Goal: Task Accomplishment & Management: Use online tool/utility

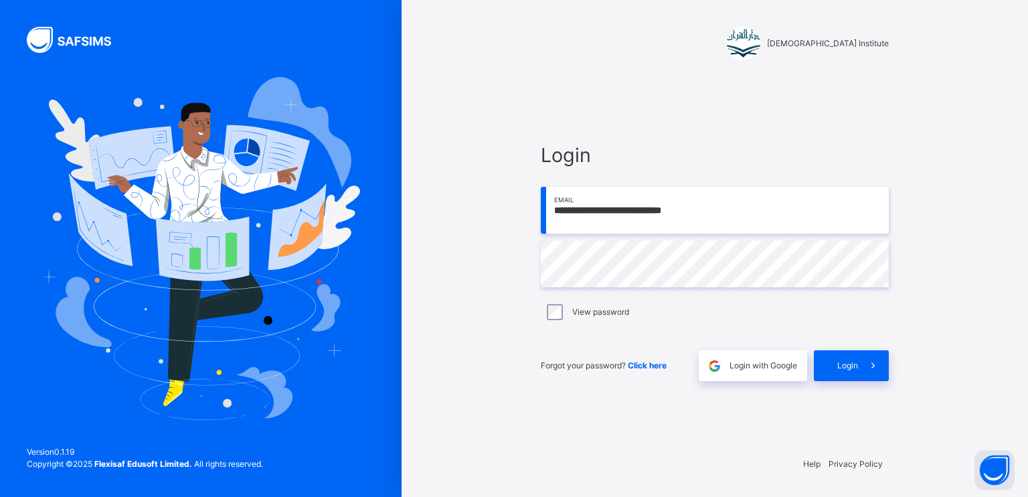
click at [739, 212] on input "**********" at bounding box center [715, 210] width 348 height 47
type input "**********"
click at [859, 367] on span at bounding box center [873, 365] width 31 height 31
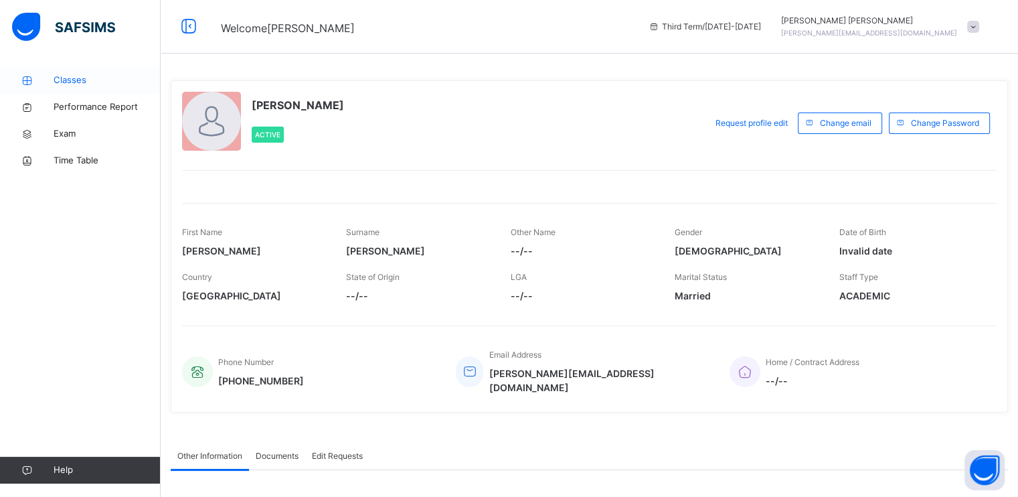
click at [52, 83] on icon at bounding box center [27, 81] width 54 height 10
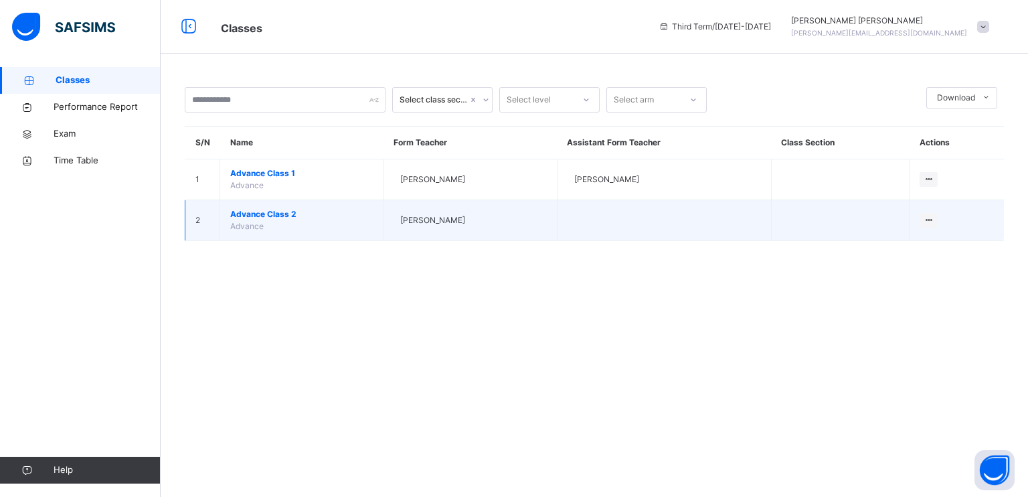
click at [267, 212] on span "Advance Class 2" at bounding box center [301, 214] width 143 height 12
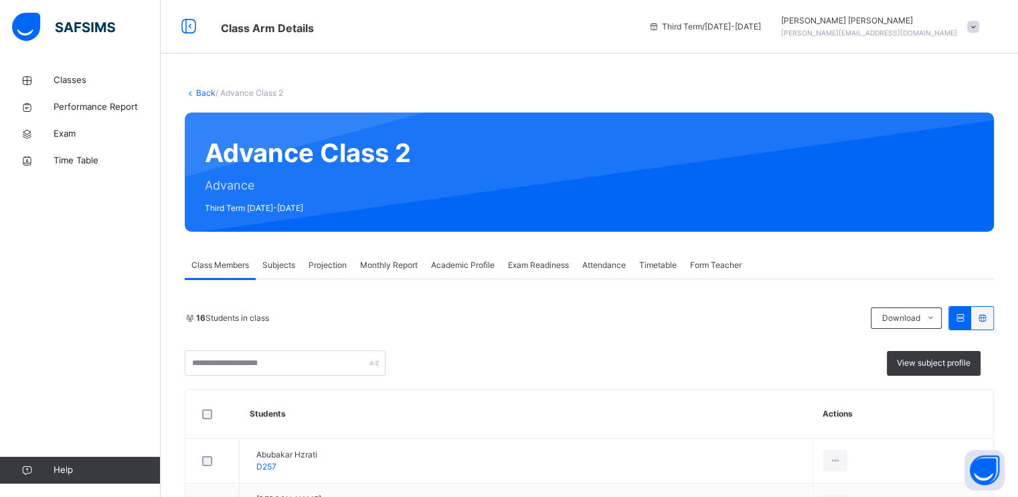
click at [533, 266] on span "Exam Readiness" at bounding box center [538, 265] width 61 height 12
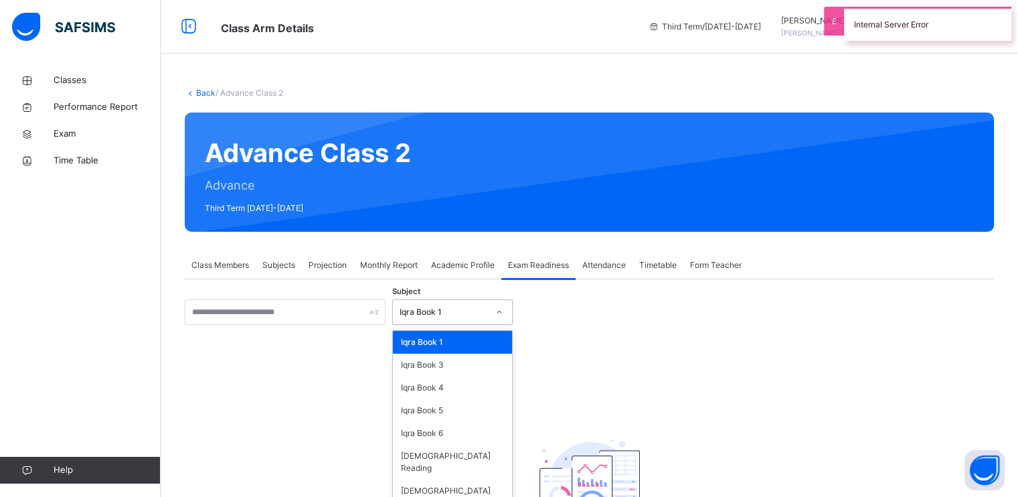
click at [497, 311] on icon at bounding box center [499, 311] width 8 height 13
click at [436, 479] on div "[DEMOGRAPHIC_DATA] Memorisation" at bounding box center [452, 496] width 119 height 35
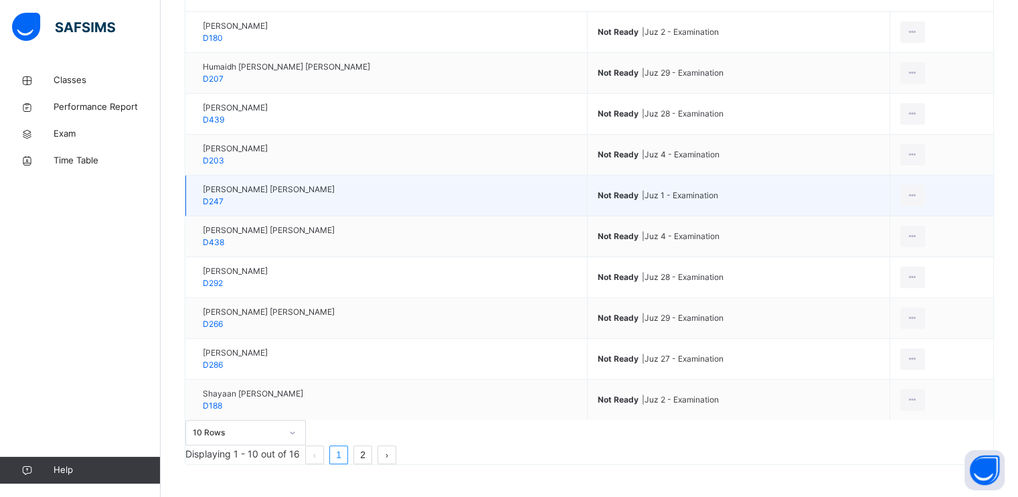
scroll to position [360, 0]
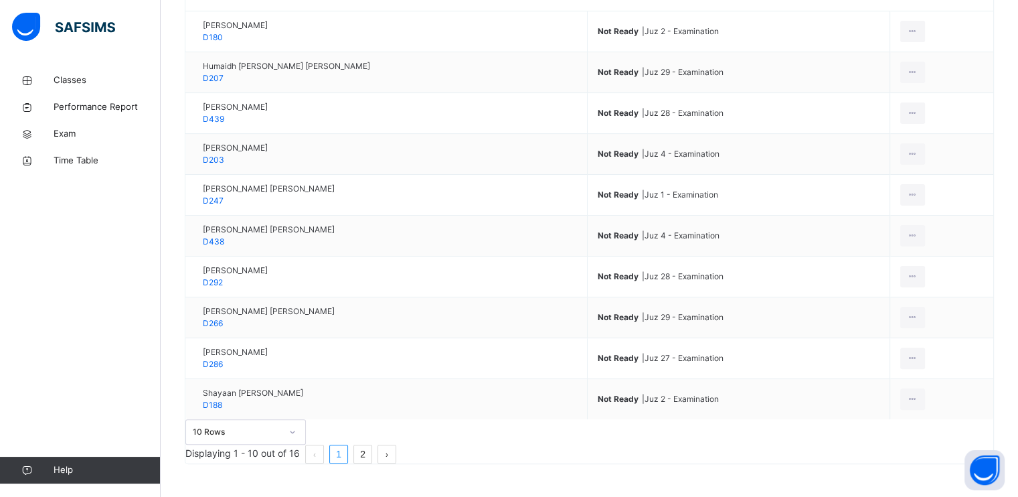
click at [372, 463] on link "2" at bounding box center [362, 453] width 17 height 17
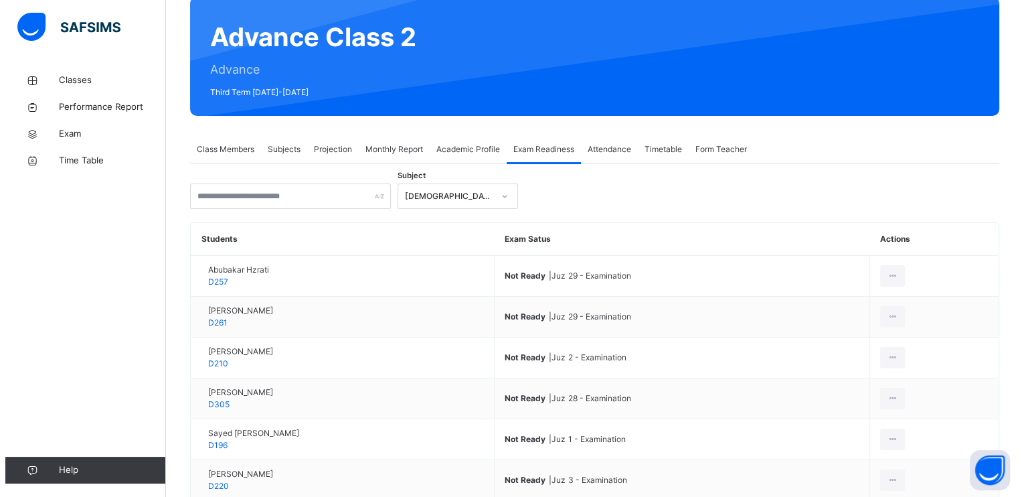
scroll to position [222, 0]
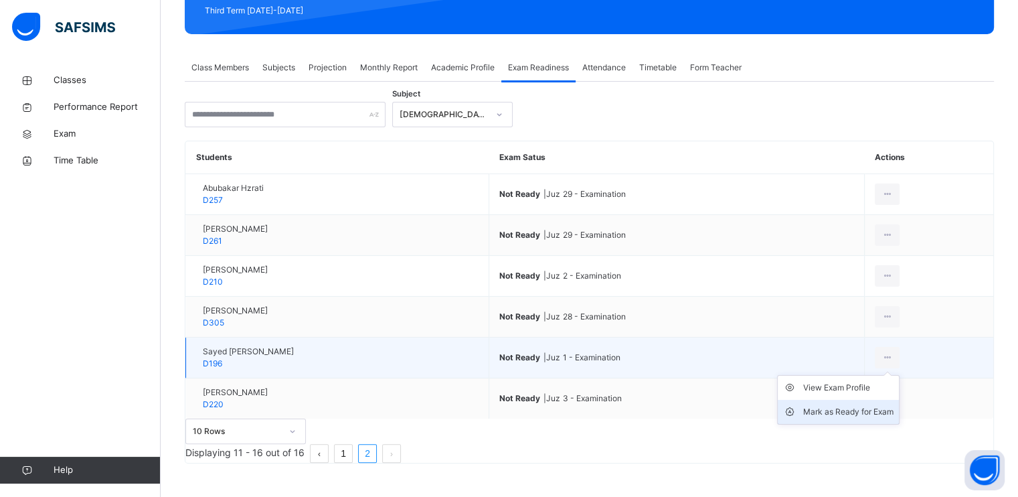
click at [865, 405] on div "Mark as Ready for Exam" at bounding box center [848, 411] width 90 height 13
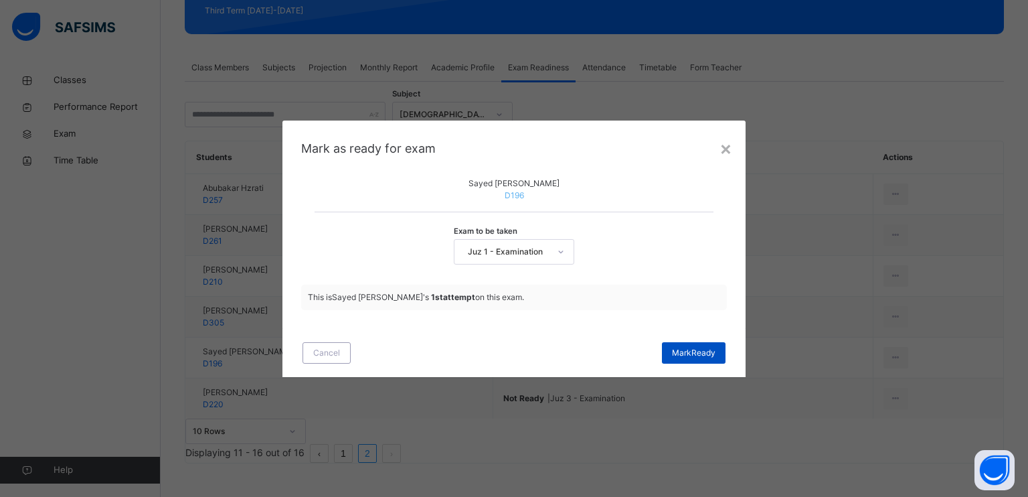
click at [698, 359] on span "[PERSON_NAME]" at bounding box center [694, 353] width 44 height 12
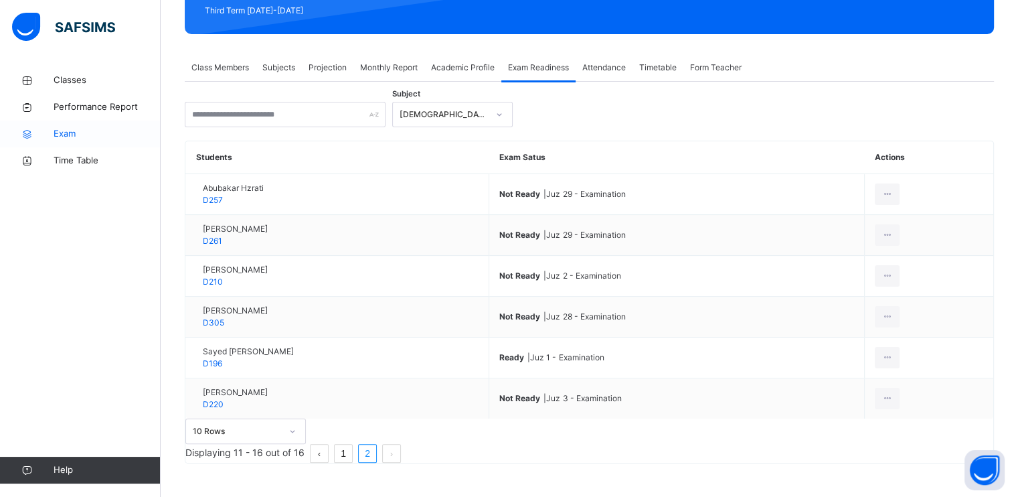
click at [68, 127] on span "Exam" at bounding box center [107, 133] width 107 height 13
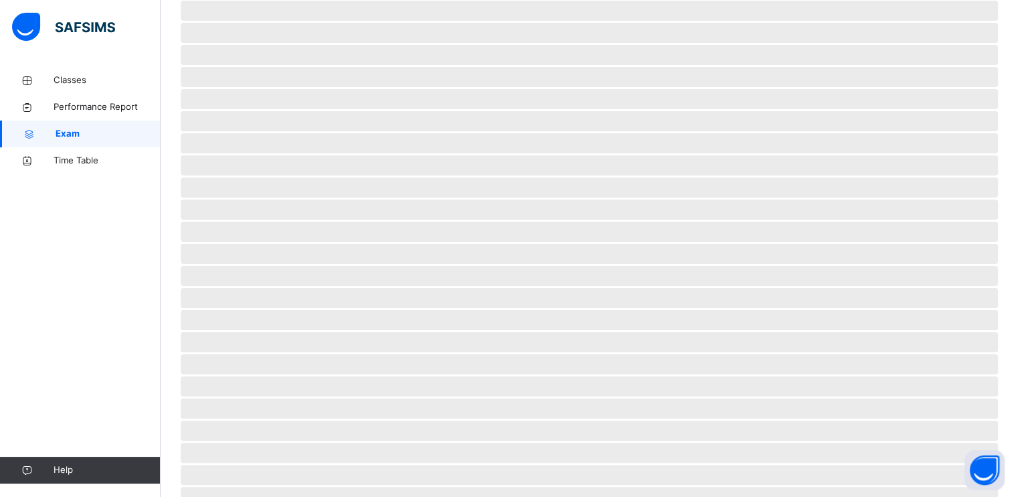
scroll to position [115, 0]
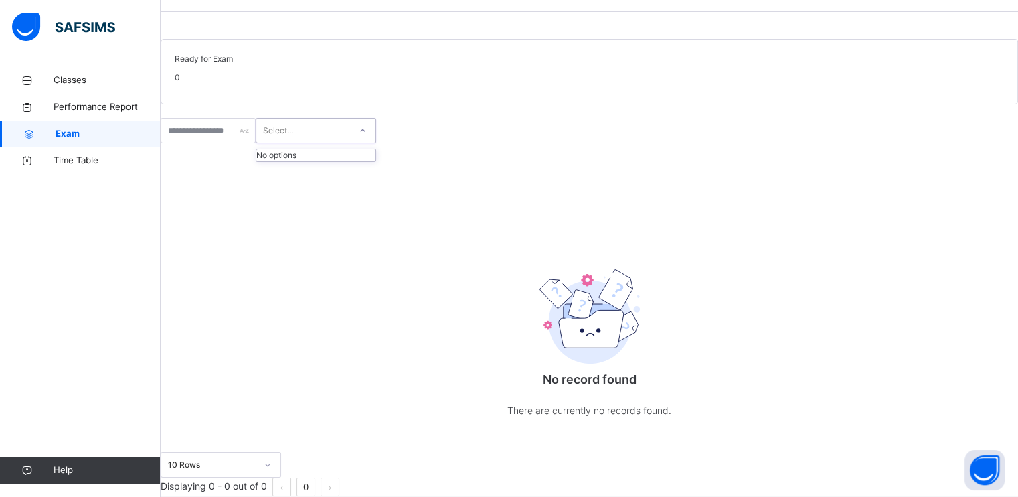
click at [375, 118] on div "Select..." at bounding box center [316, 130] width 120 height 25
click at [525, 143] on div "No record found There are currently no records found." at bounding box center [589, 297] width 857 height 309
click at [84, 86] on span "Classes" at bounding box center [107, 80] width 107 height 13
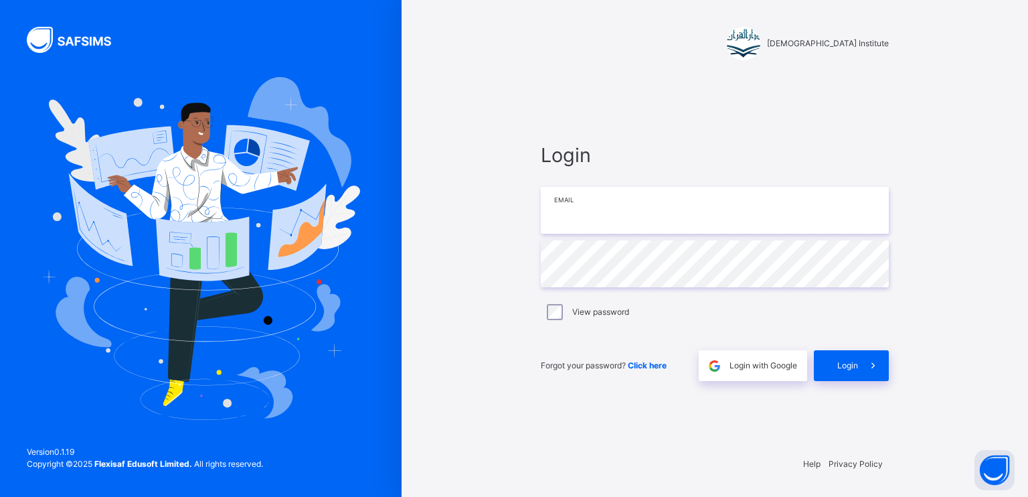
type input "**********"
click at [862, 367] on span at bounding box center [873, 365] width 31 height 31
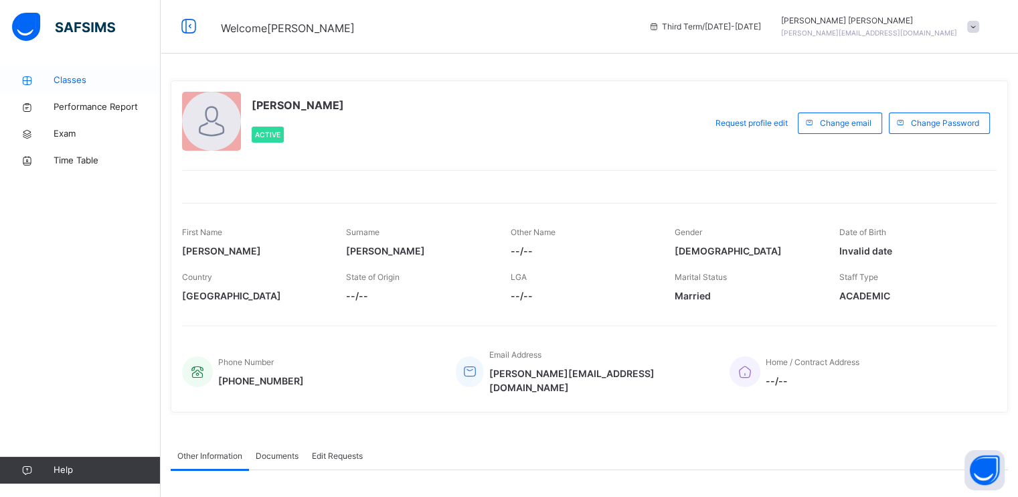
click at [80, 86] on span "Classes" at bounding box center [107, 80] width 107 height 13
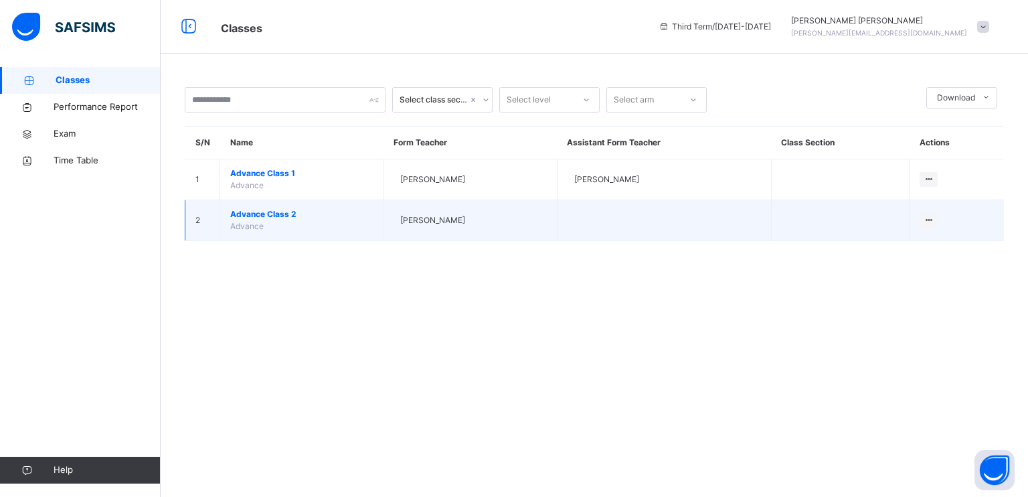
click at [266, 214] on span "Advance Class 2" at bounding box center [301, 214] width 143 height 12
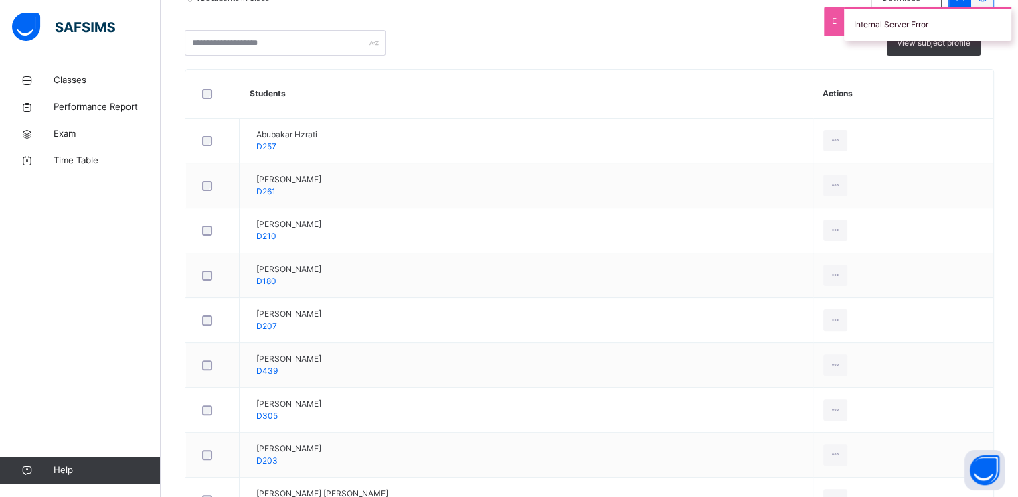
scroll to position [217, 0]
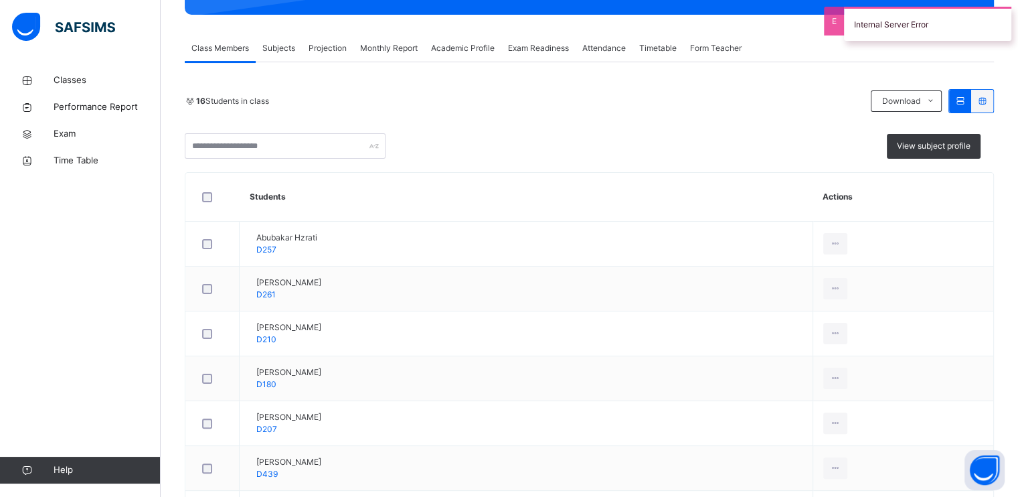
click at [329, 44] on span "Projection" at bounding box center [328, 48] width 38 height 12
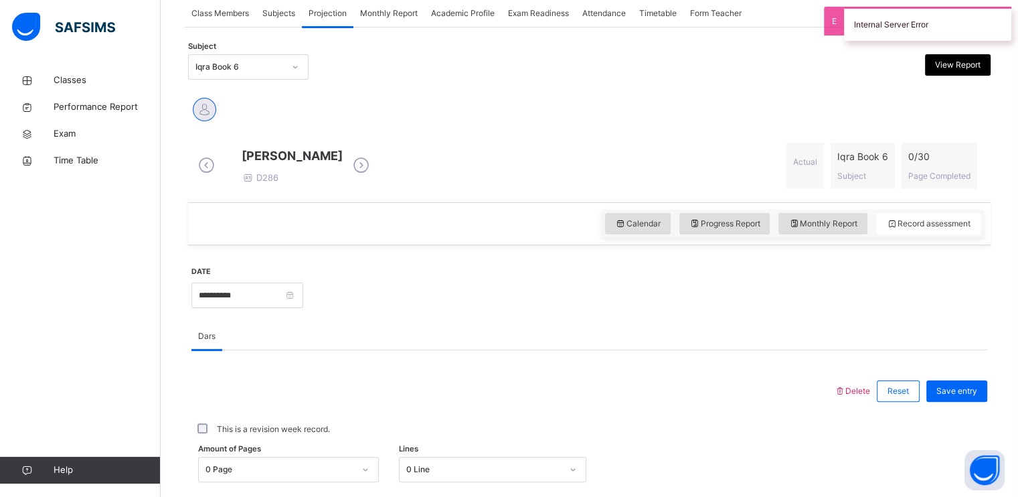
scroll to position [253, 0]
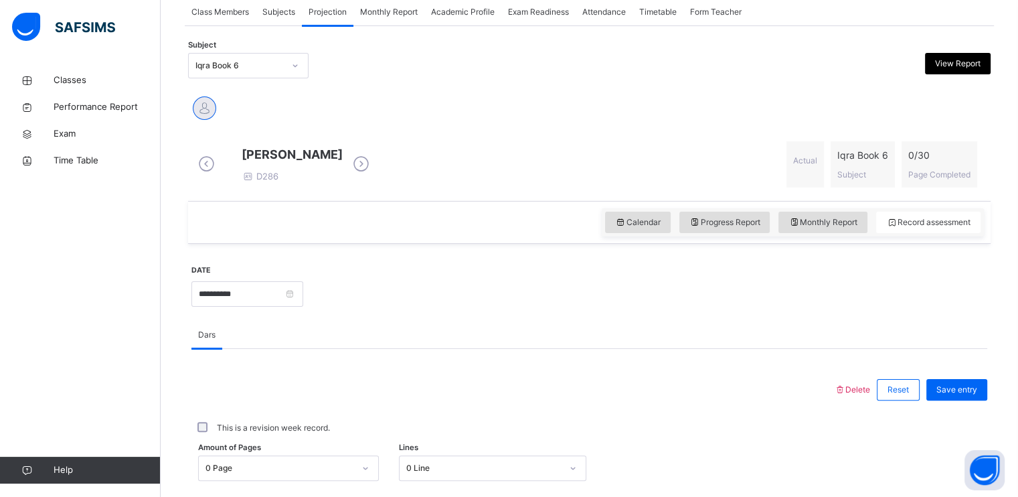
click at [477, 16] on span "Academic Profile" at bounding box center [463, 12] width 64 height 12
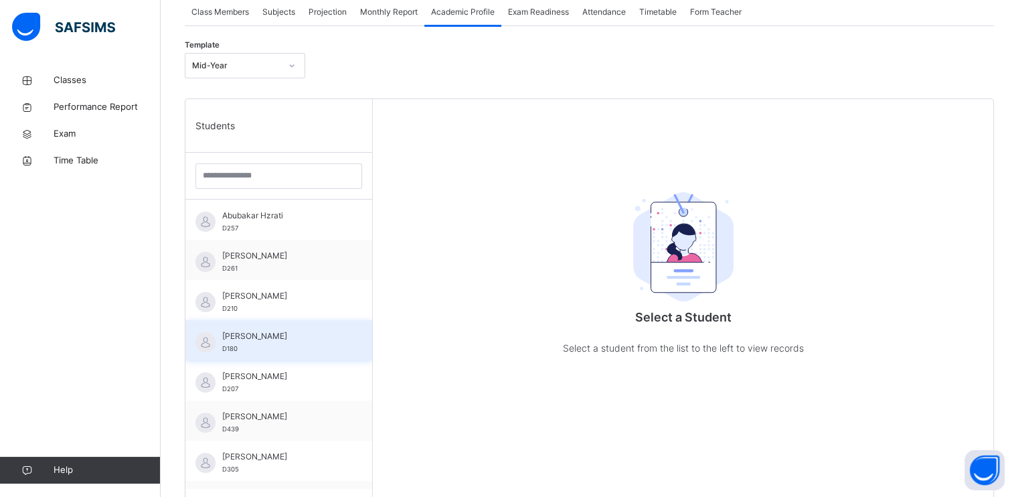
click at [319, 327] on div "[PERSON_NAME] D180" at bounding box center [278, 340] width 187 height 40
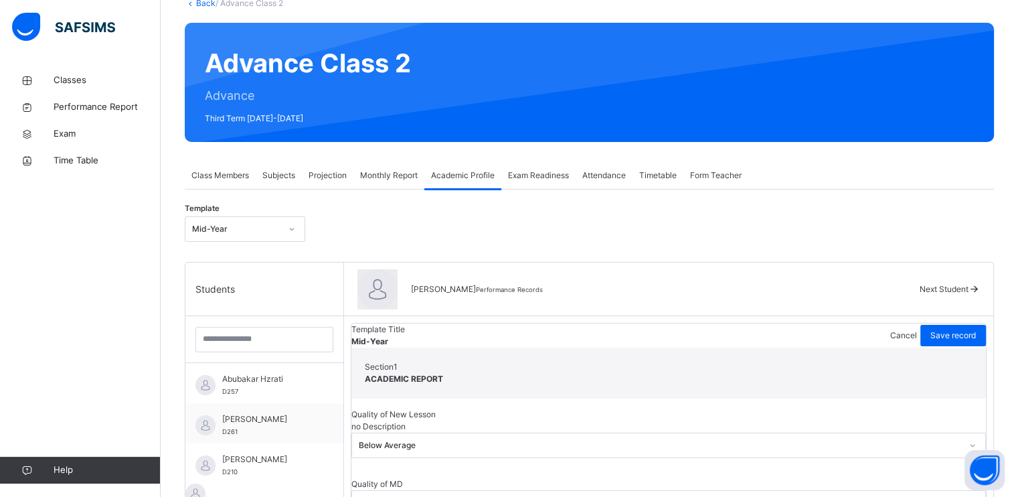
scroll to position [88, 0]
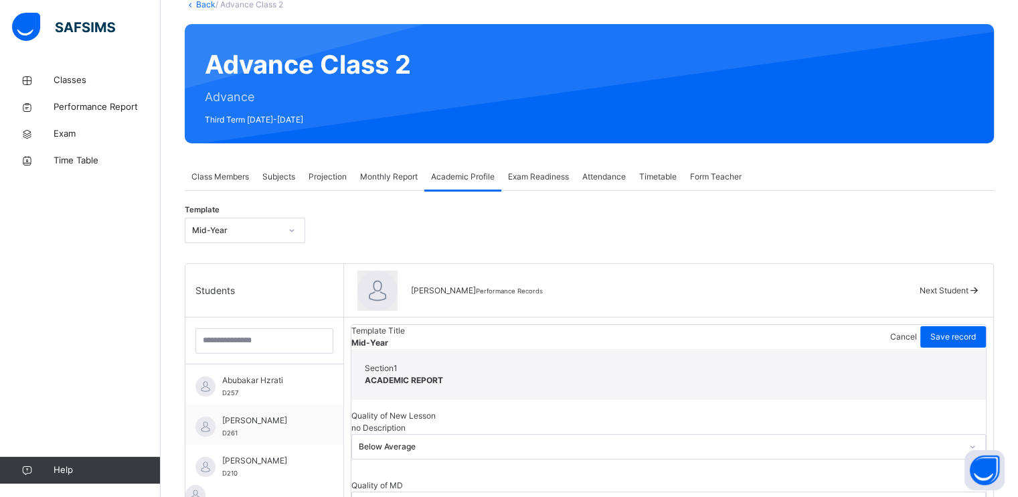
click at [319, 177] on span "Projection" at bounding box center [328, 177] width 38 height 12
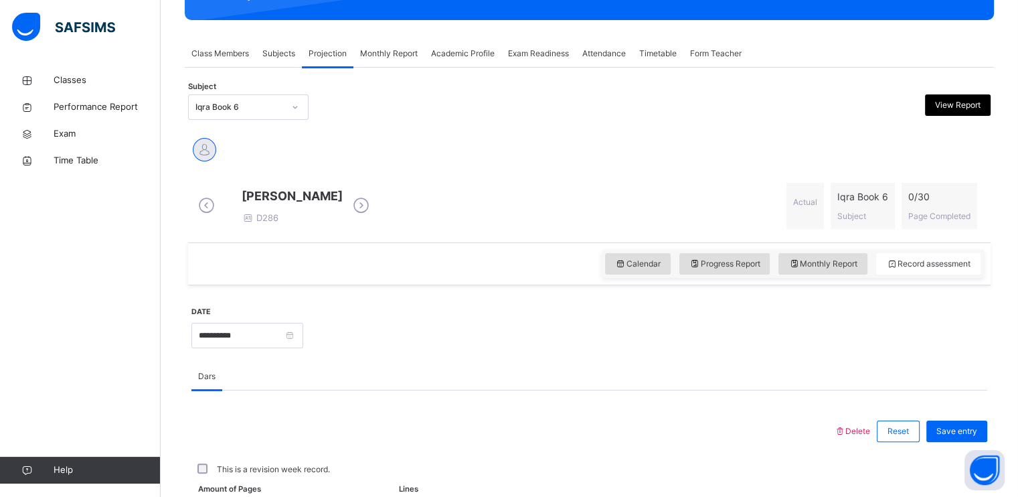
scroll to position [198, 0]
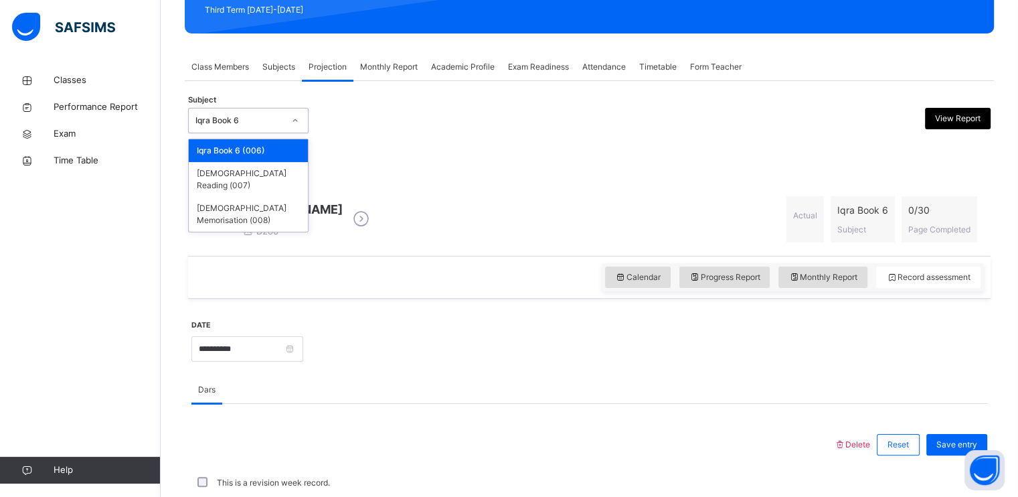
click at [257, 126] on div "Iqra Book 6" at bounding box center [236, 120] width 94 height 21
click at [246, 197] on div "[DEMOGRAPHIC_DATA] Memorisation (008)" at bounding box center [248, 214] width 119 height 35
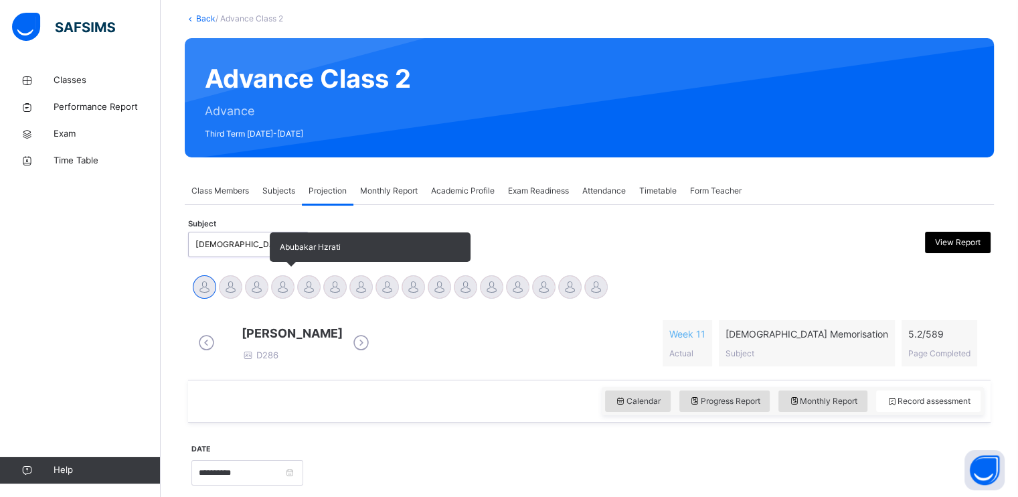
scroll to position [78, 0]
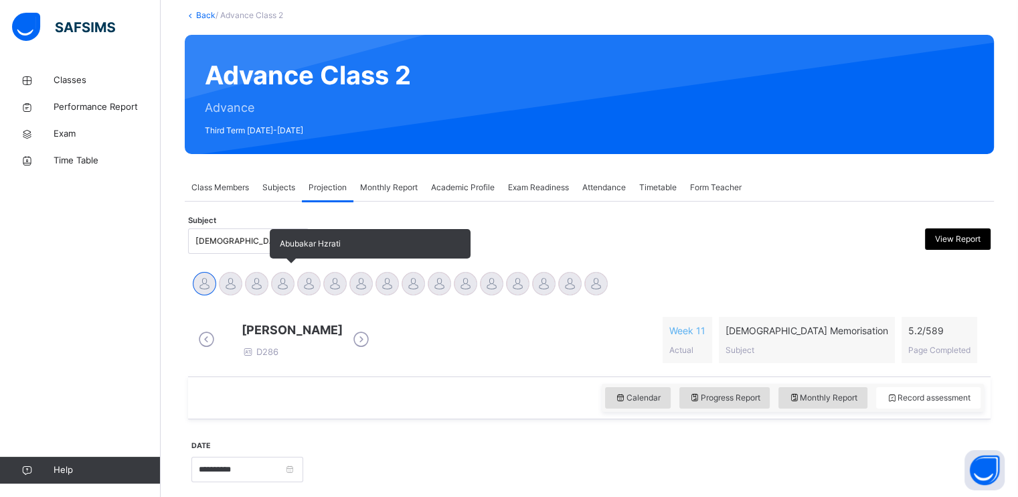
click at [278, 292] on div at bounding box center [282, 283] width 23 height 23
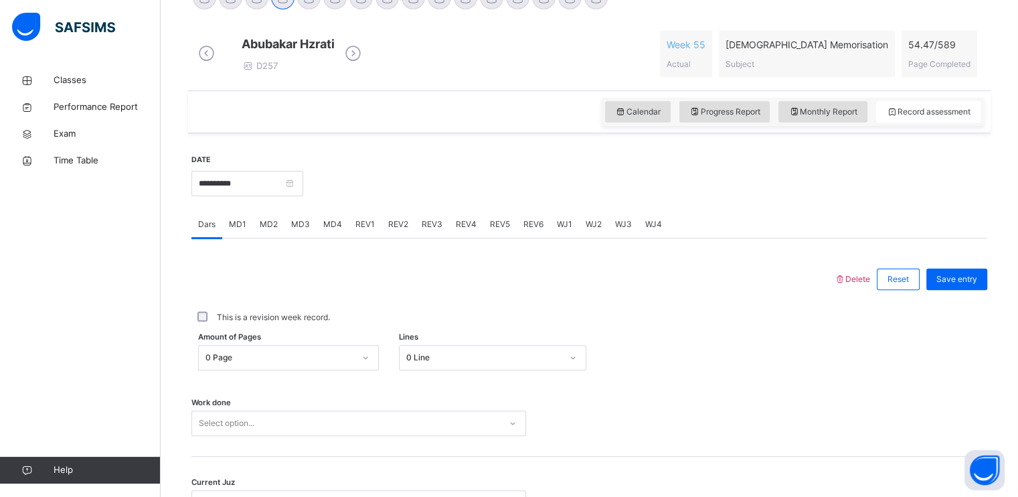
scroll to position [273, 0]
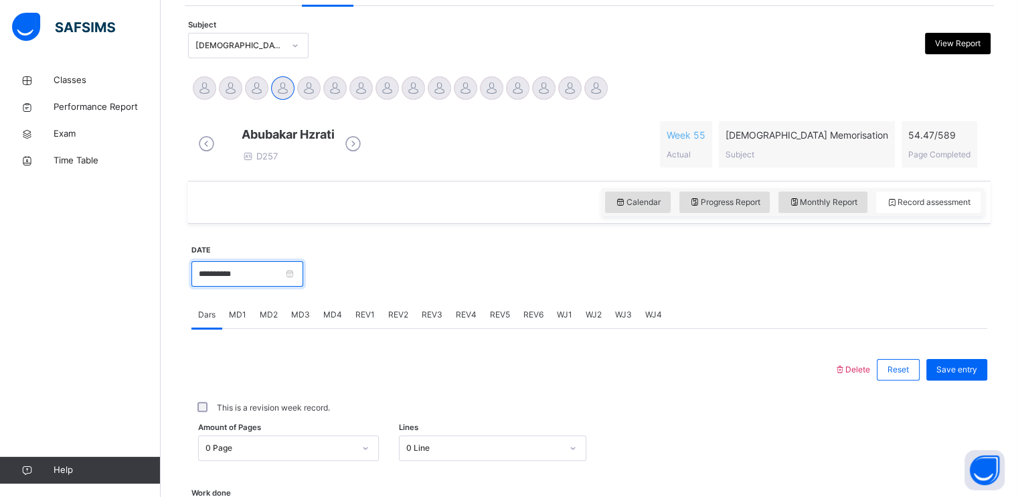
click at [247, 282] on input "**********" at bounding box center [247, 273] width 112 height 25
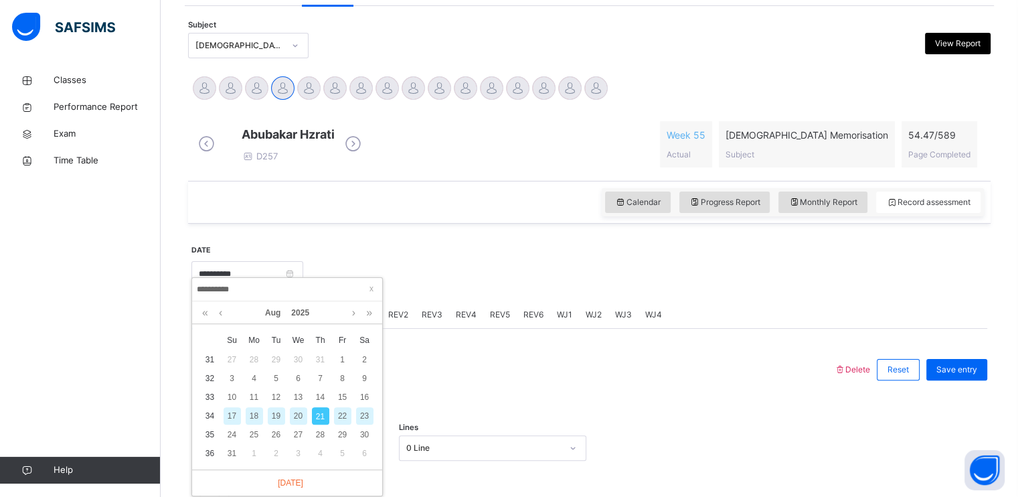
click at [273, 416] on div "19" at bounding box center [276, 415] width 17 height 17
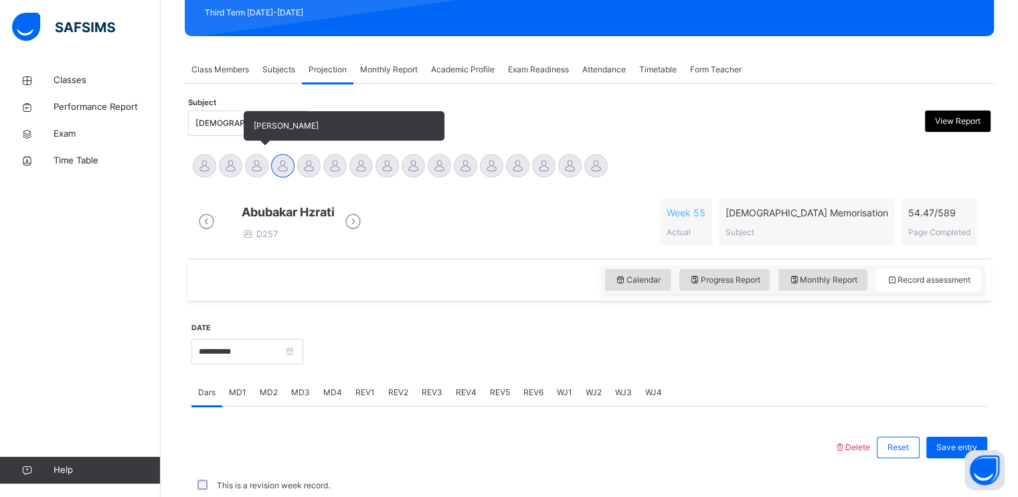
scroll to position [187, 0]
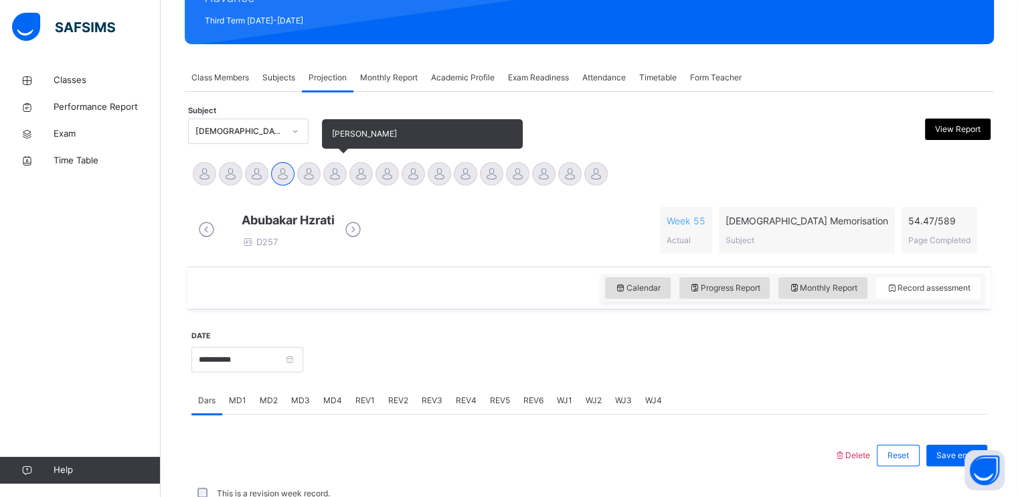
click at [335, 180] on div at bounding box center [334, 173] width 23 height 23
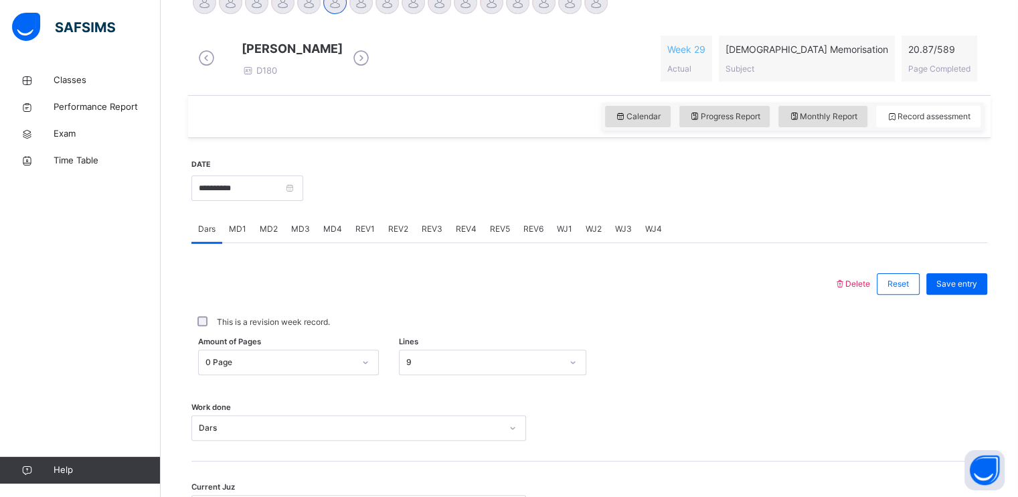
scroll to position [348, 0]
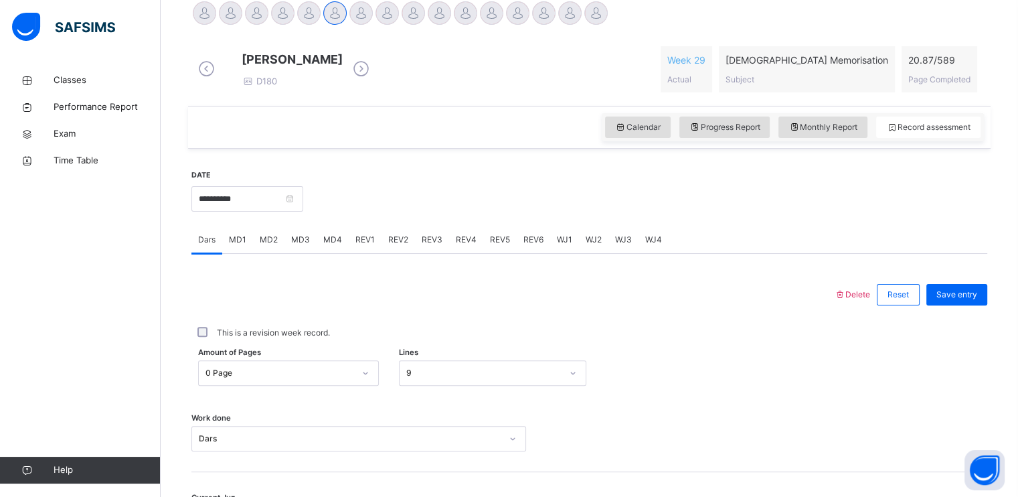
click at [298, 246] on span "MD3" at bounding box center [300, 240] width 19 height 12
click at [327, 246] on span "MD4" at bounding box center [332, 240] width 19 height 12
click at [370, 246] on span "REV1" at bounding box center [364, 240] width 19 height 12
click at [399, 246] on span "REV2" at bounding box center [398, 240] width 20 height 12
click at [357, 253] on div "REV1" at bounding box center [365, 239] width 33 height 27
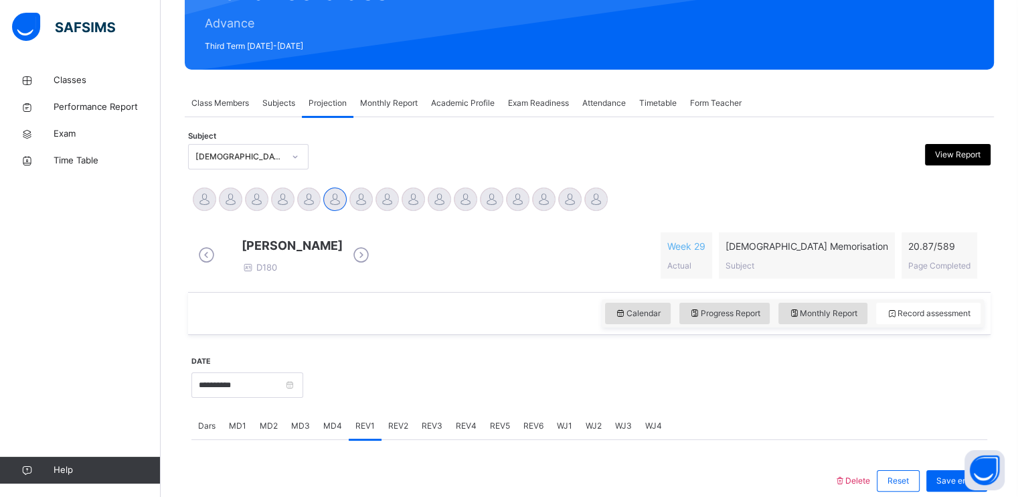
scroll to position [134, 0]
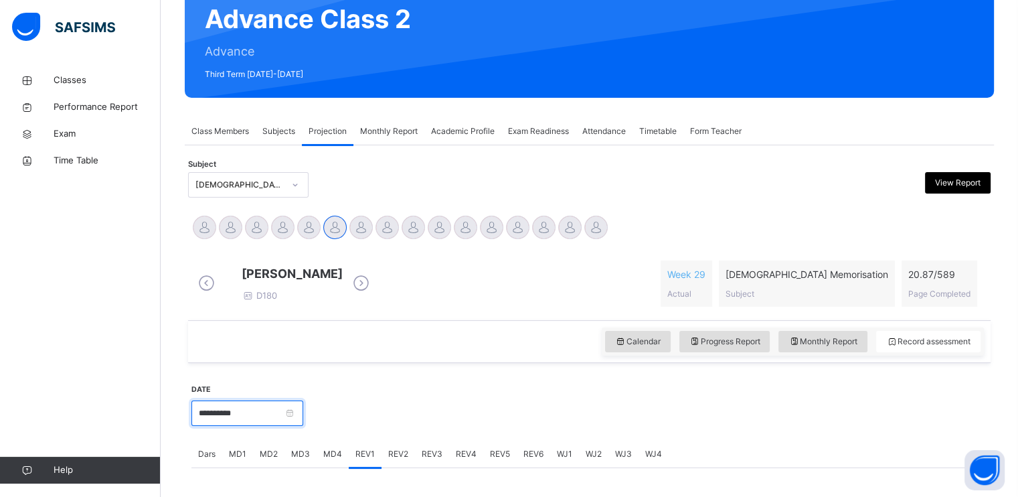
click at [264, 416] on input "**********" at bounding box center [247, 412] width 112 height 25
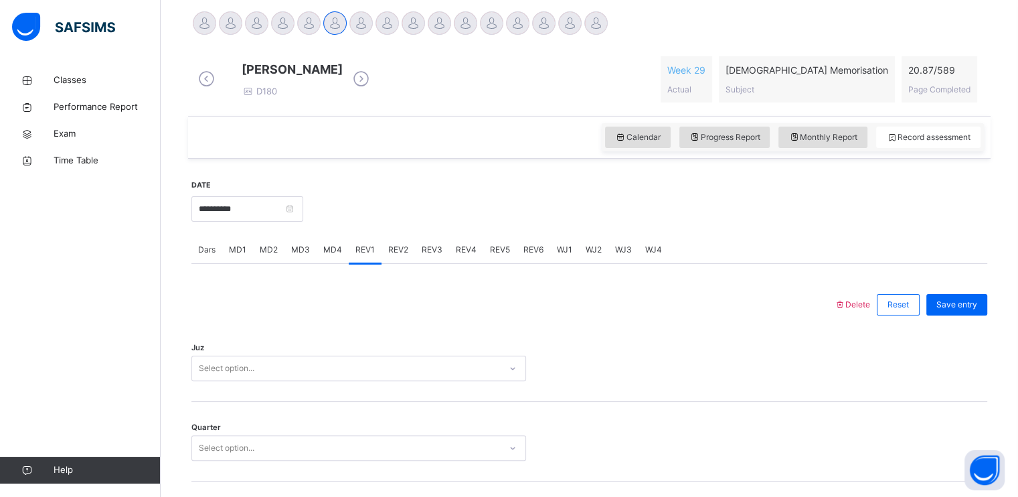
scroll to position [348, 0]
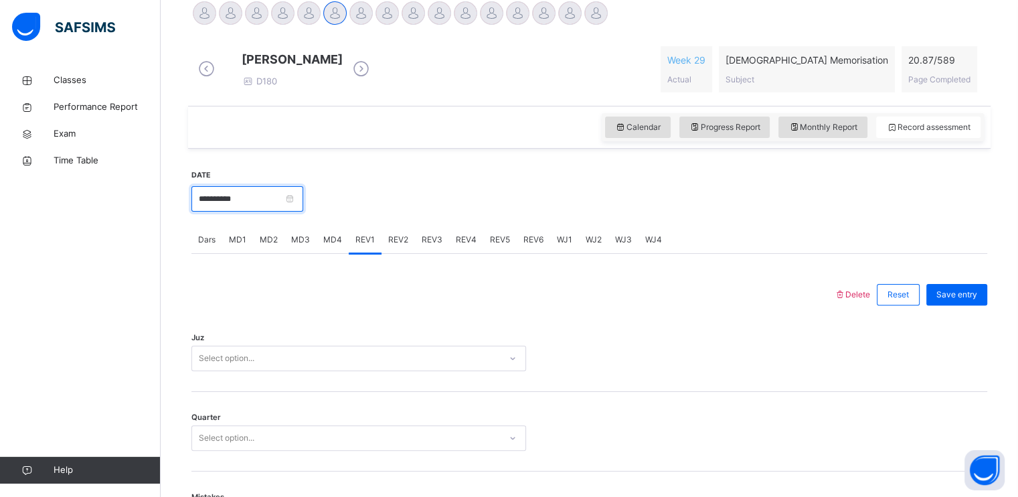
click at [293, 203] on input "**********" at bounding box center [247, 198] width 112 height 25
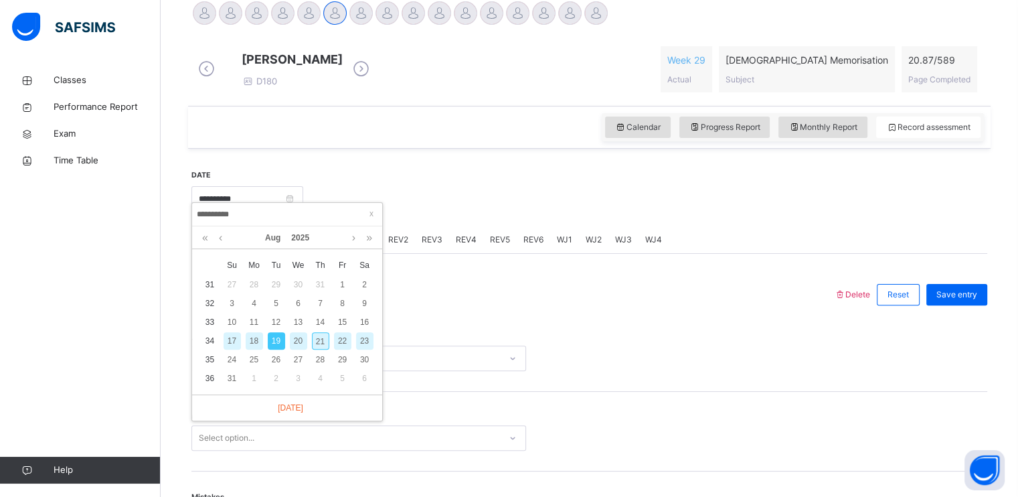
click at [320, 341] on div "21" at bounding box center [320, 340] width 17 height 17
type input "**********"
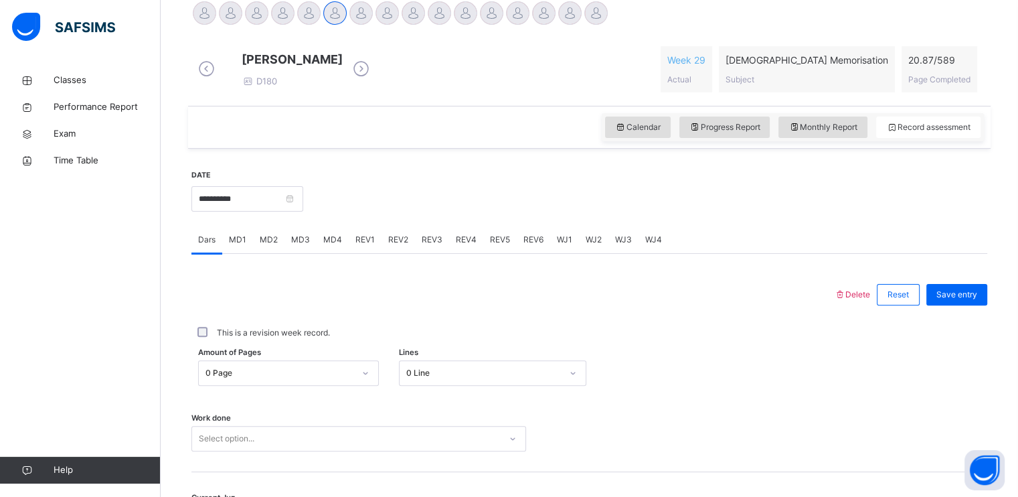
click at [238, 246] on span "MD1" at bounding box center [237, 240] width 17 height 12
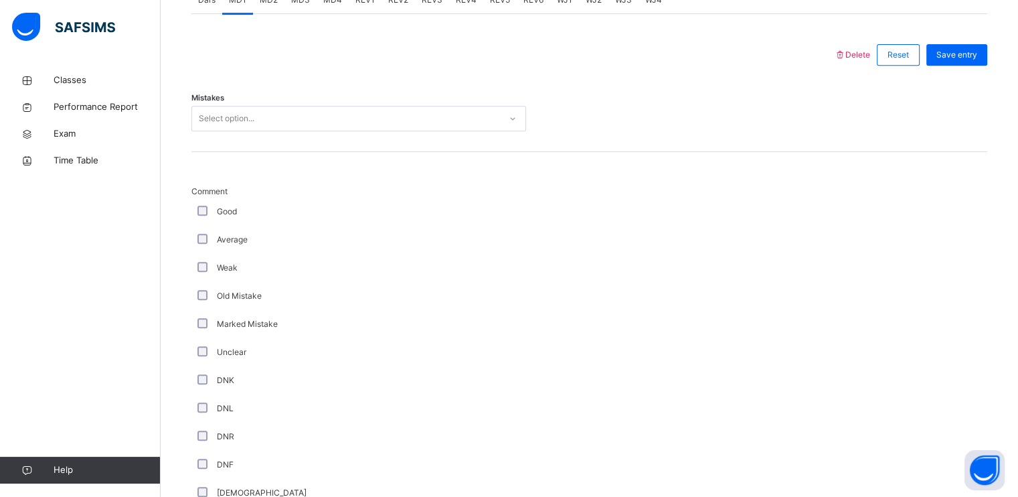
scroll to position [589, 0]
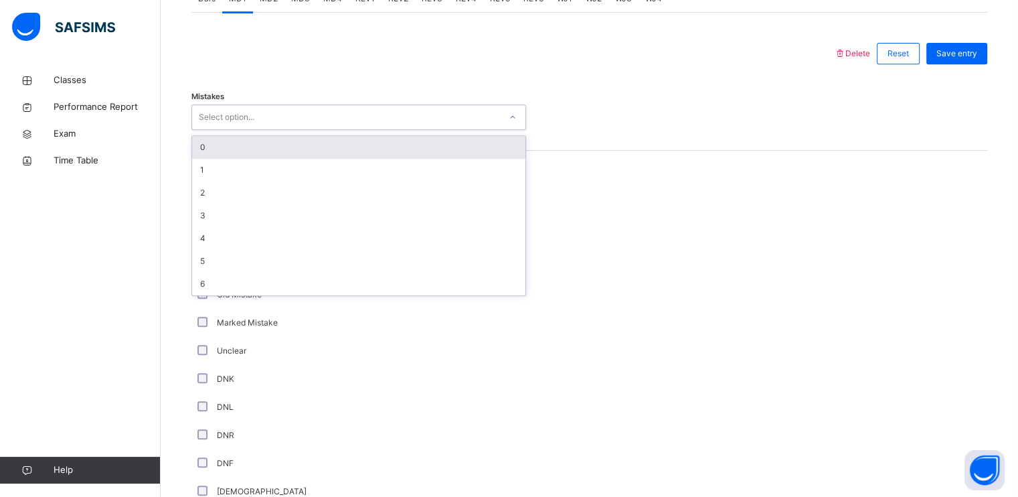
click at [225, 130] on div "Select option..." at bounding box center [358, 116] width 335 height 25
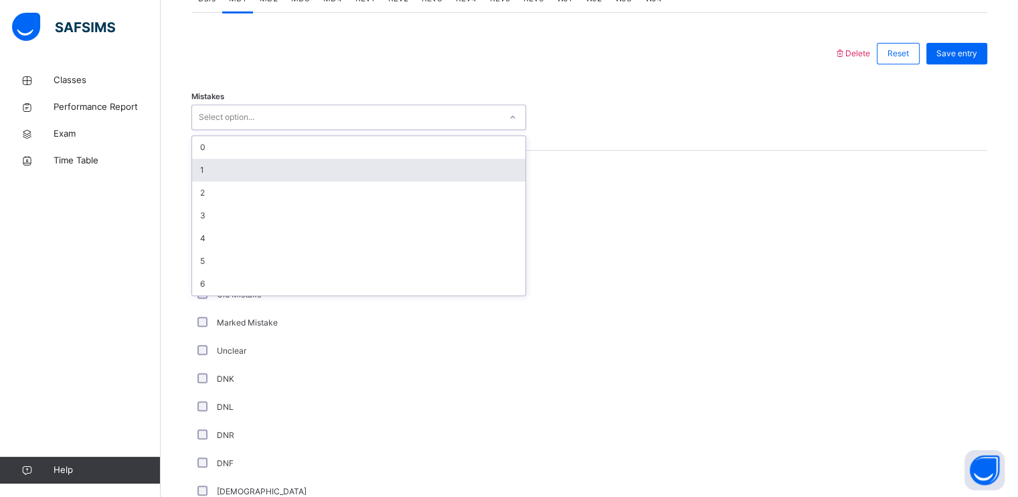
click at [224, 172] on div "1" at bounding box center [358, 170] width 333 height 23
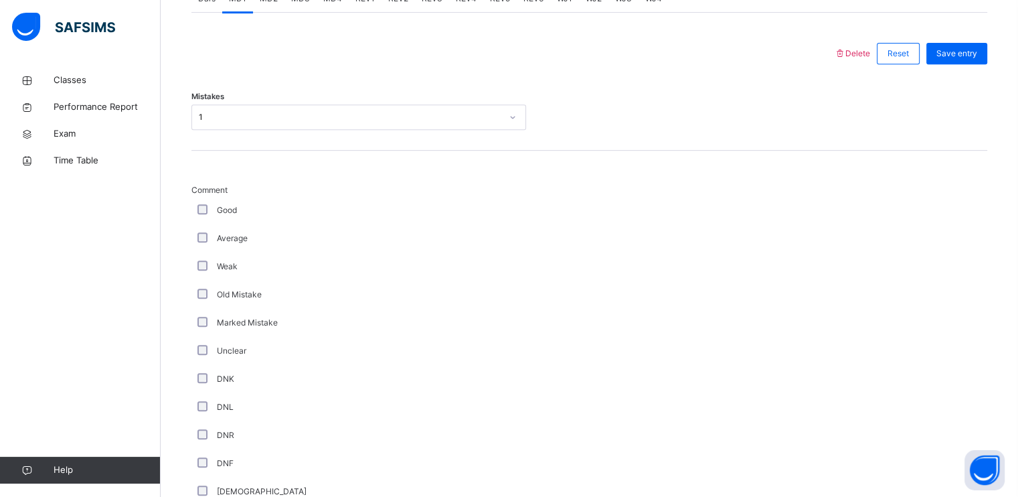
click at [195, 215] on div "Good" at bounding box center [359, 210] width 328 height 12
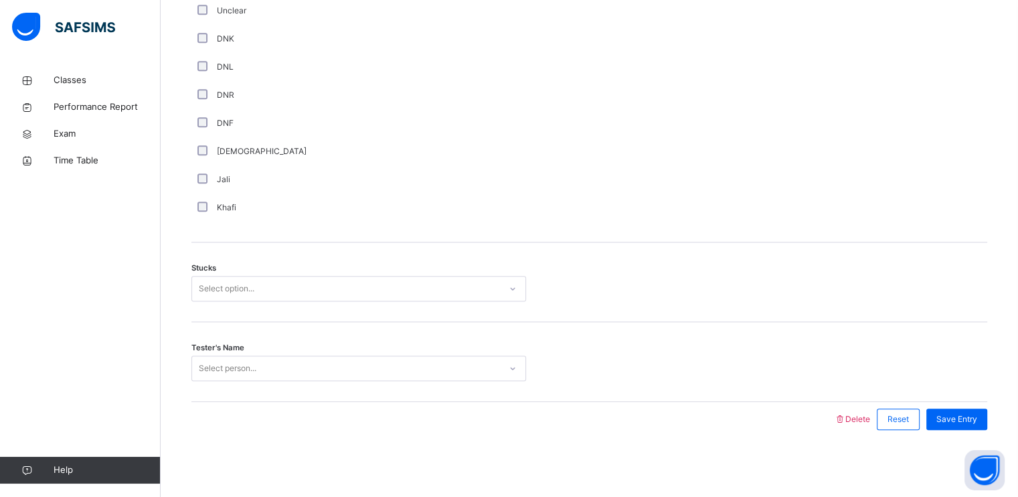
click at [221, 281] on div "Select option..." at bounding box center [227, 288] width 56 height 25
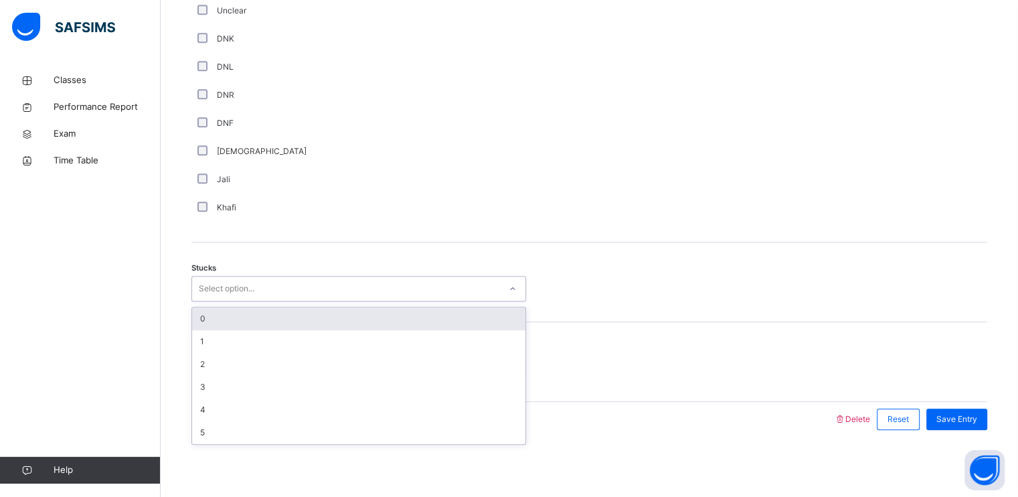
click at [214, 315] on div "0" at bounding box center [358, 318] width 333 height 23
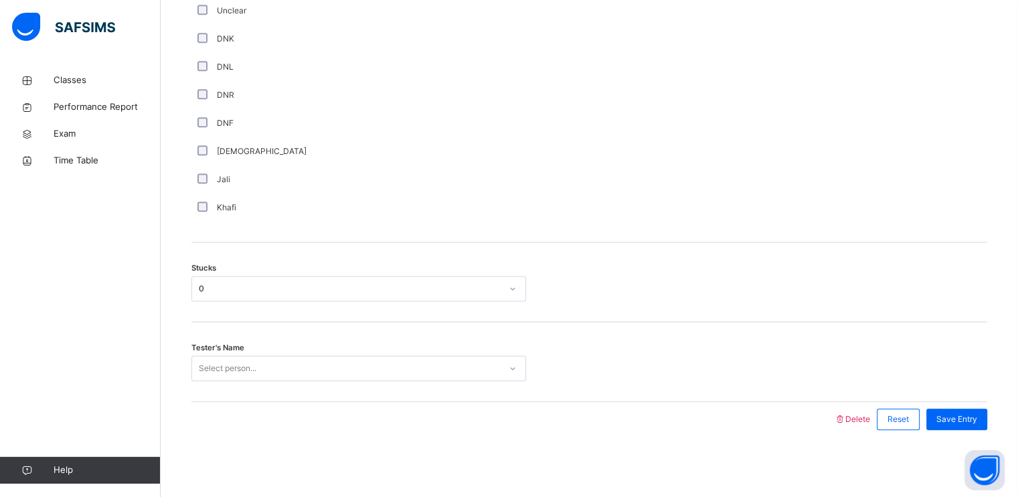
click at [214, 354] on div "Tester's Name Select person..." at bounding box center [589, 362] width 796 height 80
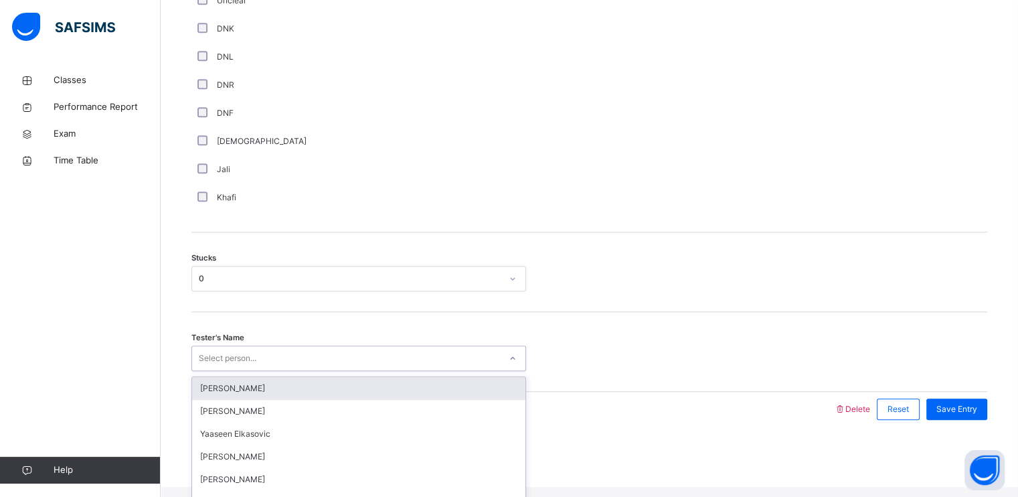
click at [216, 371] on div "Select person..." at bounding box center [228, 357] width 58 height 25
type input "***"
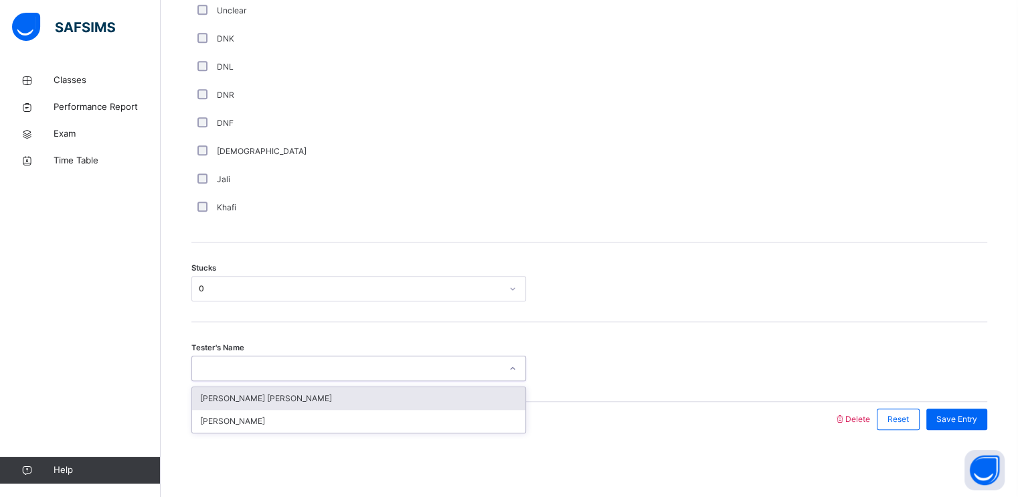
click at [216, 371] on div "YAS" at bounding box center [346, 368] width 308 height 21
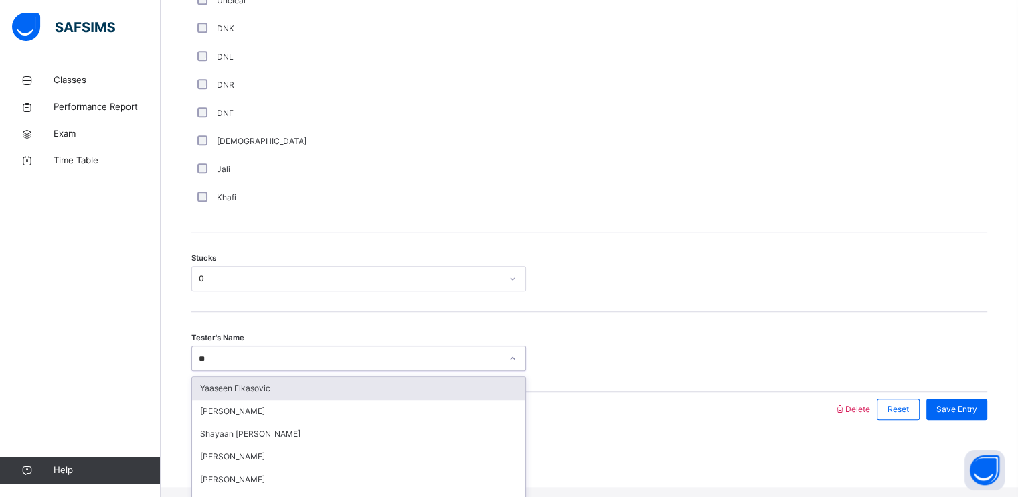
type input "***"
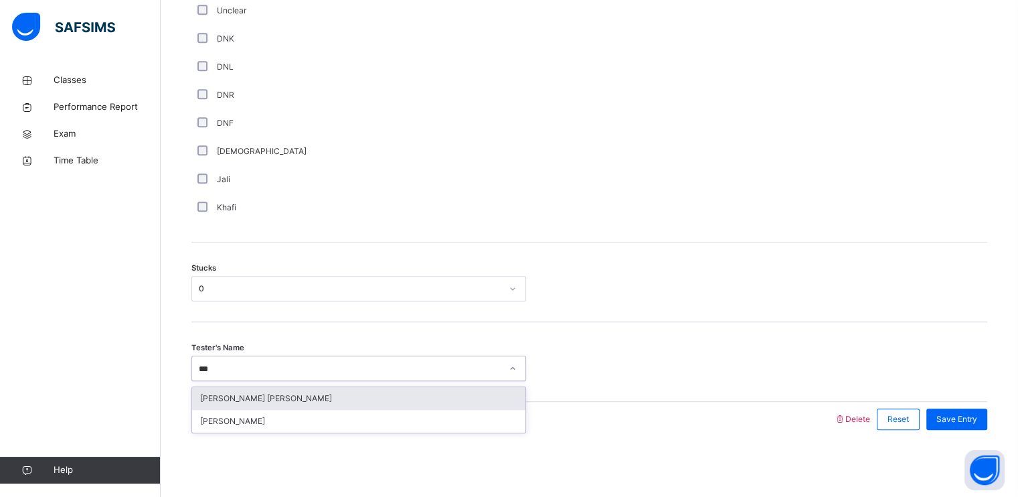
click at [230, 401] on div "[PERSON_NAME] [PERSON_NAME]" at bounding box center [358, 398] width 333 height 23
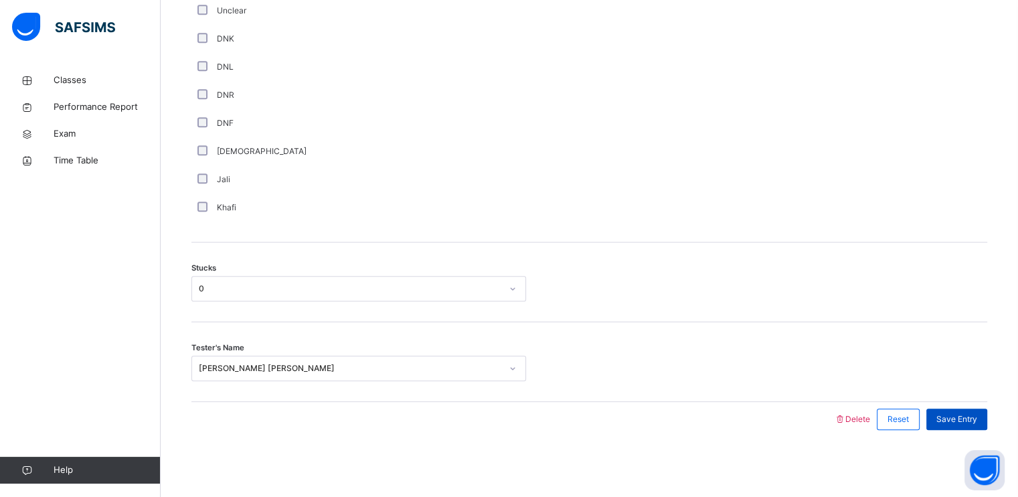
click at [970, 415] on span "Save Entry" at bounding box center [956, 419] width 41 height 12
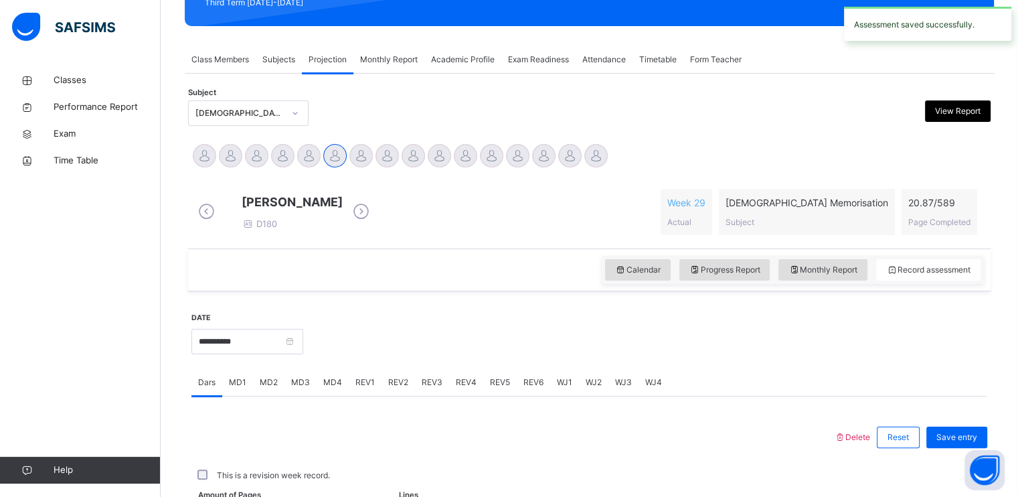
scroll to position [509, 0]
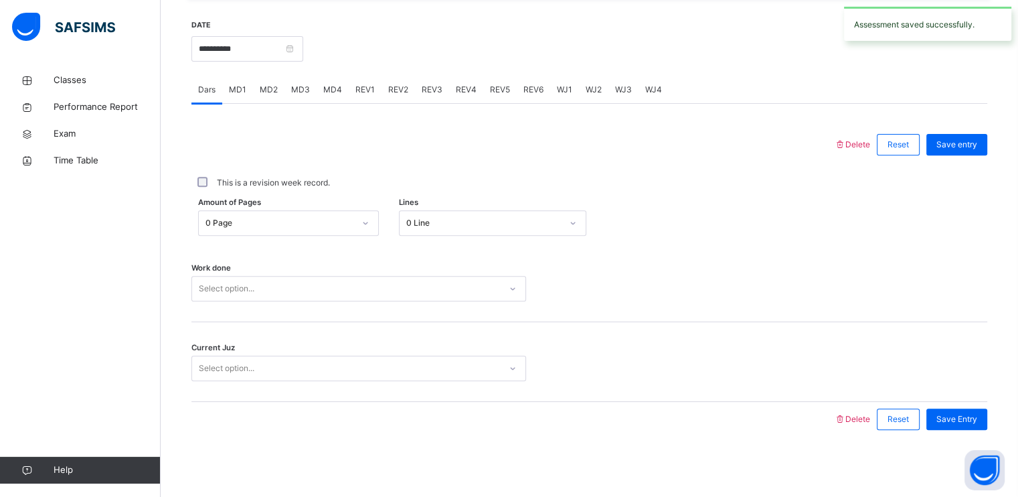
click at [329, 86] on span "MD4" at bounding box center [332, 90] width 19 height 12
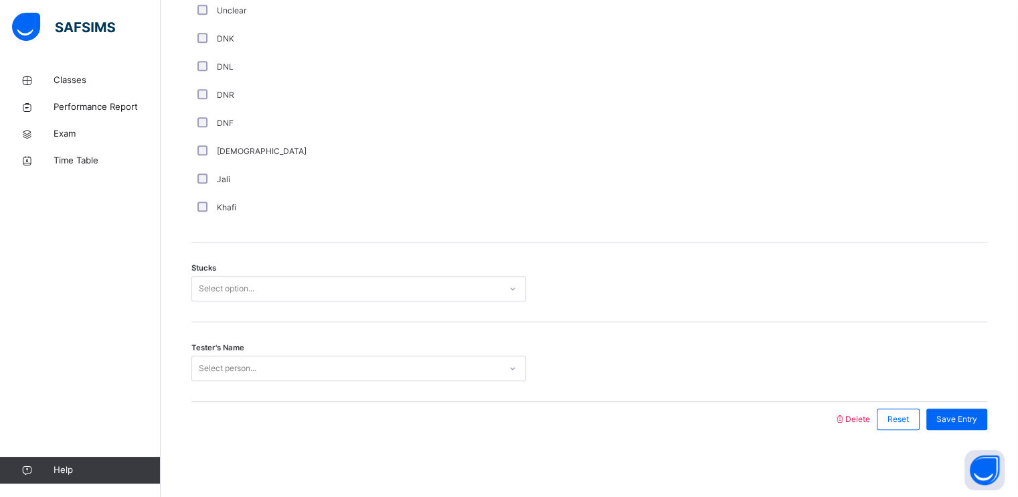
click at [260, 365] on div "Select person..." at bounding box center [346, 368] width 308 height 21
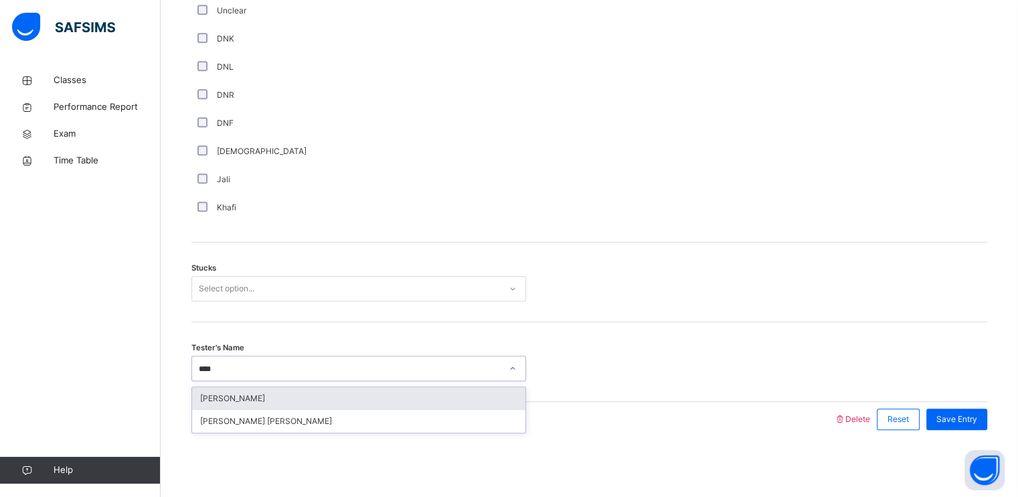
type input "*****"
click at [257, 394] on div "[PERSON_NAME]" at bounding box center [358, 398] width 333 height 23
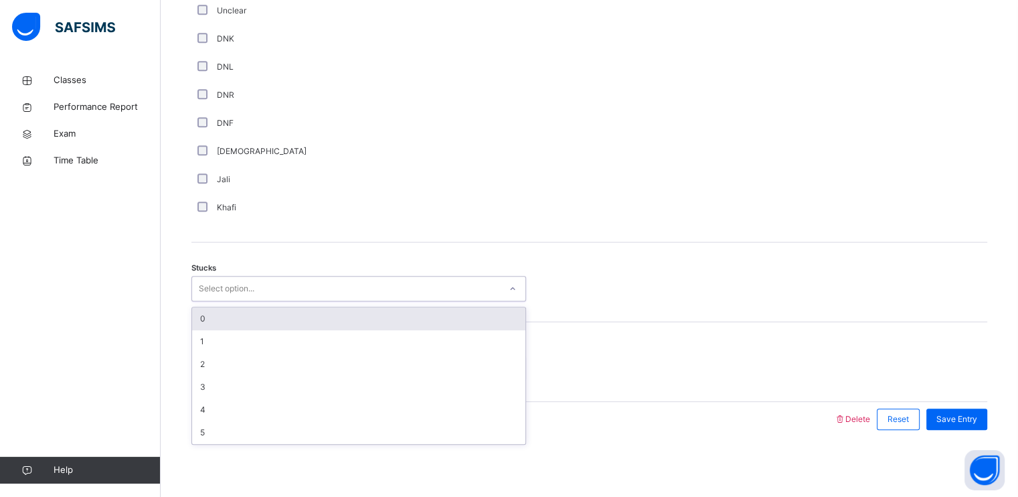
click at [252, 295] on div "Select option..." at bounding box center [227, 288] width 56 height 25
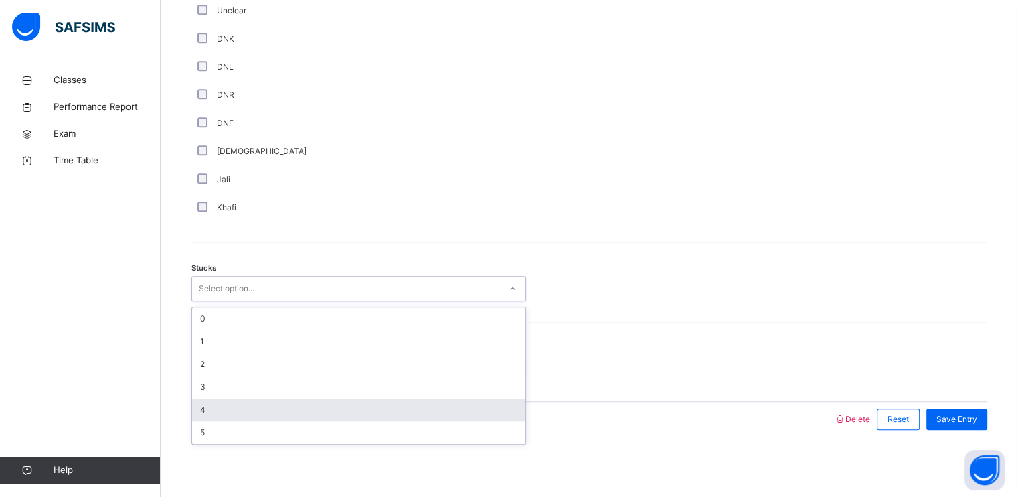
click at [268, 418] on div "4" at bounding box center [358, 409] width 333 height 23
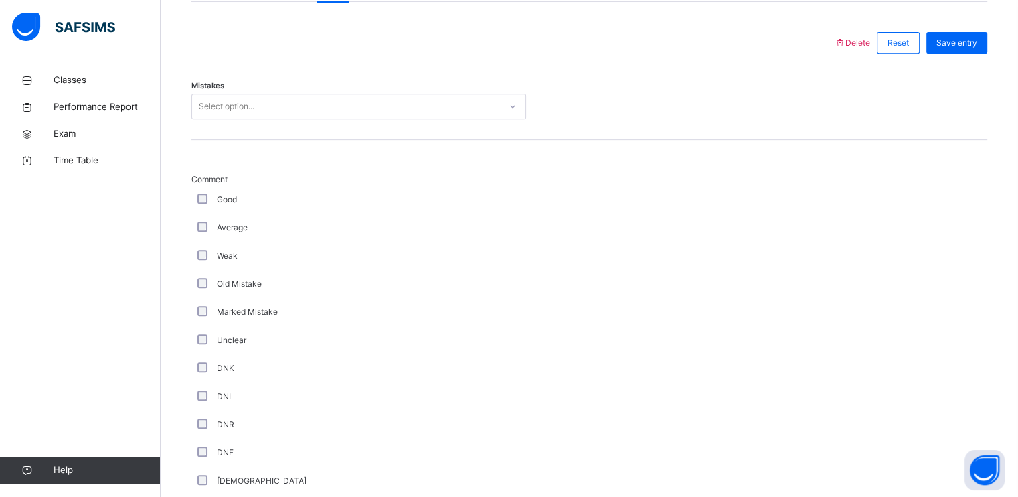
scroll to position [564, 0]
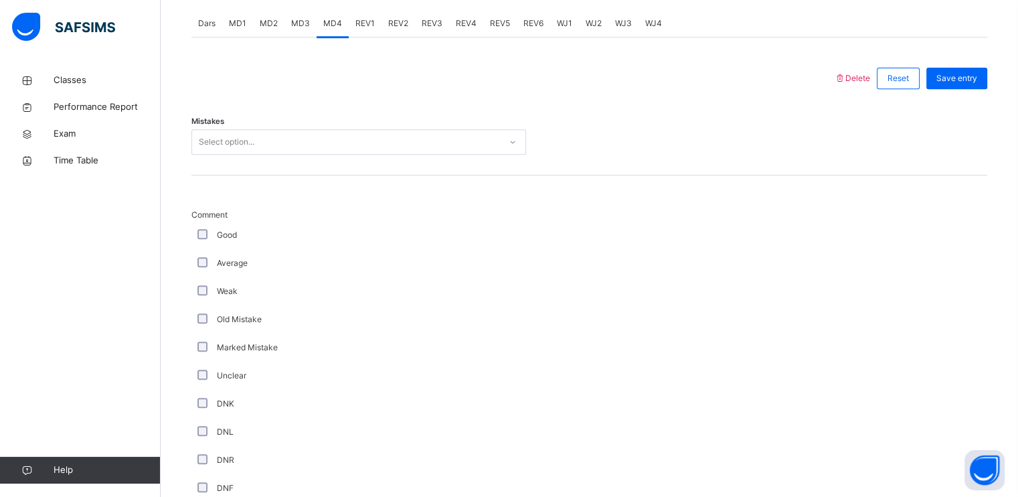
click at [217, 144] on div "Select option..." at bounding box center [227, 141] width 56 height 25
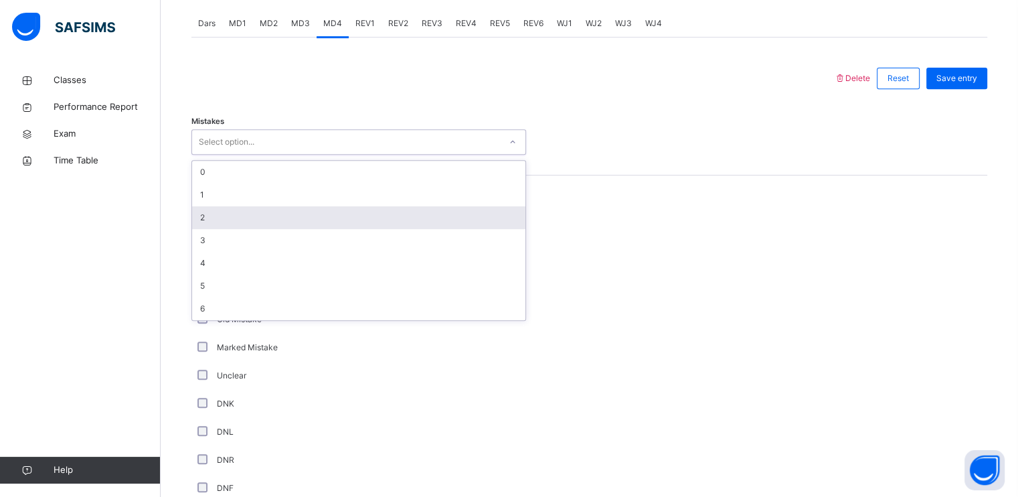
click at [244, 224] on div "2" at bounding box center [358, 217] width 333 height 23
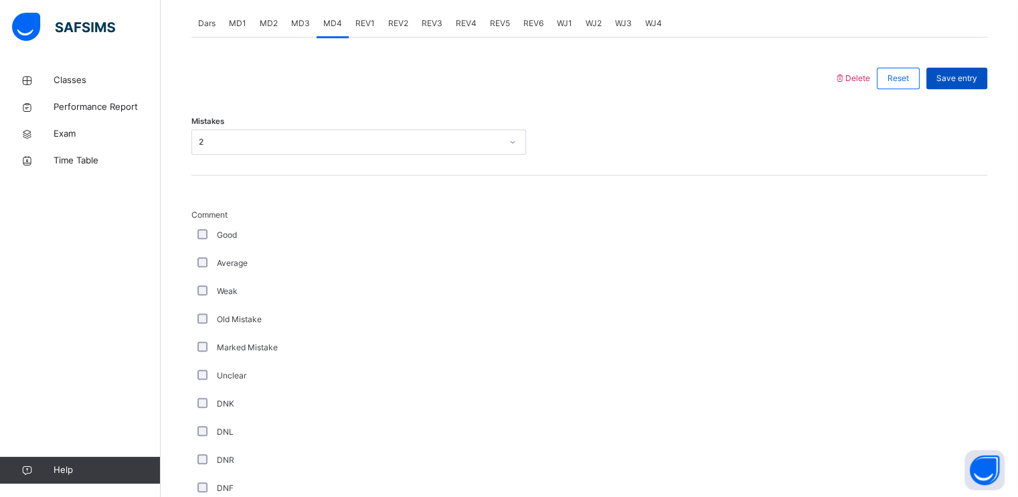
click at [966, 84] on span "Save entry" at bounding box center [956, 78] width 41 height 12
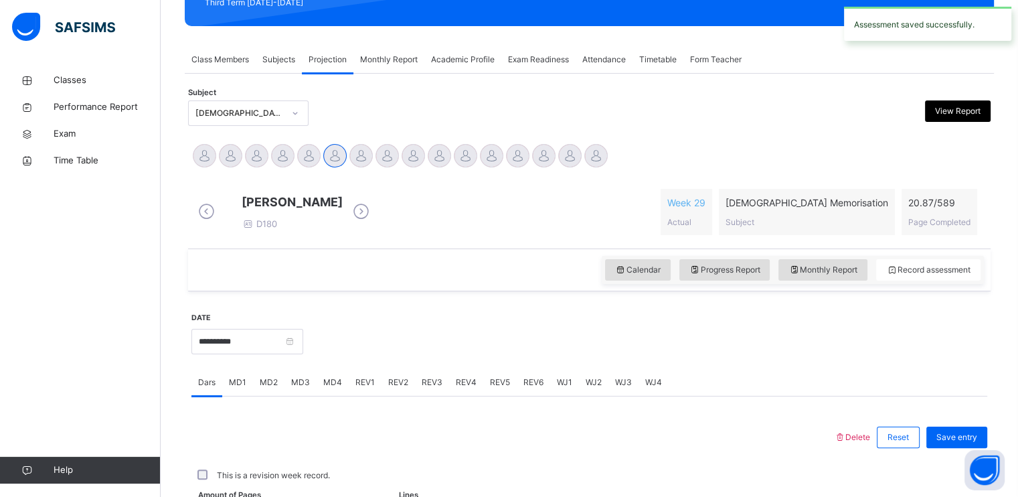
scroll to position [509, 0]
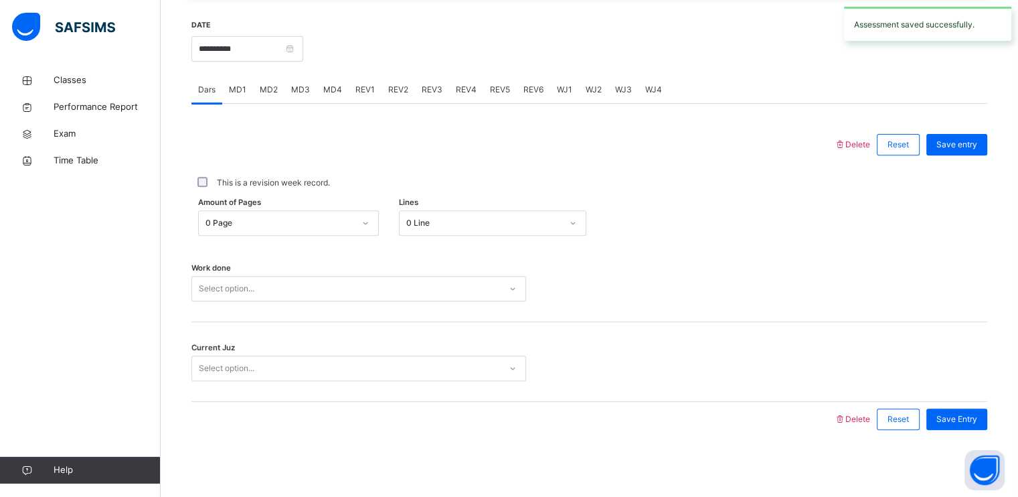
click at [586, 87] on span "WJ2" at bounding box center [594, 90] width 16 height 12
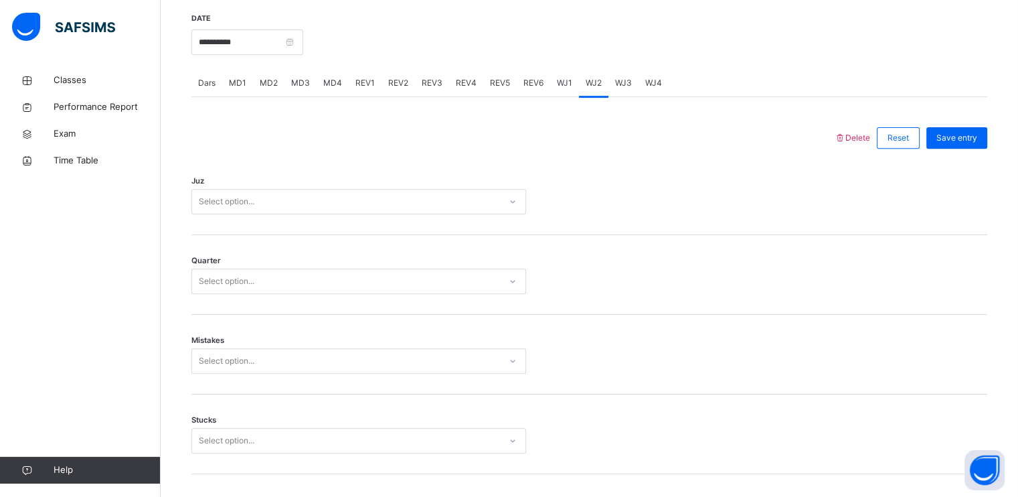
scroll to position [430, 0]
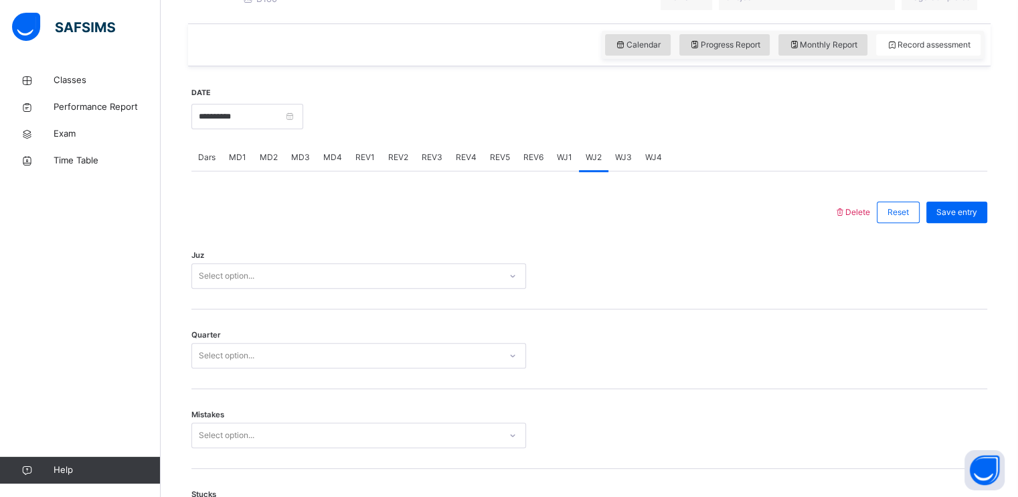
click at [206, 163] on span "Dars" at bounding box center [206, 157] width 17 height 12
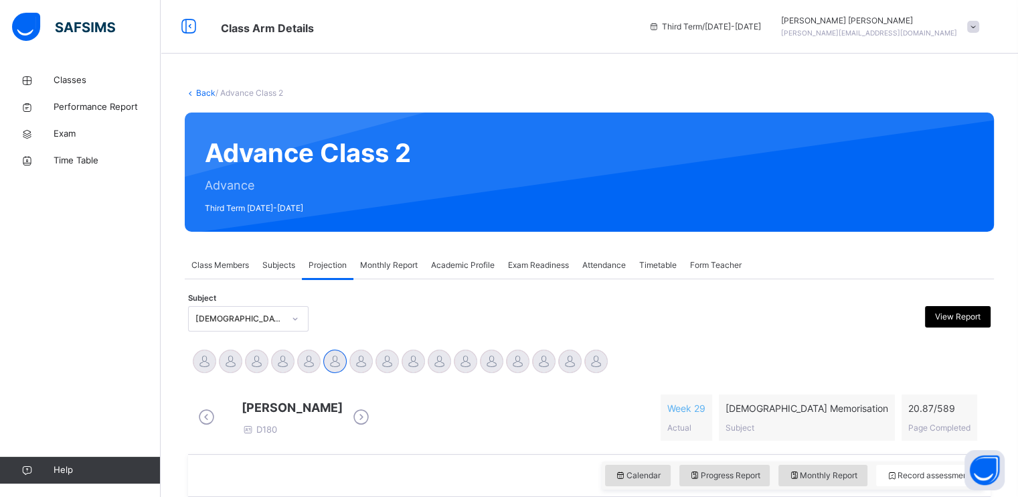
scroll to position [0, 0]
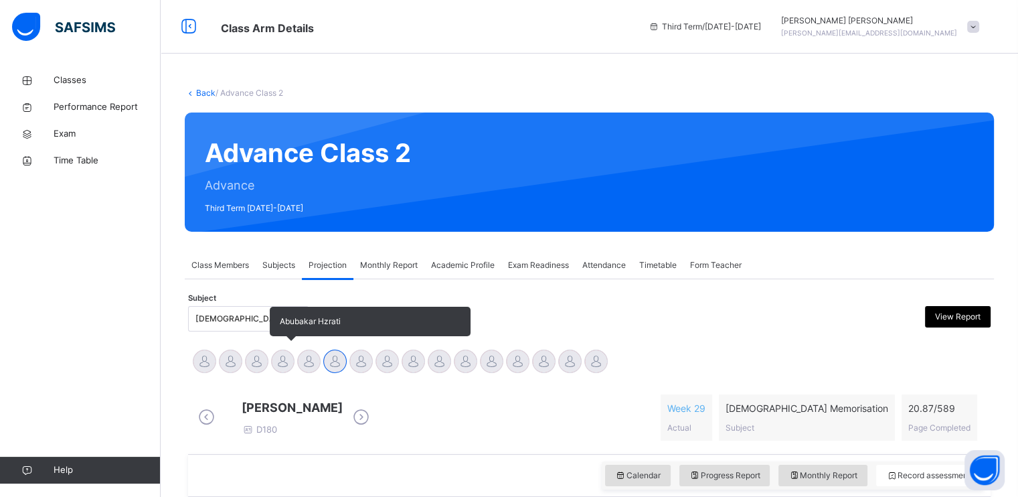
click at [280, 355] on div at bounding box center [282, 360] width 23 height 23
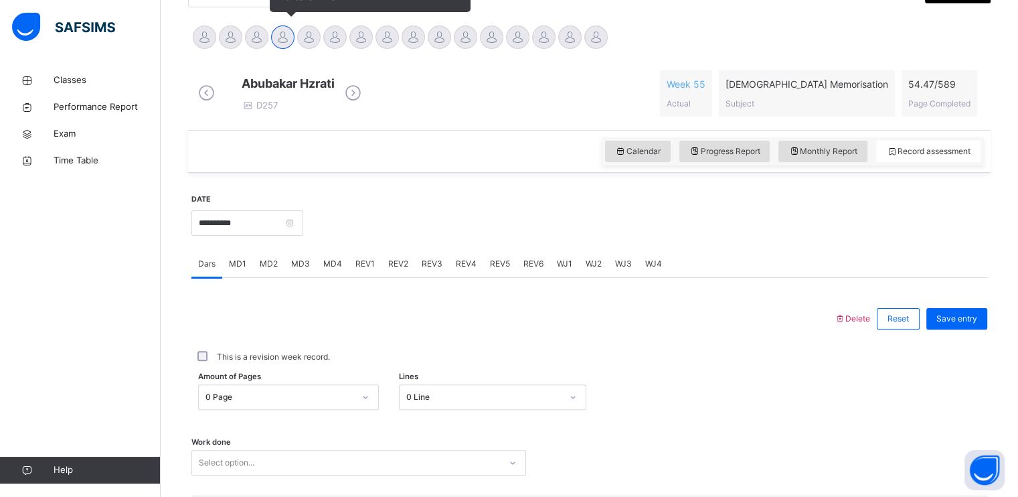
scroll to position [327, 0]
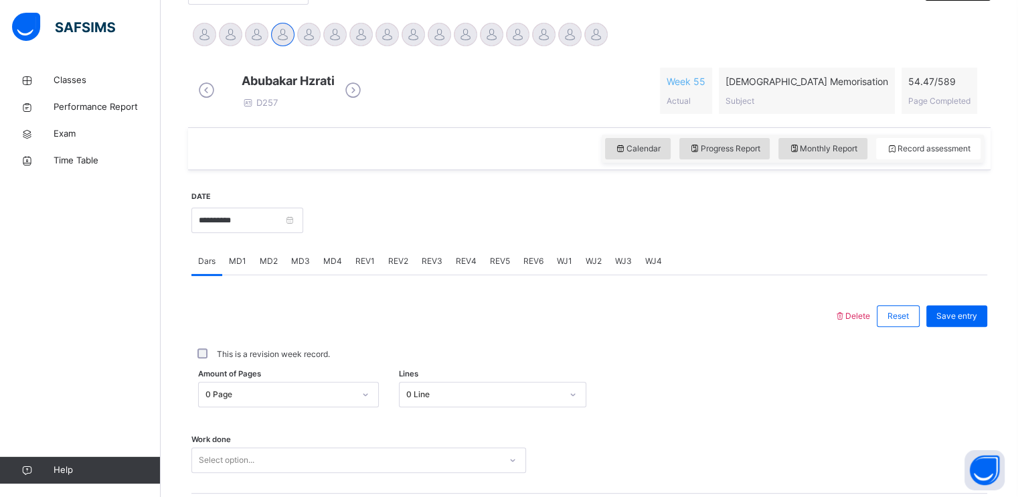
click at [263, 267] on span "MD2" at bounding box center [269, 261] width 18 height 12
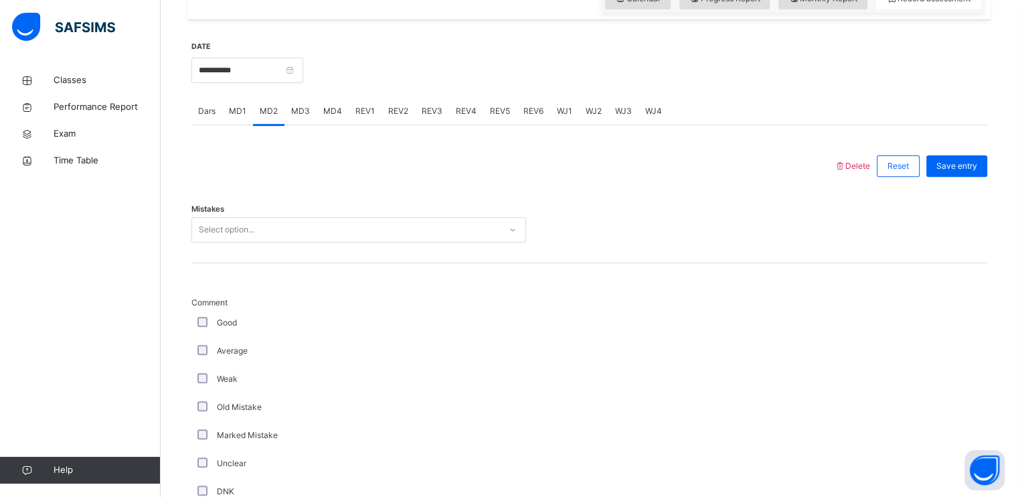
scroll to position [483, 0]
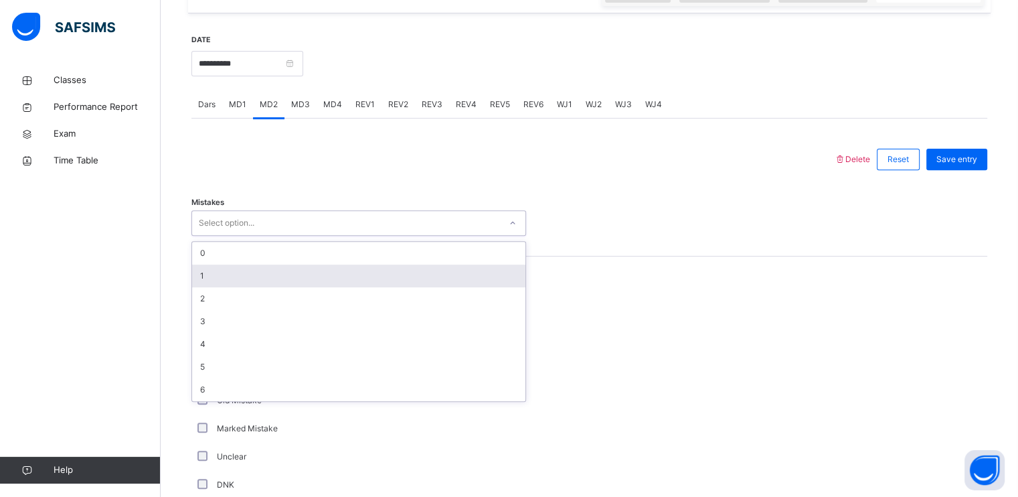
drag, startPoint x: 293, startPoint y: 228, endPoint x: 262, endPoint y: 284, distance: 63.5
click at [262, 236] on div "option 1 focused, 2 of 7. 7 results available. Use Up and Down to choose option…" at bounding box center [358, 222] width 335 height 25
click at [262, 284] on div "1" at bounding box center [358, 275] width 333 height 23
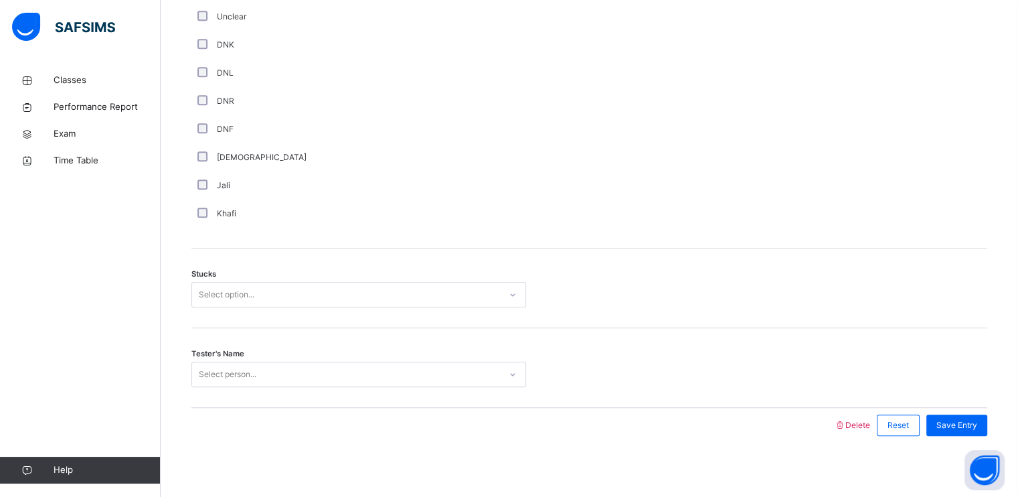
scroll to position [939, 0]
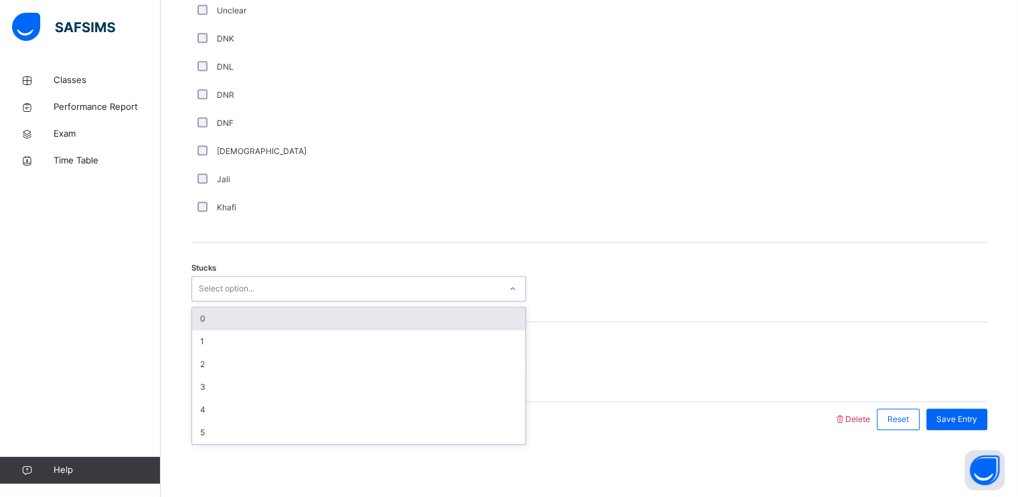
click at [268, 282] on div "Select option..." at bounding box center [346, 288] width 308 height 21
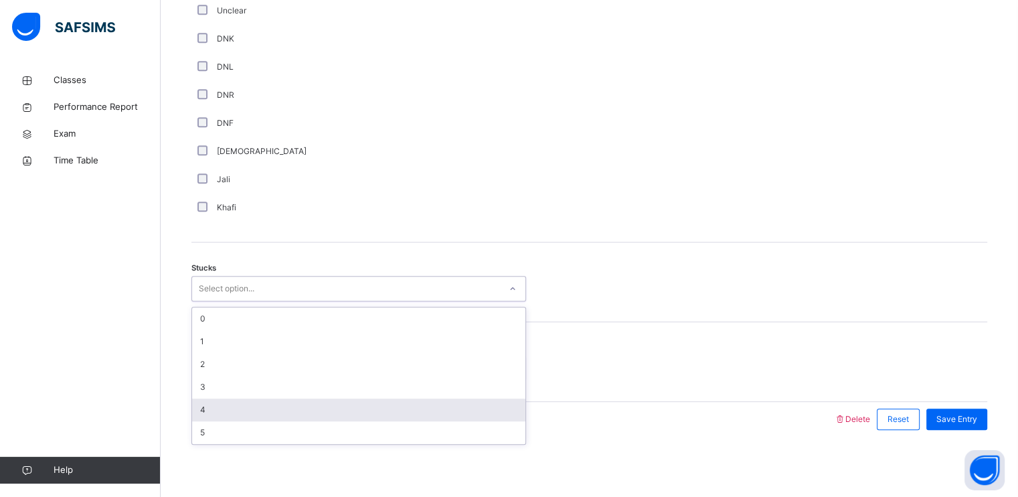
click at [240, 402] on div "4" at bounding box center [358, 409] width 333 height 23
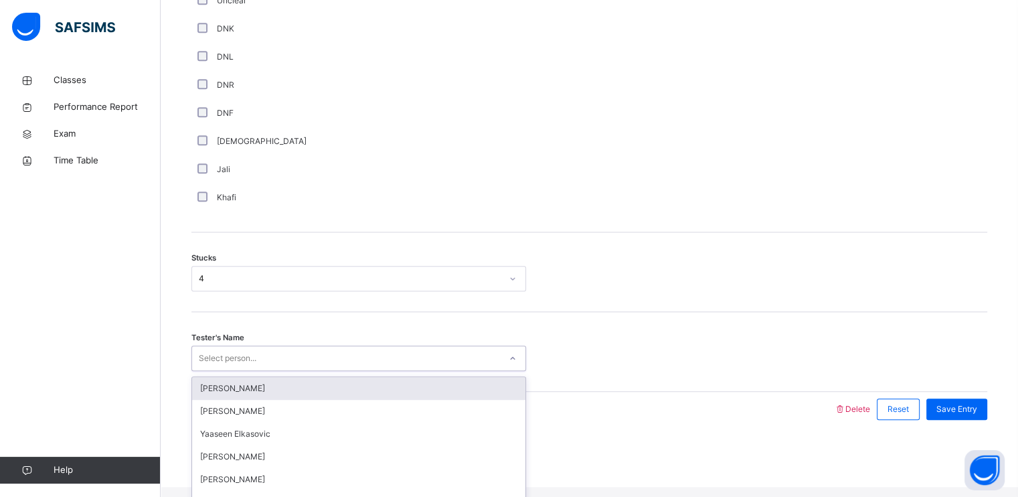
click at [244, 363] on div "Select person..." at bounding box center [228, 357] width 58 height 25
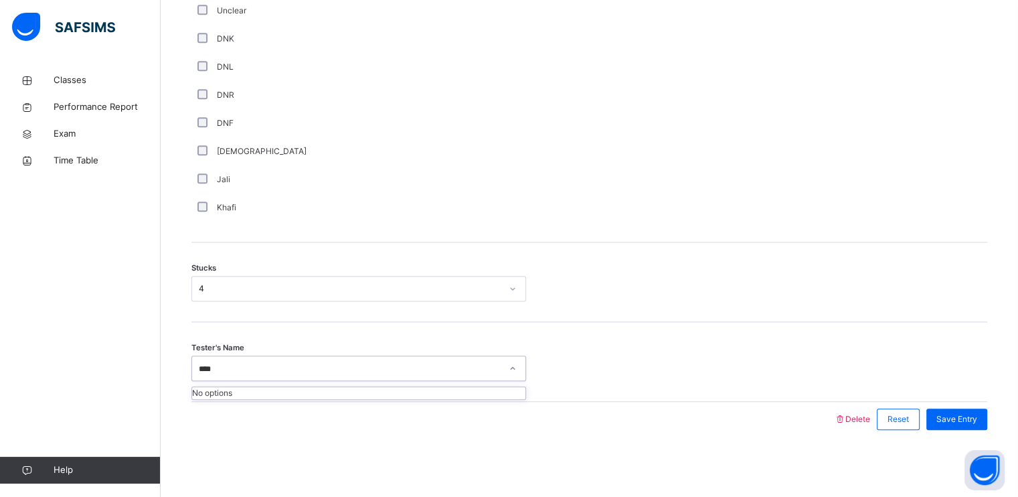
type input "***"
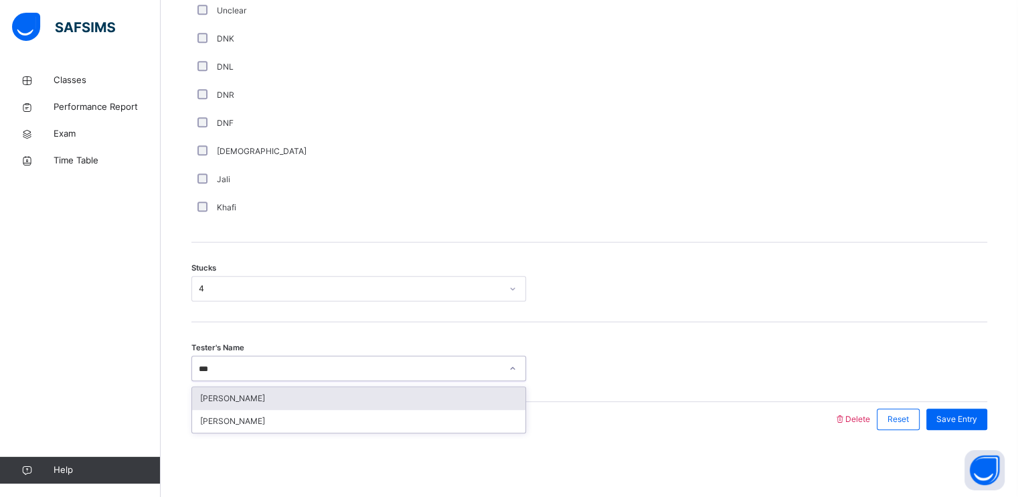
click at [260, 394] on div "[PERSON_NAME]" at bounding box center [358, 398] width 333 height 23
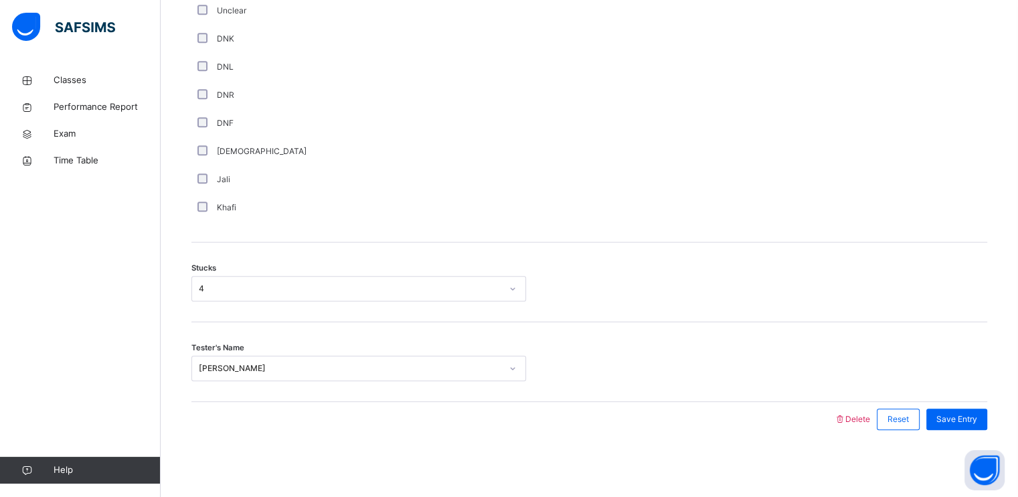
click at [260, 394] on div "Tester's Name [PERSON_NAME]" at bounding box center [589, 362] width 796 height 80
click at [977, 418] on span "Save Entry" at bounding box center [956, 419] width 41 height 12
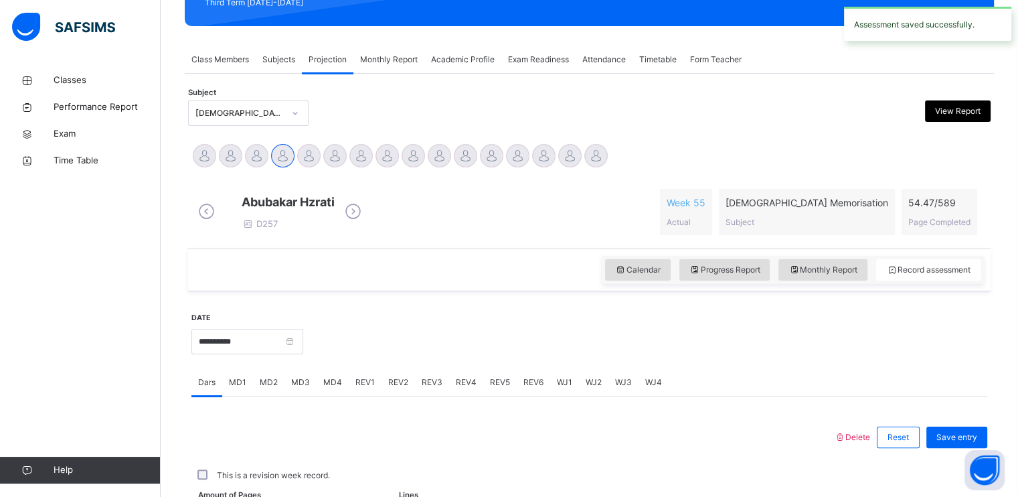
scroll to position [509, 0]
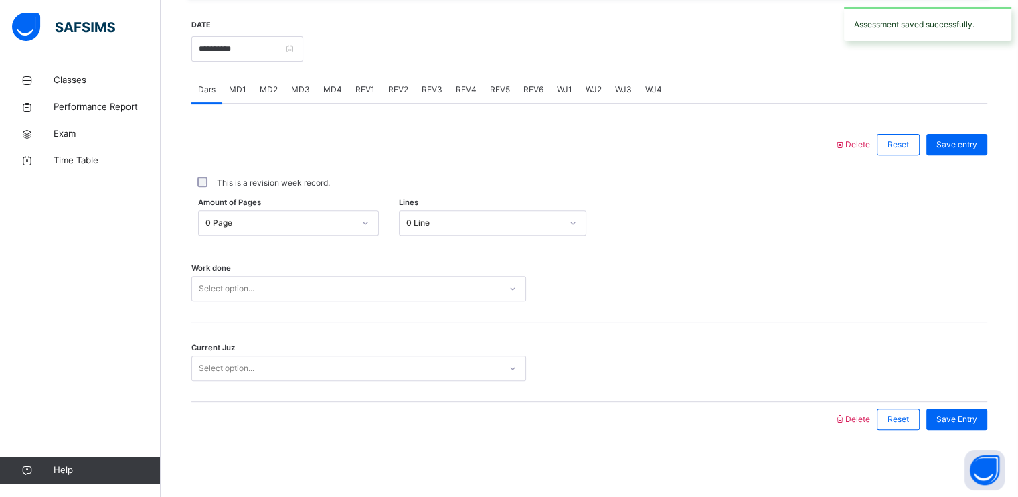
click at [324, 95] on span "MD4" at bounding box center [332, 90] width 19 height 12
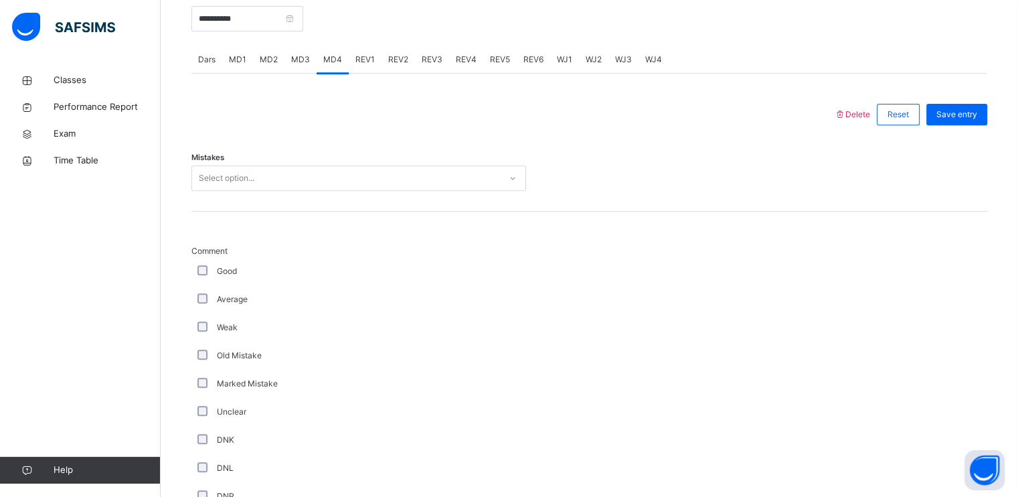
scroll to position [502, 0]
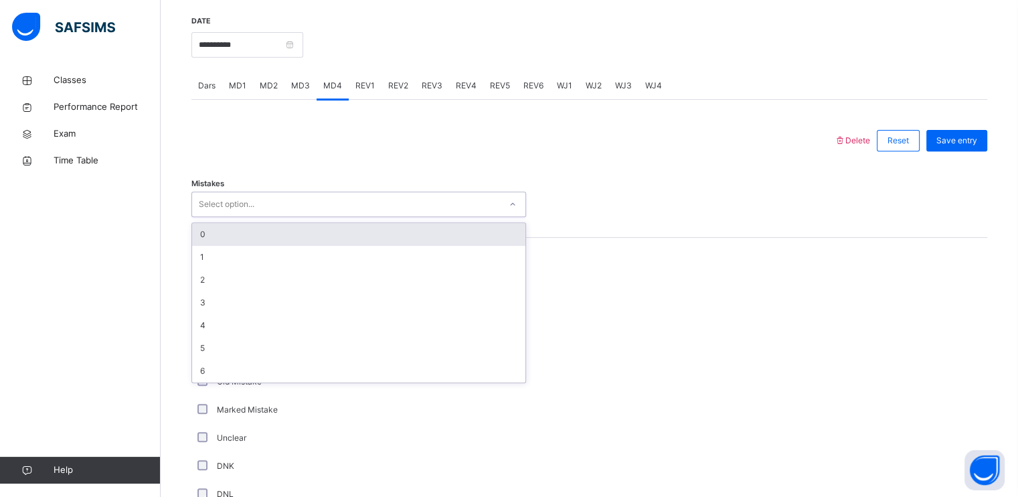
click at [224, 207] on div "Select option..." at bounding box center [227, 203] width 56 height 25
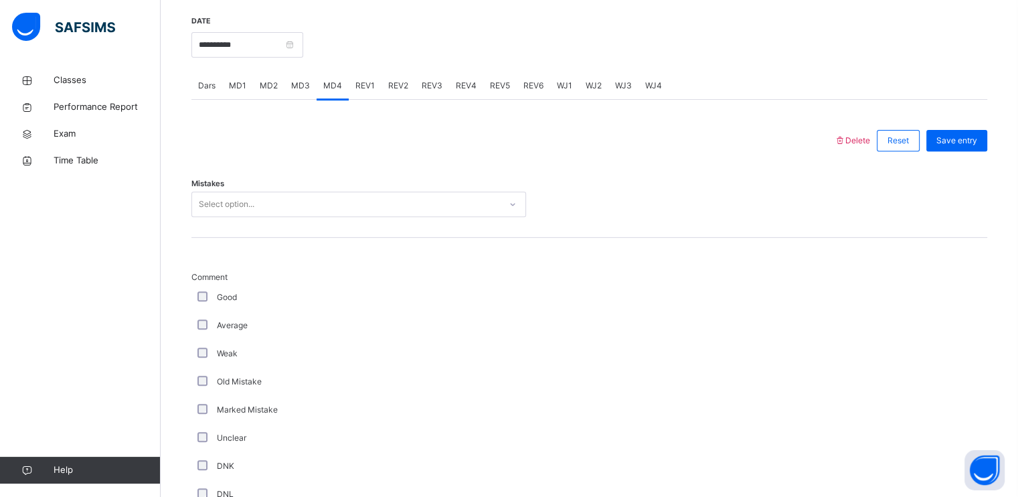
click at [266, 92] on span "MD2" at bounding box center [269, 86] width 18 height 12
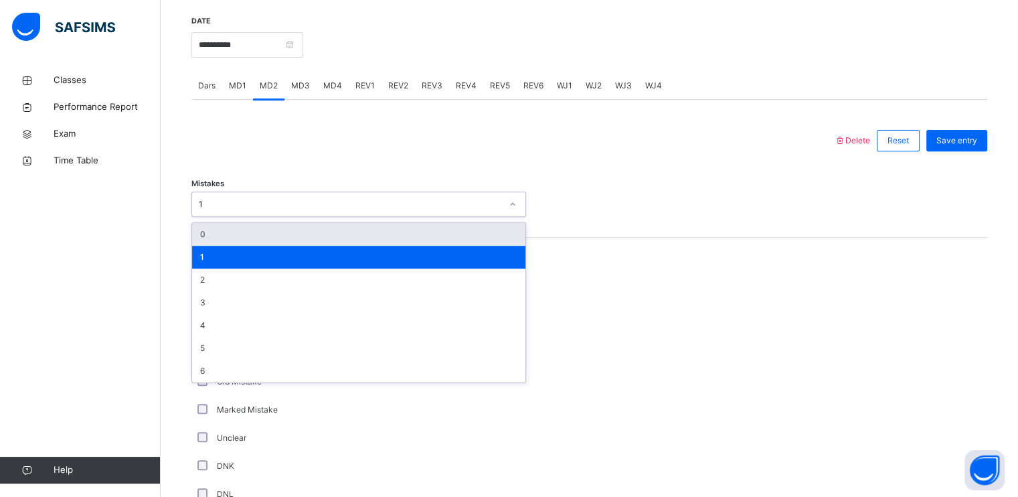
click at [254, 208] on div "1" at bounding box center [350, 204] width 303 height 12
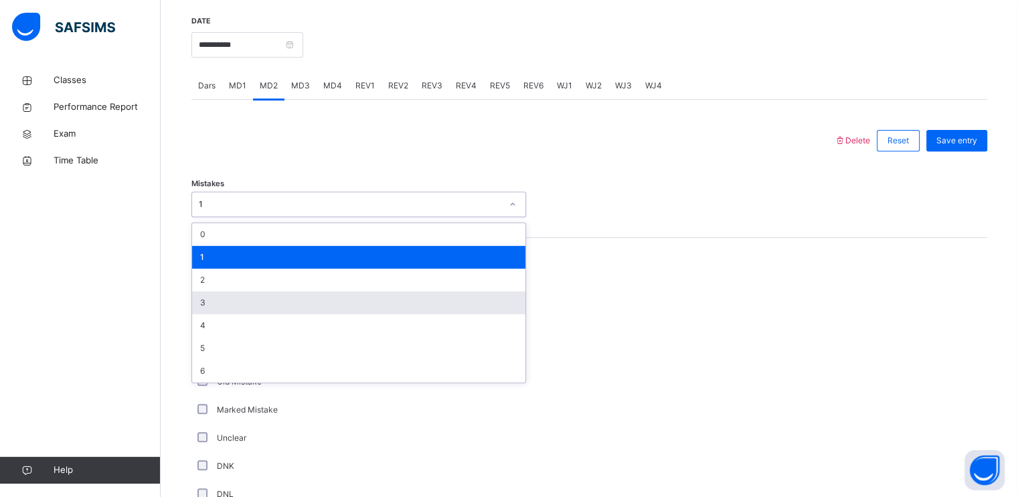
click at [247, 314] on div "3" at bounding box center [358, 302] width 333 height 23
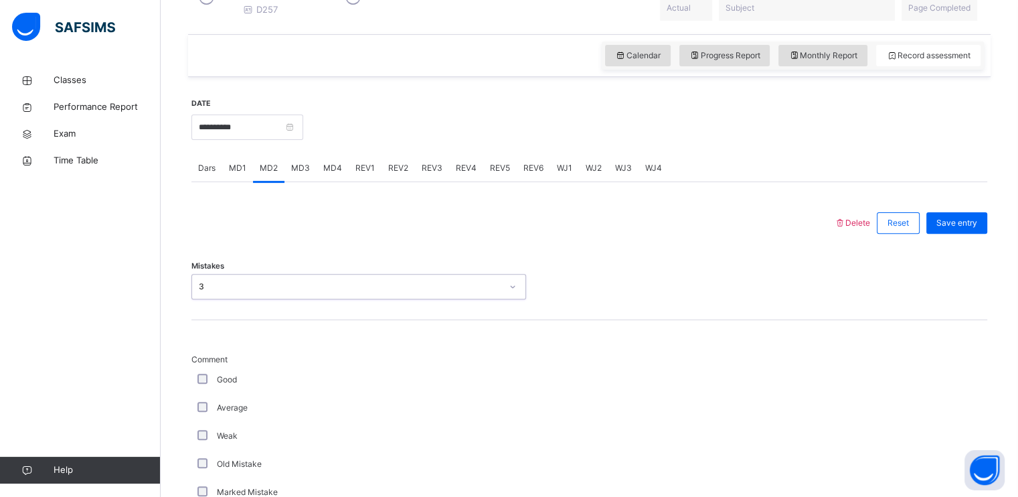
scroll to position [416, 0]
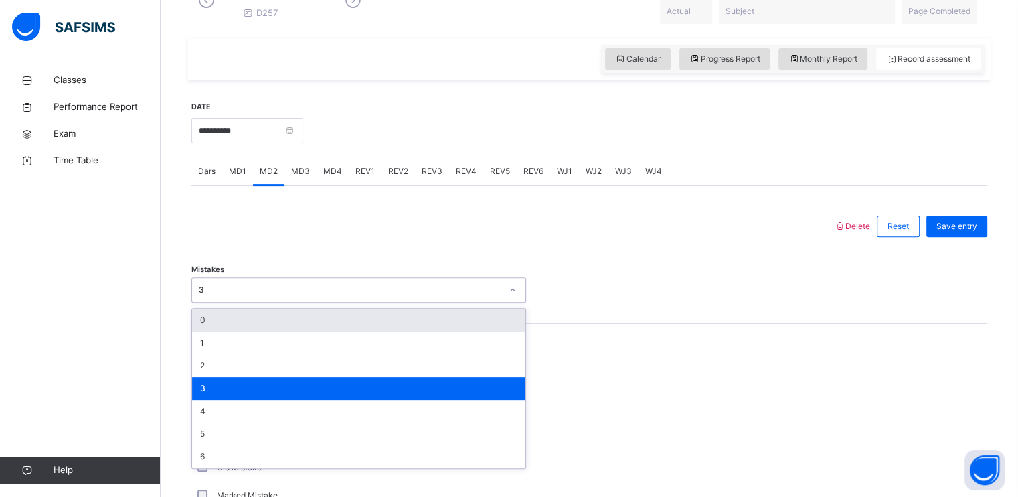
click at [248, 296] on div "3" at bounding box center [350, 290] width 303 height 12
click at [250, 331] on div "0" at bounding box center [358, 320] width 333 height 23
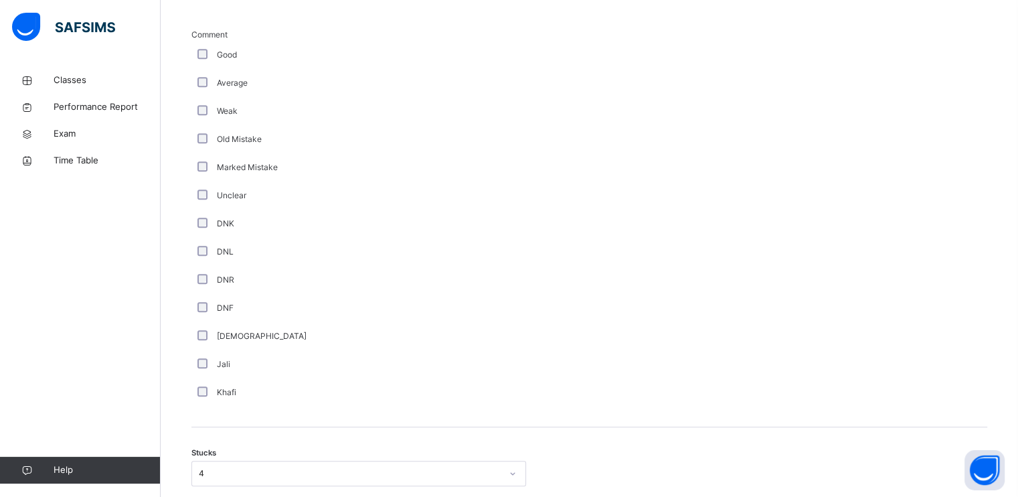
scroll to position [939, 0]
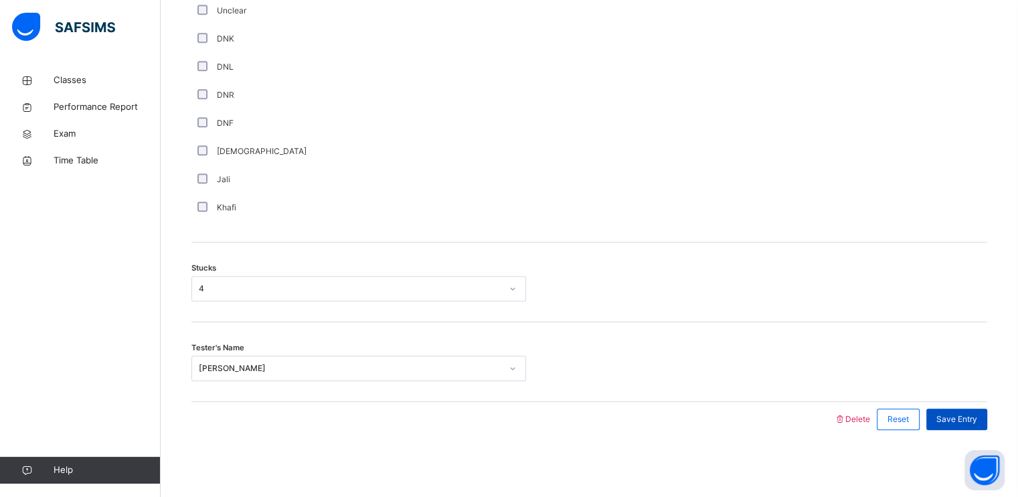
click at [962, 424] on span "Save Entry" at bounding box center [956, 419] width 41 height 12
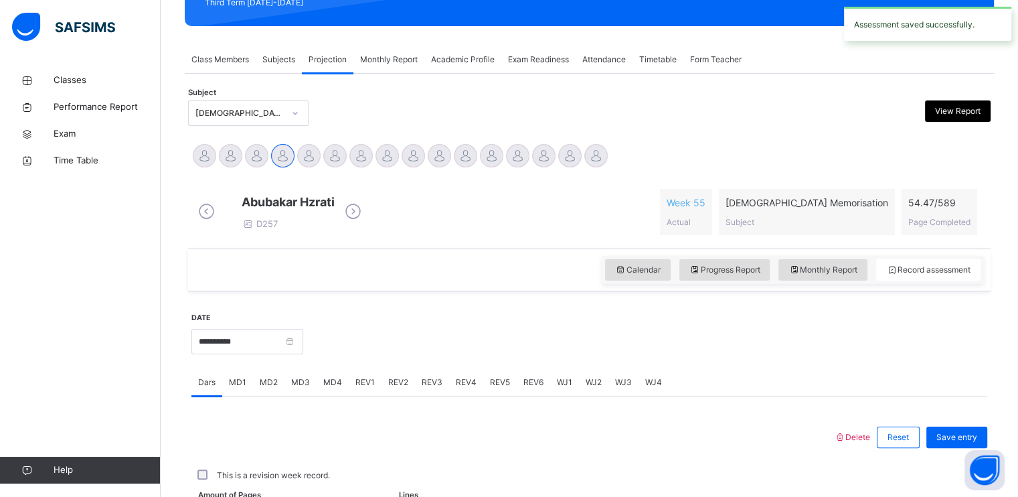
scroll to position [509, 0]
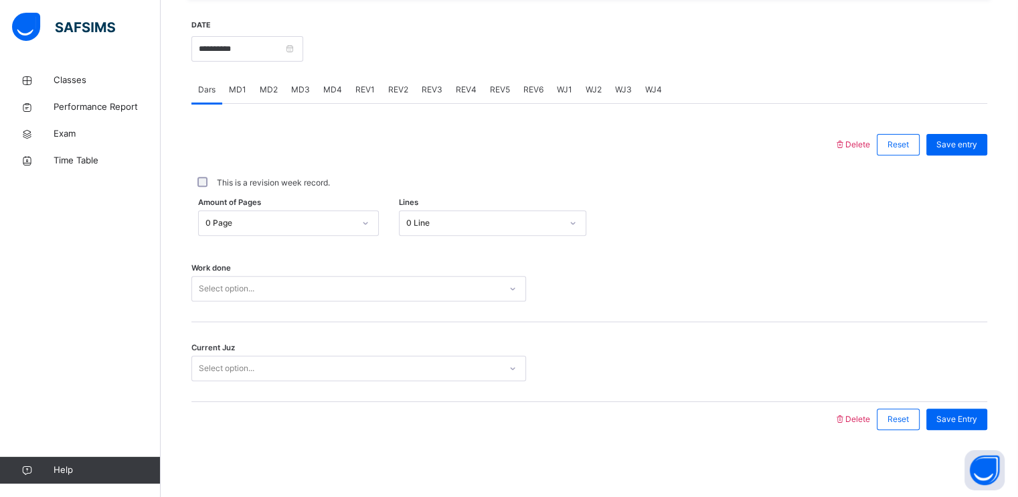
click at [324, 95] on span "MD4" at bounding box center [332, 90] width 19 height 12
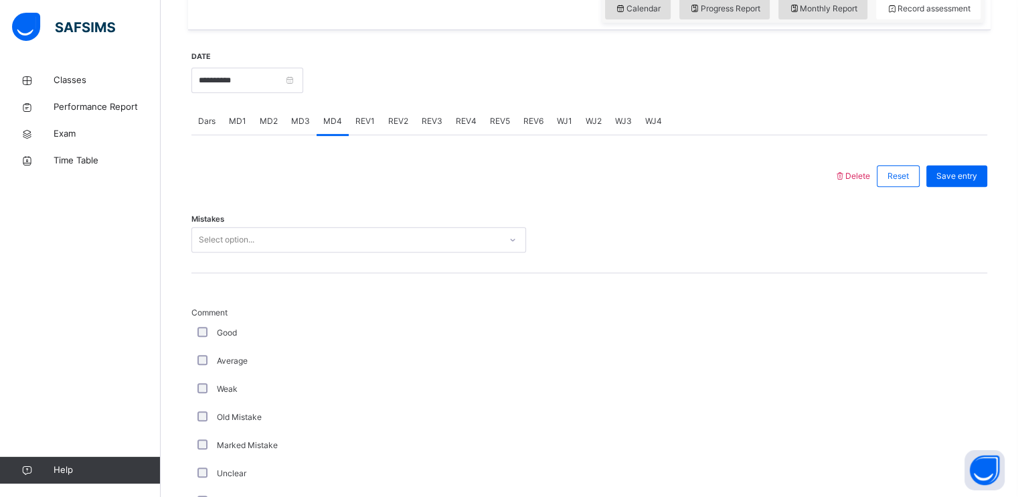
scroll to position [467, 0]
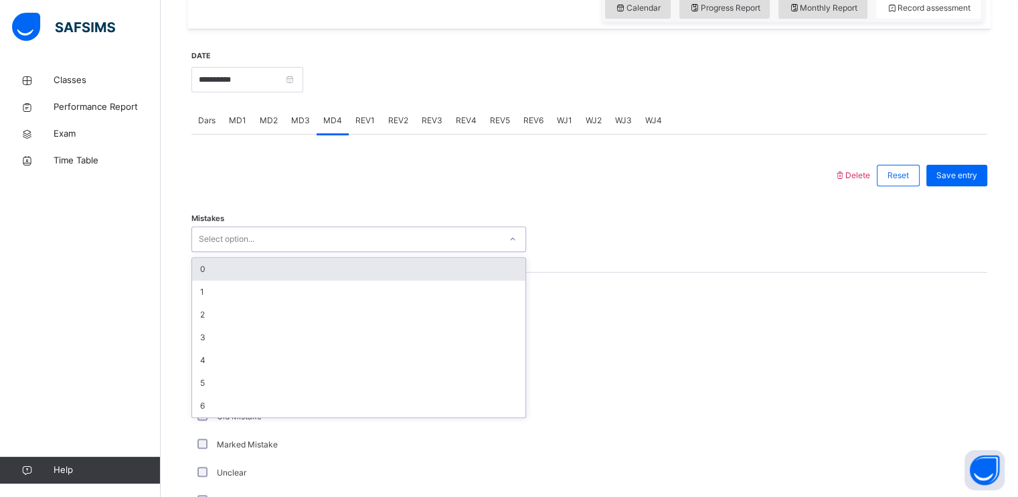
click at [257, 250] on div "Select option..." at bounding box center [346, 239] width 308 height 21
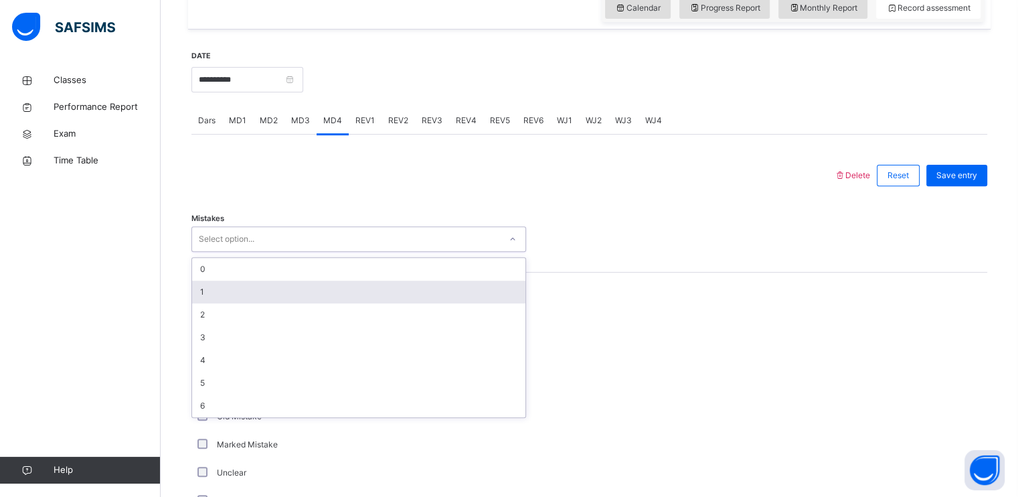
click at [248, 303] on div "1" at bounding box center [358, 291] width 333 height 23
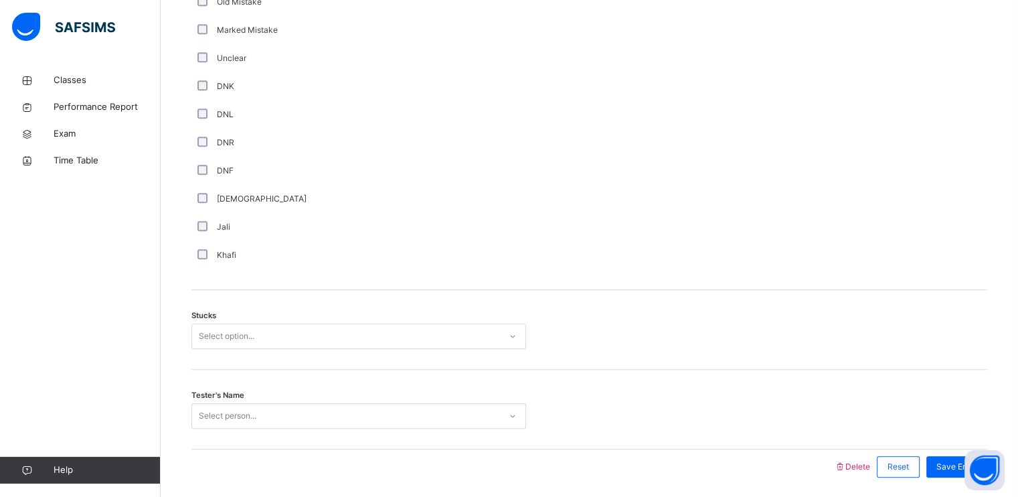
scroll to position [939, 0]
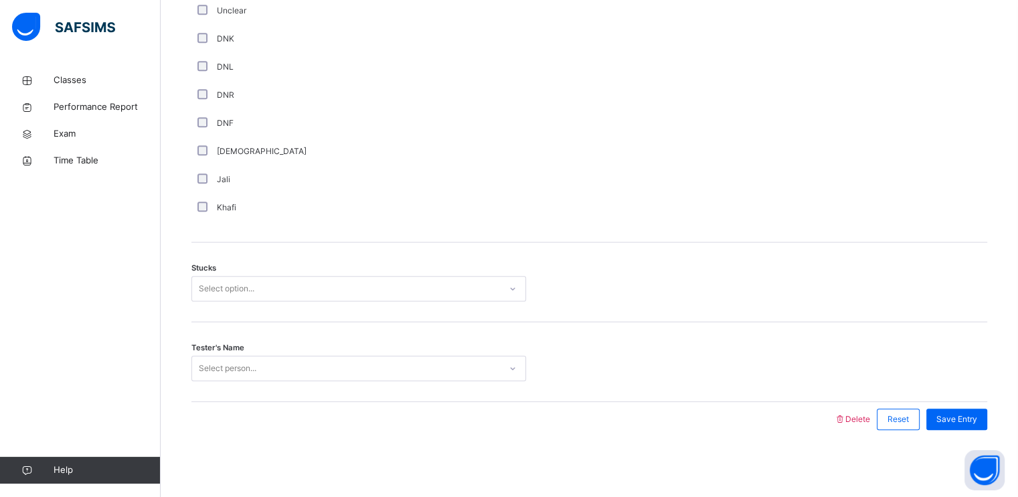
click at [220, 284] on div "Select option..." at bounding box center [227, 288] width 56 height 25
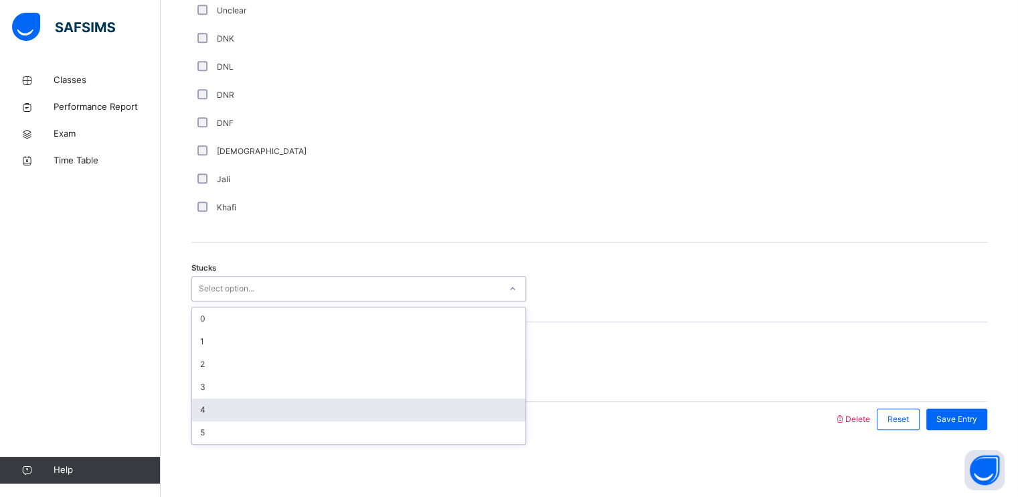
click at [225, 418] on div "4" at bounding box center [358, 409] width 333 height 23
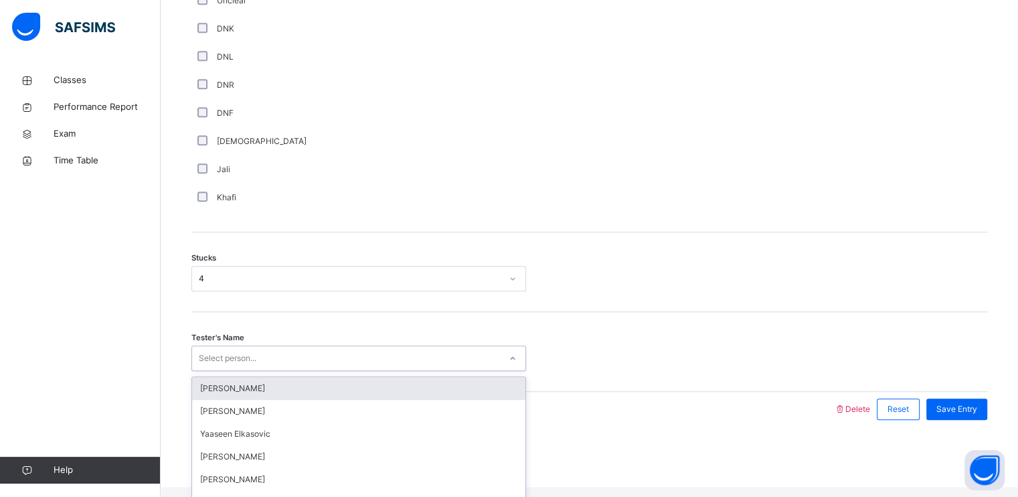
click at [238, 371] on div "Select person..." at bounding box center [228, 357] width 58 height 25
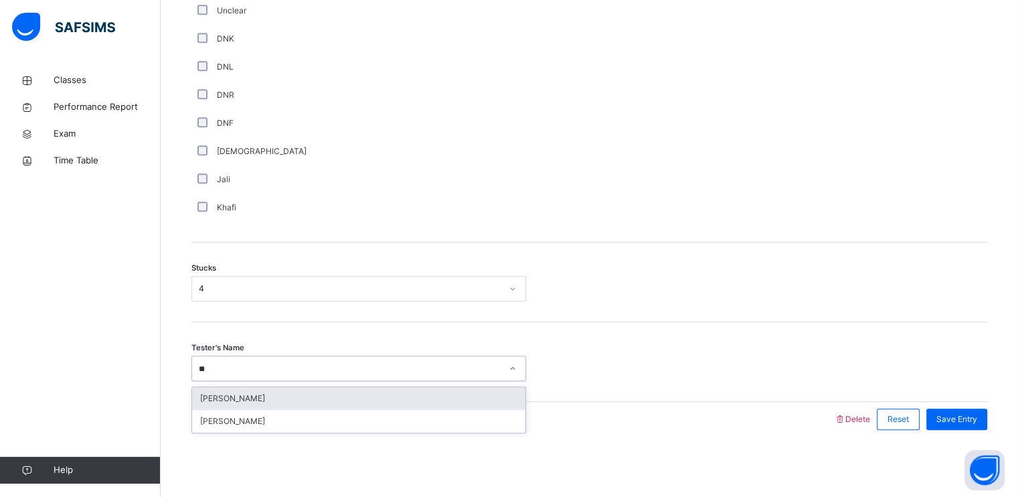
type input "***"
click at [257, 392] on div "[PERSON_NAME]" at bounding box center [358, 398] width 333 height 23
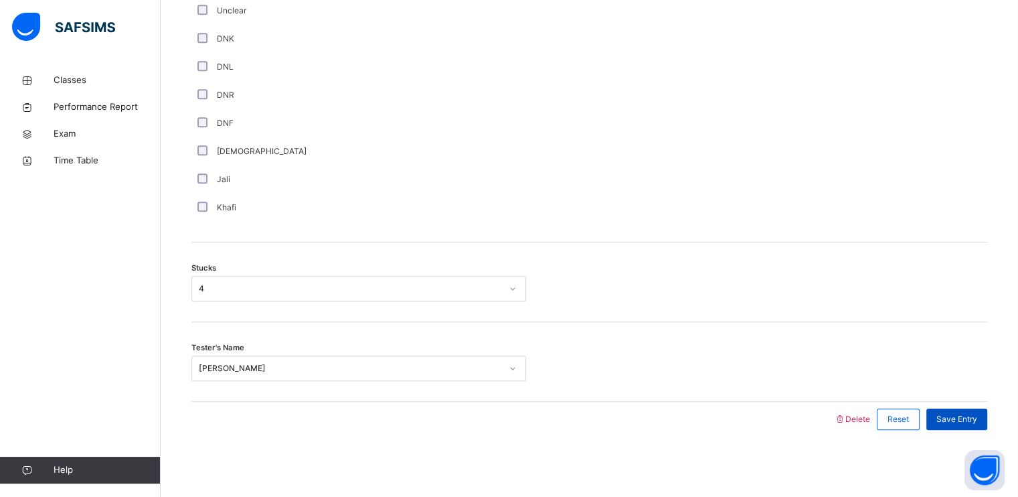
click at [969, 426] on div "Save Entry" at bounding box center [956, 418] width 61 height 21
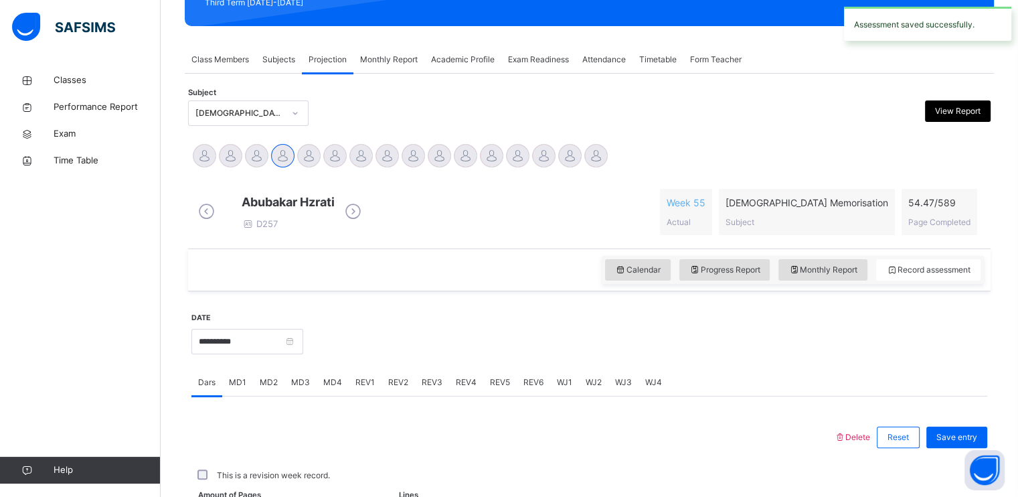
scroll to position [509, 0]
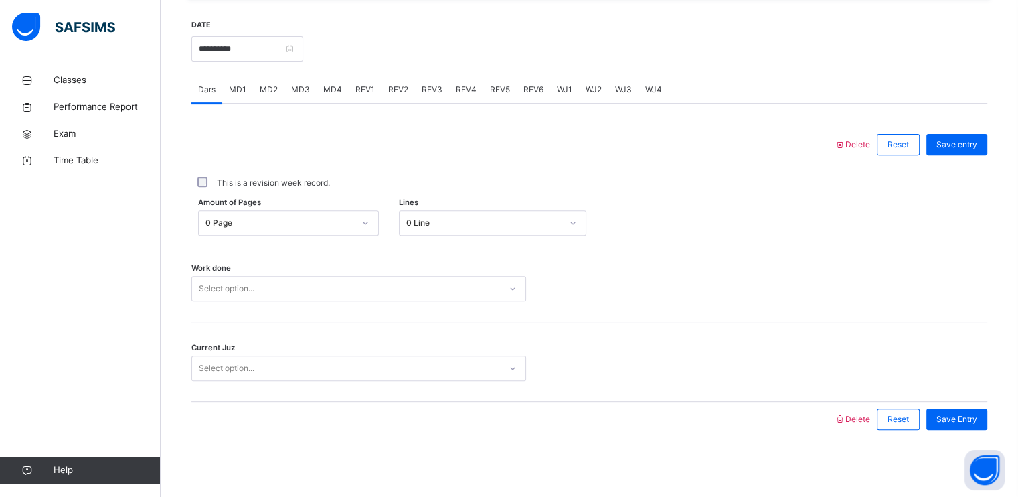
click at [431, 231] on div "0 Line" at bounding box center [480, 223] width 161 height 21
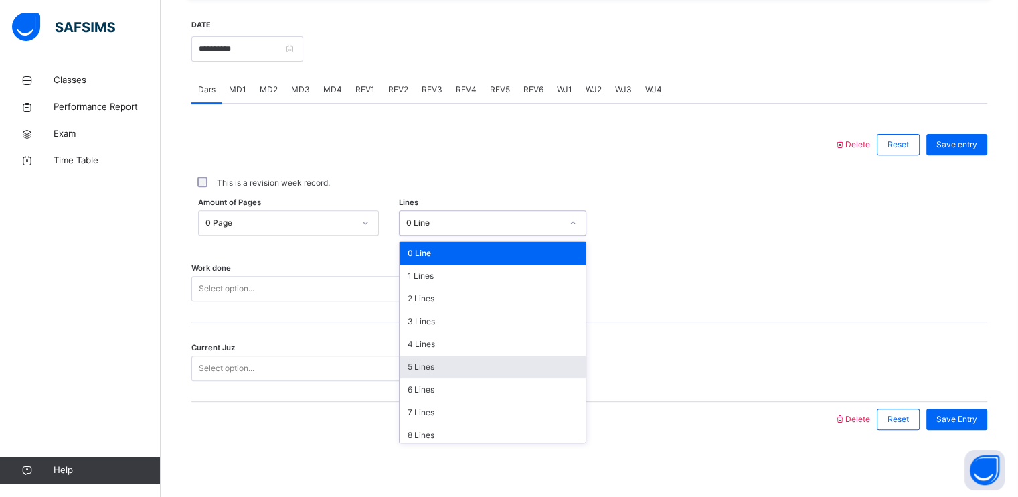
click at [448, 365] on div "5 Lines" at bounding box center [493, 366] width 186 height 23
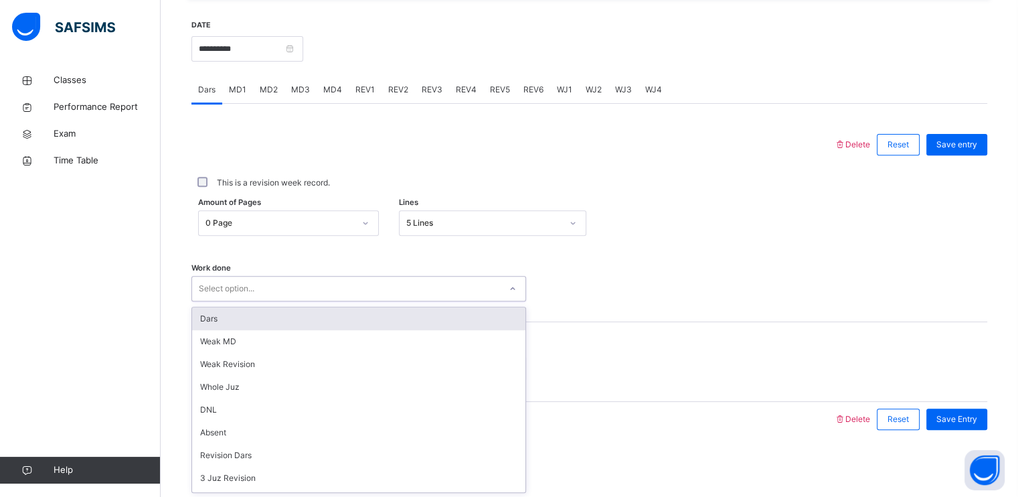
click at [397, 279] on div "Select option..." at bounding box center [346, 288] width 308 height 21
click at [351, 315] on div "Dars" at bounding box center [358, 318] width 333 height 23
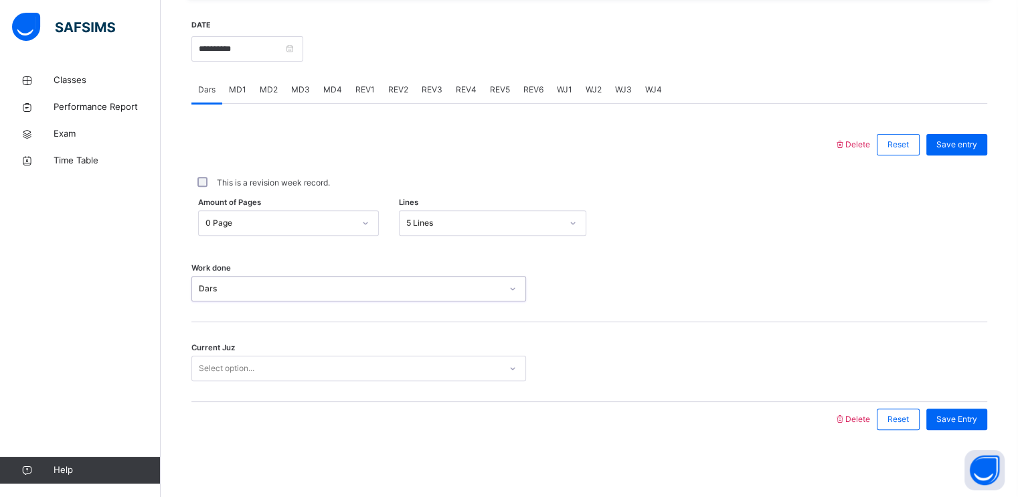
click at [334, 375] on div "Select option..." at bounding box center [346, 368] width 308 height 21
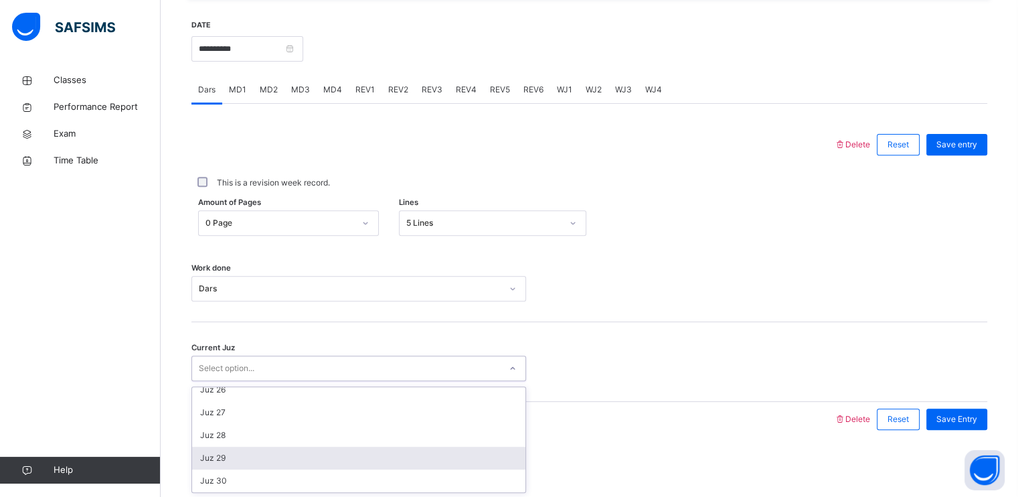
click at [347, 455] on div "Juz 29" at bounding box center [358, 457] width 333 height 23
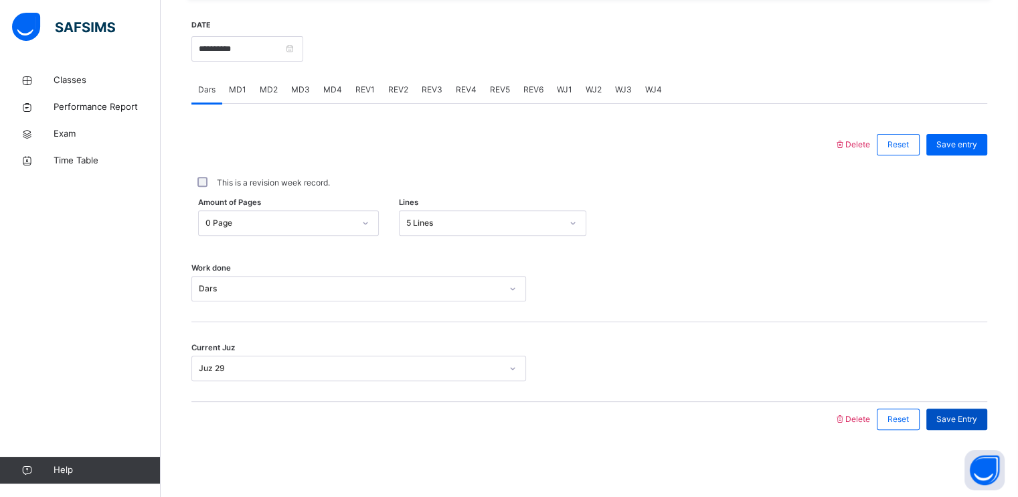
click at [957, 414] on span "Save Entry" at bounding box center [956, 419] width 41 height 12
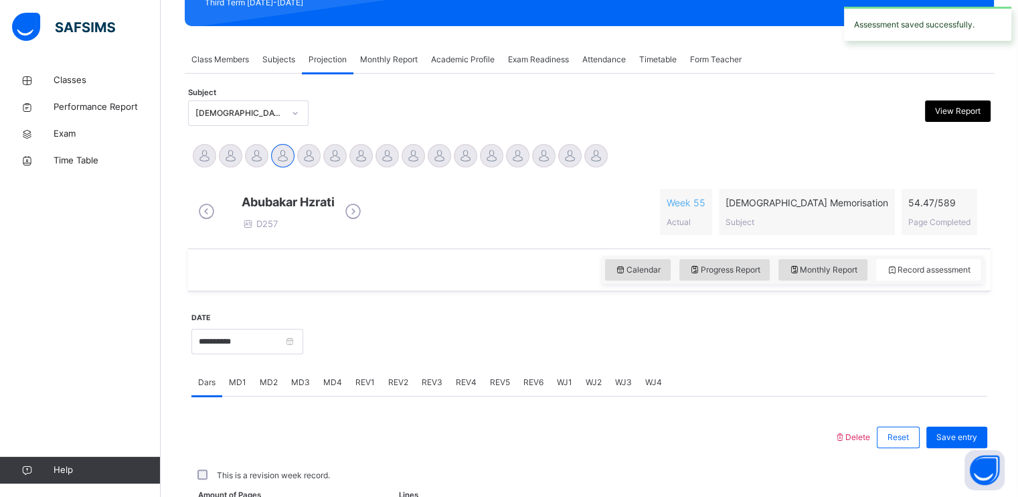
scroll to position [509, 0]
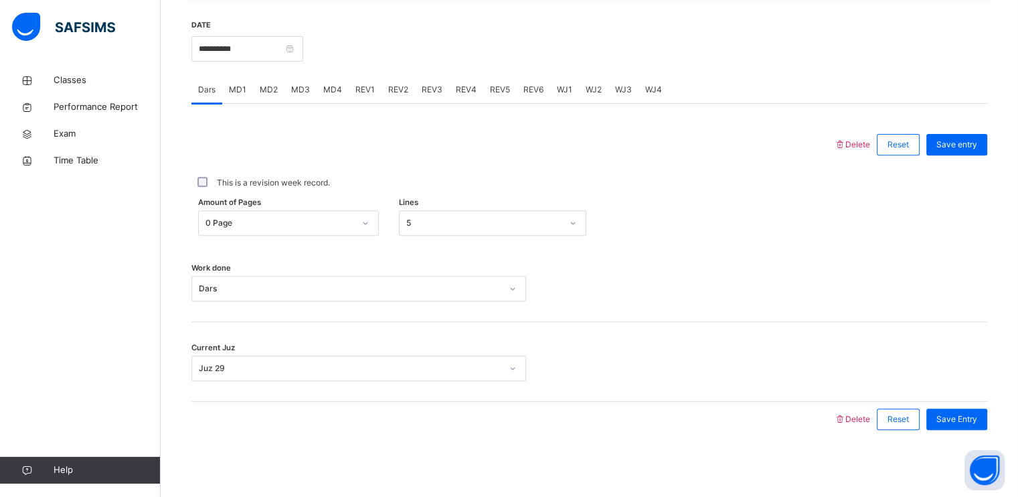
click at [298, 98] on div "MD3" at bounding box center [300, 89] width 32 height 27
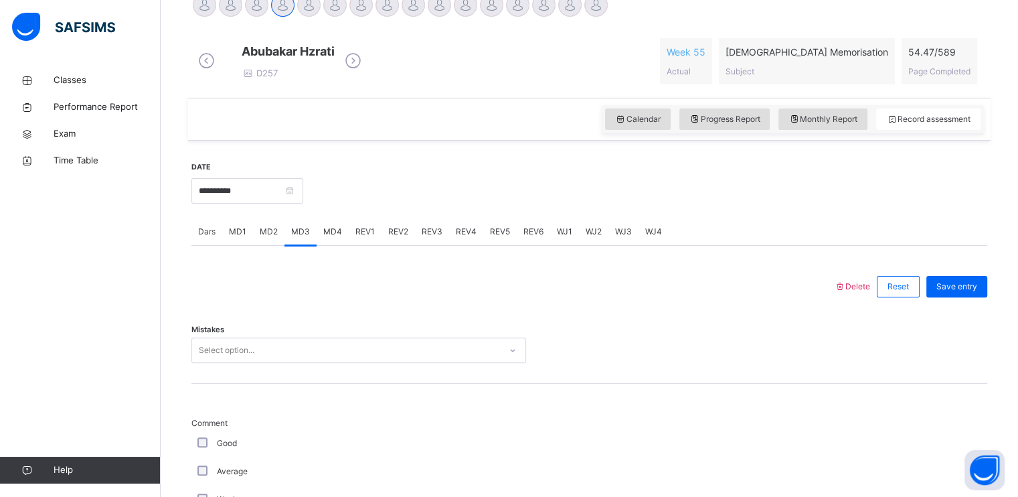
scroll to position [262, 0]
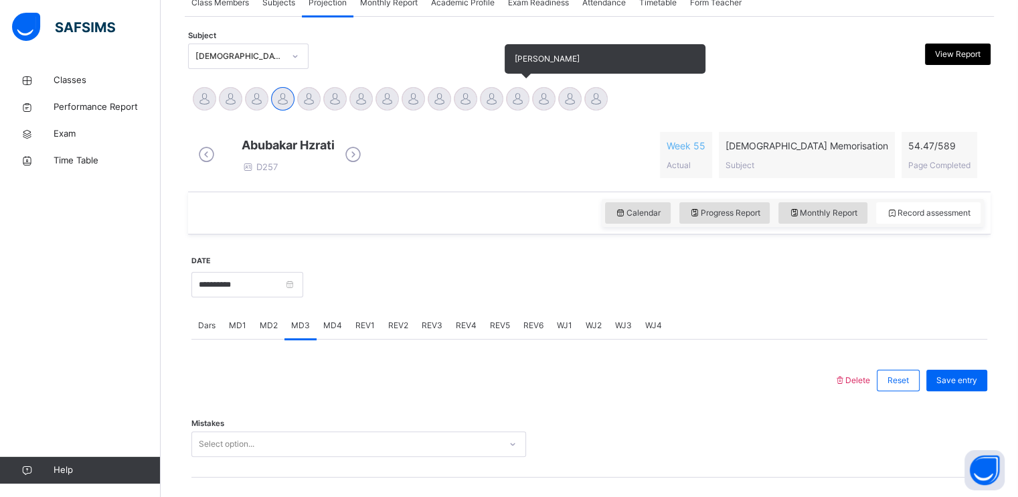
click at [507, 93] on div at bounding box center [517, 98] width 23 height 23
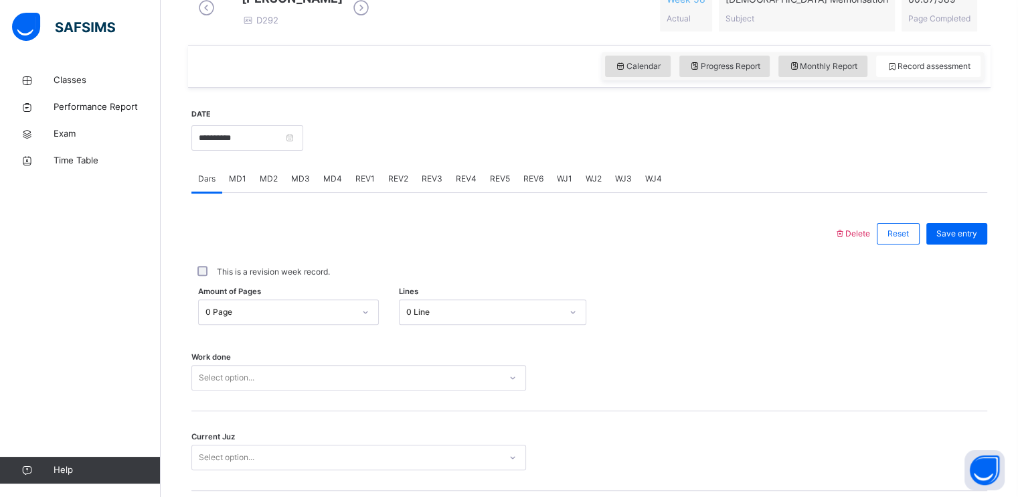
scroll to position [509, 0]
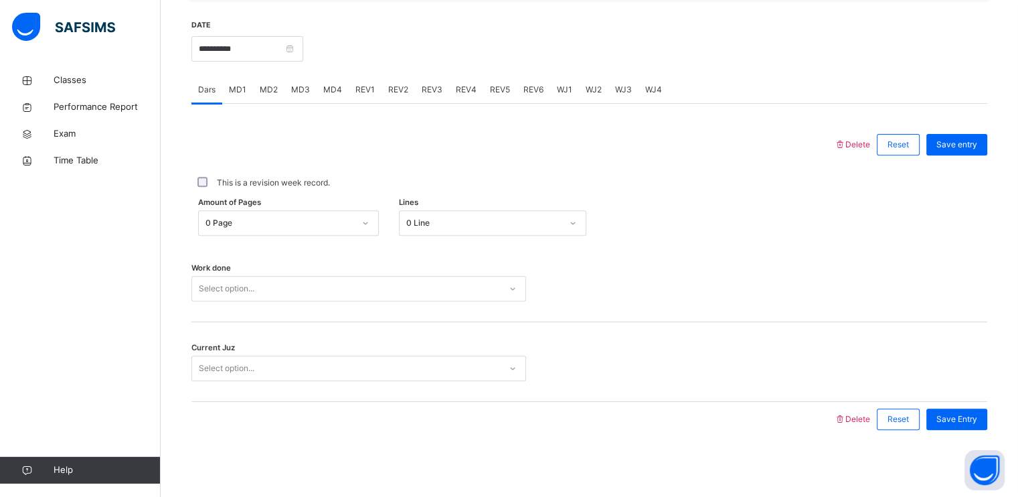
click at [478, 228] on div "0 Line" at bounding box center [483, 223] width 155 height 12
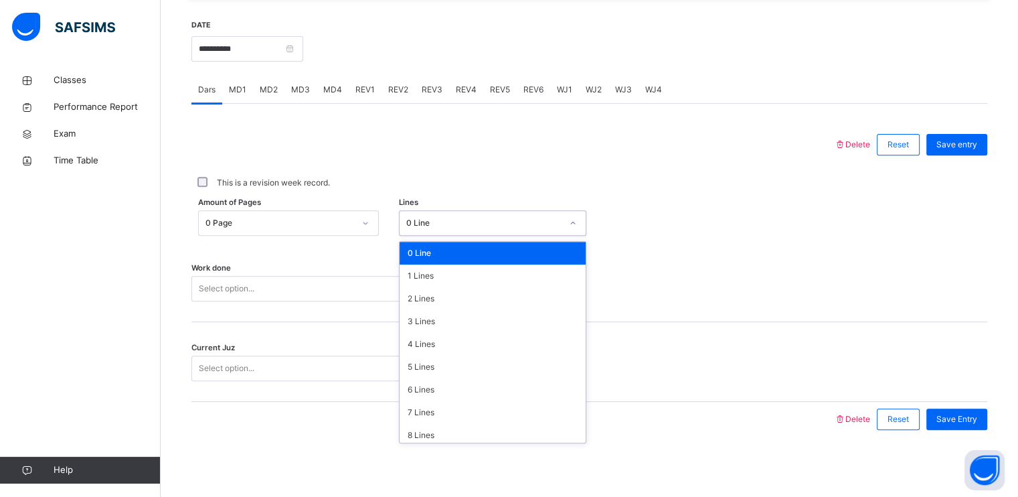
click at [321, 228] on div "0 Page" at bounding box center [280, 223] width 149 height 12
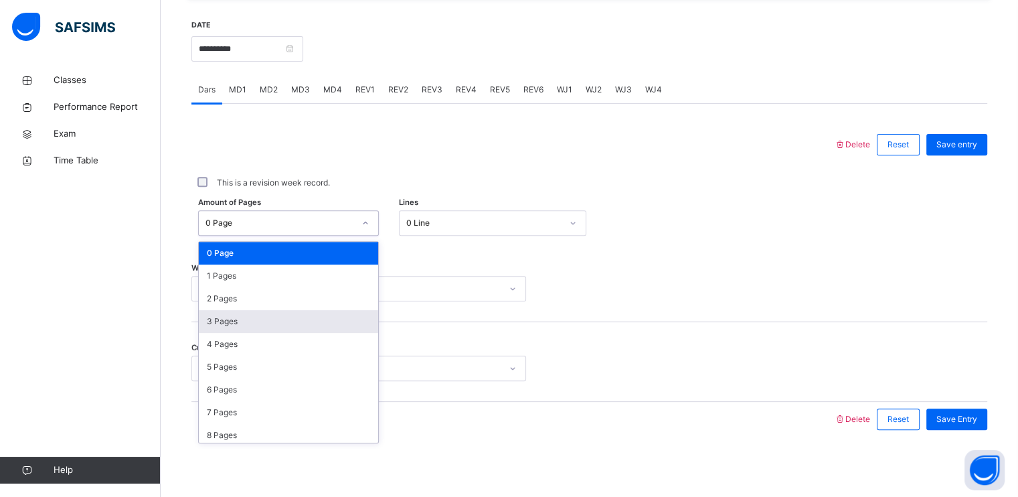
click at [289, 315] on div "3 Pages" at bounding box center [288, 321] width 179 height 23
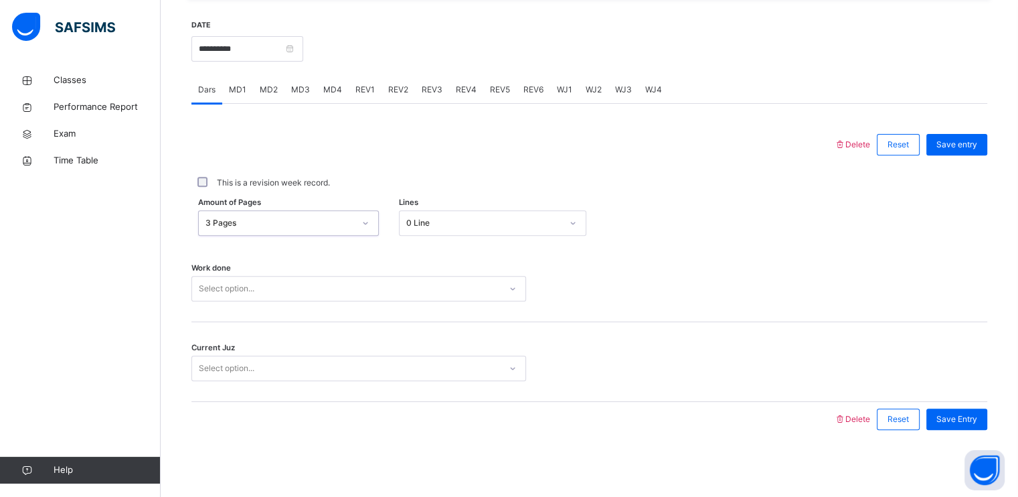
click at [473, 219] on div "0 Line" at bounding box center [483, 223] width 155 height 12
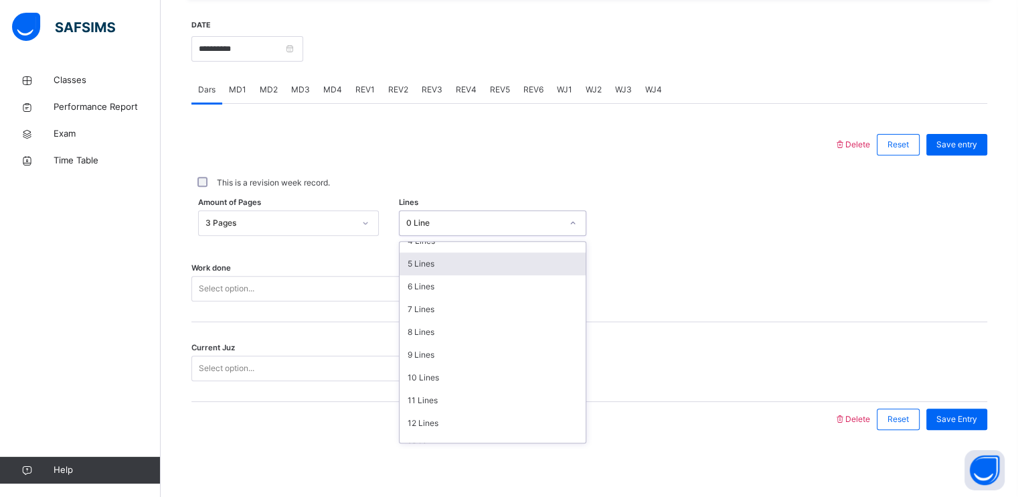
scroll to position [104, 0]
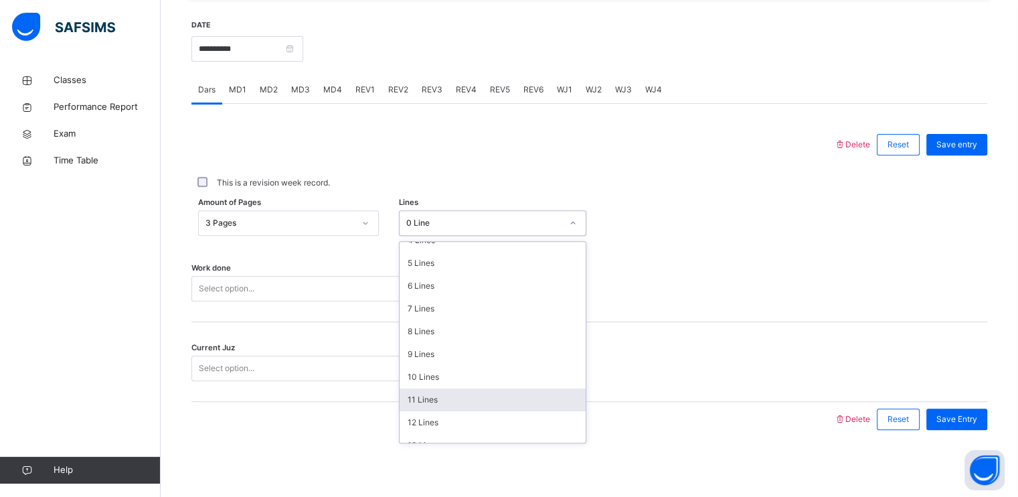
click at [459, 402] on div "11 Lines" at bounding box center [493, 399] width 186 height 23
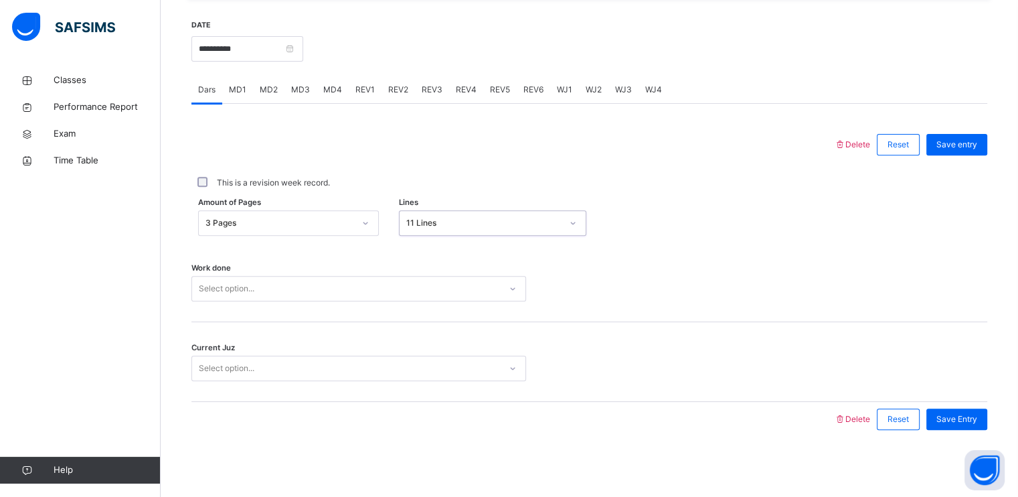
click at [399, 284] on div "Select option..." at bounding box center [346, 288] width 308 height 21
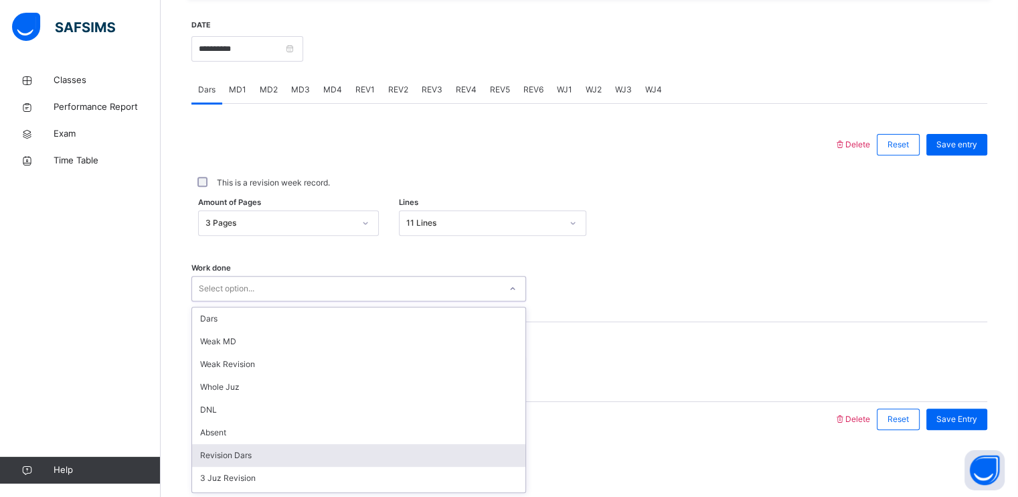
click at [330, 449] on div "Revision Dars" at bounding box center [358, 455] width 333 height 23
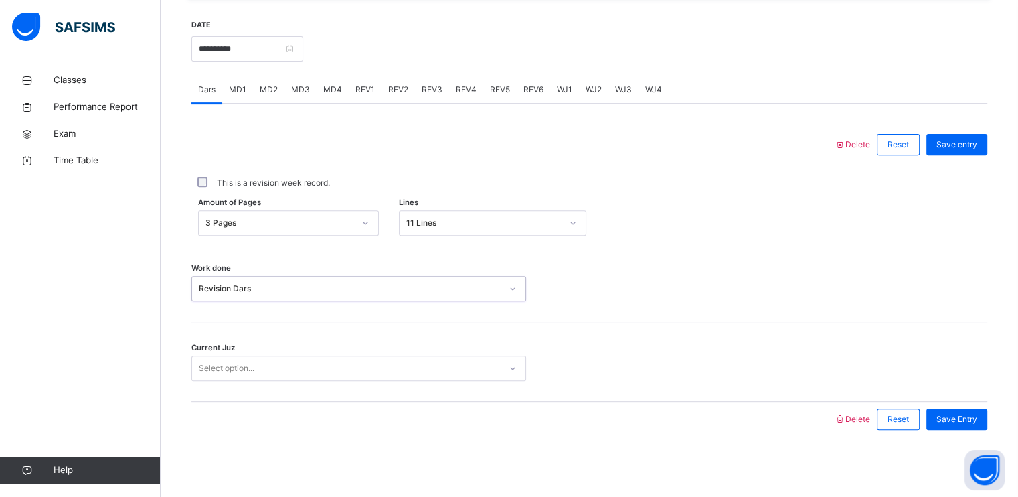
click at [319, 370] on div "Select option..." at bounding box center [346, 368] width 308 height 21
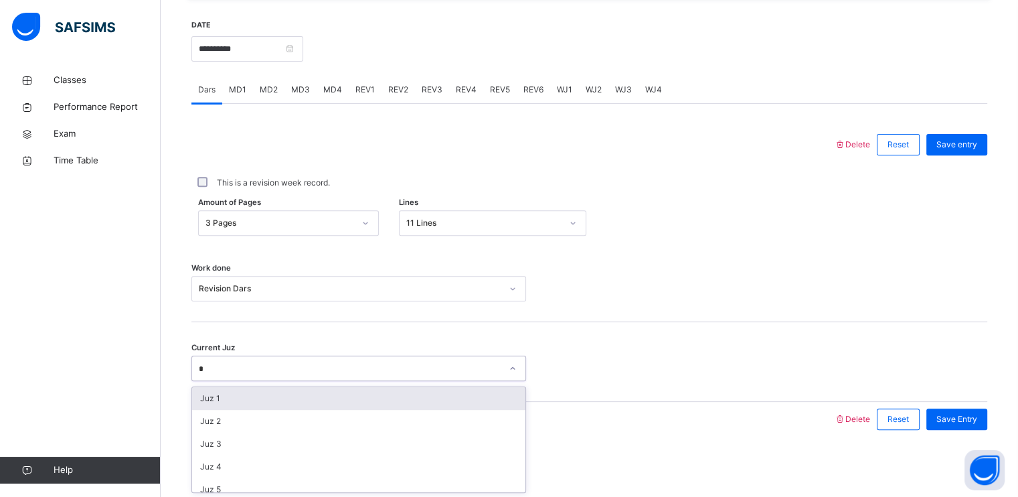
type input "**"
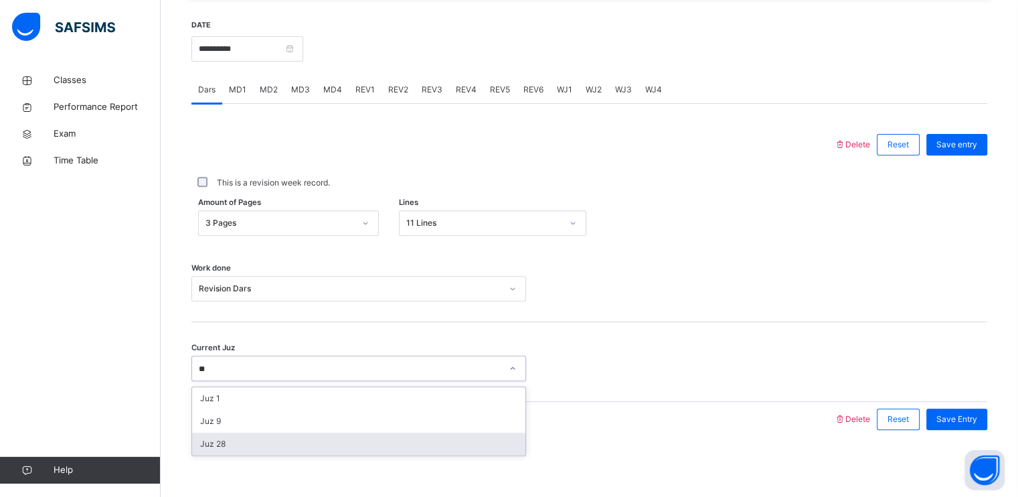
click at [327, 448] on div "Juz 28" at bounding box center [358, 443] width 333 height 23
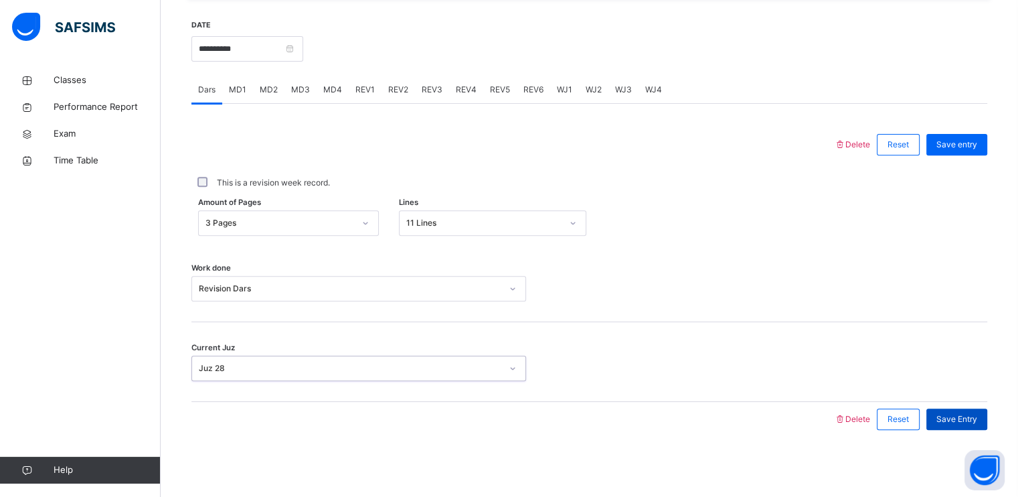
click at [969, 424] on span "Save Entry" at bounding box center [956, 419] width 41 height 12
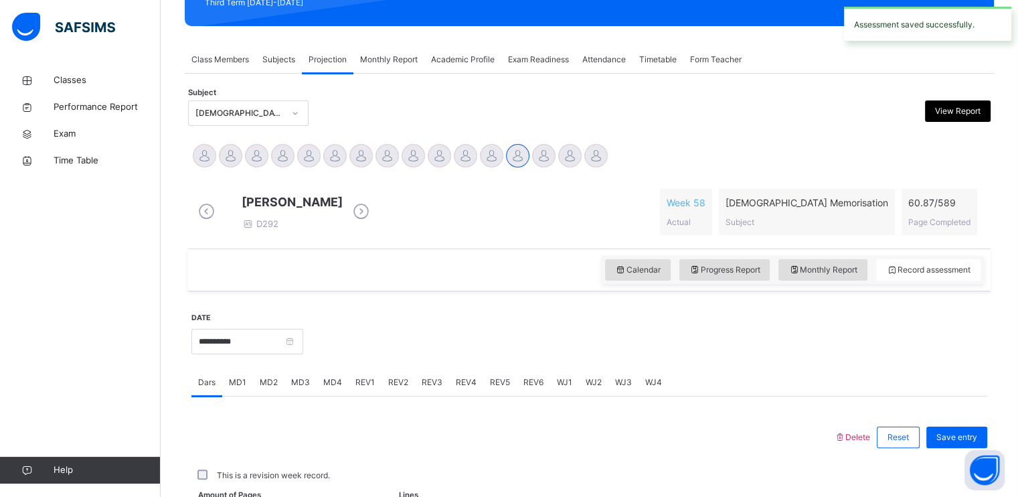
scroll to position [509, 0]
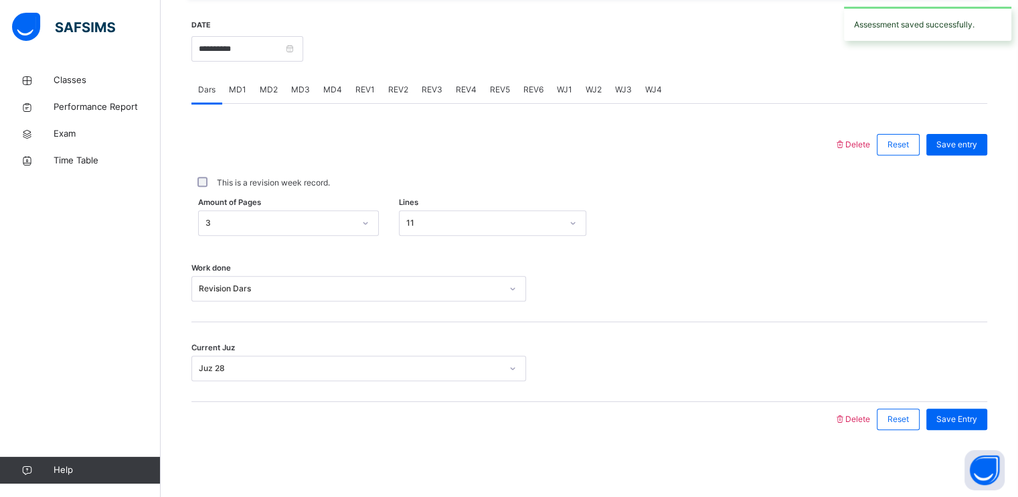
click at [292, 92] on span "MD3" at bounding box center [300, 90] width 19 height 12
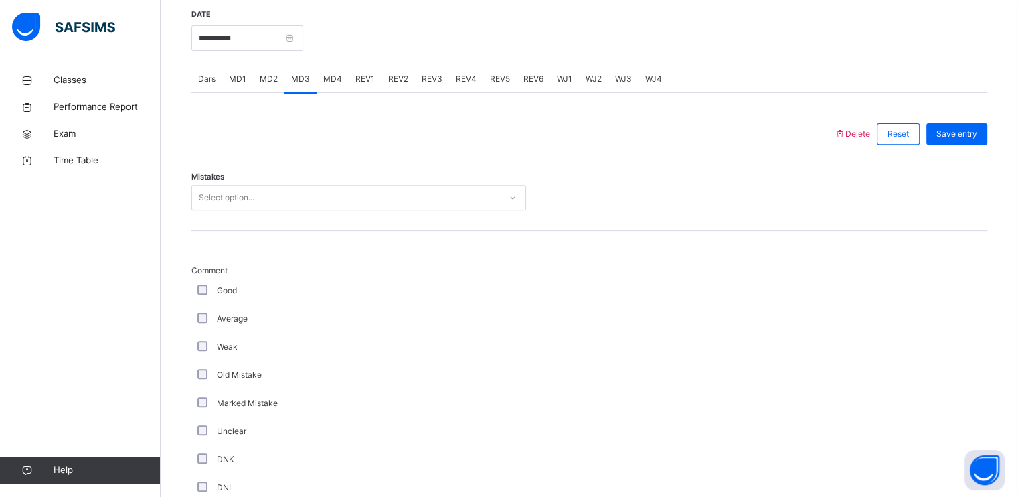
click at [281, 208] on div "Select option..." at bounding box center [346, 197] width 308 height 21
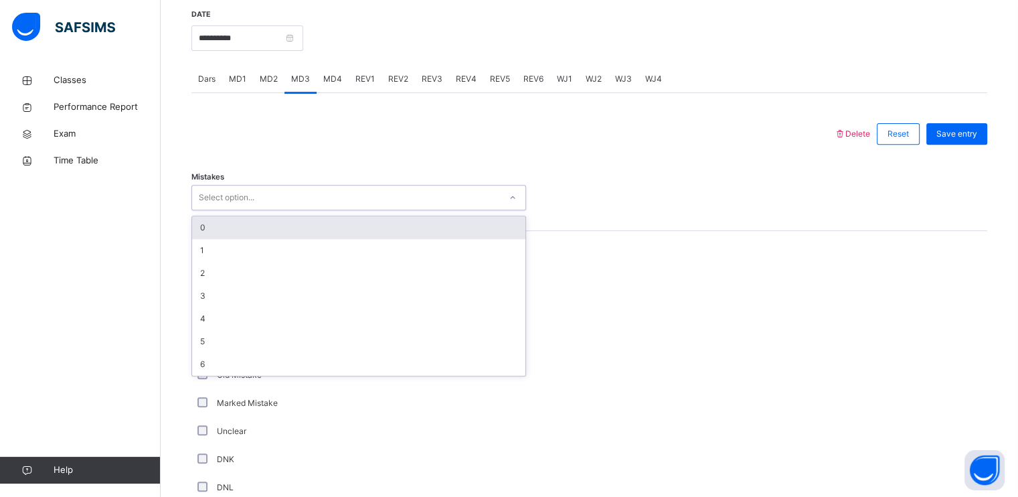
click at [283, 232] on div "0" at bounding box center [358, 227] width 333 height 23
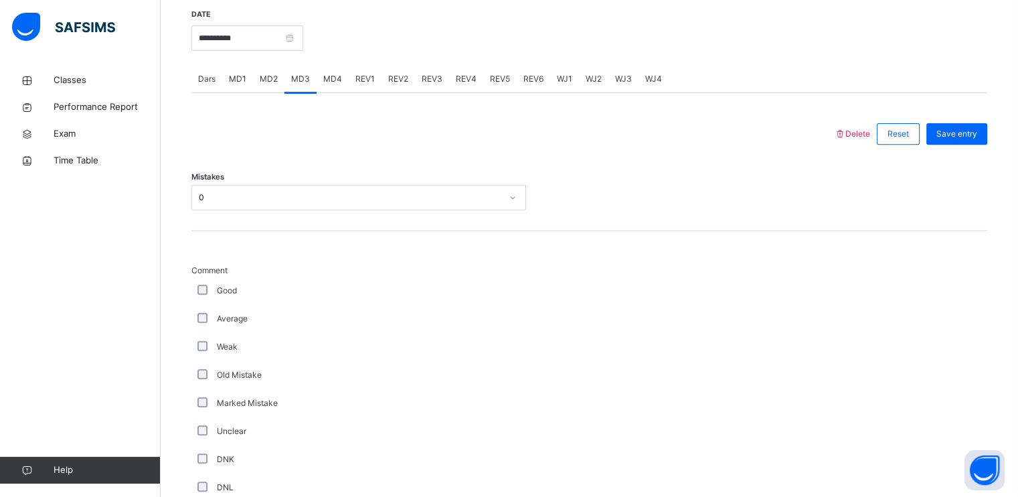
click at [283, 231] on div "Mistakes 0" at bounding box center [589, 191] width 796 height 80
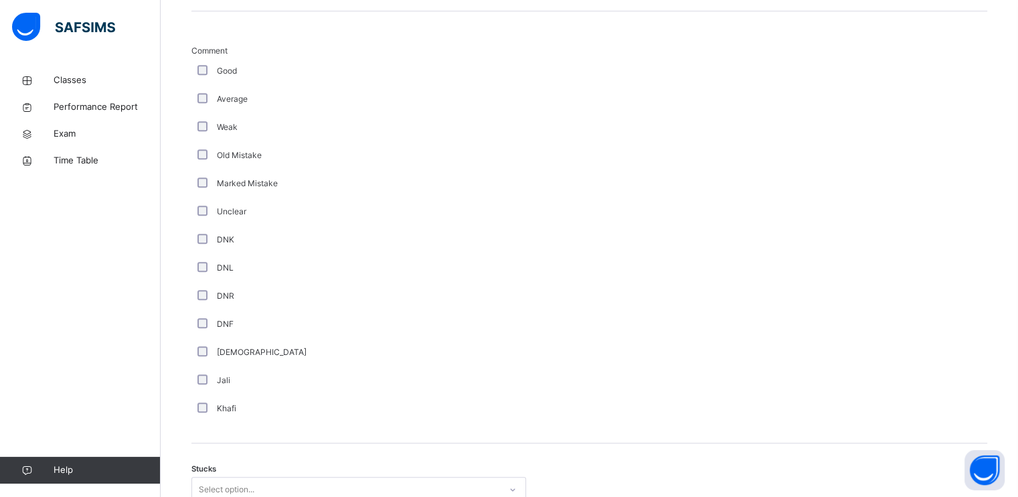
scroll to position [939, 0]
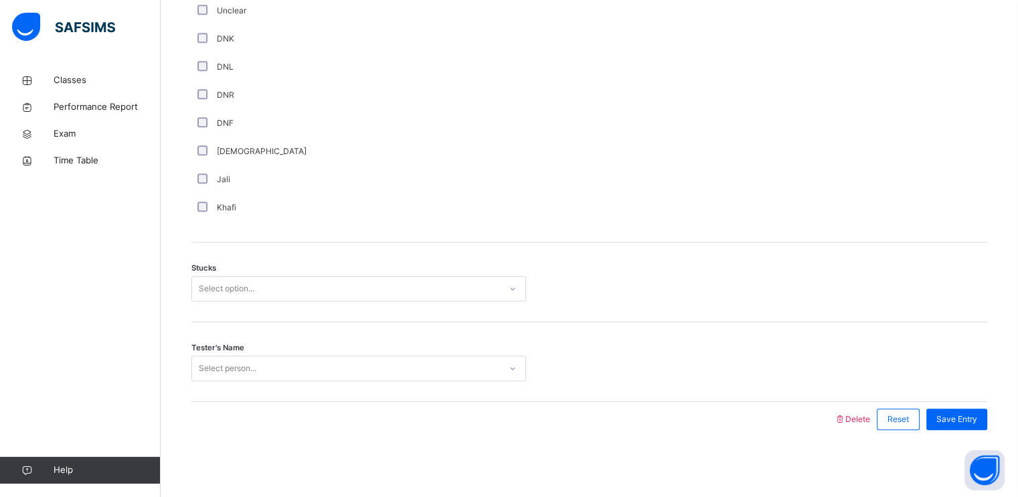
click at [293, 295] on div "Select option..." at bounding box center [346, 288] width 308 height 21
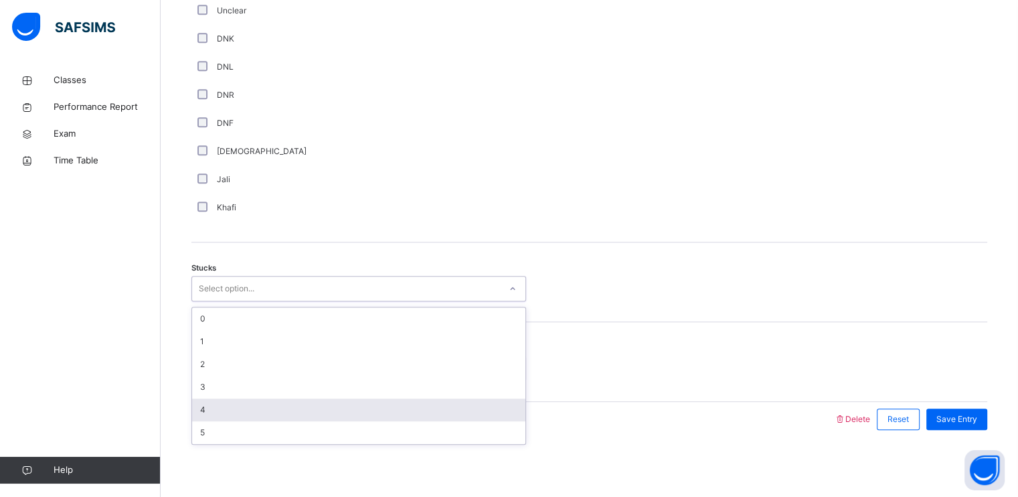
click at [254, 408] on div "4" at bounding box center [358, 409] width 333 height 23
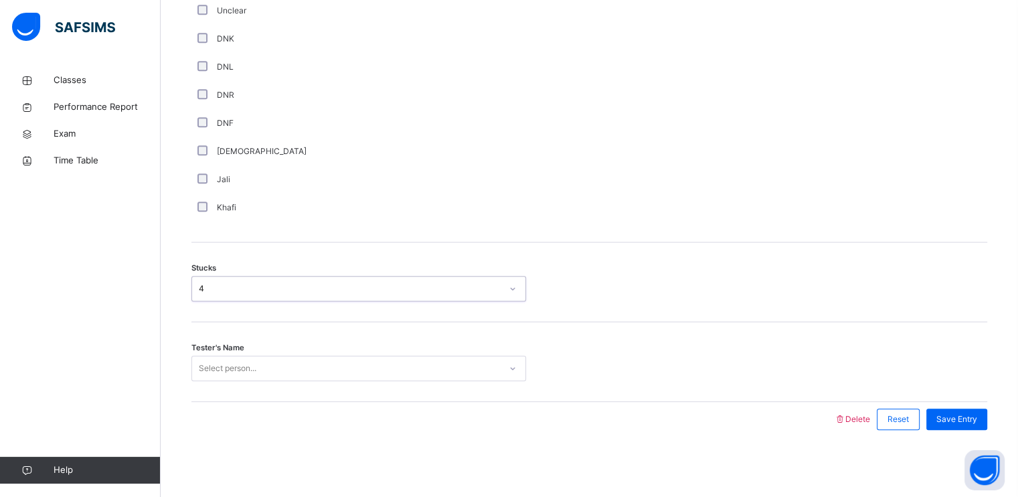
click at [272, 382] on div "Tester's Name Select person..." at bounding box center [589, 362] width 796 height 80
click at [269, 367] on div "Select person..." at bounding box center [346, 368] width 308 height 21
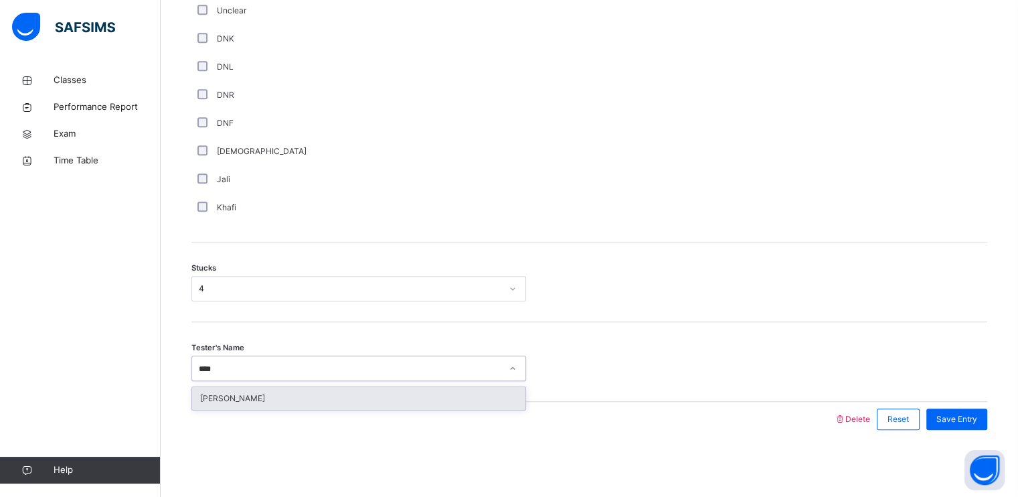
type input "*****"
click at [289, 401] on div "[PERSON_NAME]" at bounding box center [358, 398] width 333 height 23
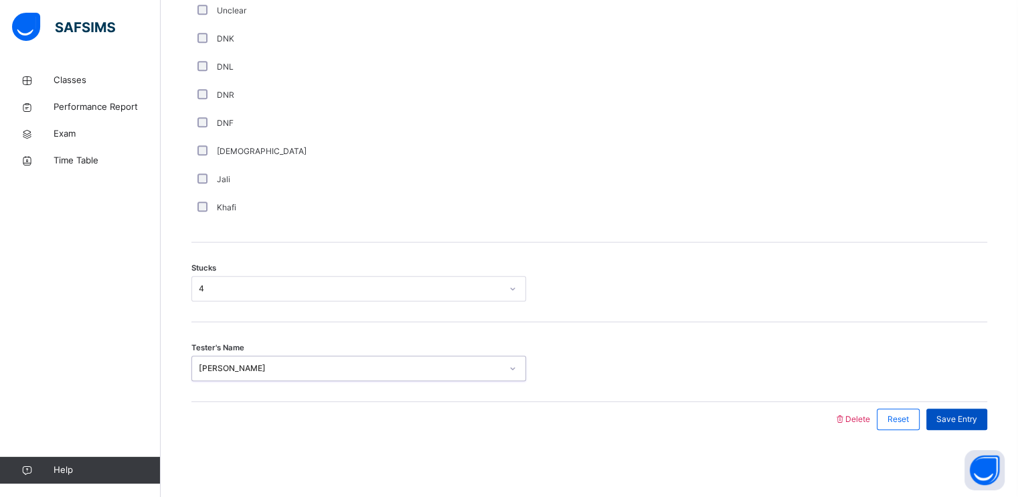
click at [964, 414] on span "Save Entry" at bounding box center [956, 419] width 41 height 12
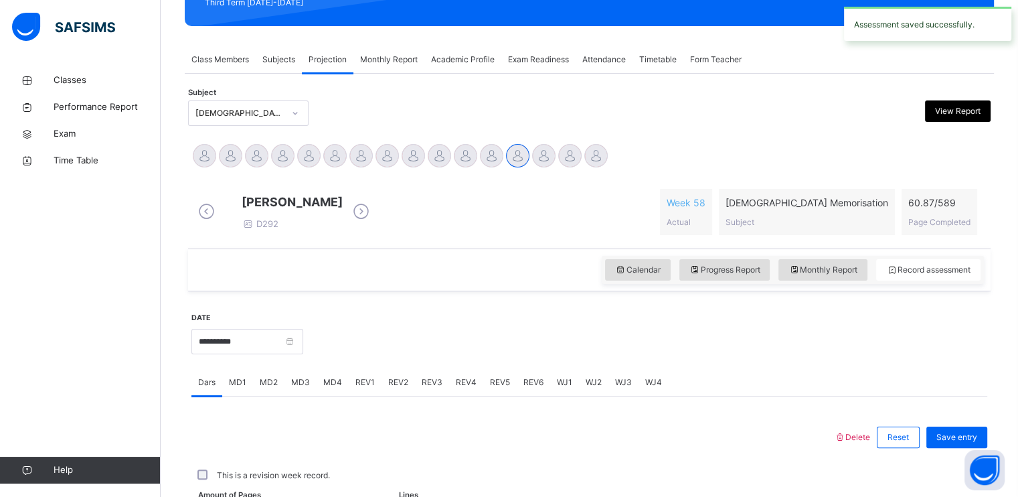
scroll to position [509, 0]
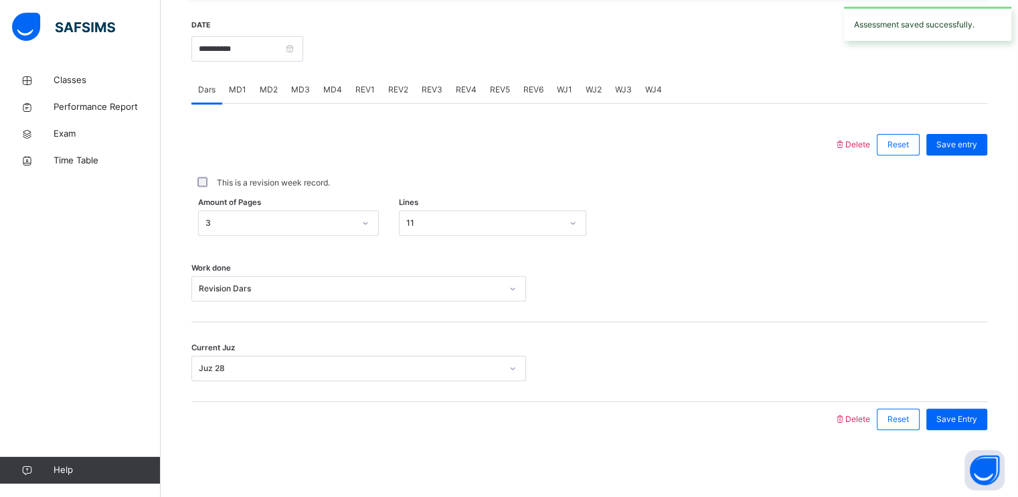
click at [337, 86] on span "MD4" at bounding box center [332, 90] width 19 height 12
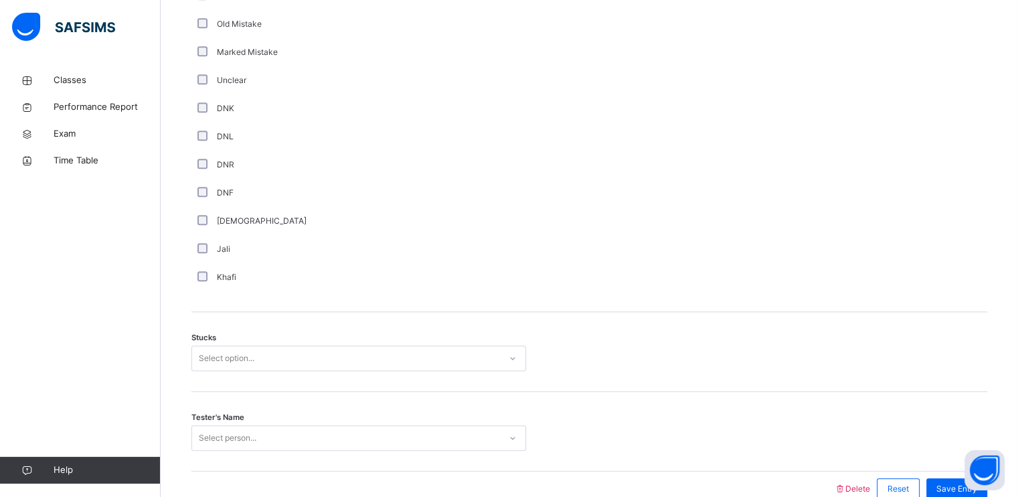
scroll to position [939, 0]
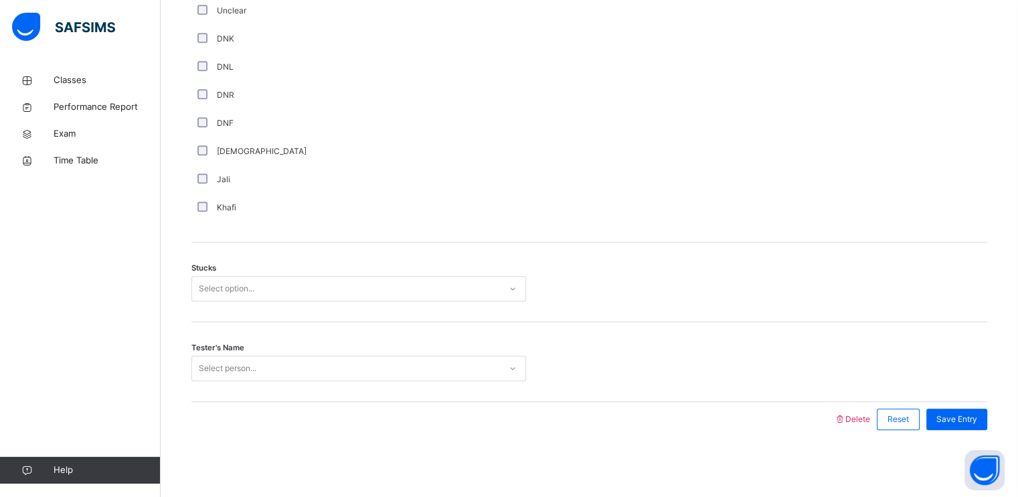
click at [334, 376] on div "Select person..." at bounding box center [346, 368] width 308 height 21
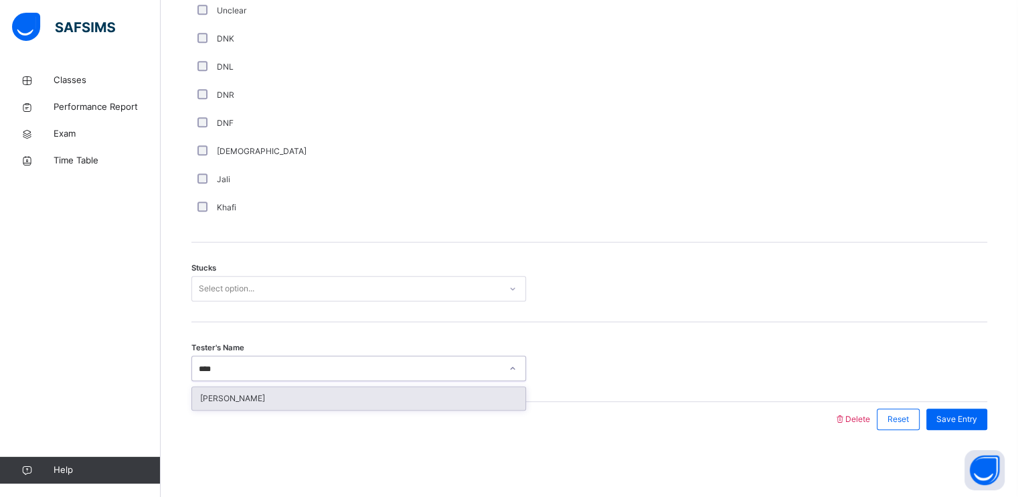
type input "*****"
click at [359, 401] on div "[PERSON_NAME]" at bounding box center [358, 398] width 333 height 23
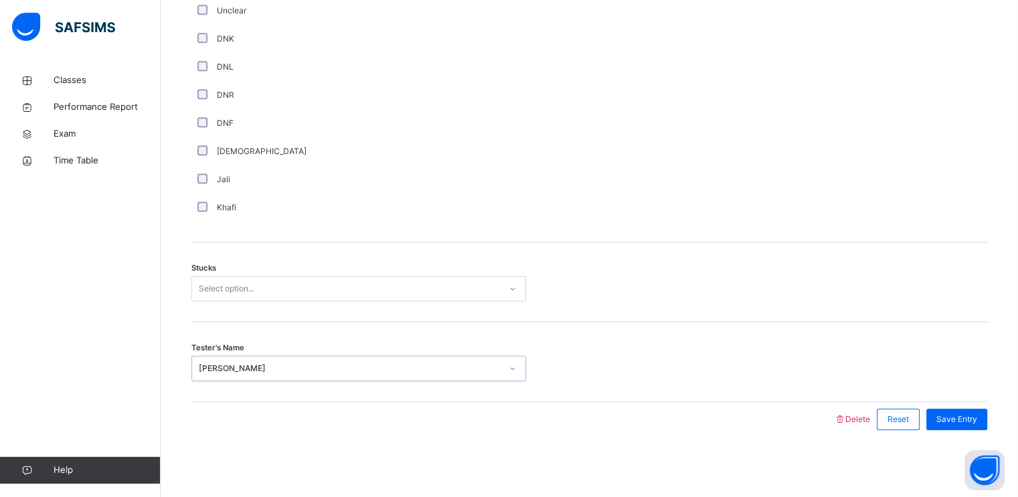
scroll to position [899, 0]
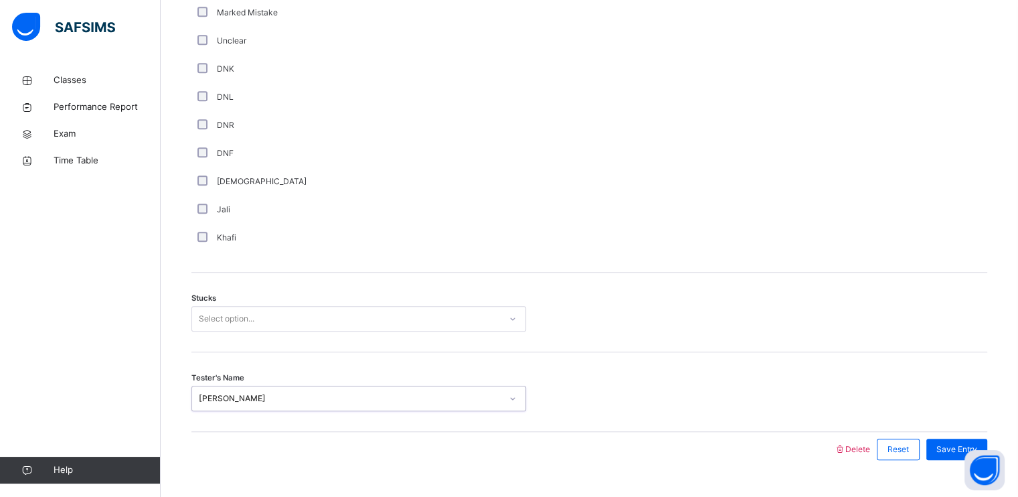
click at [364, 324] on div "Select option..." at bounding box center [346, 319] width 308 height 21
click at [343, 399] on div "2" at bounding box center [358, 394] width 333 height 23
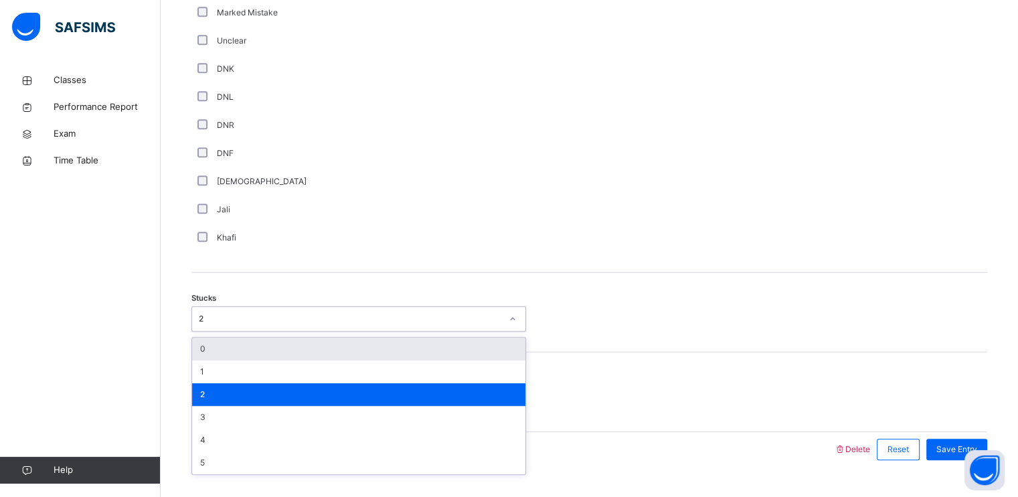
click at [335, 325] on div "2" at bounding box center [350, 319] width 303 height 12
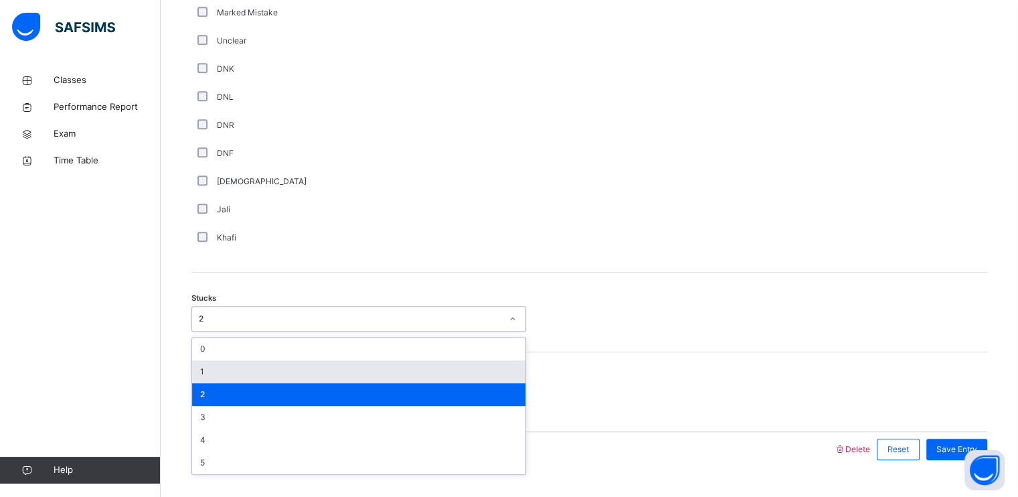
click at [332, 380] on div "1" at bounding box center [358, 371] width 333 height 23
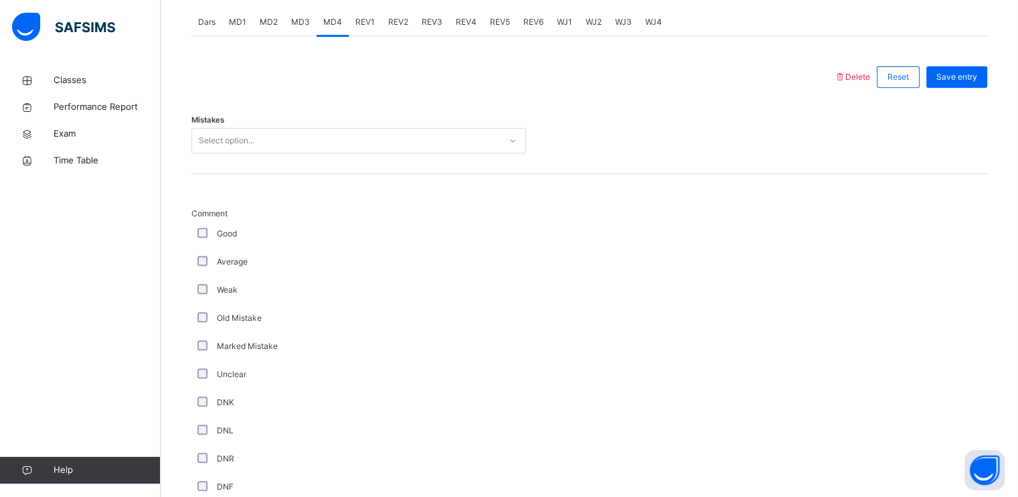
scroll to position [566, 0]
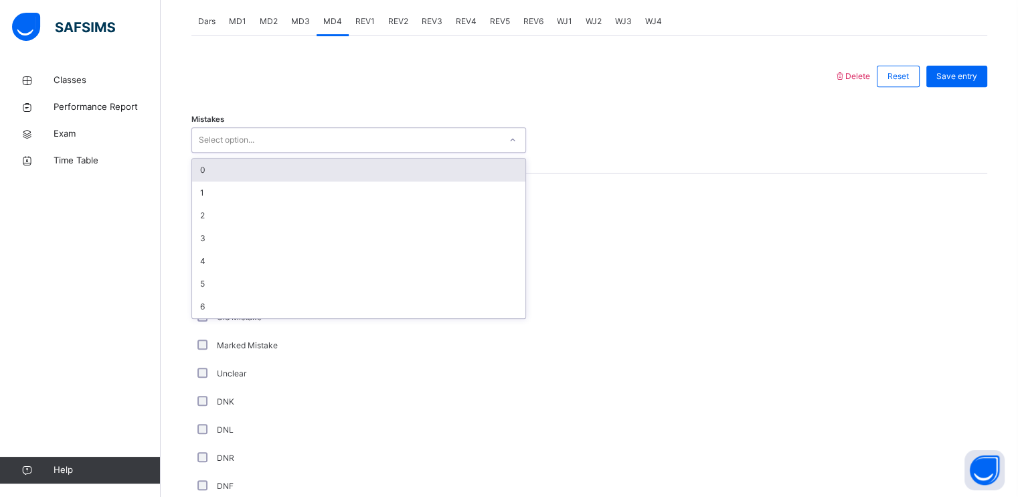
click at [250, 146] on div "Select option..." at bounding box center [227, 139] width 56 height 25
click at [278, 181] on div "0" at bounding box center [358, 170] width 333 height 23
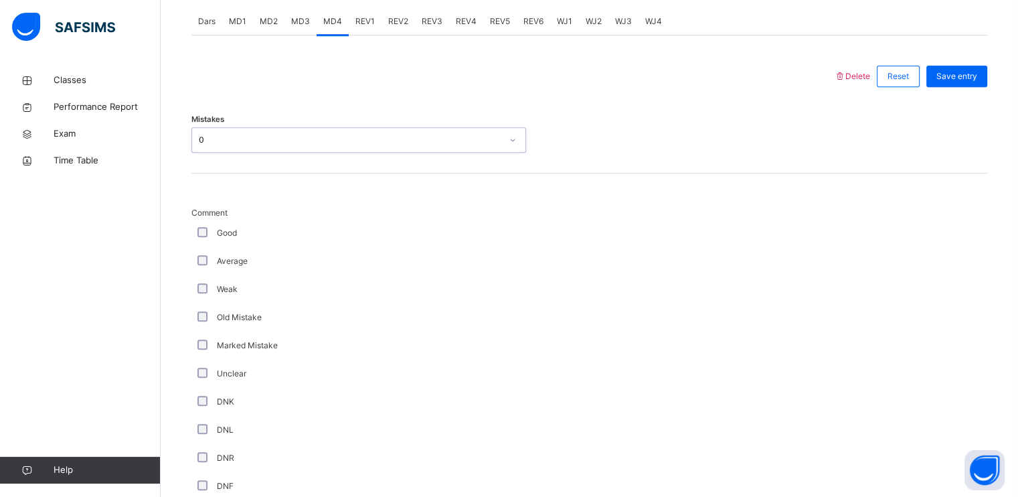
scroll to position [939, 0]
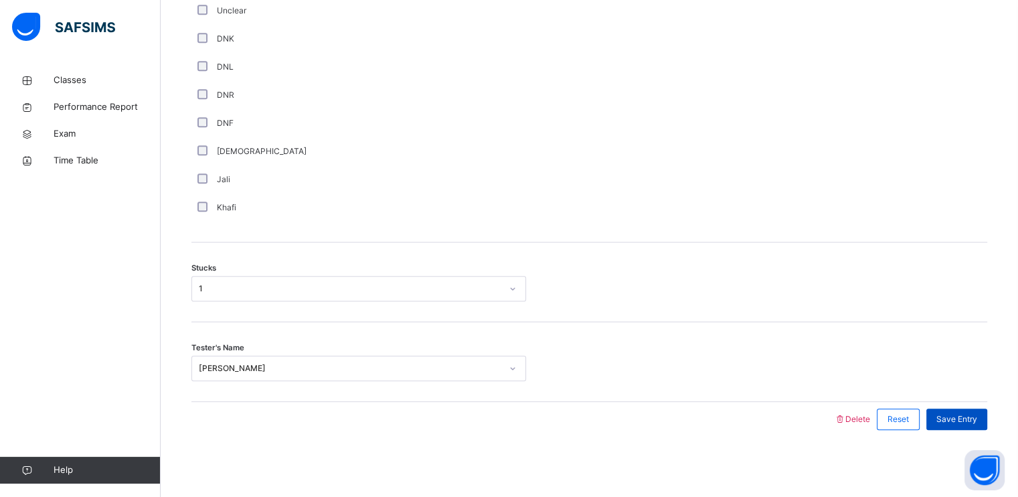
click at [977, 416] on span "Save Entry" at bounding box center [956, 419] width 41 height 12
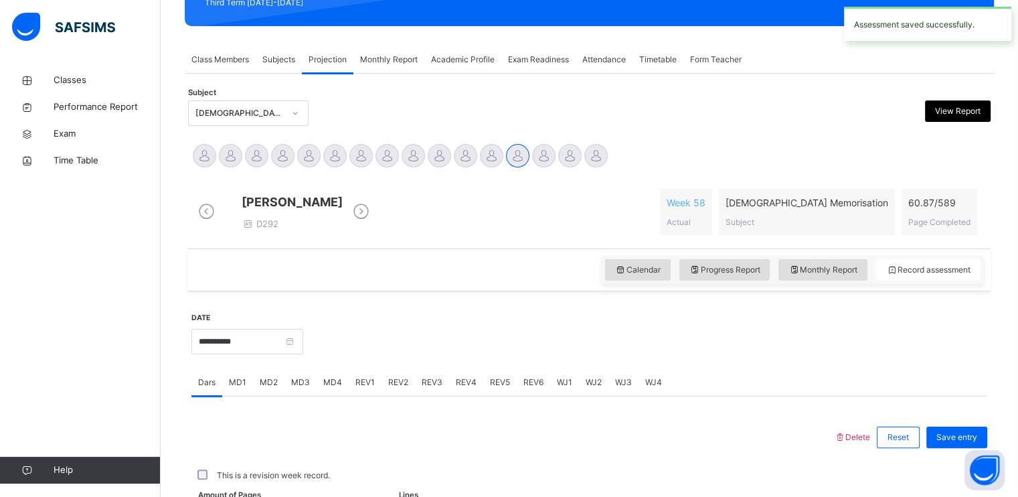
scroll to position [509, 0]
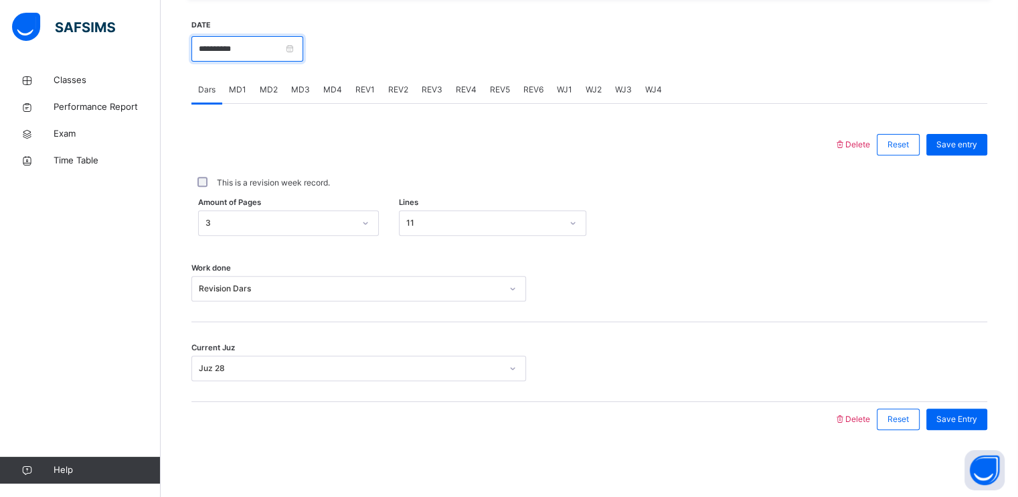
click at [303, 51] on input "**********" at bounding box center [247, 48] width 112 height 25
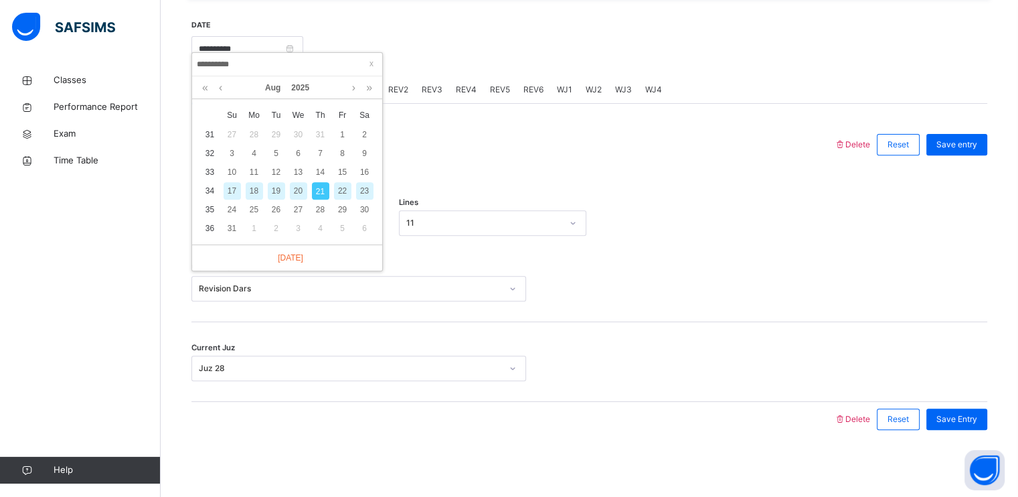
click at [280, 182] on div "19" at bounding box center [276, 190] width 17 height 17
type input "**********"
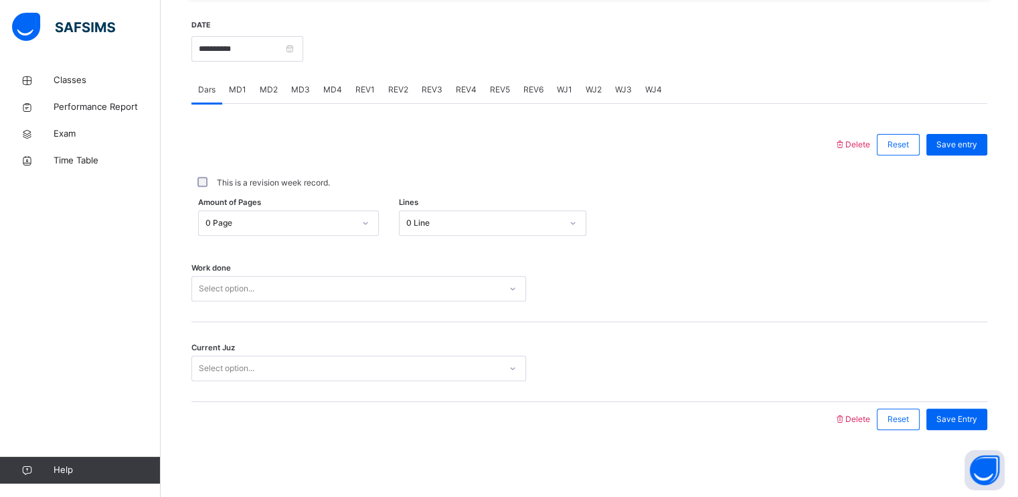
click at [345, 290] on div "Select option..." at bounding box center [346, 288] width 308 height 21
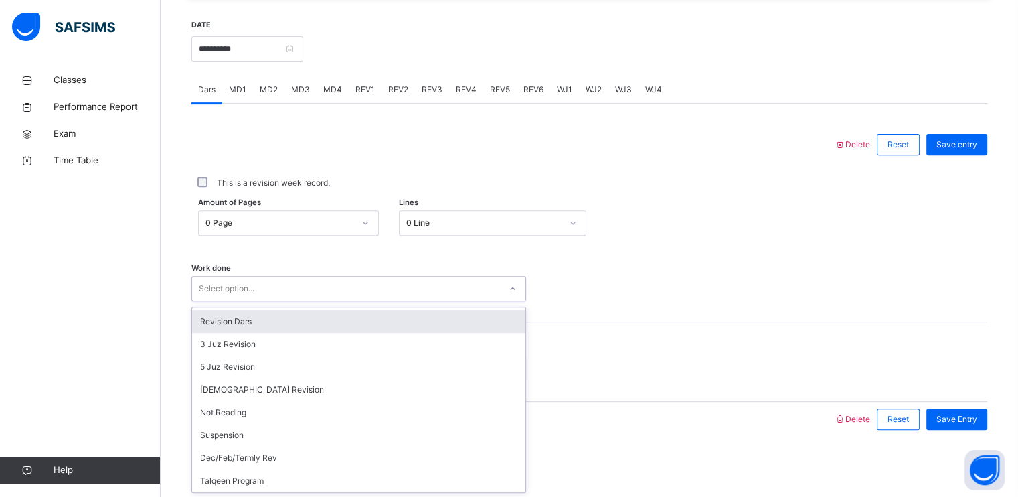
scroll to position [118, 0]
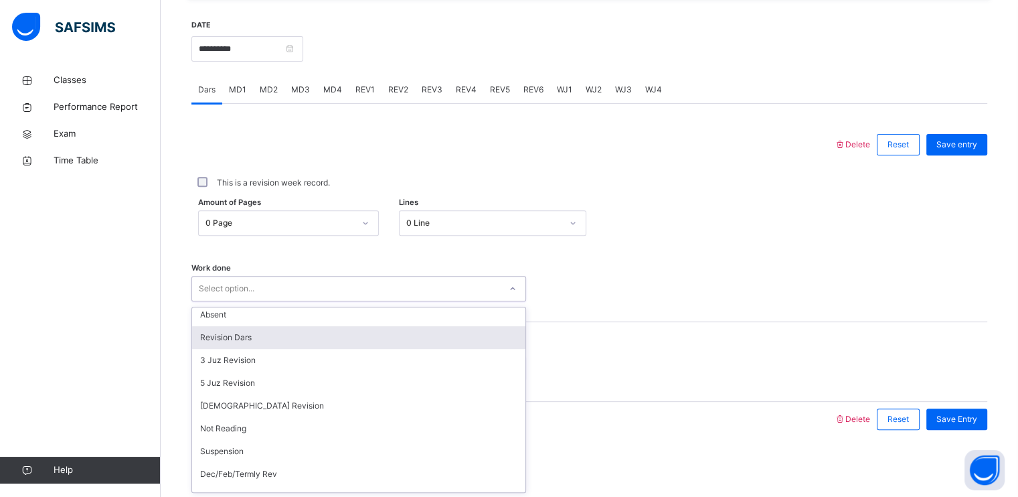
click at [403, 335] on div "Revision Dars" at bounding box center [358, 337] width 333 height 23
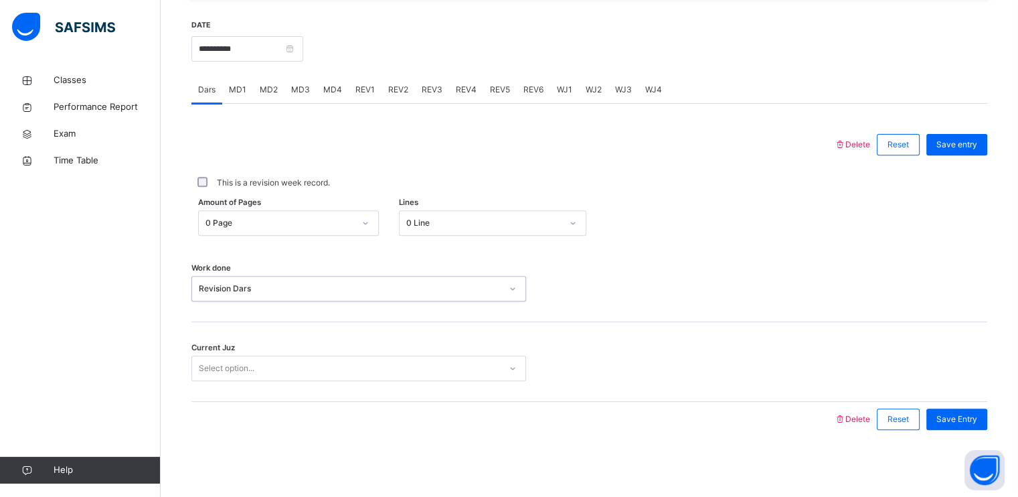
click at [401, 370] on div "Select option..." at bounding box center [346, 368] width 308 height 21
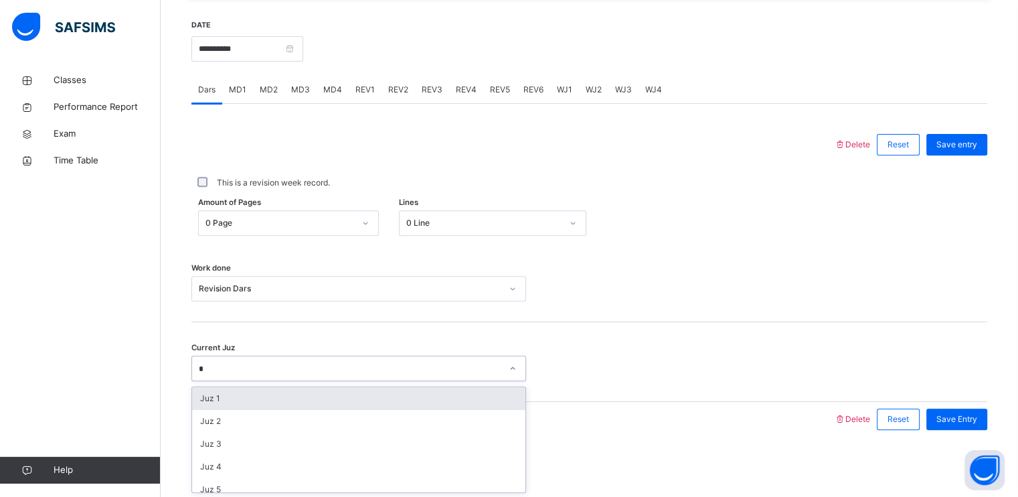
type input "**"
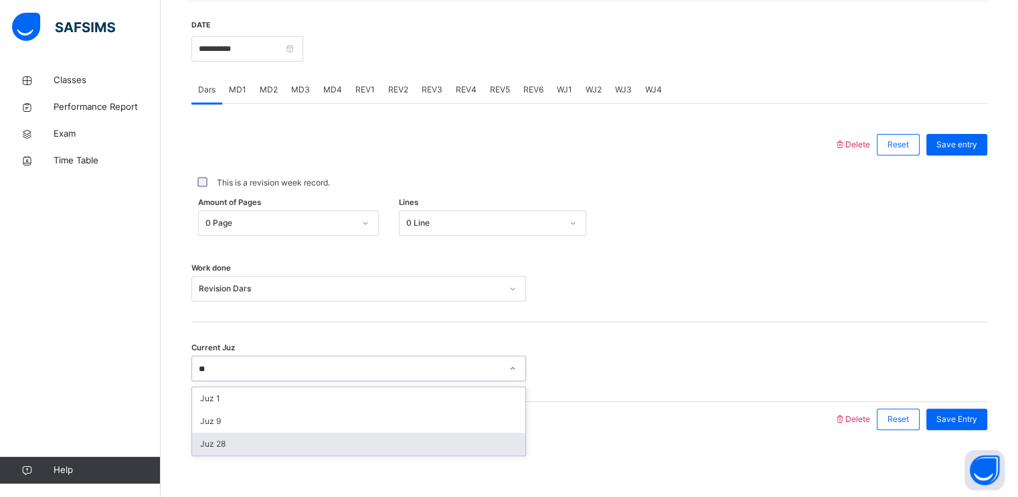
click at [430, 445] on div "Juz 28" at bounding box center [358, 443] width 333 height 23
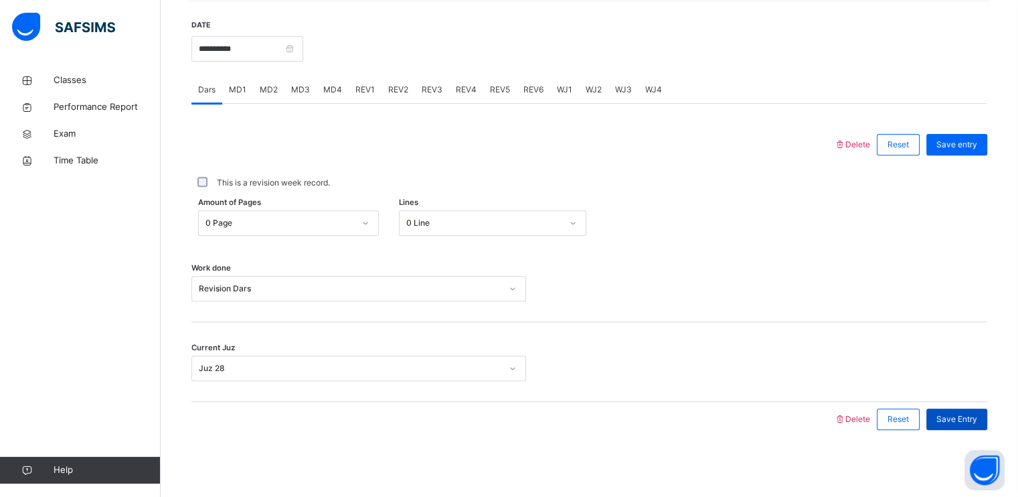
click at [962, 422] on span "Save Entry" at bounding box center [956, 419] width 41 height 12
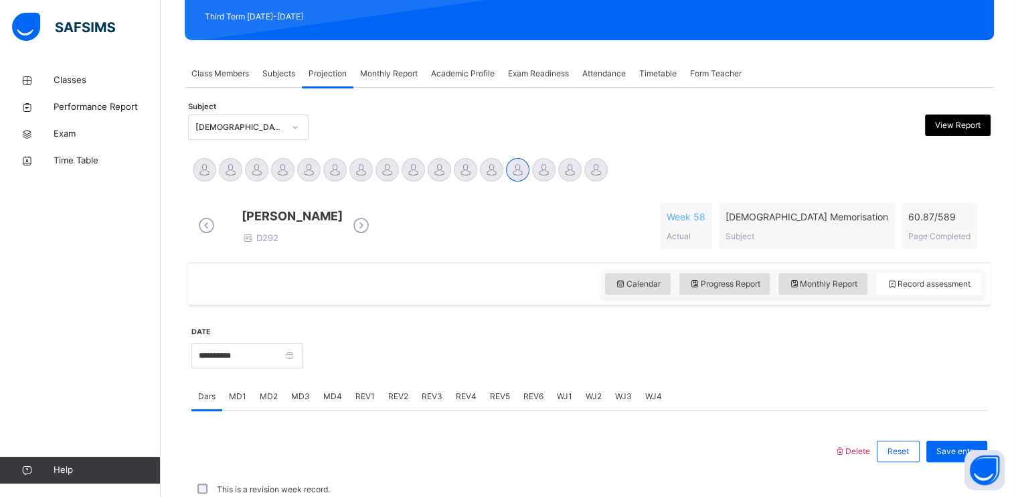
scroll to position [252, 0]
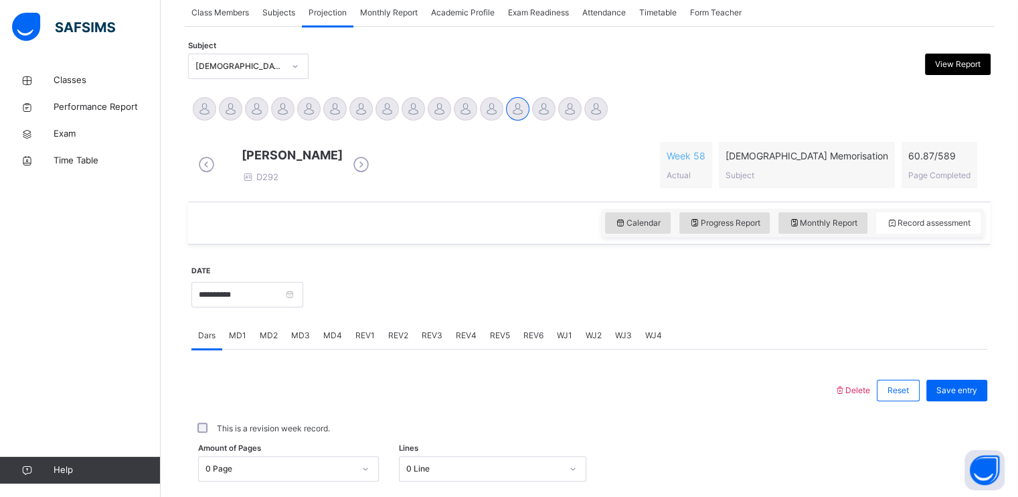
click at [268, 341] on span "MD2" at bounding box center [269, 335] width 18 height 12
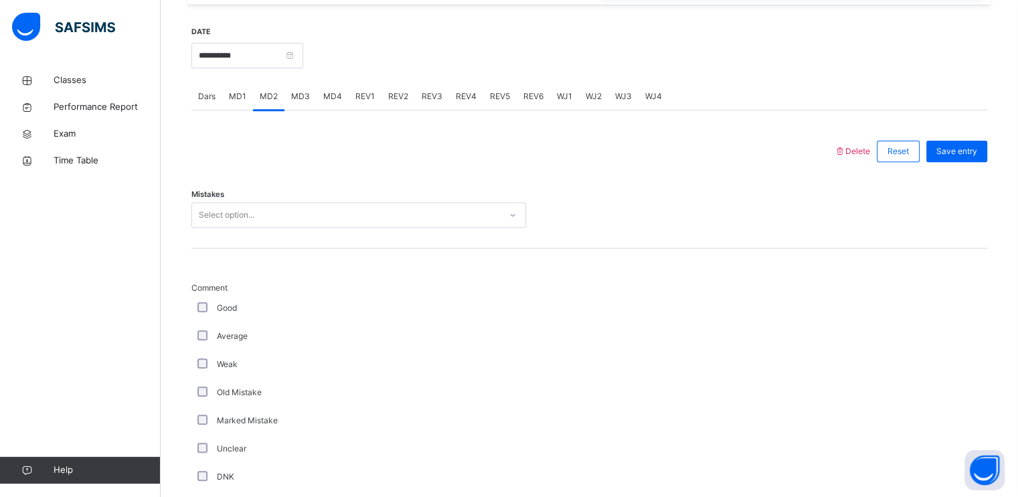
click at [289, 226] on div "Select option..." at bounding box center [346, 215] width 308 height 21
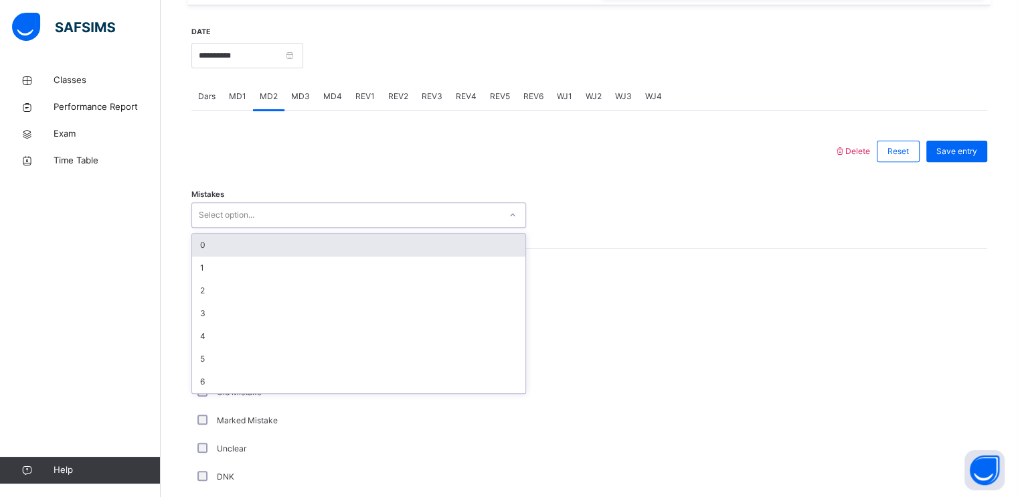
click at [289, 254] on div "0" at bounding box center [358, 245] width 333 height 23
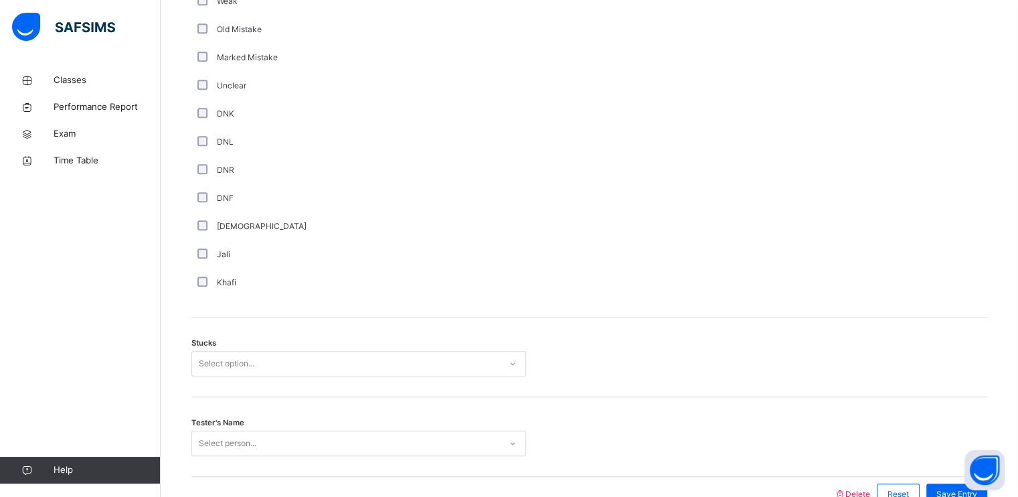
scroll to position [939, 0]
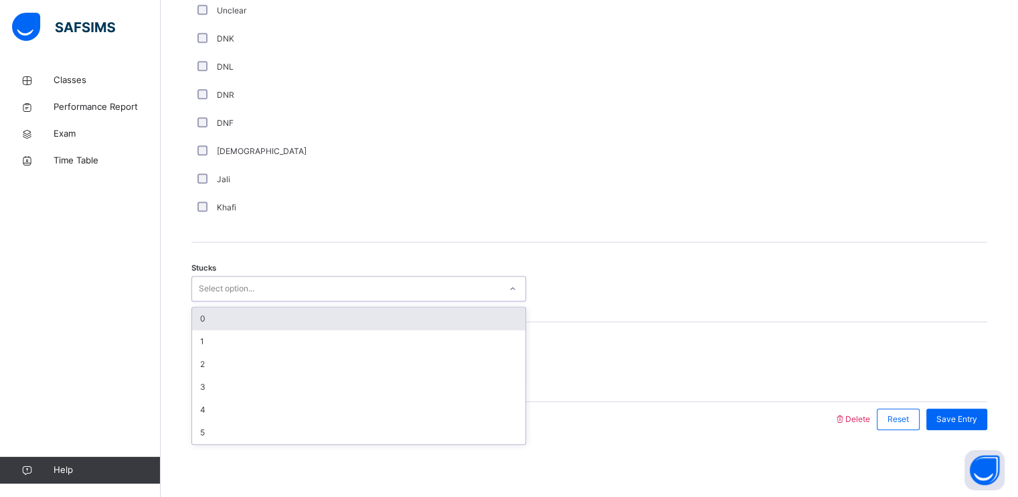
click at [292, 284] on div "Select option..." at bounding box center [346, 288] width 308 height 21
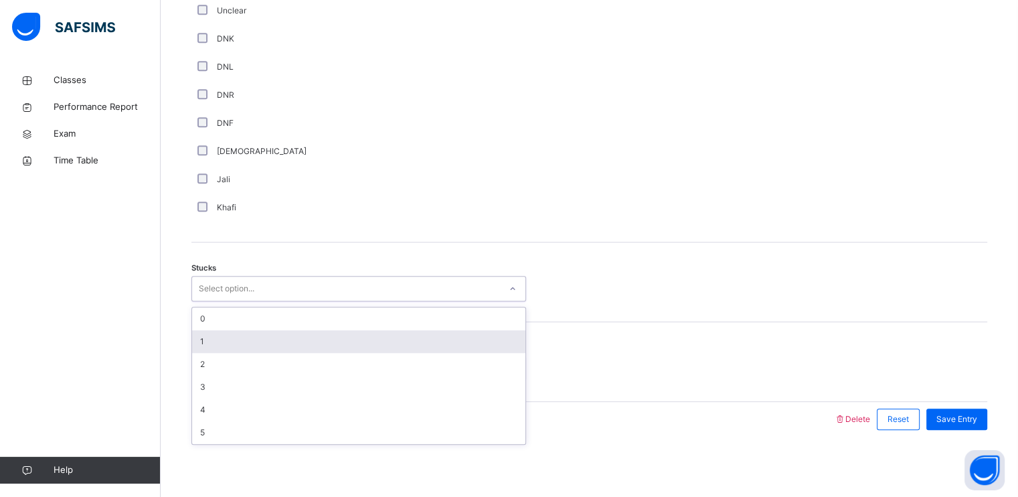
click at [270, 347] on div "1" at bounding box center [358, 341] width 333 height 23
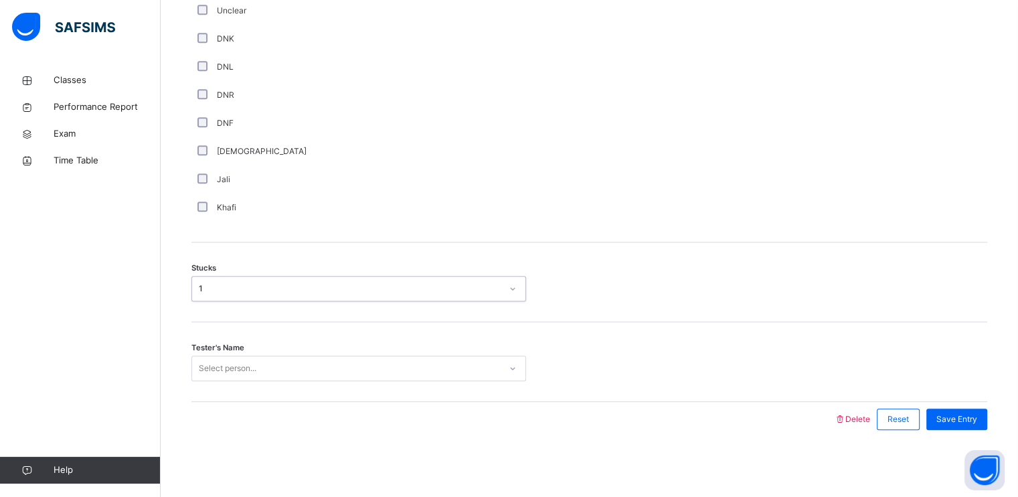
click at [270, 372] on div "Select person..." at bounding box center [346, 368] width 308 height 21
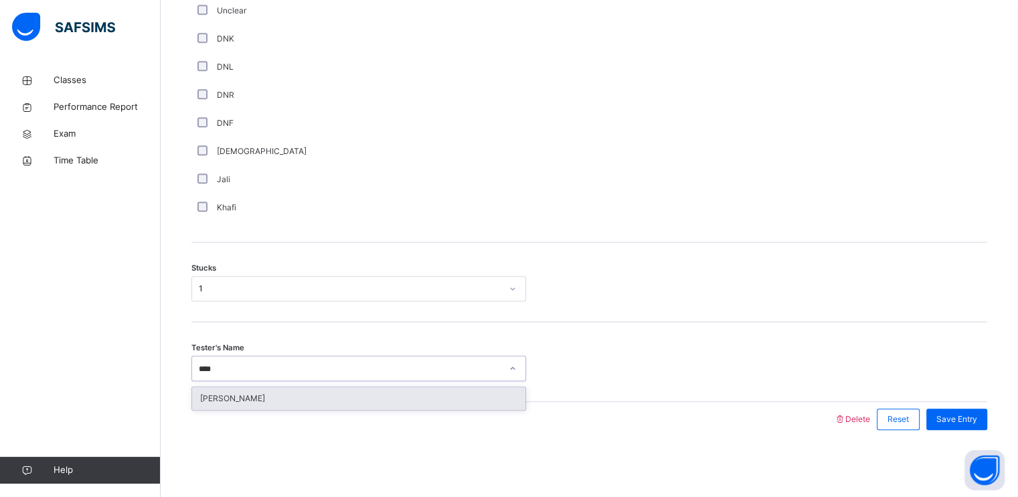
type input "*****"
click at [282, 394] on div "[PERSON_NAME]" at bounding box center [358, 398] width 333 height 23
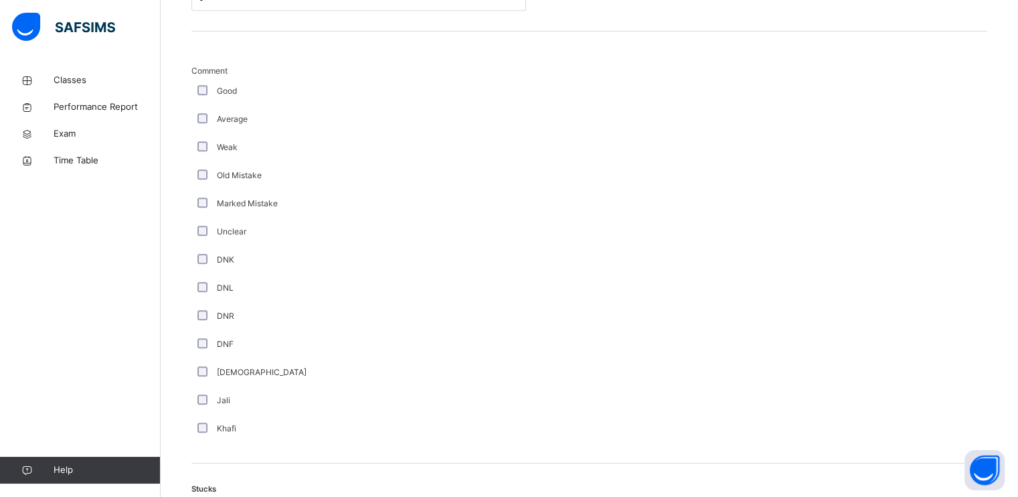
scroll to position [698, 0]
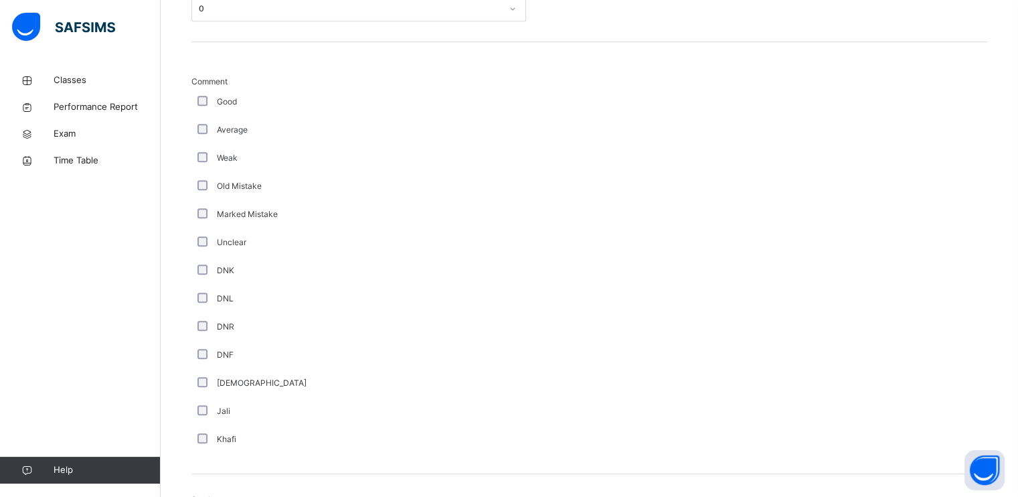
click at [201, 108] on div "Good" at bounding box center [359, 102] width 328 height 12
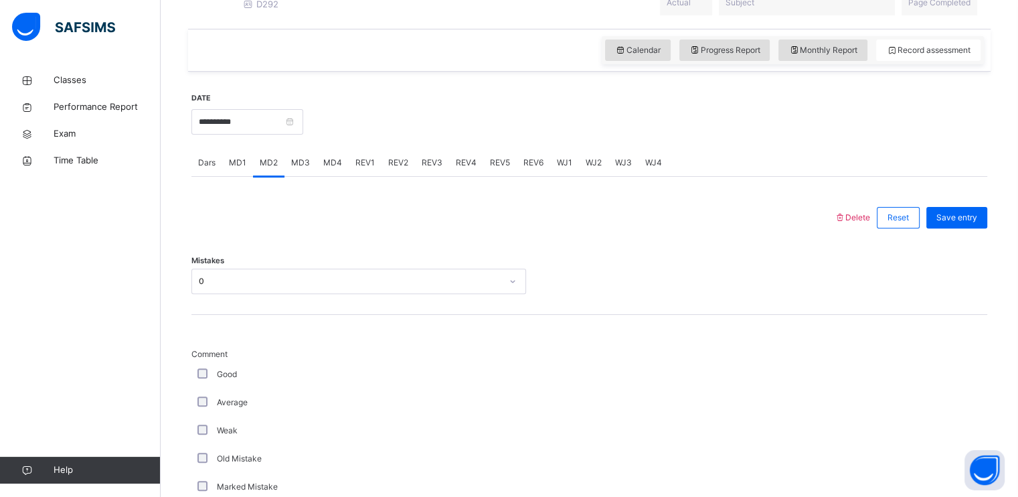
scroll to position [357, 0]
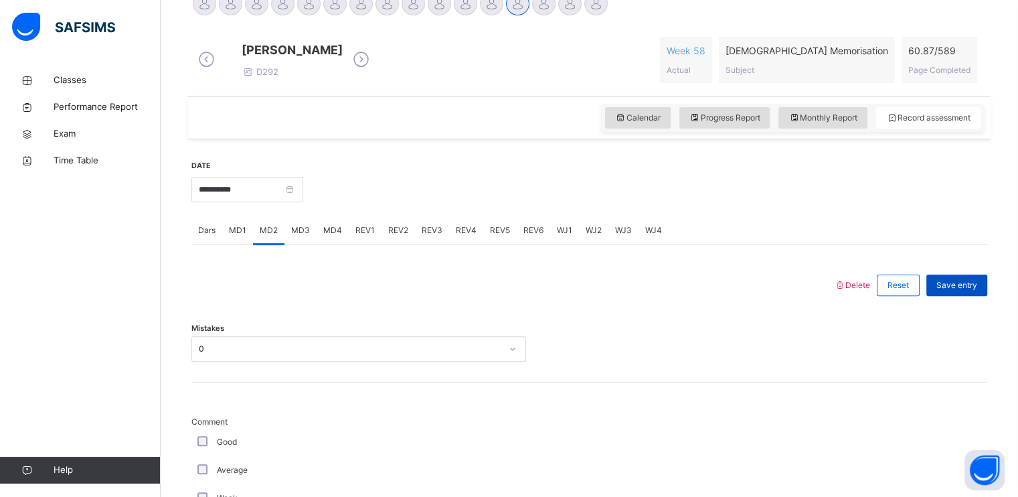
click at [964, 291] on span "Save entry" at bounding box center [956, 285] width 41 height 12
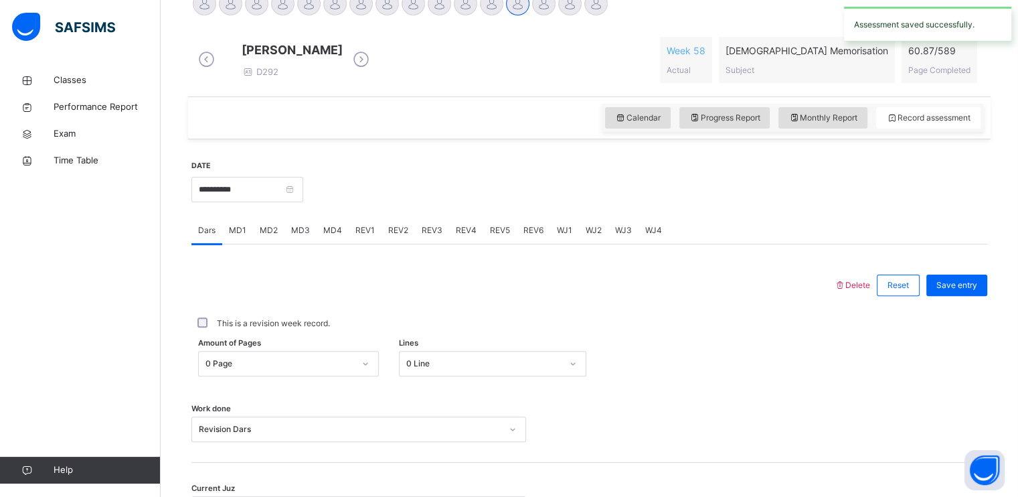
click at [337, 234] on div "MD4" at bounding box center [333, 230] width 32 height 27
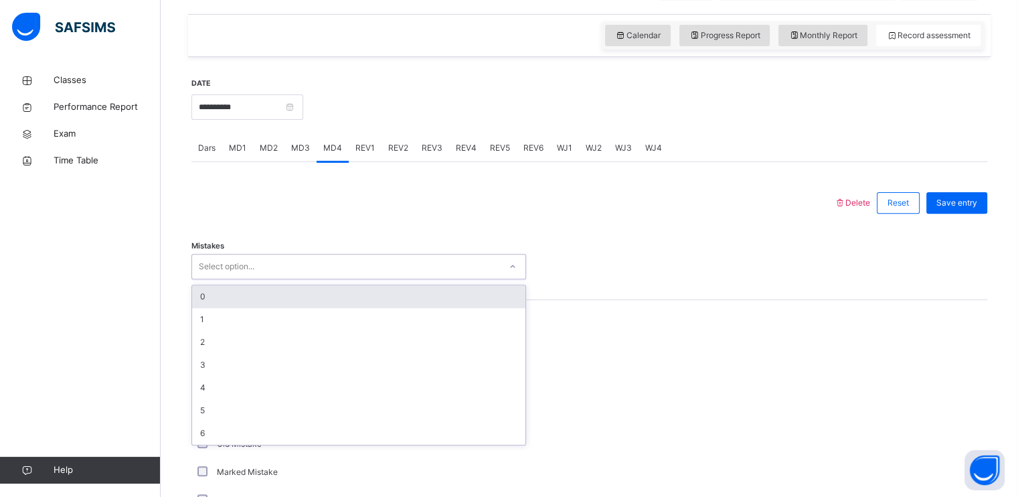
click at [333, 277] on div "Select option..." at bounding box center [346, 266] width 308 height 21
click at [335, 308] on div "0" at bounding box center [358, 296] width 333 height 23
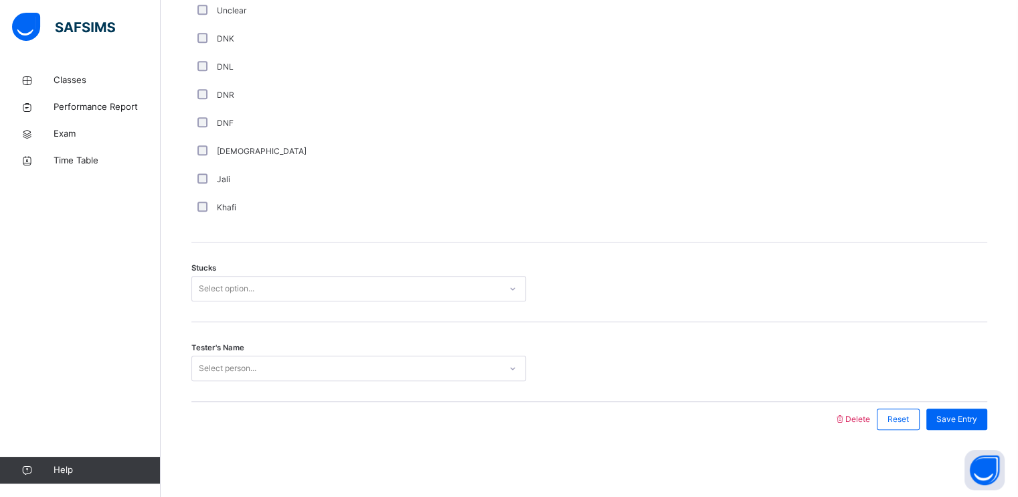
scroll to position [939, 0]
click at [321, 311] on div "Stucks Select option..." at bounding box center [589, 282] width 796 height 80
click at [319, 298] on div "Select option..." at bounding box center [346, 288] width 308 height 21
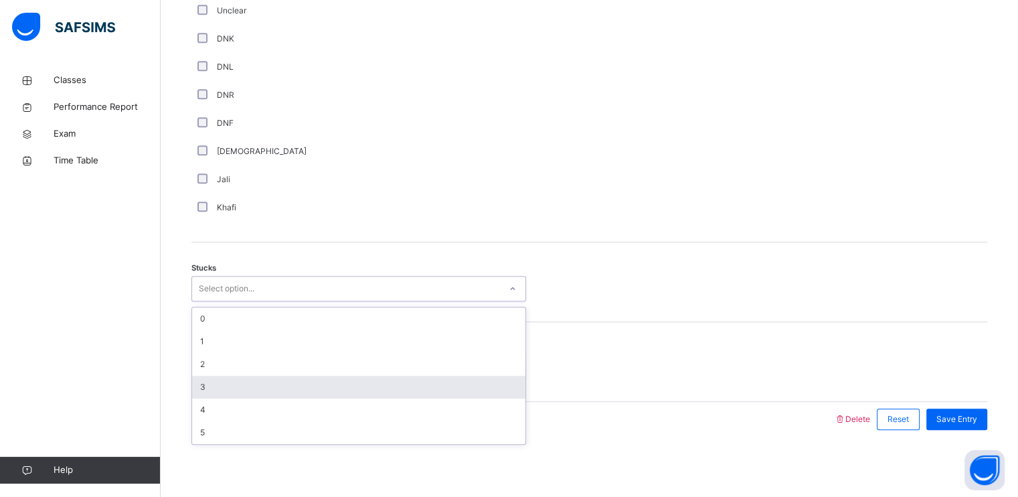
click at [306, 378] on div "3" at bounding box center [358, 387] width 333 height 23
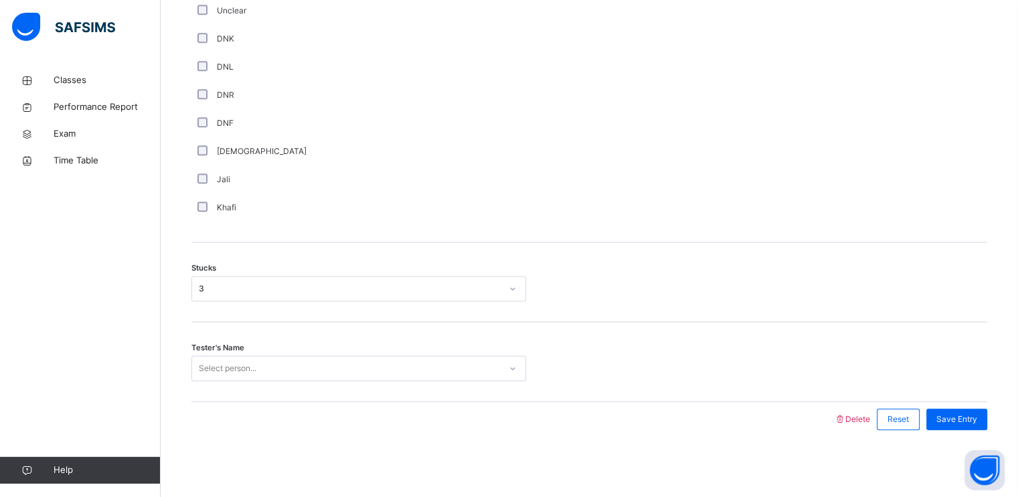
click at [301, 381] on div "Tester's Name Select person..." at bounding box center [589, 362] width 796 height 80
click at [301, 380] on div "Select person..." at bounding box center [358, 367] width 335 height 25
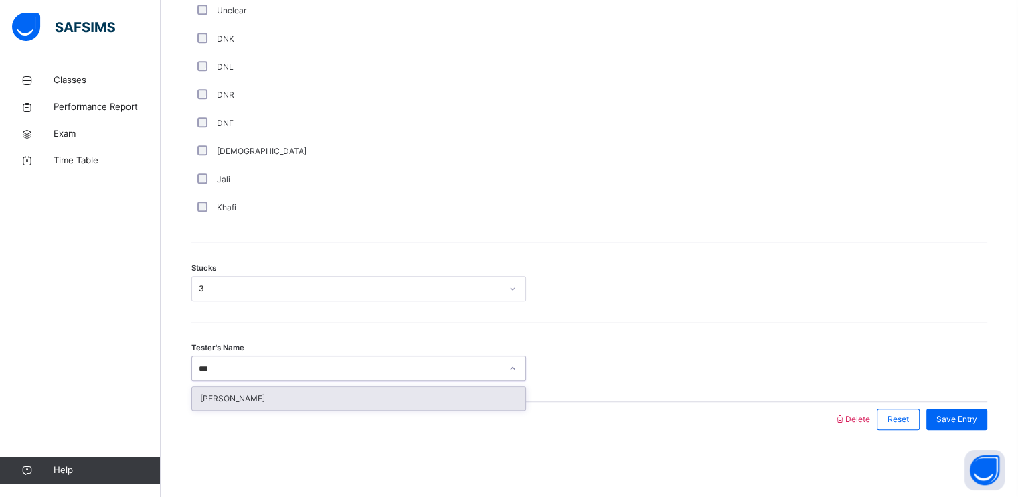
type input "****"
click at [310, 394] on div "[PERSON_NAME]" at bounding box center [358, 398] width 333 height 23
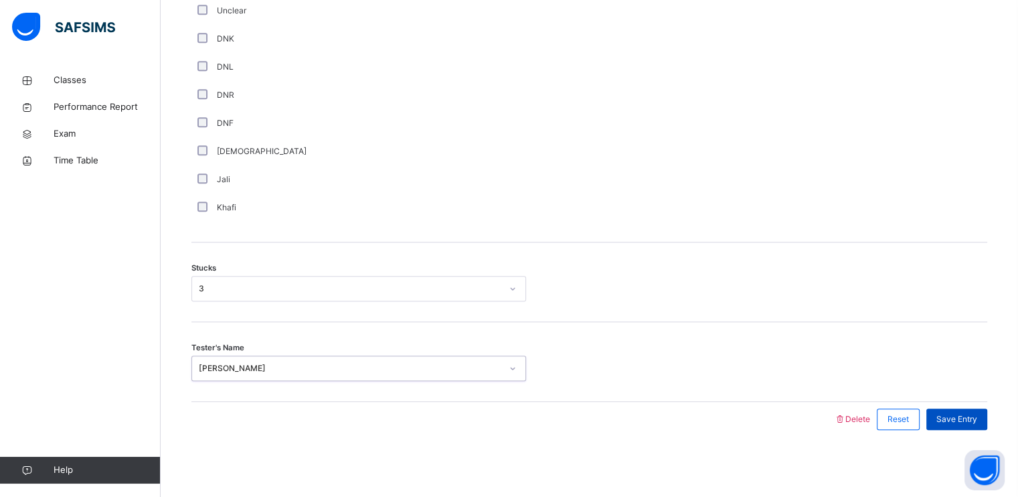
click at [961, 419] on span "Save Entry" at bounding box center [956, 419] width 41 height 12
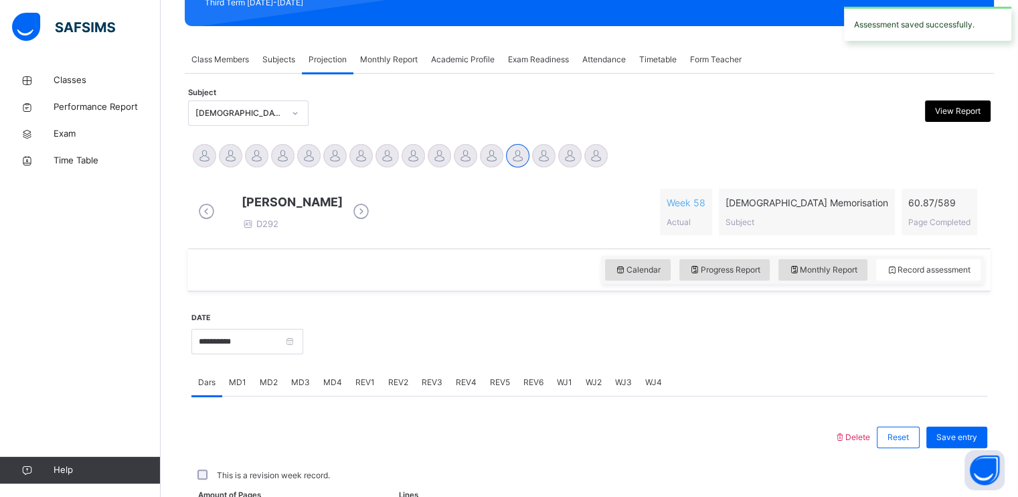
scroll to position [509, 0]
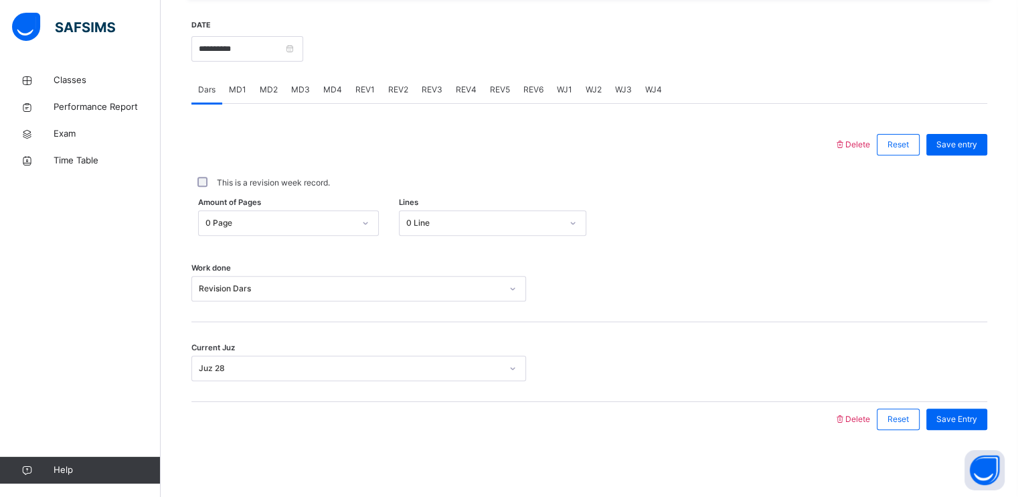
click at [365, 87] on span "REV1" at bounding box center [364, 90] width 19 height 12
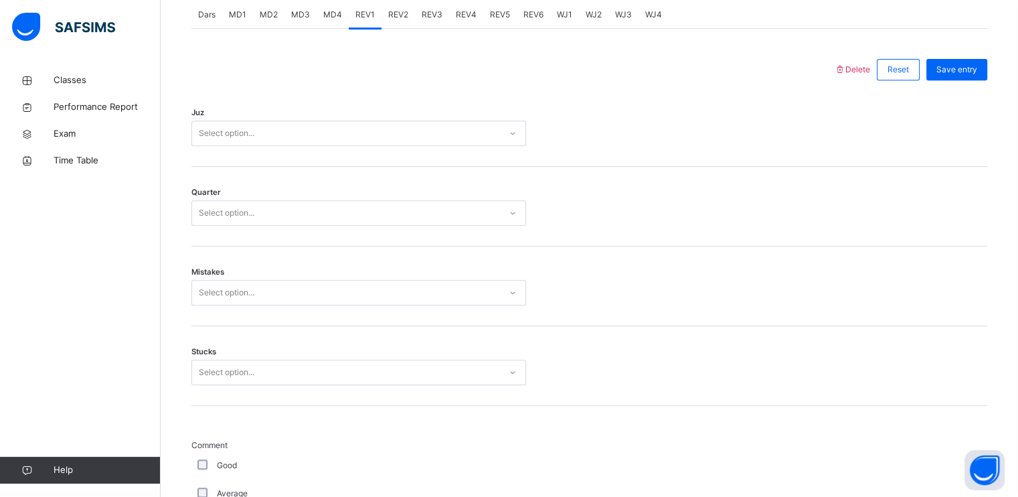
scroll to position [572, 0]
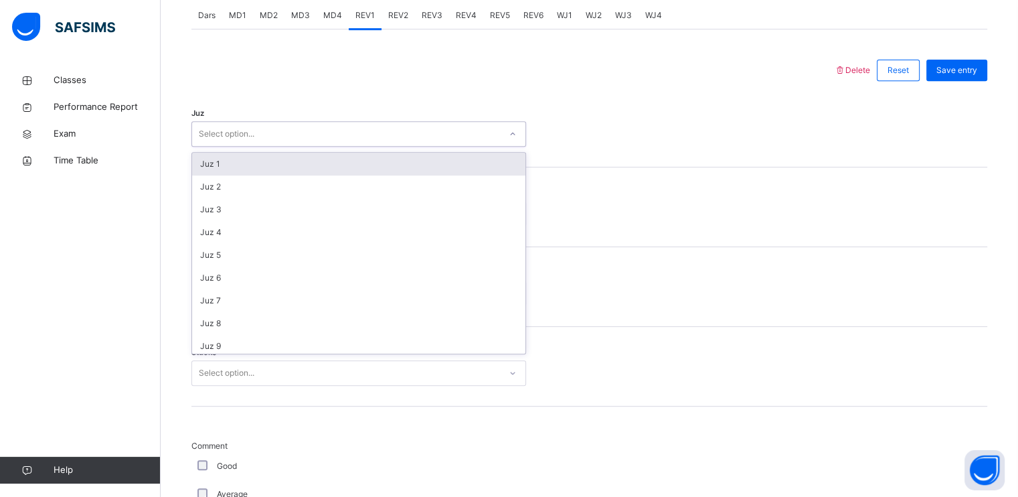
click at [303, 143] on div "Select option..." at bounding box center [346, 134] width 308 height 21
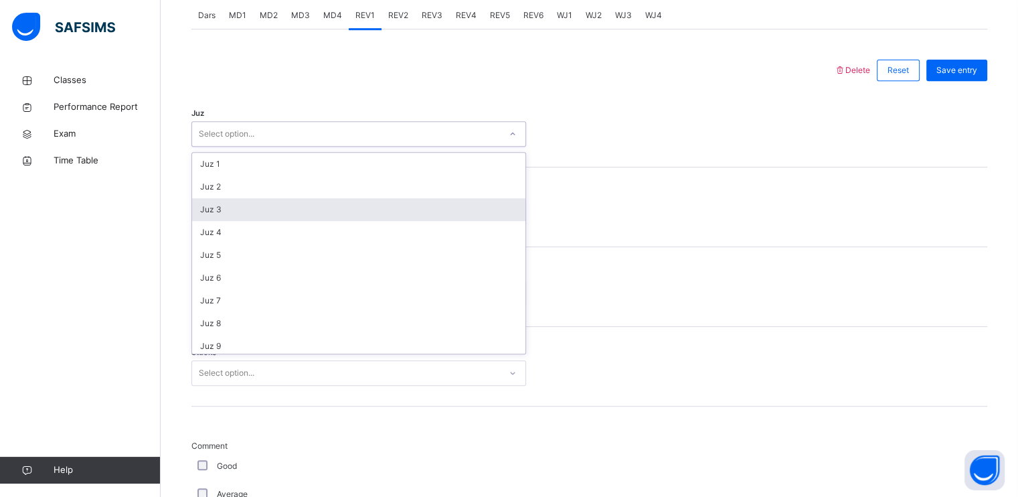
scroll to position [482, 0]
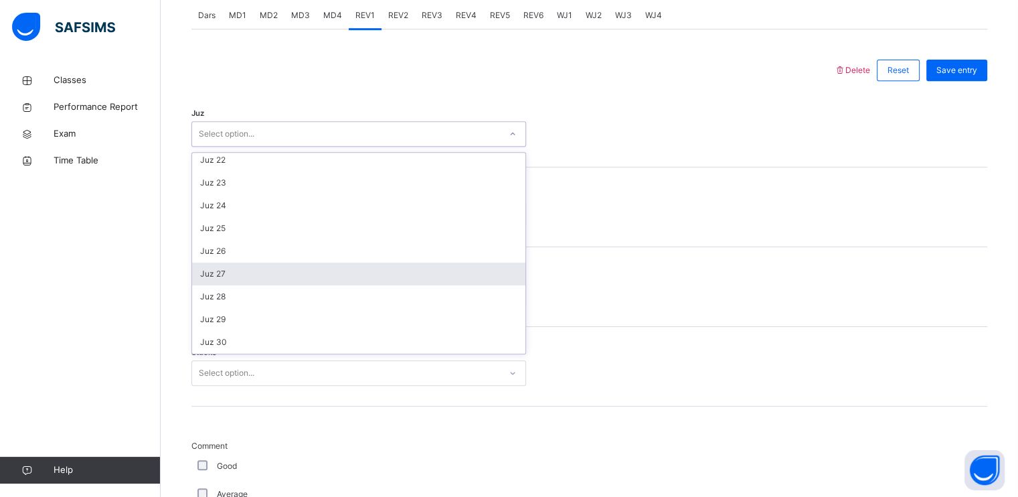
click at [265, 285] on div "Juz 27" at bounding box center [358, 273] width 333 height 23
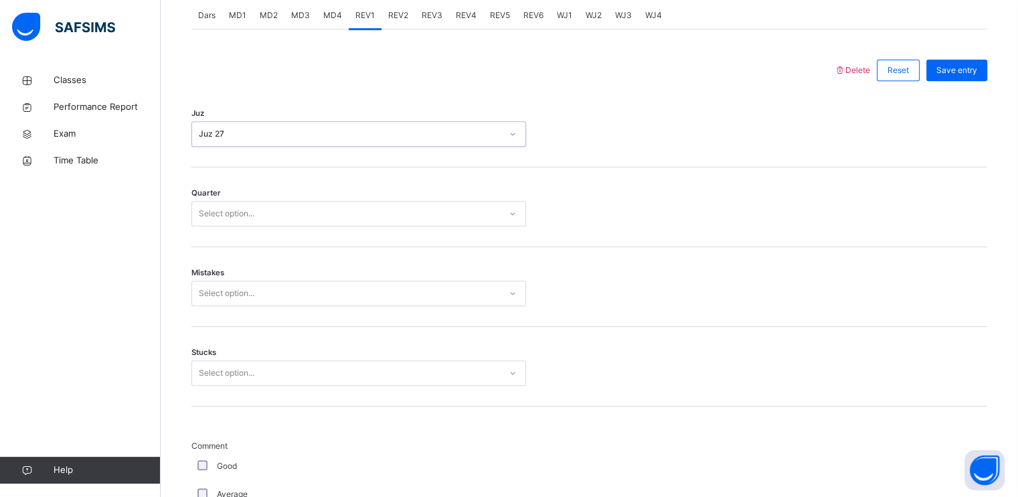
click at [295, 224] on div "Select option..." at bounding box center [346, 213] width 308 height 21
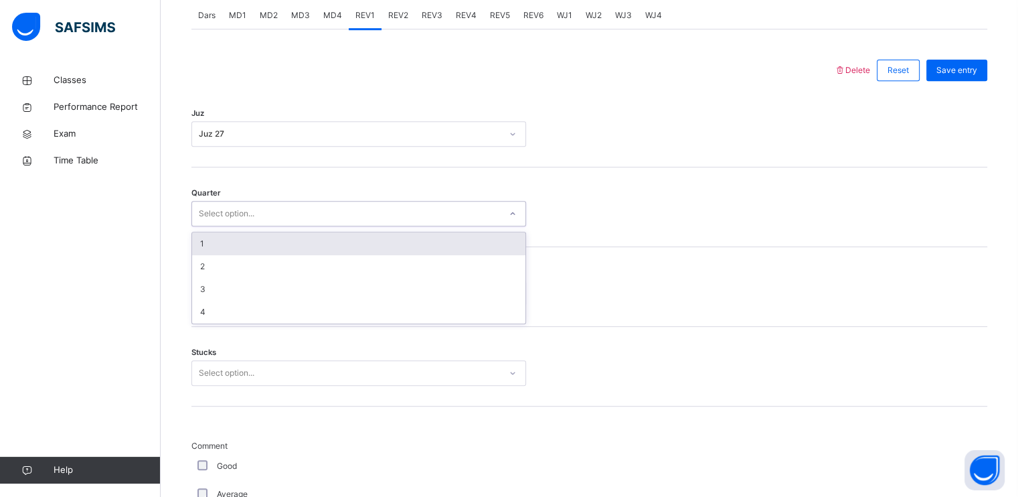
click at [299, 254] on div "1" at bounding box center [358, 243] width 333 height 23
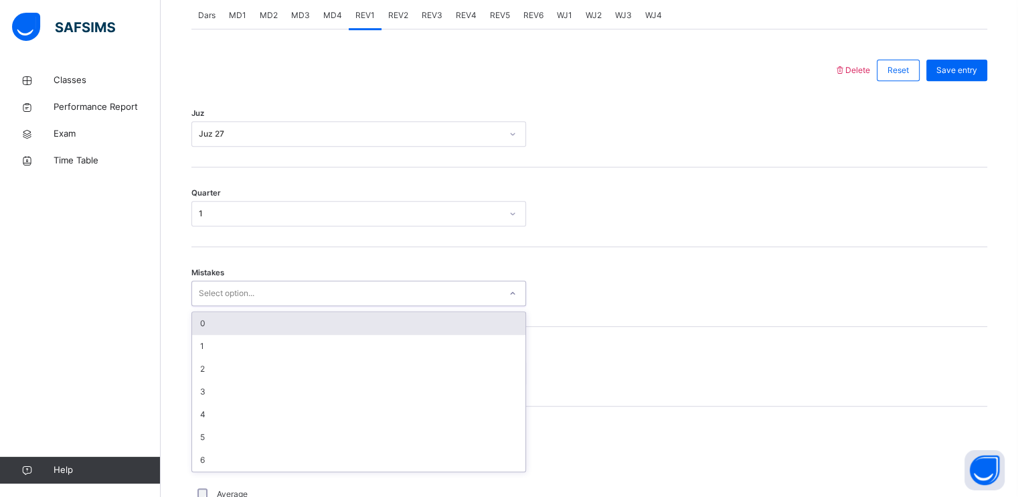
click at [295, 301] on div "Select option..." at bounding box center [346, 293] width 308 height 21
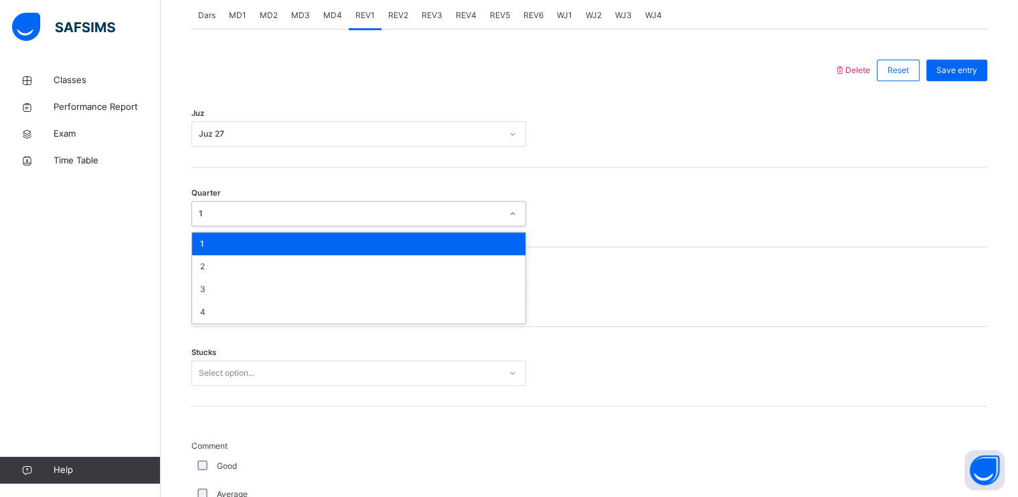
click at [274, 220] on div "1" at bounding box center [350, 214] width 303 height 12
click at [596, 226] on div at bounding box center [589, 213] width 113 height 25
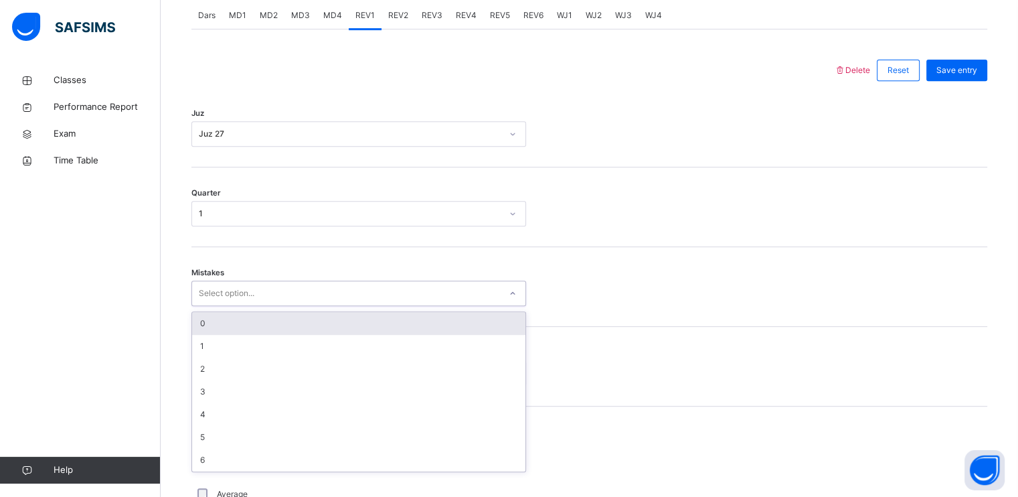
click at [432, 298] on div "Select option..." at bounding box center [346, 293] width 308 height 21
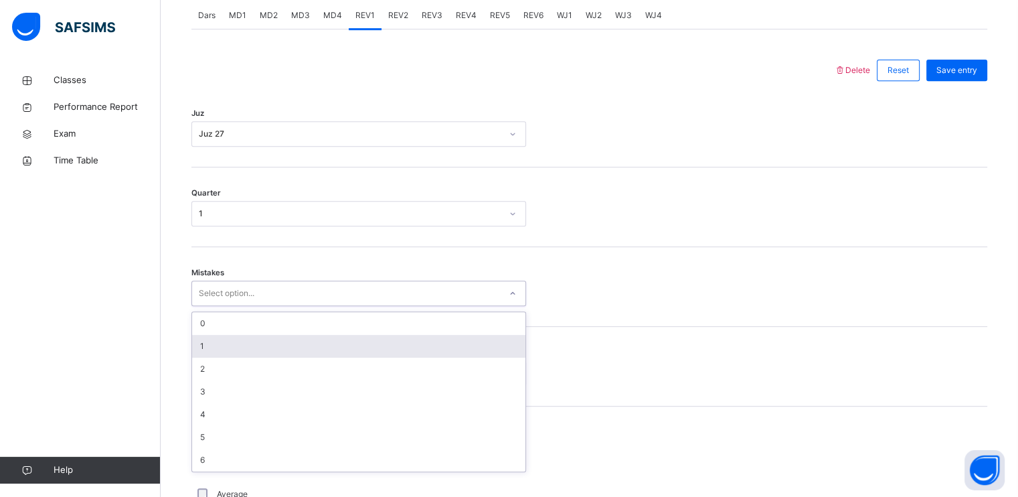
click at [376, 349] on div "1" at bounding box center [358, 346] width 333 height 23
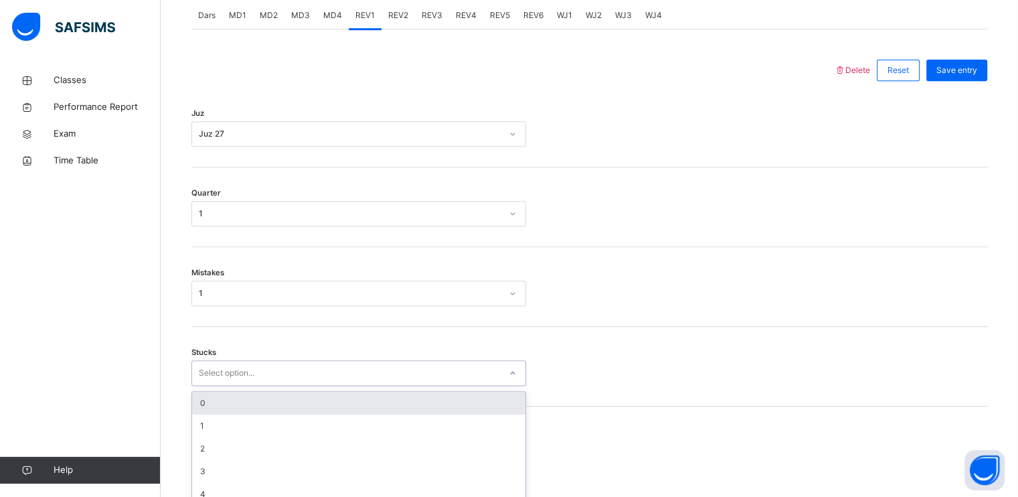
click at [358, 386] on div "option 0 focused, 1 of 6. 6 results available. Use Up and Down to choose option…" at bounding box center [358, 372] width 335 height 25
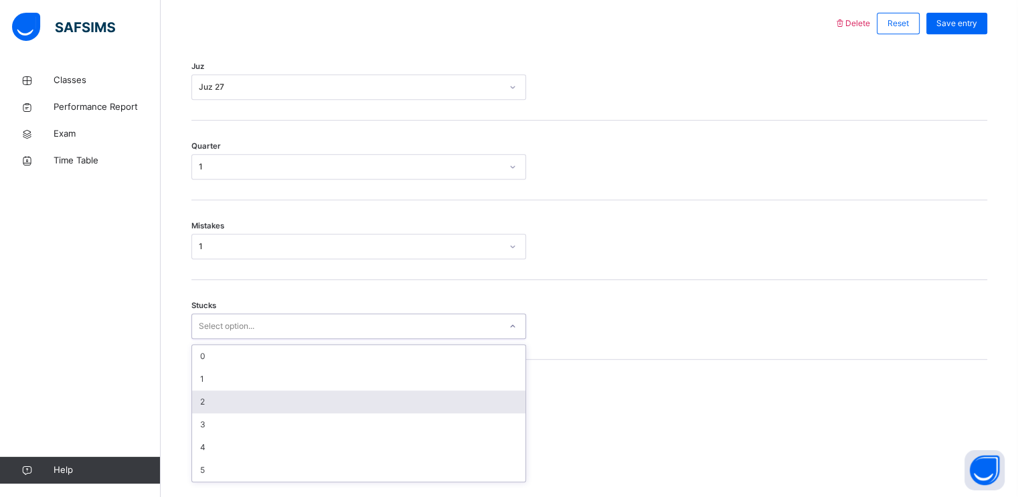
click at [347, 400] on div "2" at bounding box center [358, 401] width 333 height 23
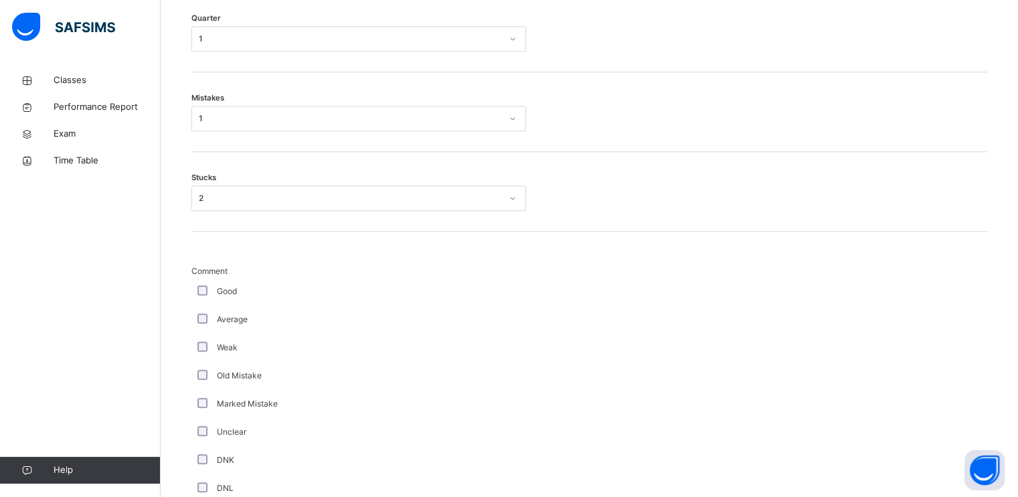
scroll to position [1098, 0]
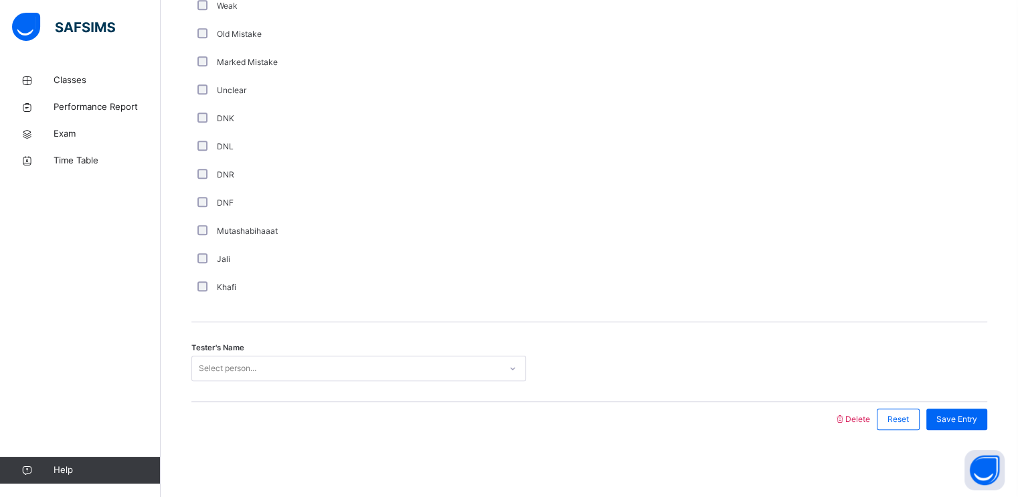
click at [226, 378] on div "Select person..." at bounding box center [358, 367] width 335 height 25
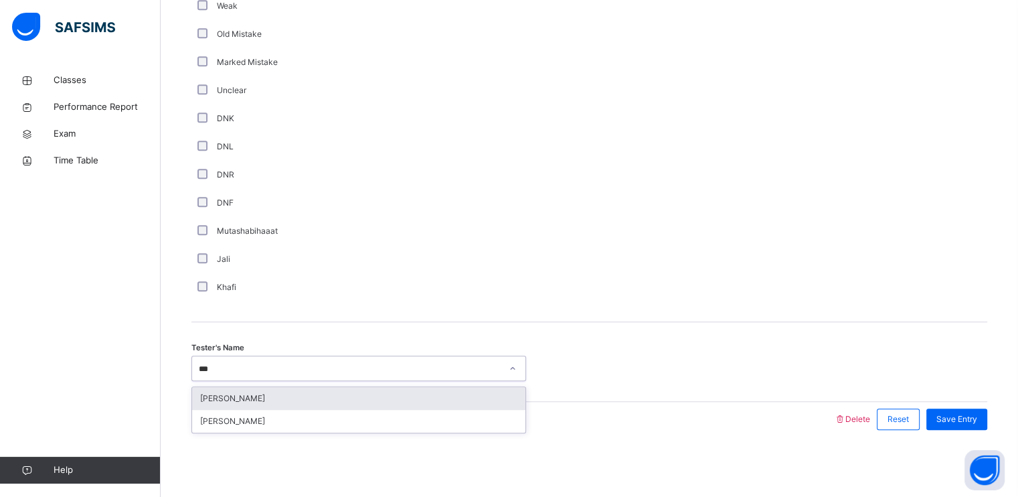
type input "****"
click at [254, 390] on div "[PERSON_NAME]" at bounding box center [358, 398] width 333 height 23
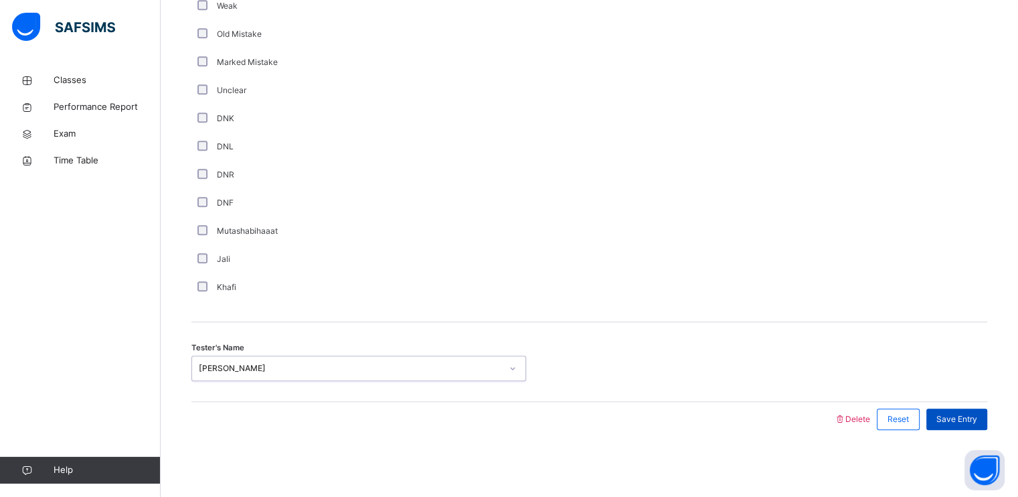
click at [977, 421] on span "Save Entry" at bounding box center [956, 419] width 41 height 12
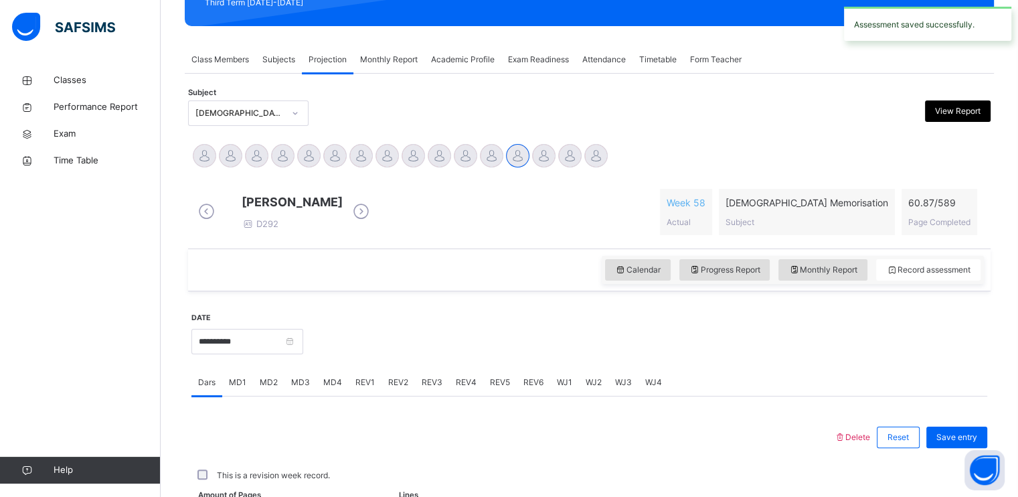
scroll to position [509, 0]
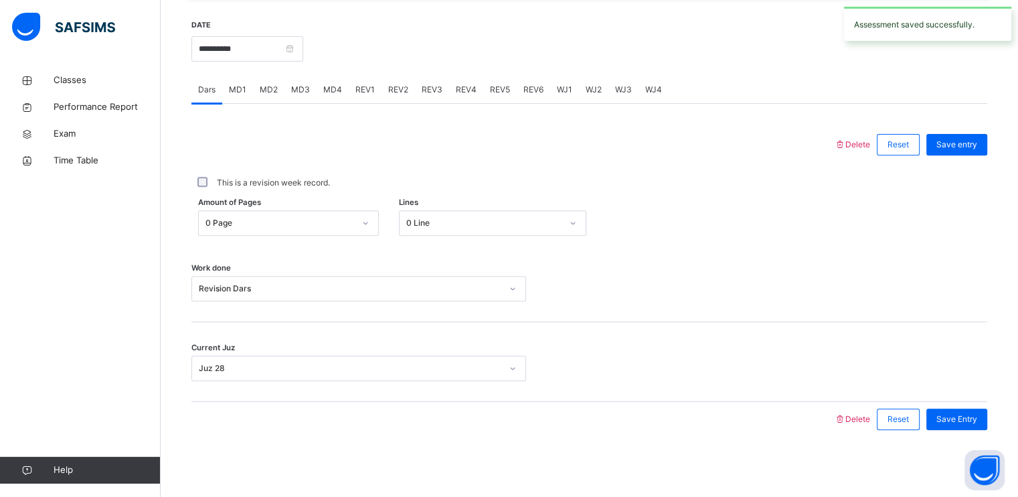
click at [373, 90] on div "REV1" at bounding box center [365, 89] width 33 height 27
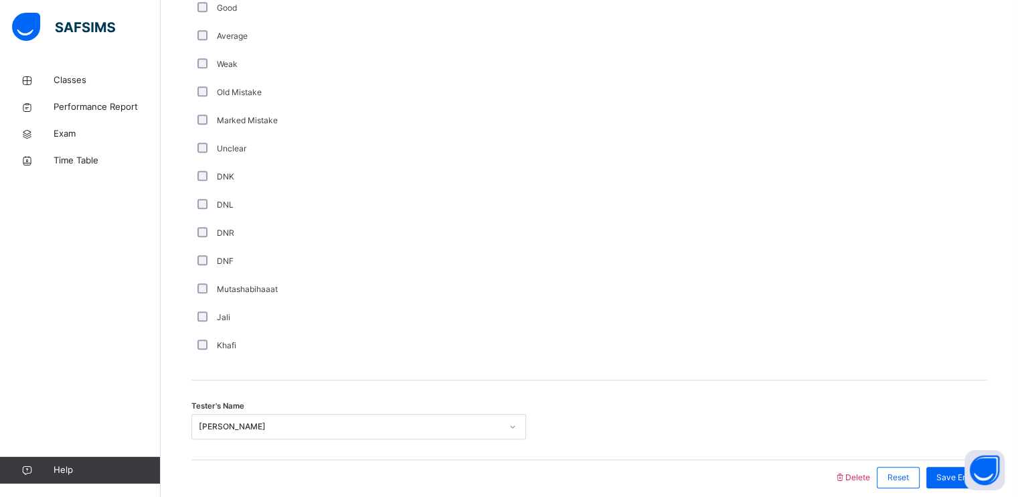
scroll to position [1098, 0]
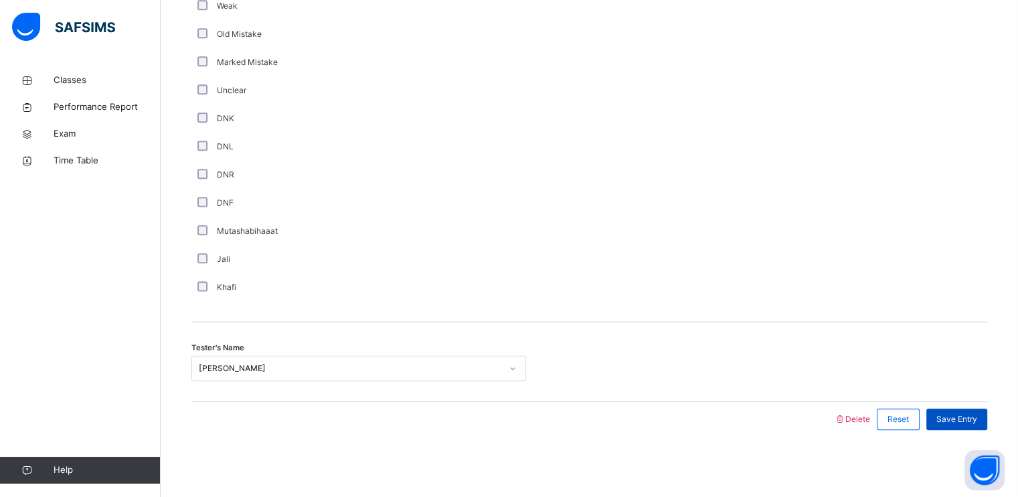
click at [967, 414] on span "Save Entry" at bounding box center [956, 419] width 41 height 12
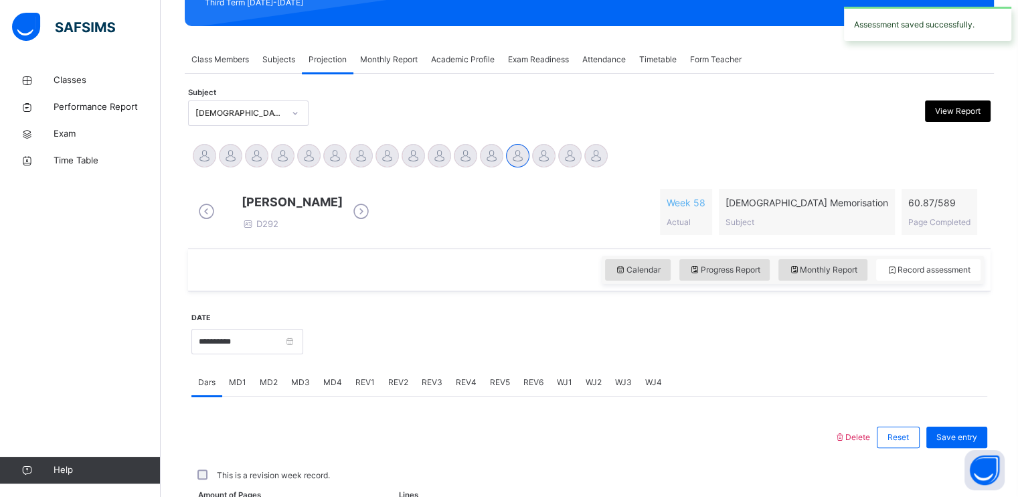
scroll to position [509, 0]
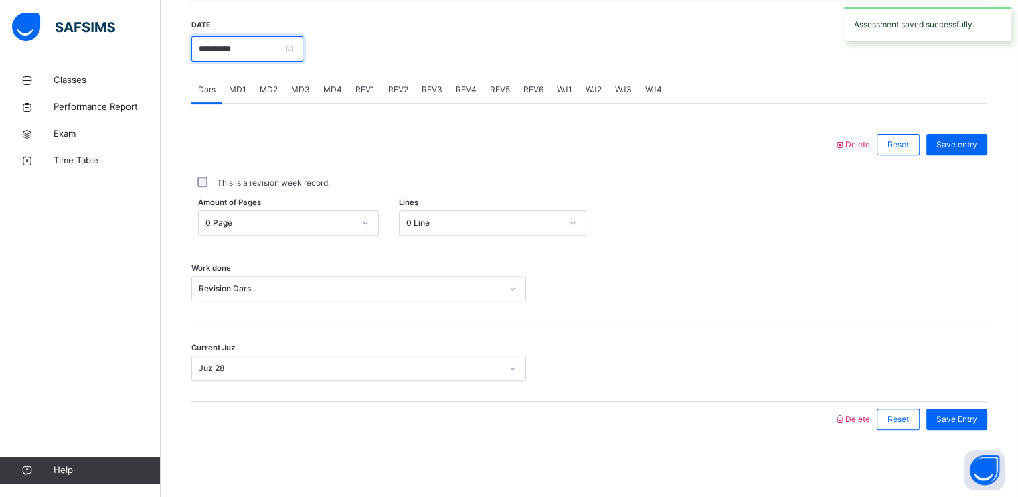
click at [278, 52] on input "**********" at bounding box center [247, 48] width 112 height 25
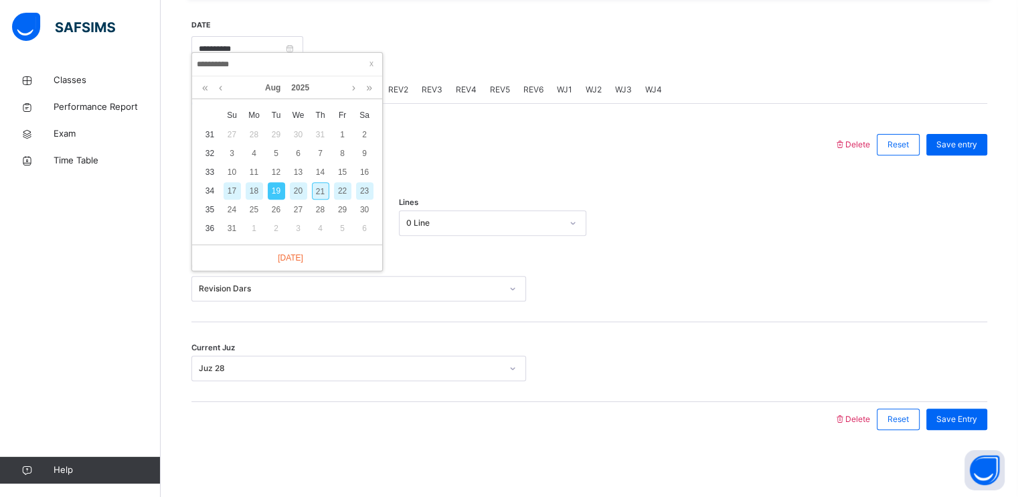
click at [234, 182] on div "17" at bounding box center [232, 190] width 17 height 17
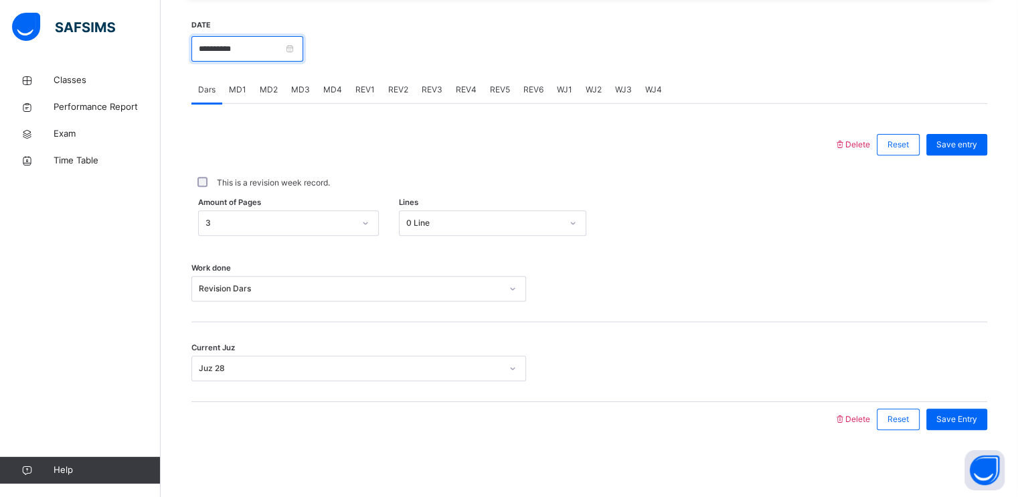
click at [284, 44] on input "**********" at bounding box center [247, 48] width 112 height 25
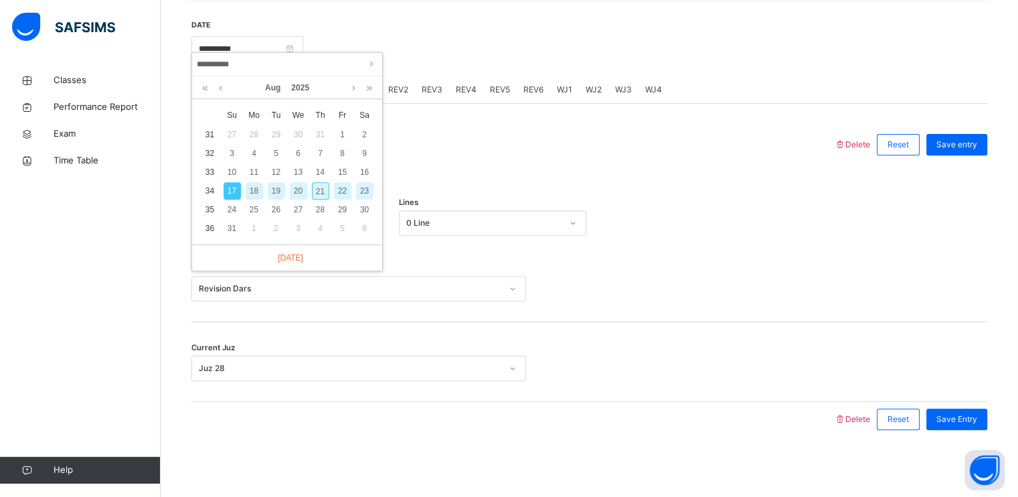
click at [509, 244] on div "Work done Revision Dars" at bounding box center [589, 282] width 796 height 80
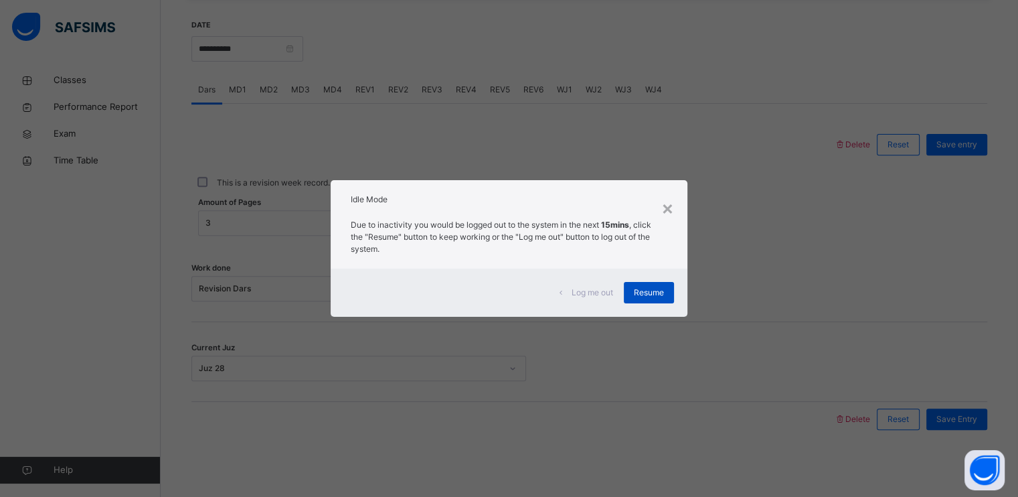
click at [643, 284] on div "Resume" at bounding box center [649, 292] width 50 height 21
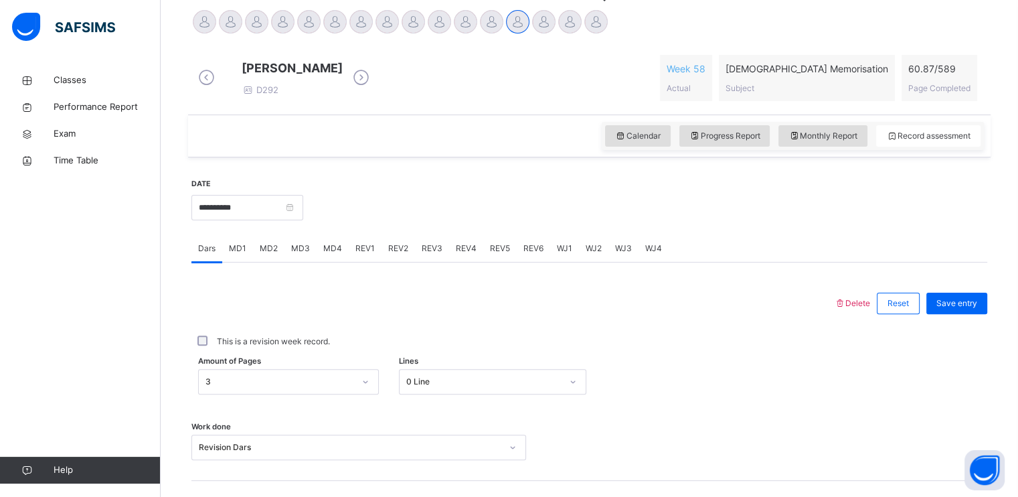
click at [601, 26] on div at bounding box center [595, 21] width 23 height 23
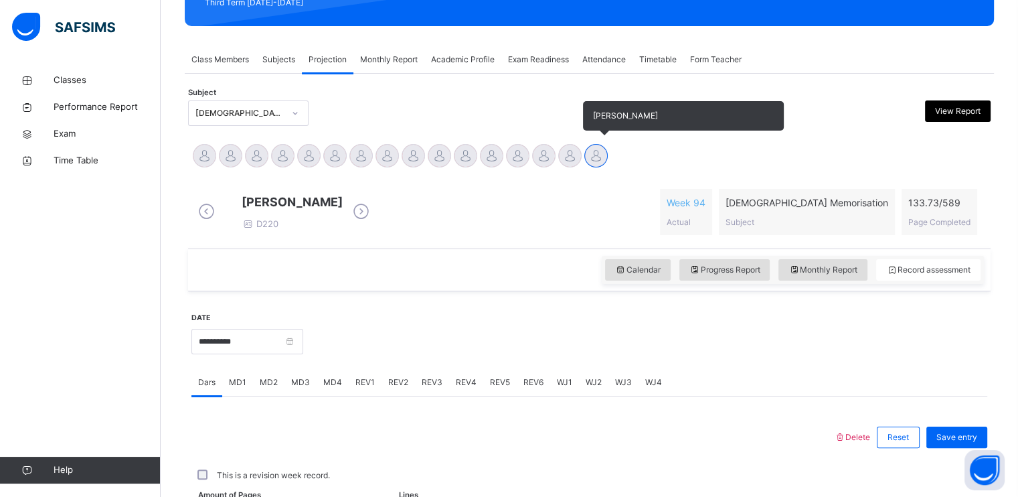
scroll to position [339, 0]
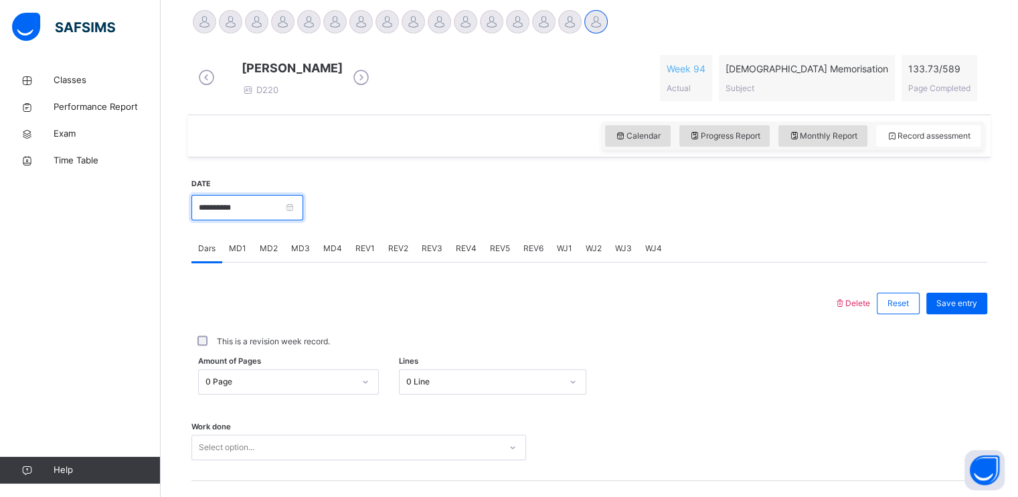
click at [303, 208] on input "**********" at bounding box center [247, 207] width 112 height 25
click at [315, 222] on input "**********" at bounding box center [287, 223] width 182 height 15
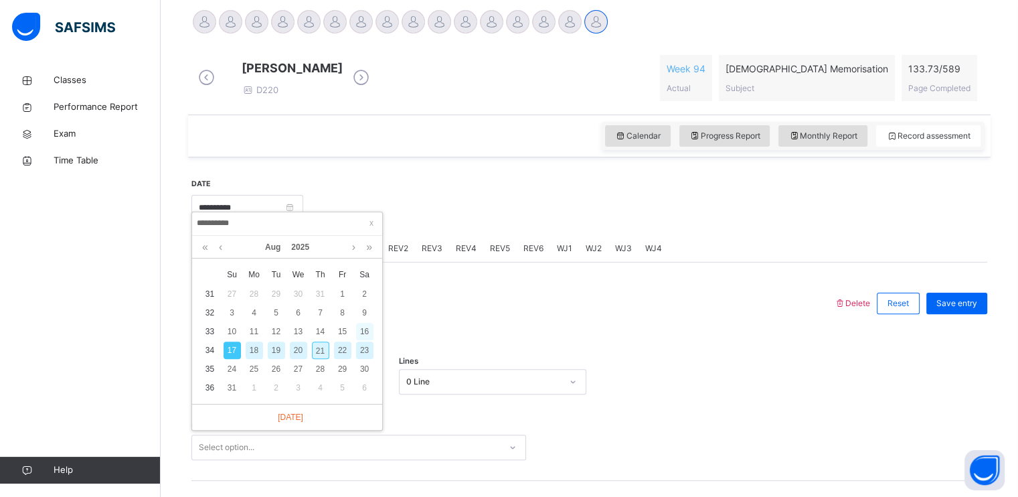
click at [364, 337] on div "16" at bounding box center [364, 331] width 17 height 17
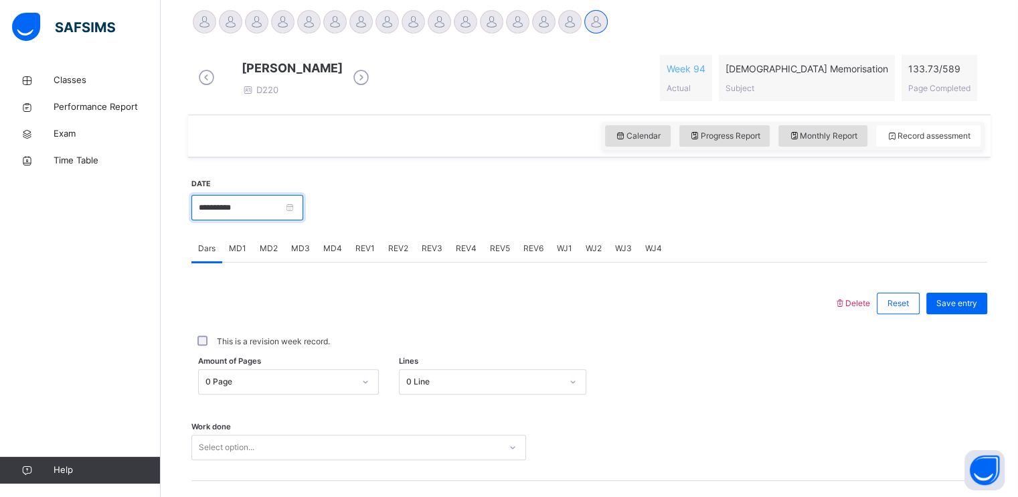
click at [303, 214] on input "**********" at bounding box center [247, 207] width 112 height 25
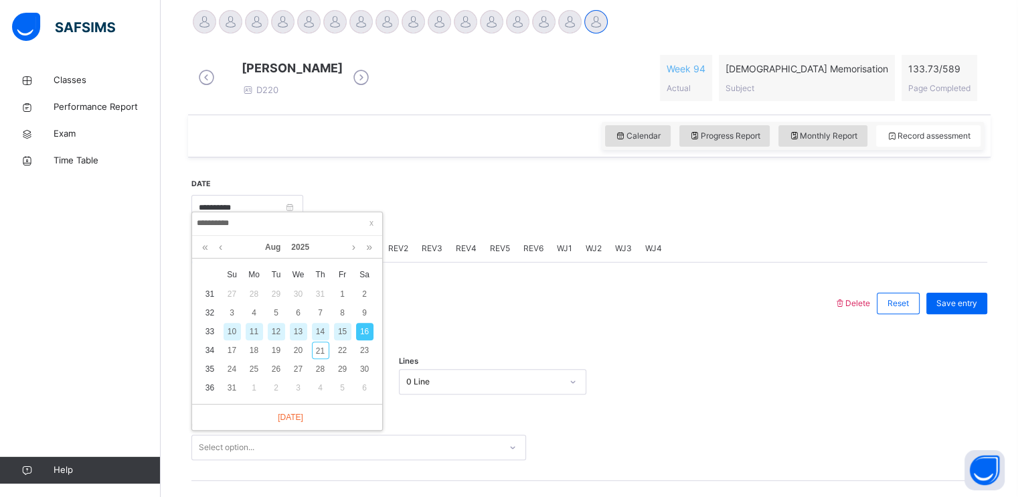
click at [320, 327] on div "14" at bounding box center [320, 331] width 17 height 17
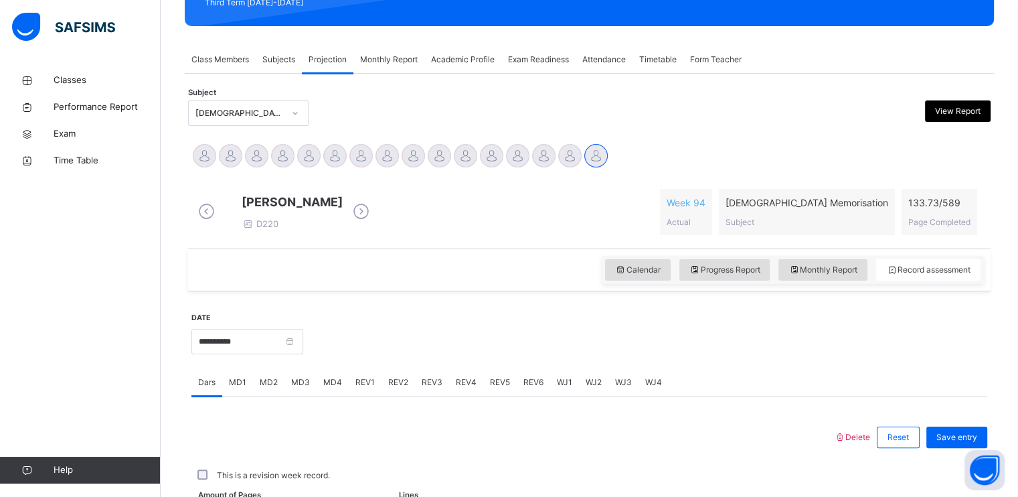
scroll to position [355, 0]
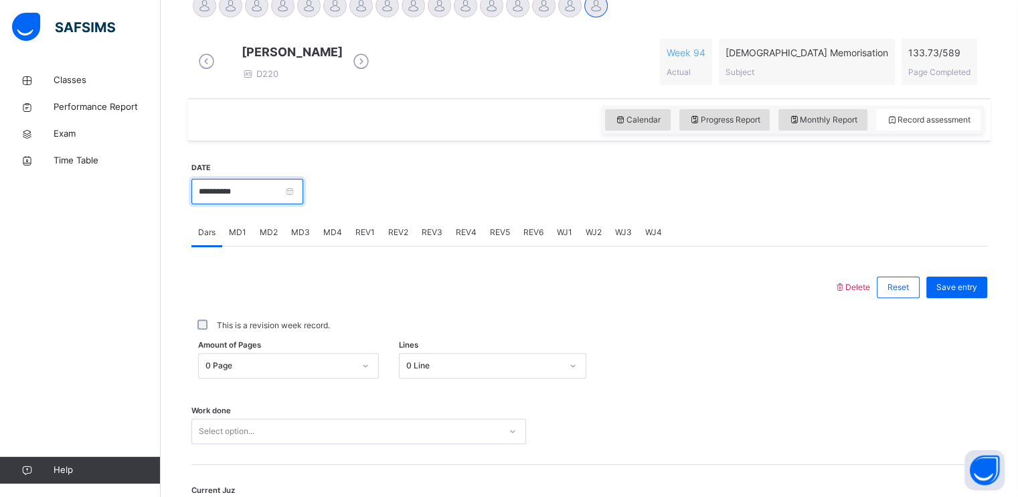
click at [297, 204] on input "**********" at bounding box center [247, 191] width 112 height 25
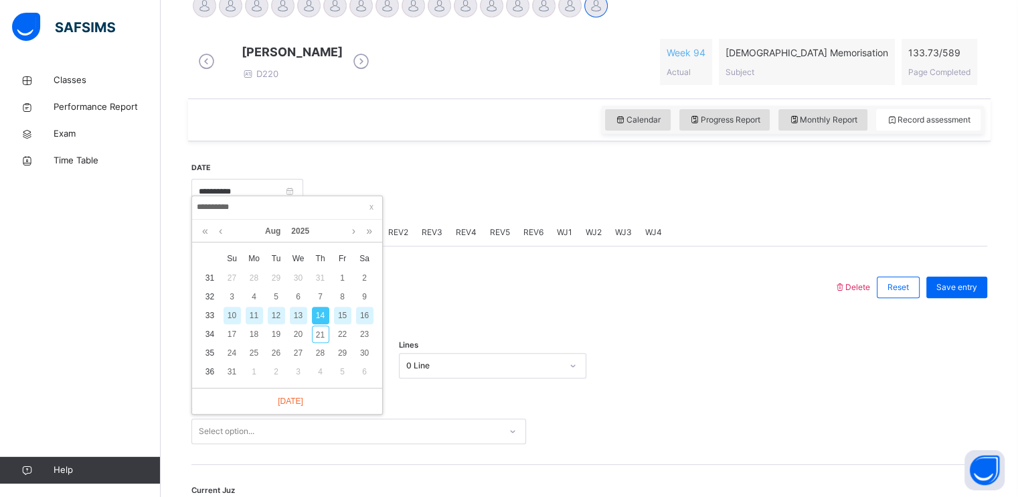
click at [276, 313] on div "12" at bounding box center [276, 315] width 17 height 17
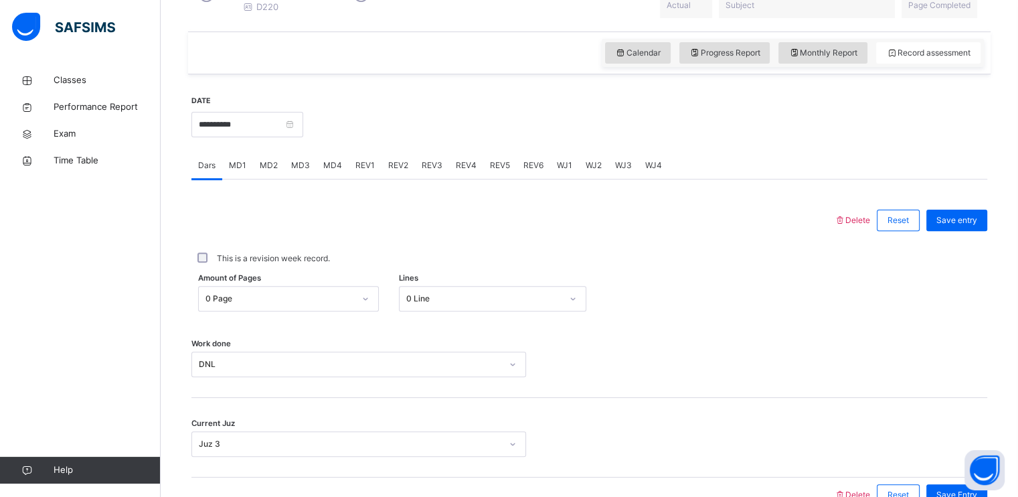
scroll to position [427, 0]
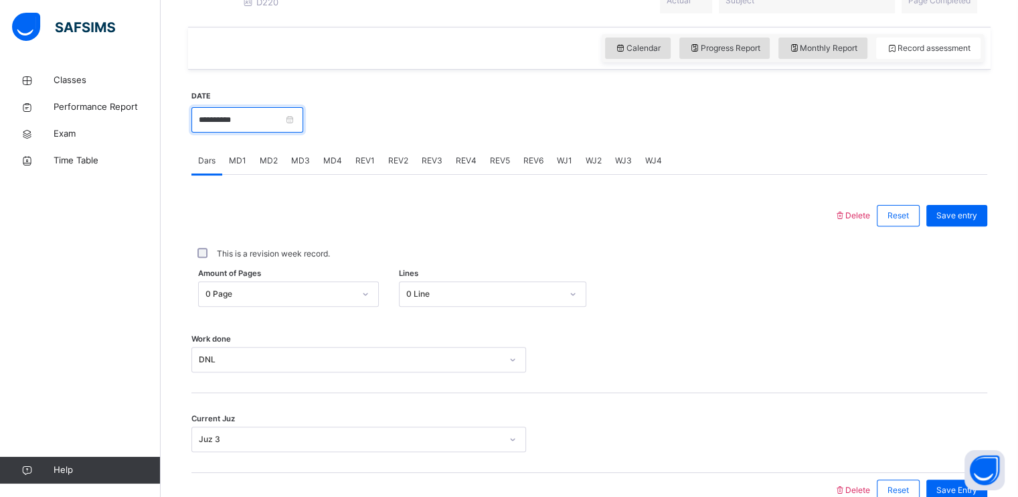
click at [303, 120] on input "**********" at bounding box center [247, 119] width 112 height 25
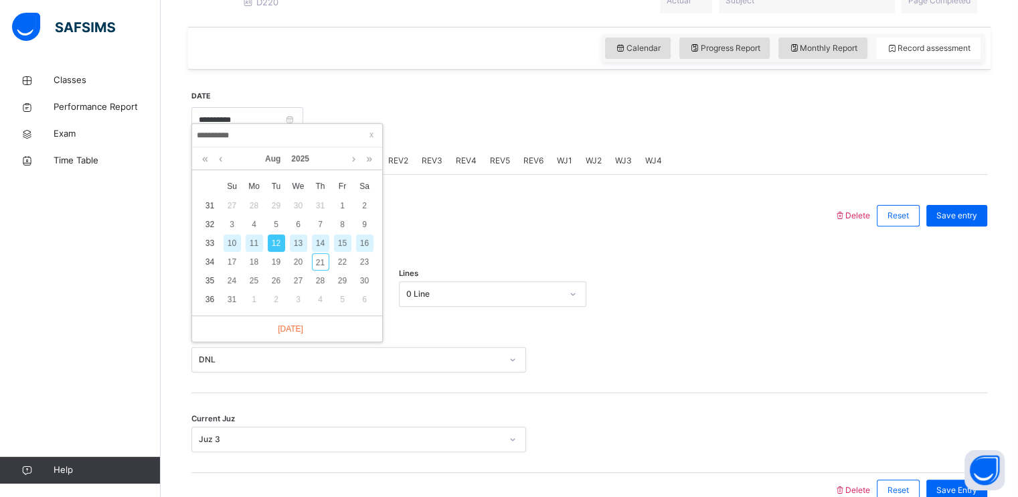
click at [361, 66] on div "Calendar Progress Report Monthly Report Record assessment" at bounding box center [589, 48] width 803 height 43
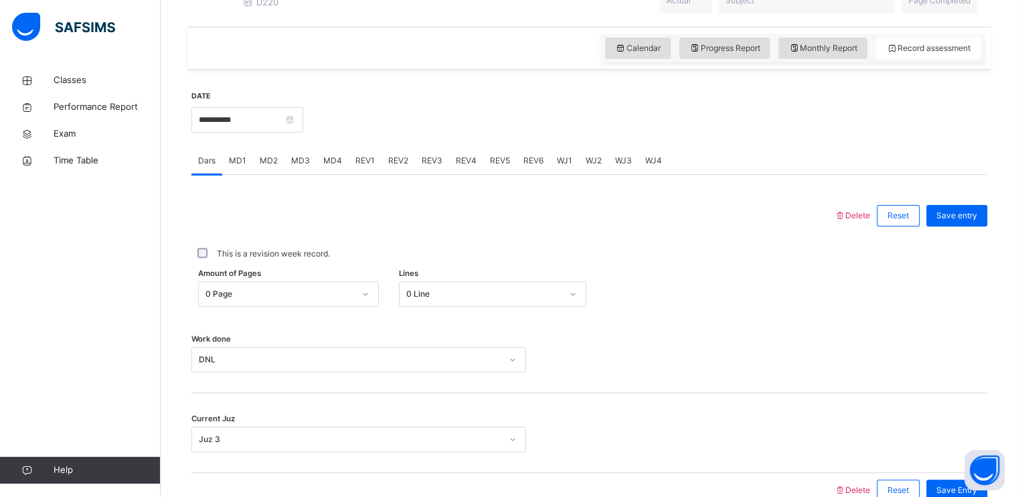
click at [359, 69] on div "Calendar Progress Report Monthly Report Record assessment" at bounding box center [589, 48] width 803 height 43
click at [361, 167] on span "REV1" at bounding box center [364, 161] width 19 height 12
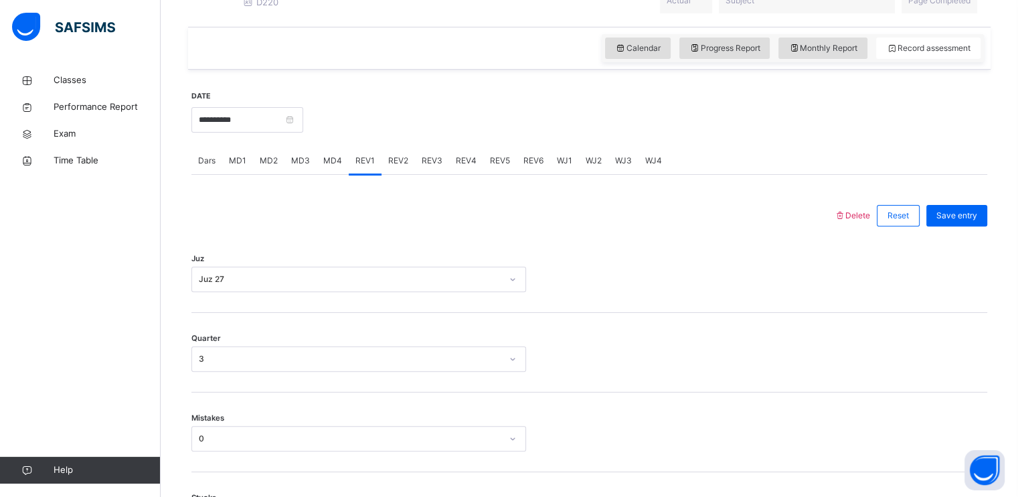
scroll to position [444, 0]
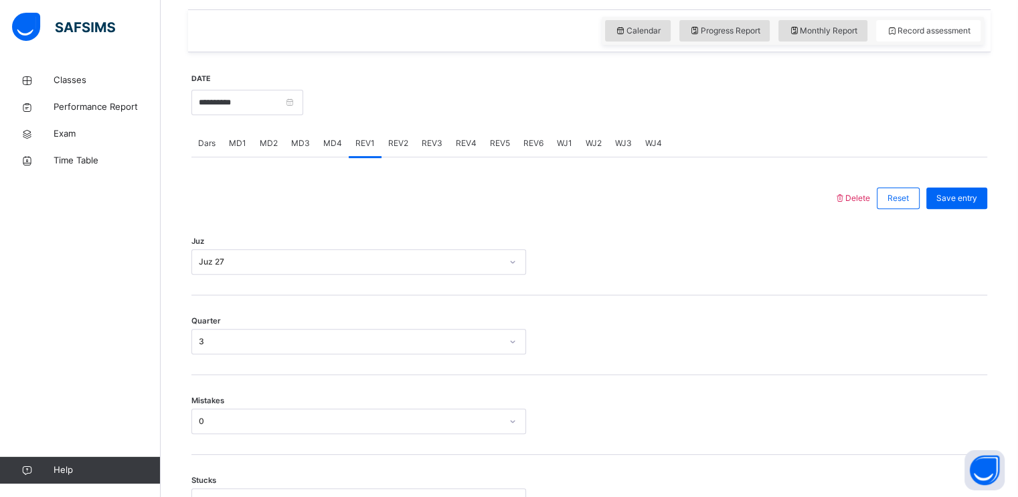
click at [399, 149] on span "REV2" at bounding box center [398, 143] width 20 height 12
click at [303, 102] on input "**********" at bounding box center [247, 102] width 112 height 25
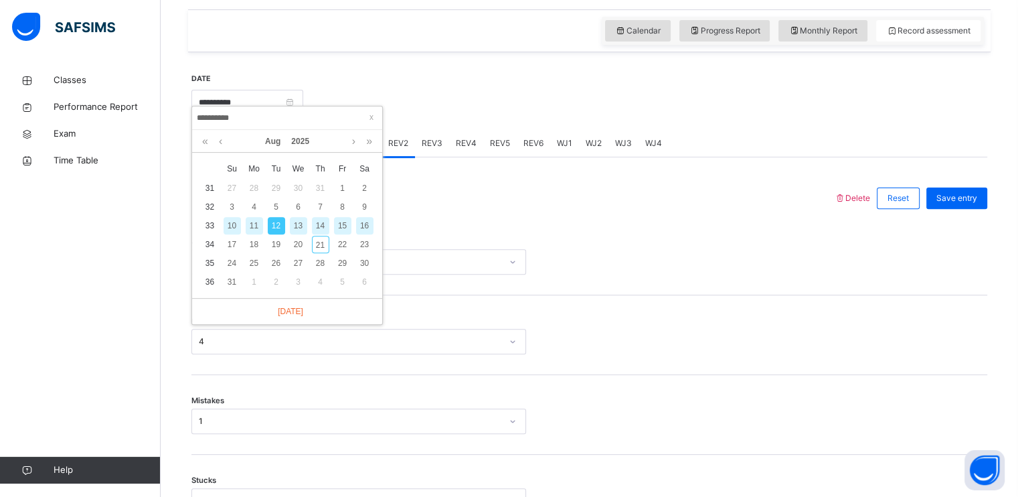
click at [319, 227] on div "14" at bounding box center [320, 225] width 17 height 17
type input "**********"
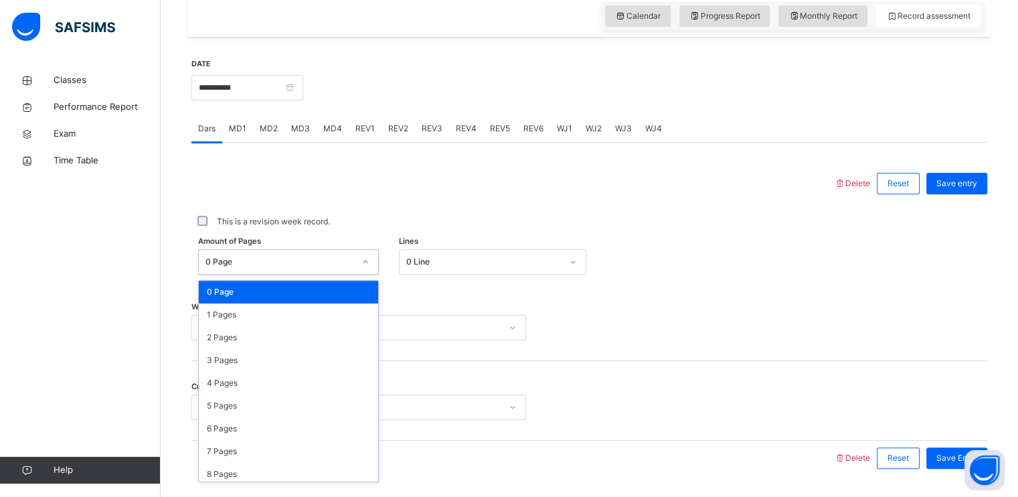
scroll to position [460, 0]
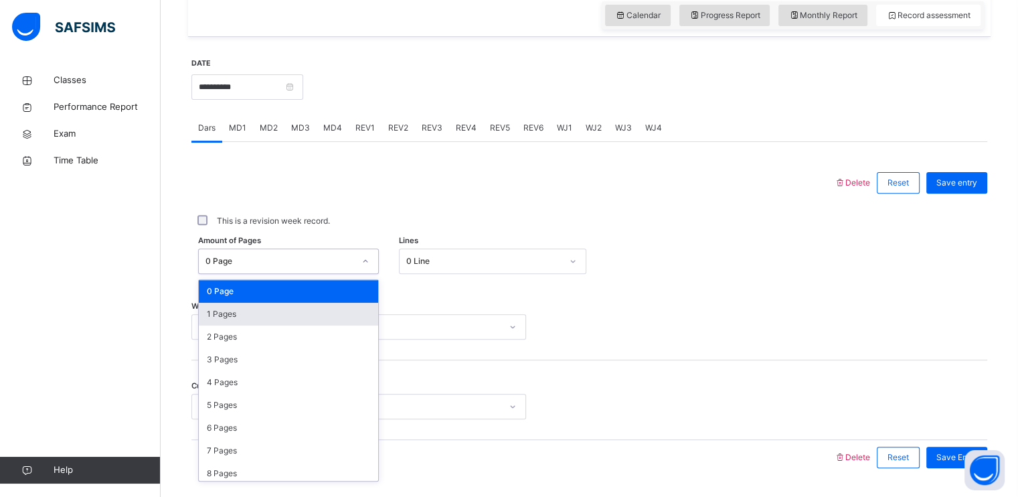
click at [297, 317] on div "1 Pages" at bounding box center [288, 314] width 179 height 23
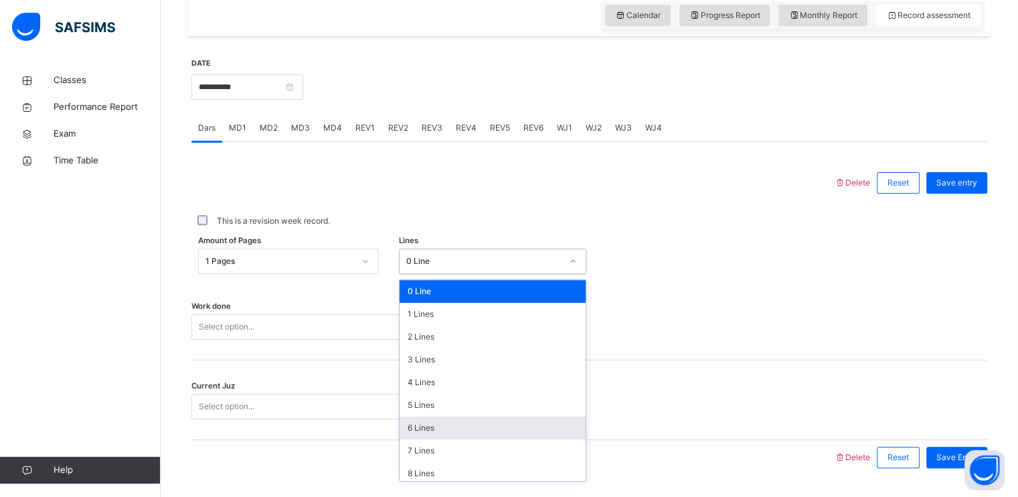
click at [446, 439] on div "6 Lines" at bounding box center [493, 427] width 186 height 23
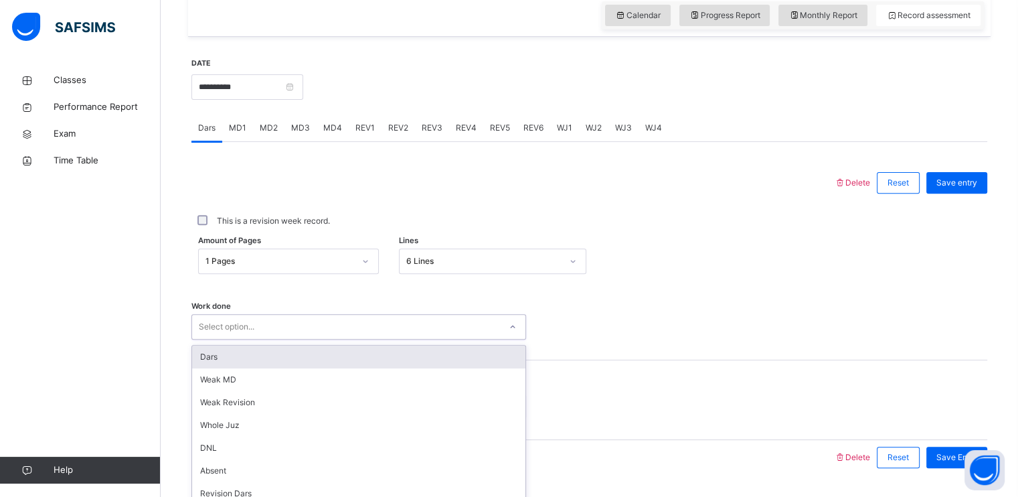
scroll to position [509, 0]
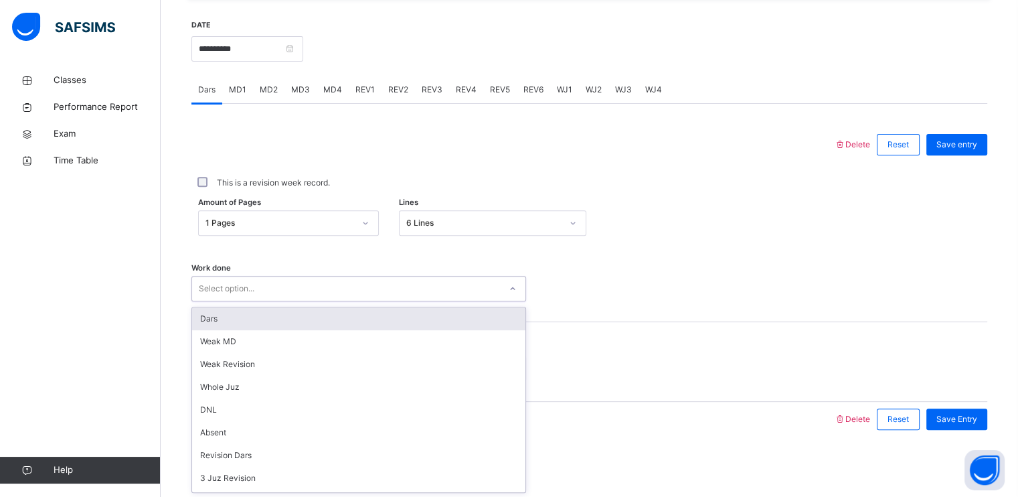
click at [334, 311] on div "Dars" at bounding box center [358, 318] width 333 height 23
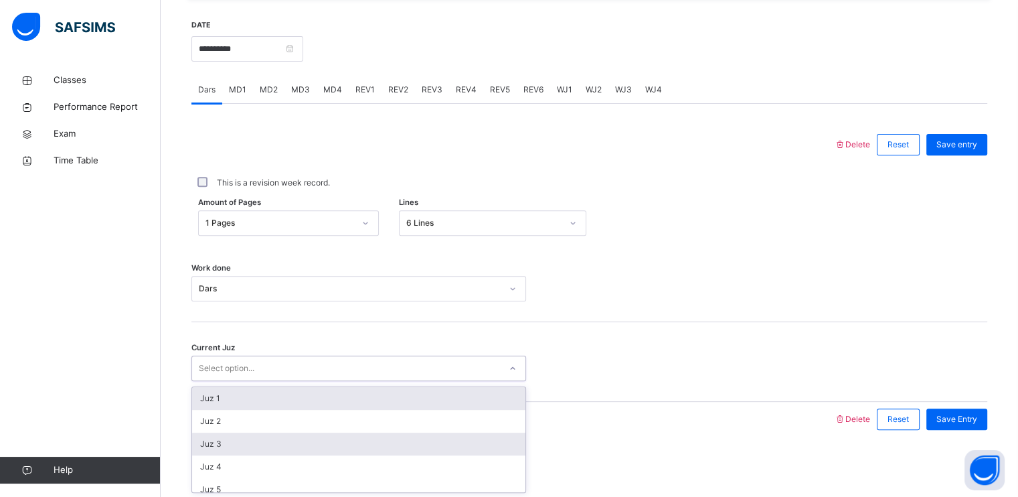
click at [311, 447] on div "Juz 3" at bounding box center [358, 443] width 333 height 23
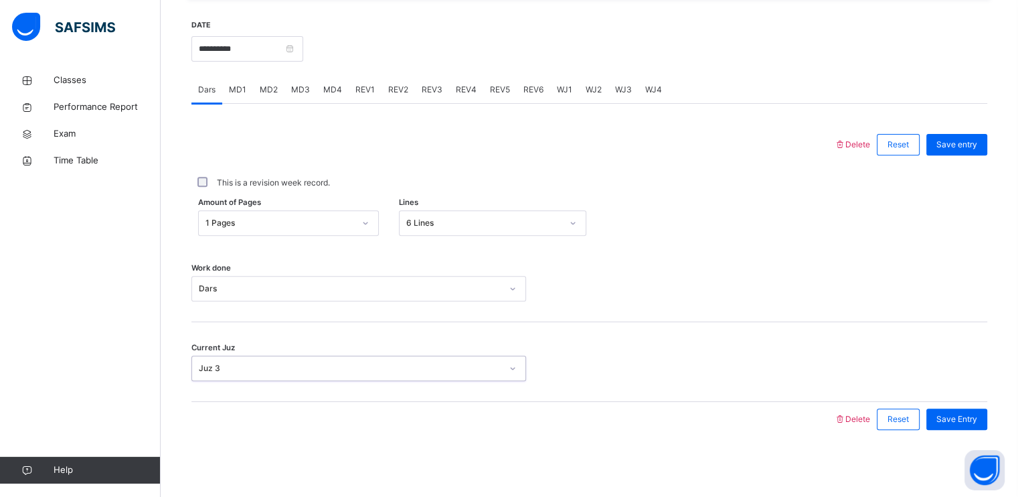
click at [242, 80] on div "MD1" at bounding box center [237, 89] width 31 height 27
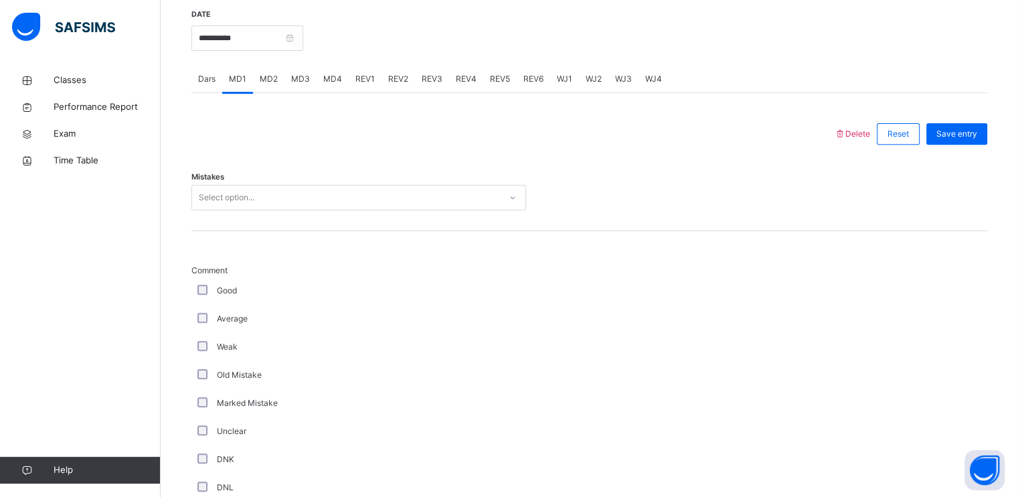
click at [200, 85] on span "Dars" at bounding box center [206, 79] width 17 height 12
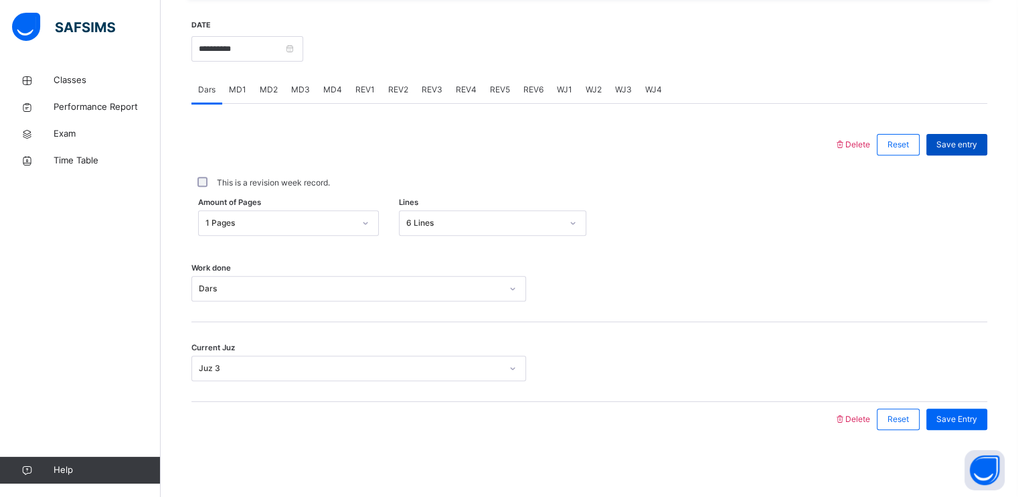
click at [964, 140] on span "Save entry" at bounding box center [956, 145] width 41 height 12
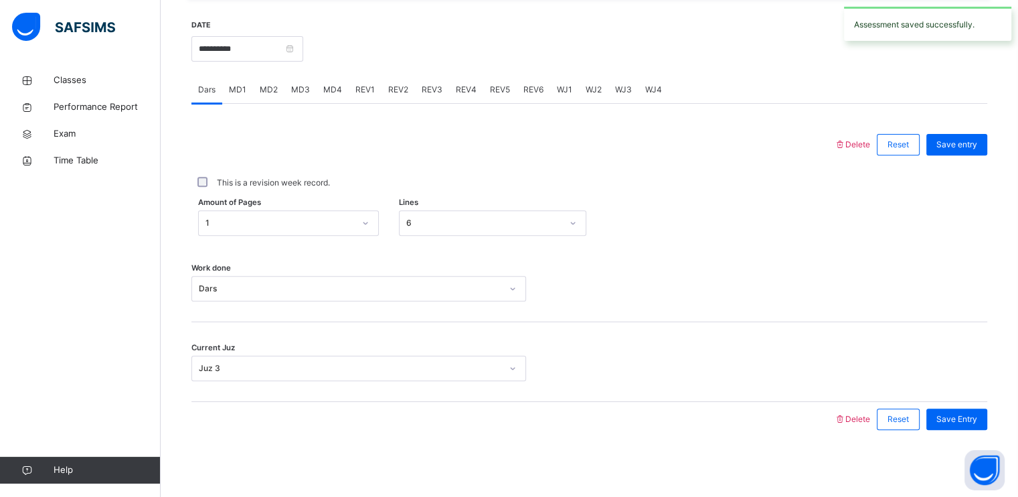
click at [239, 88] on span "MD1" at bounding box center [237, 90] width 17 height 12
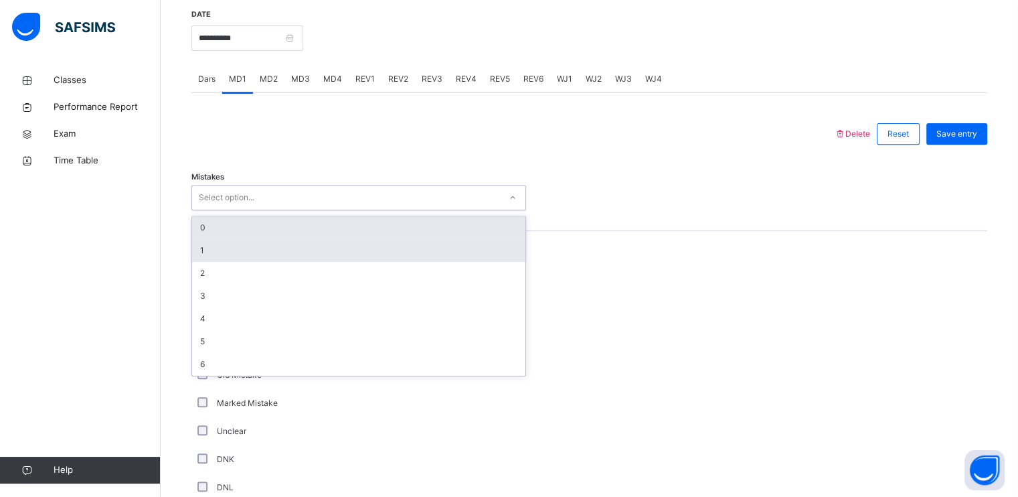
click at [240, 256] on div "1" at bounding box center [358, 250] width 333 height 23
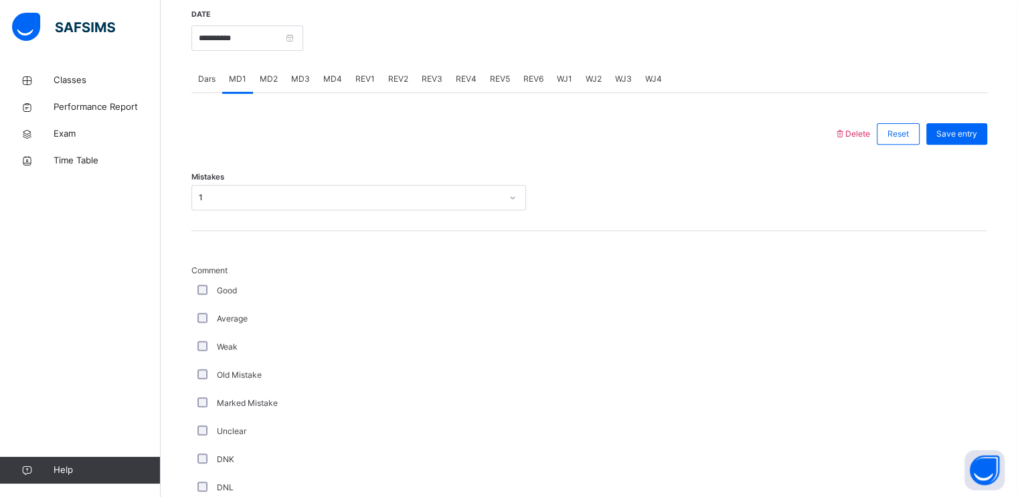
click at [224, 324] on label "Average" at bounding box center [232, 319] width 31 height 12
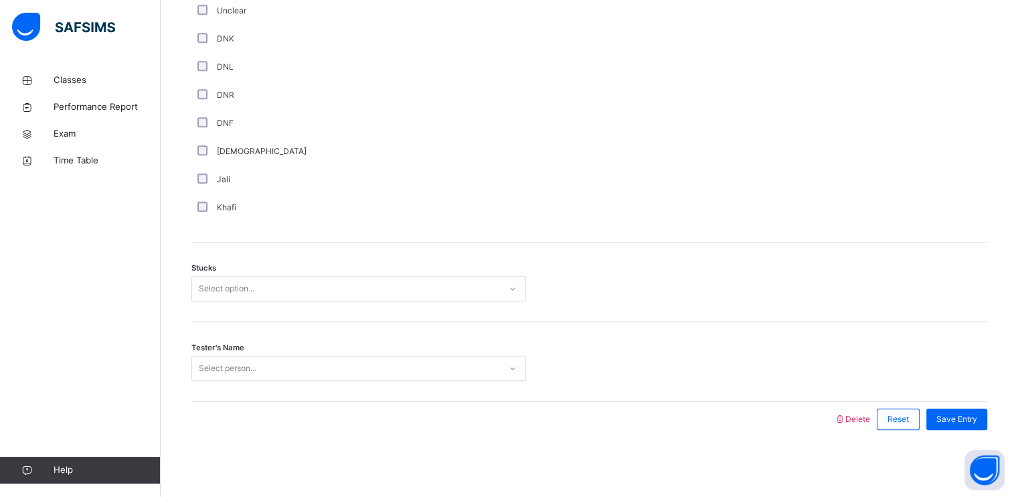
scroll to position [928, 0]
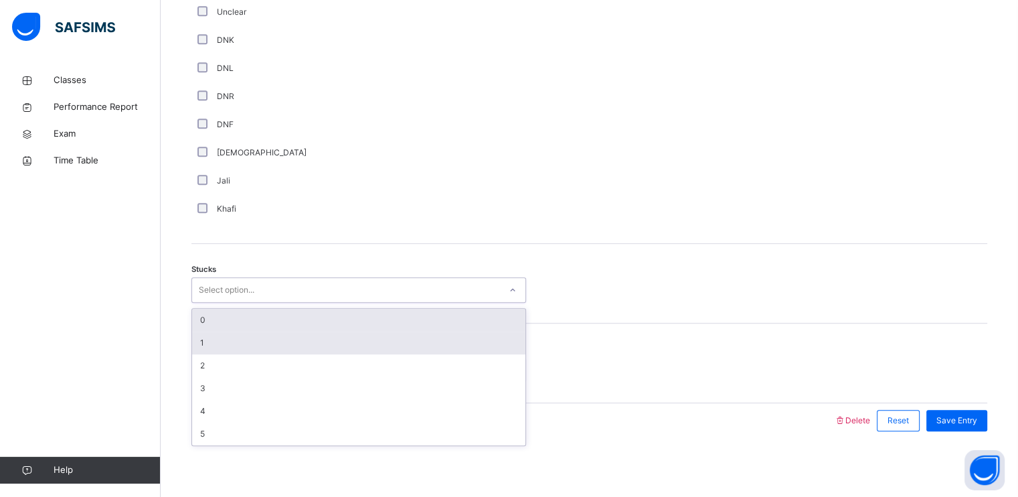
click at [264, 354] on div "1" at bounding box center [358, 342] width 333 height 23
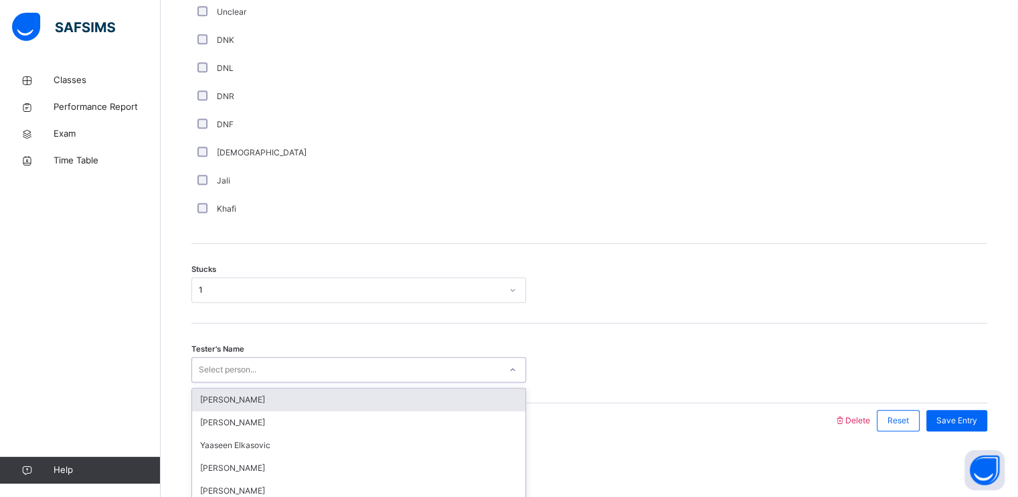
scroll to position [939, 0]
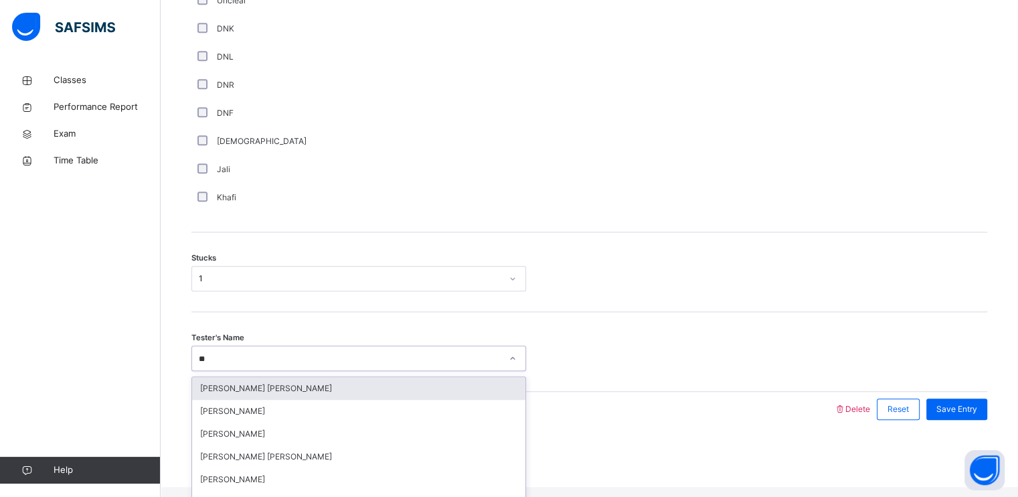
type input "***"
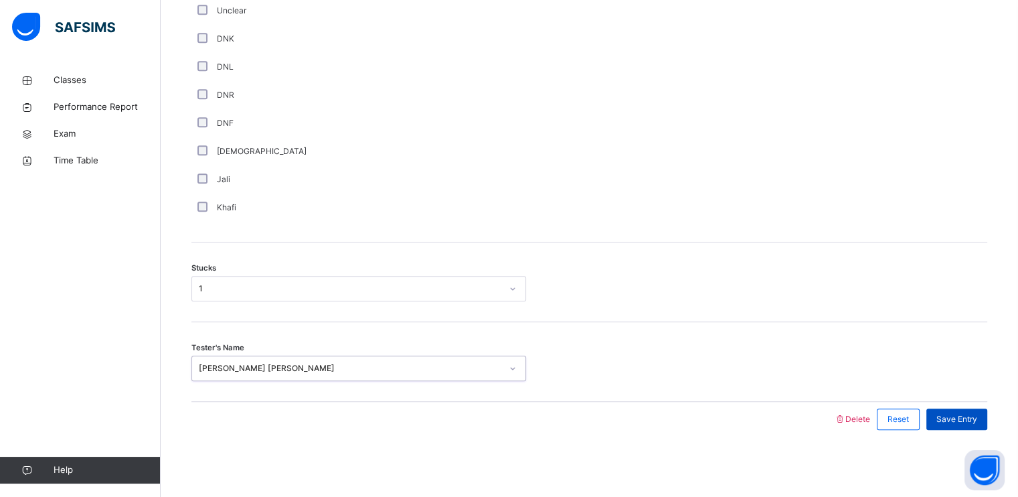
click at [977, 416] on span "Save Entry" at bounding box center [956, 419] width 41 height 12
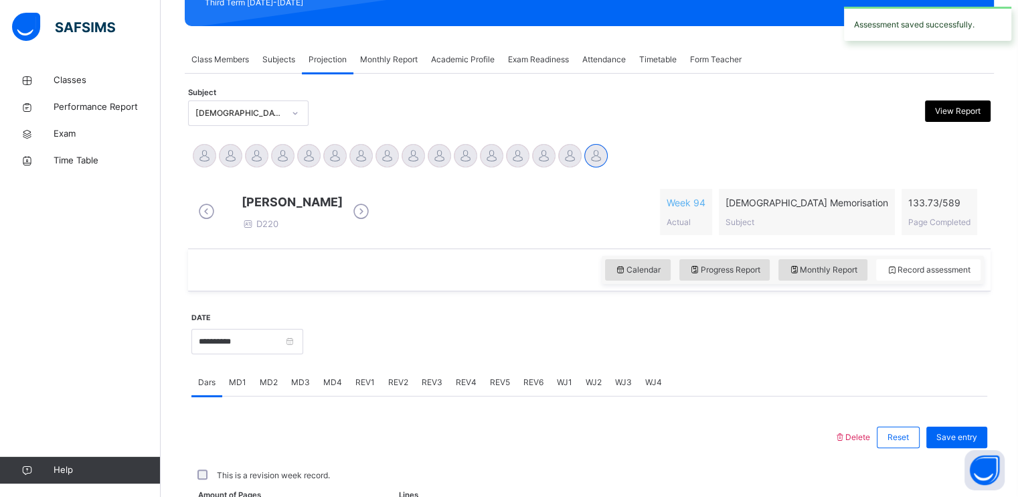
scroll to position [509, 0]
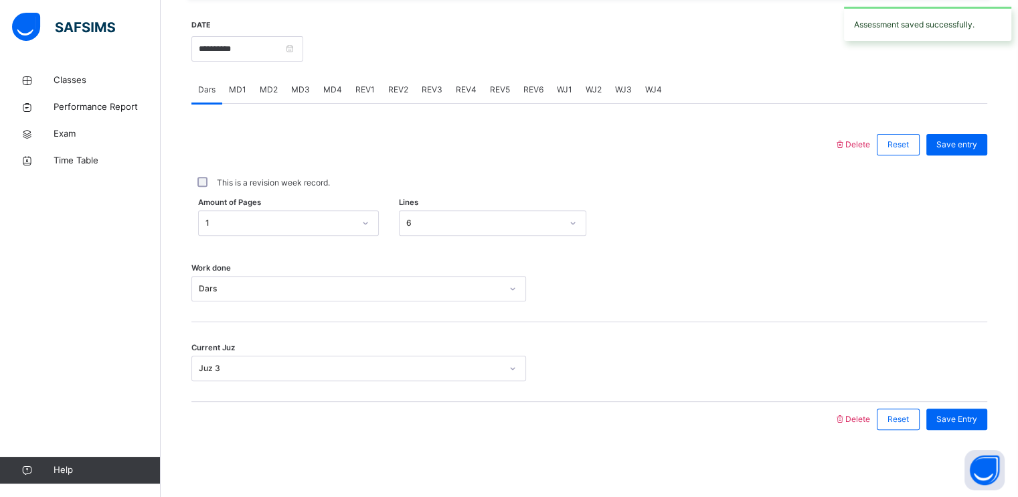
click at [331, 87] on span "MD4" at bounding box center [332, 90] width 19 height 12
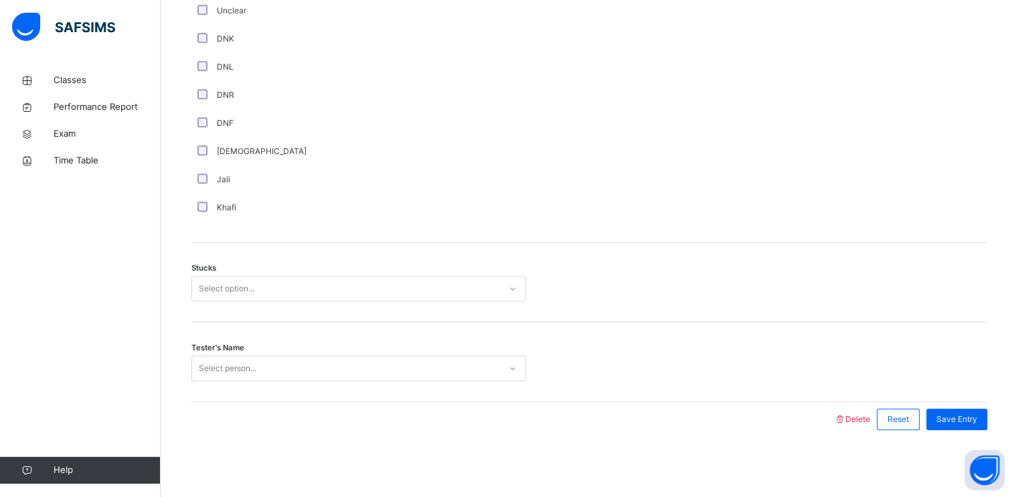
click at [589, 147] on div at bounding box center [589, 33] width 113 height 378
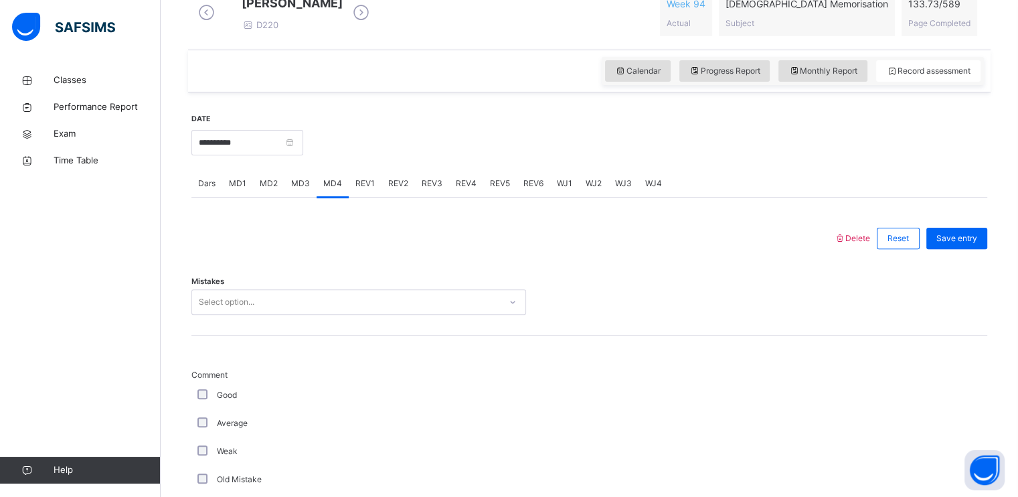
scroll to position [404, 0]
click at [241, 144] on input "**********" at bounding box center [247, 143] width 112 height 25
click at [436, 277] on div "Mistakes Select option..." at bounding box center [589, 296] width 796 height 80
click at [557, 190] on span "WJ1" at bounding box center [564, 184] width 15 height 12
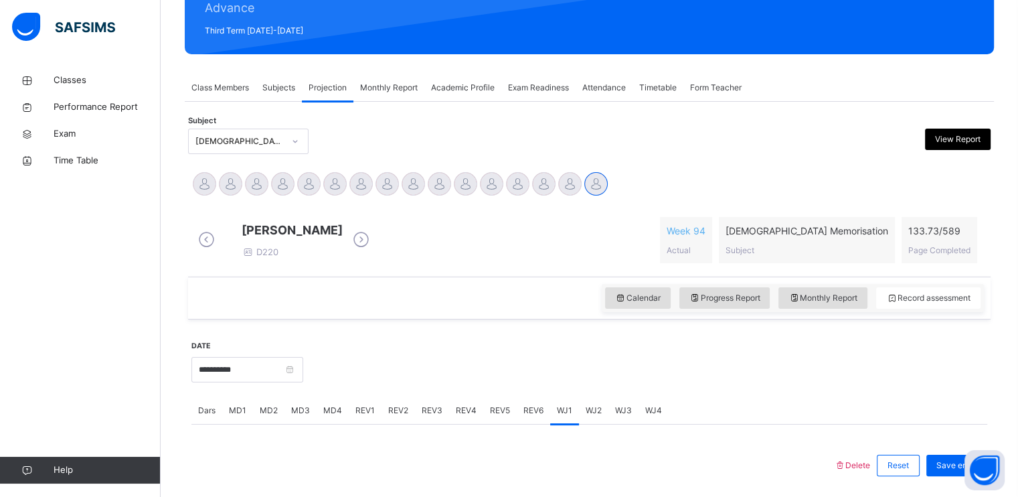
scroll to position [173, 0]
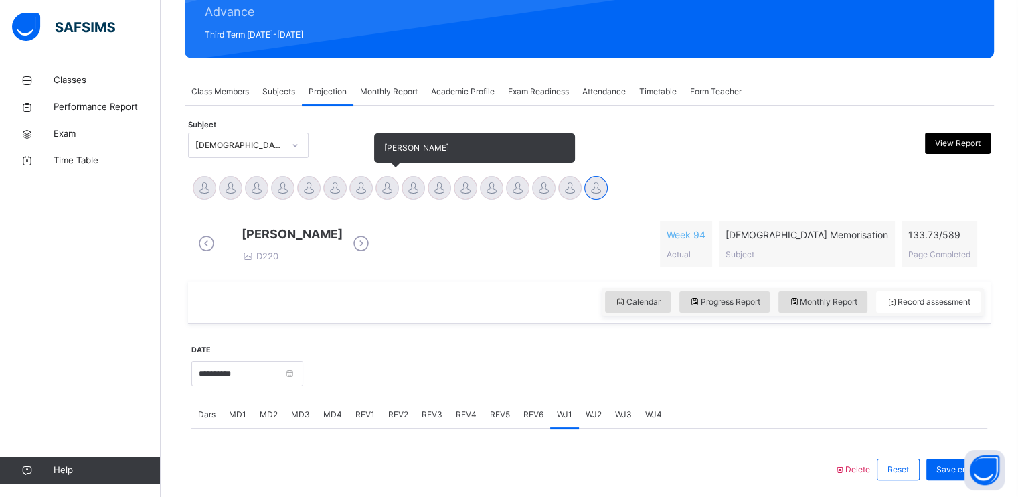
click at [375, 180] on div "[PERSON_NAME]" at bounding box center [387, 189] width 26 height 29
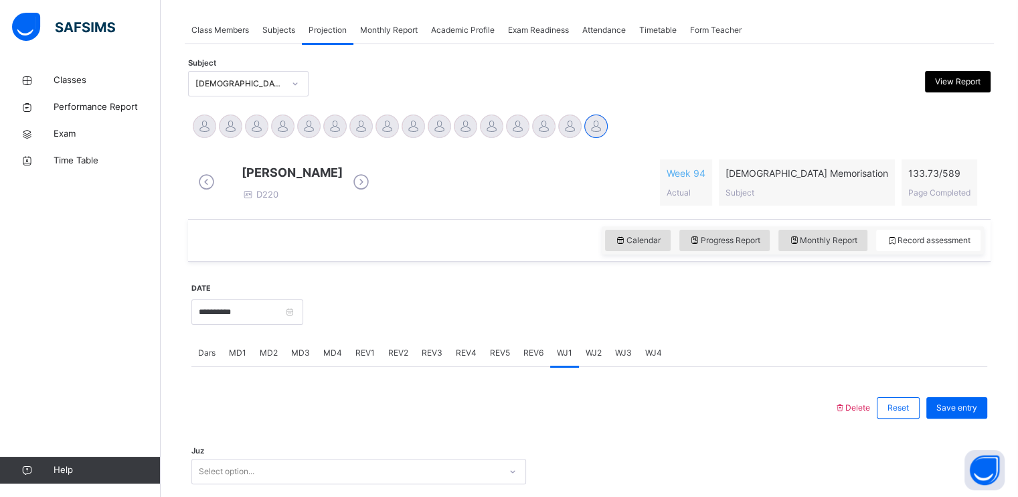
scroll to position [231, 0]
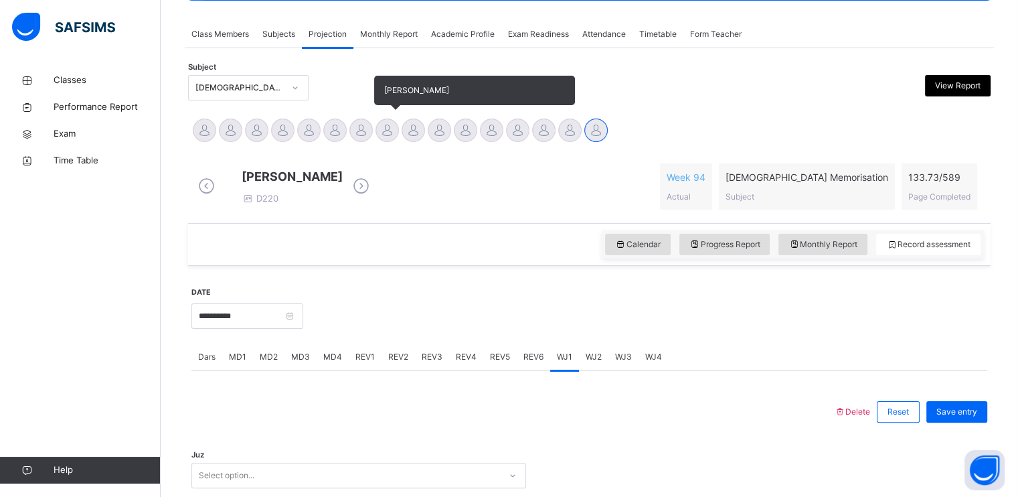
click at [384, 130] on div at bounding box center [387, 129] width 23 height 23
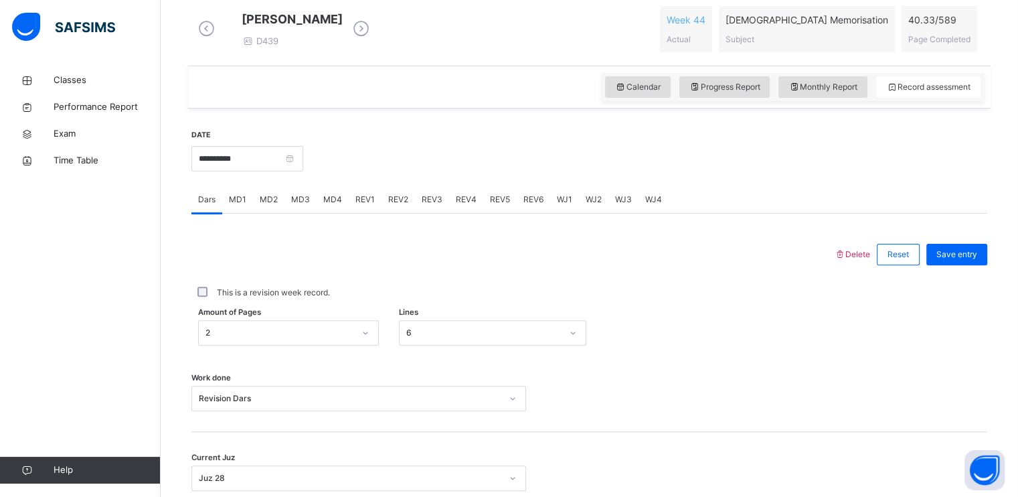
scroll to position [375, 0]
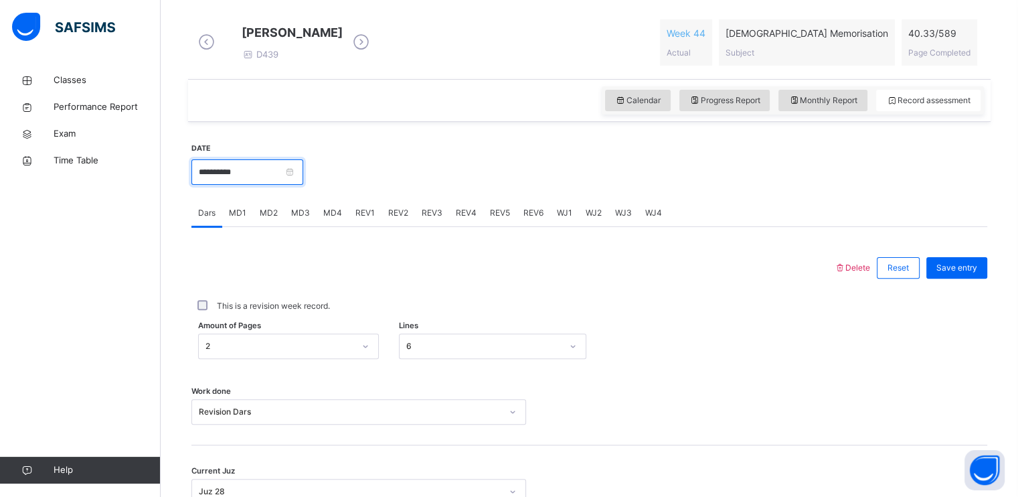
click at [268, 178] on input "**********" at bounding box center [247, 171] width 112 height 25
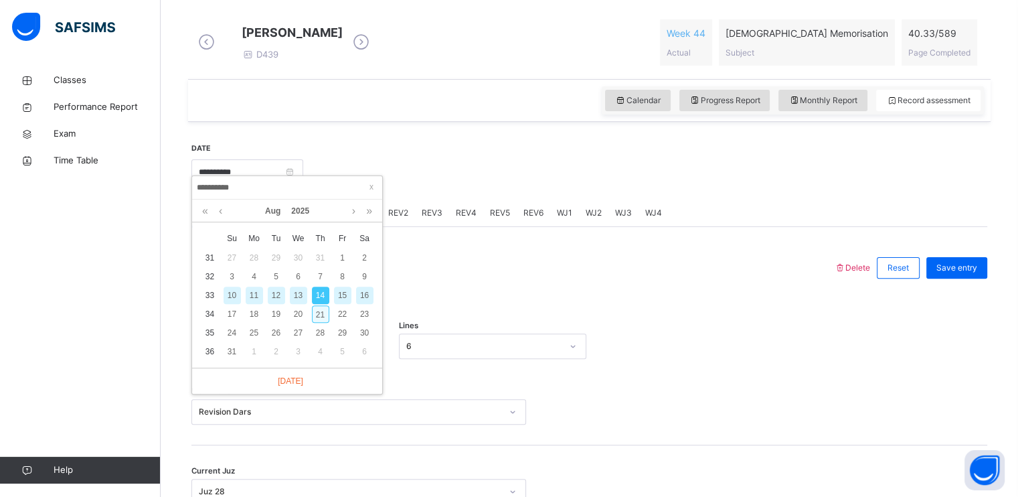
click at [317, 306] on div "21" at bounding box center [320, 313] width 17 height 17
type input "**********"
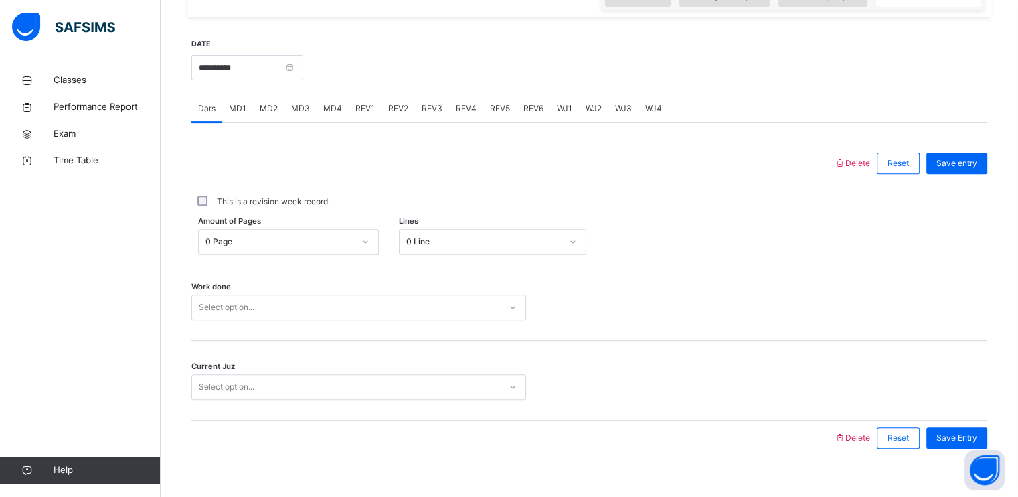
scroll to position [509, 0]
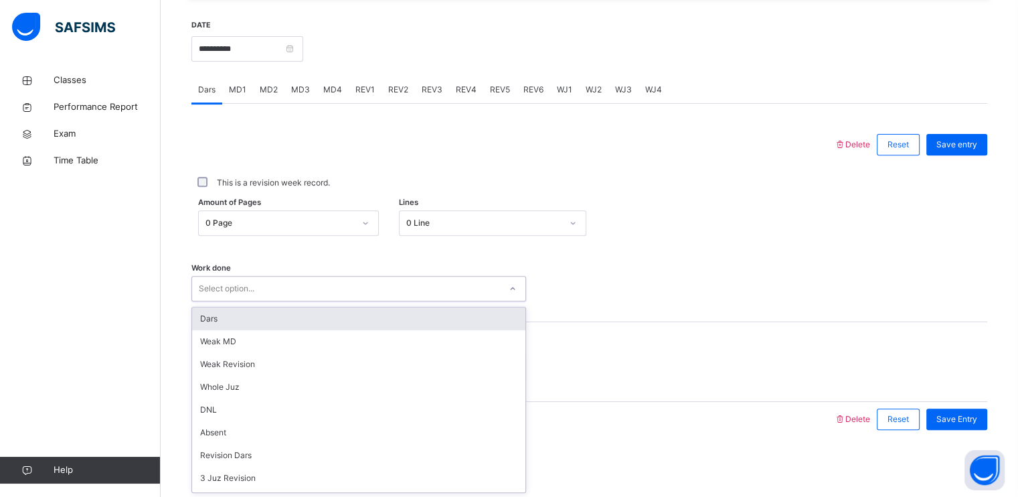
click at [243, 284] on div "Select option..." at bounding box center [227, 288] width 56 height 25
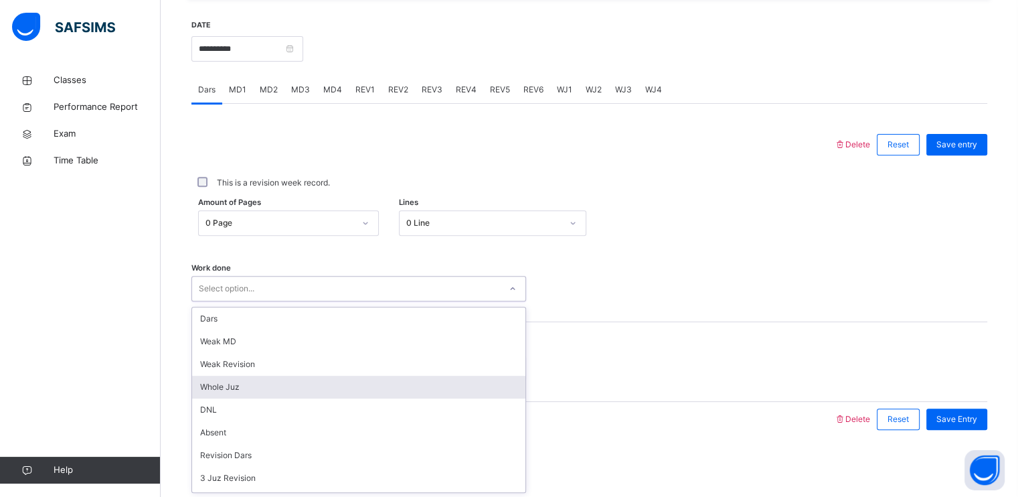
click at [249, 396] on div "Whole Juz" at bounding box center [358, 387] width 333 height 23
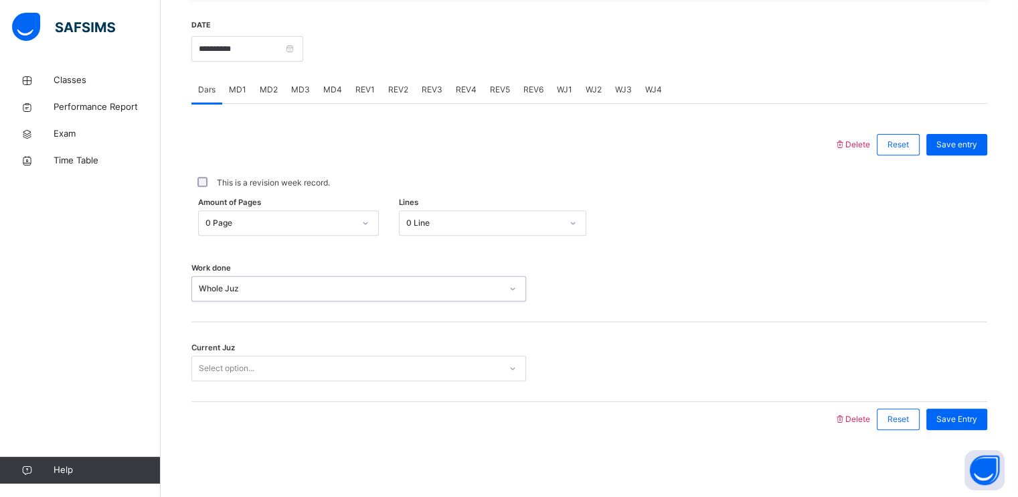
click at [252, 367] on div "Select option..." at bounding box center [227, 367] width 56 height 25
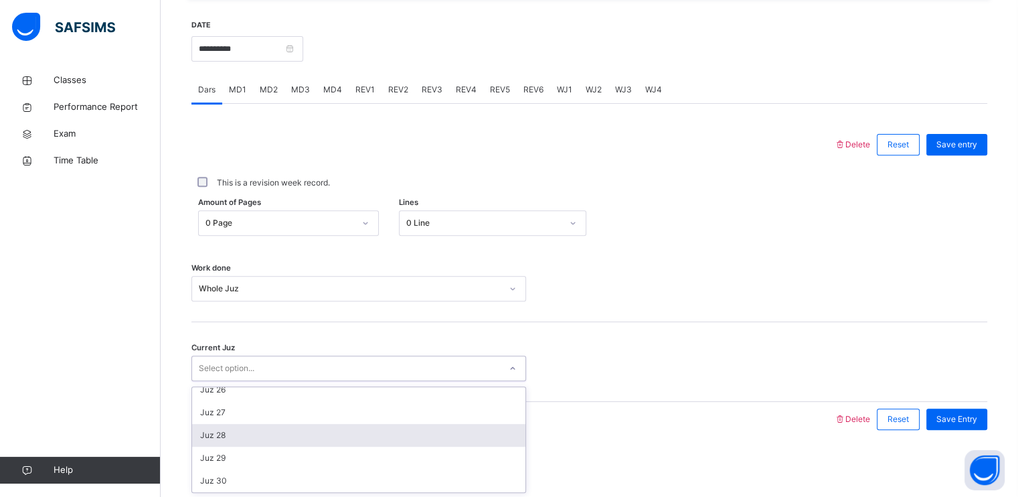
click at [238, 432] on div "Juz 28" at bounding box center [358, 435] width 333 height 23
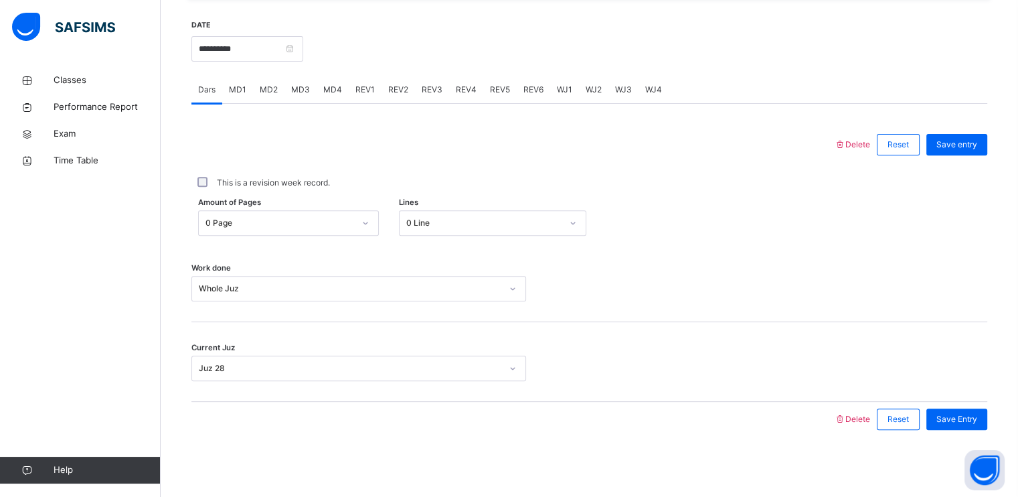
click at [568, 84] on span "WJ1" at bounding box center [564, 90] width 15 height 12
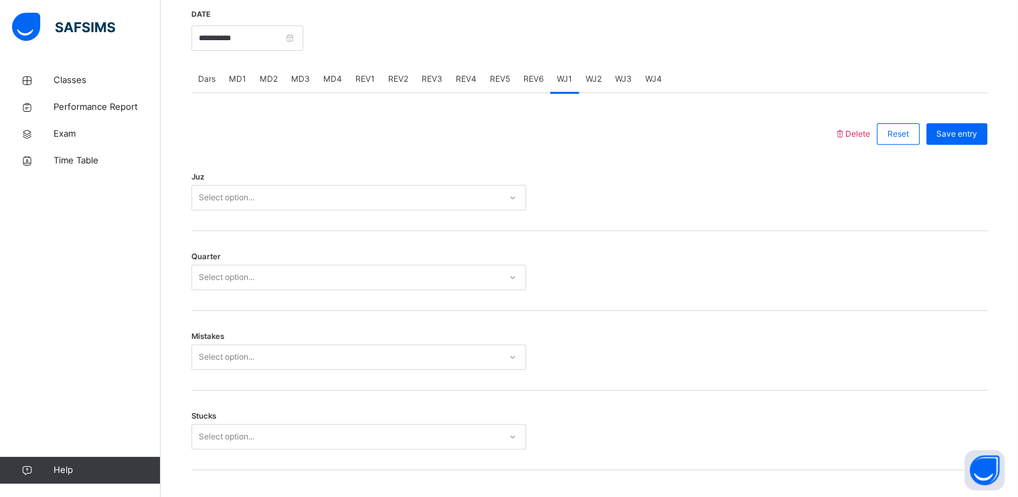
click at [455, 194] on div "Juz Select option..." at bounding box center [589, 191] width 796 height 80
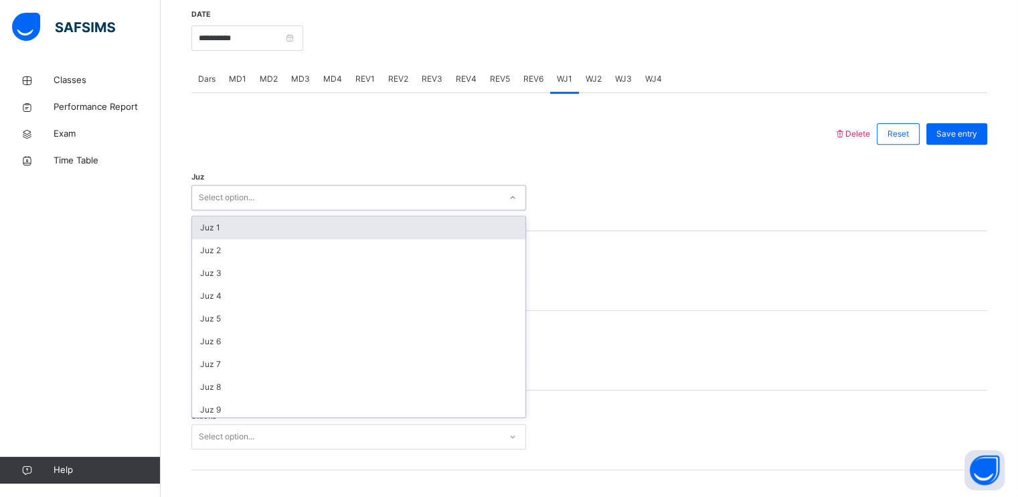
click at [461, 208] on div "Select option..." at bounding box center [346, 197] width 308 height 21
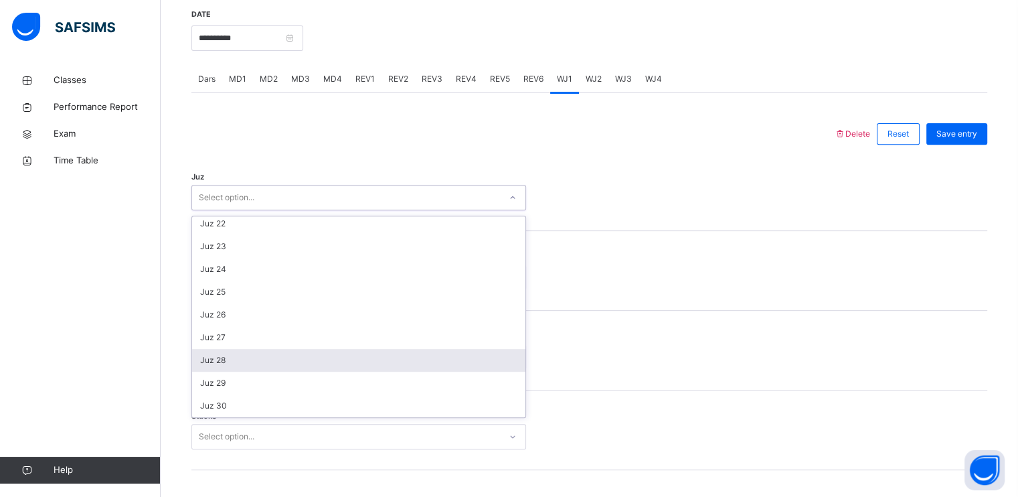
scroll to position [481, 0]
click at [375, 371] on div "Juz 28" at bounding box center [358, 360] width 333 height 23
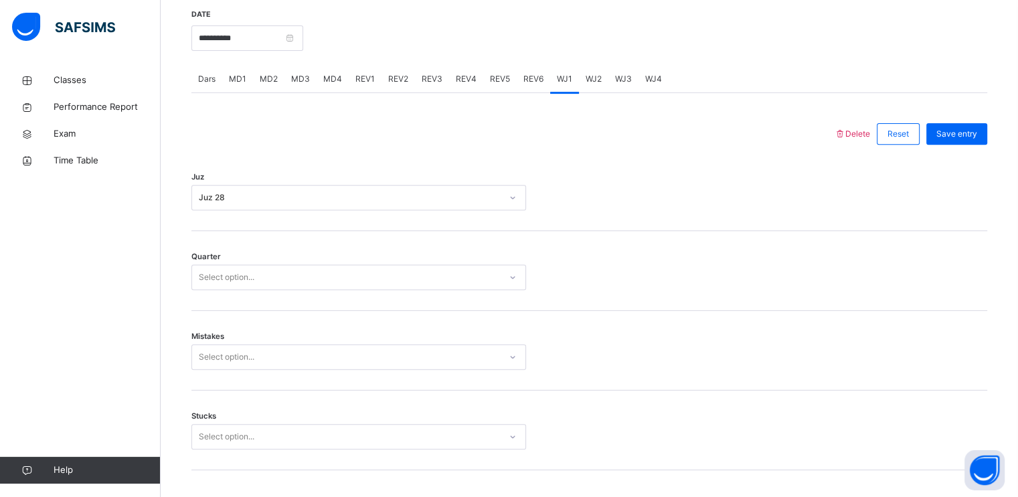
click at [356, 301] on div "Quarter Select option..." at bounding box center [589, 271] width 796 height 80
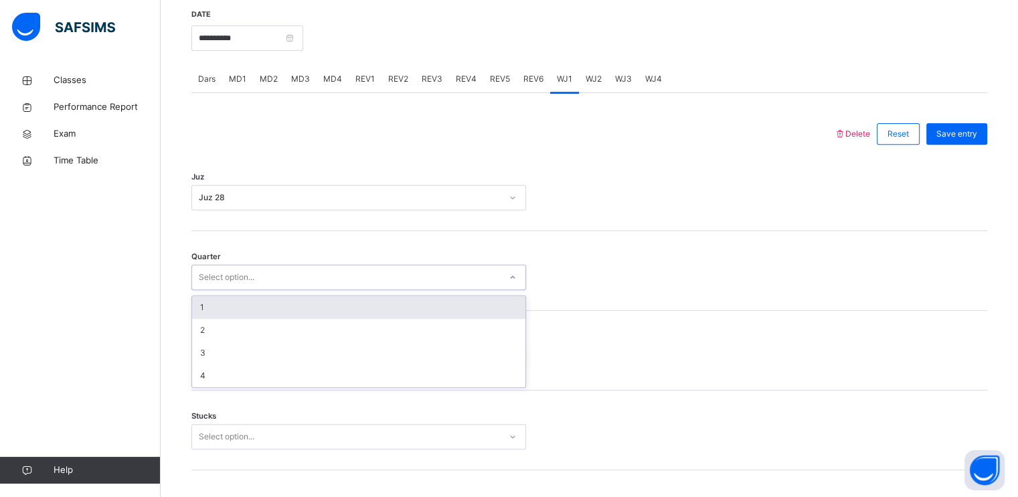
click at [350, 284] on div "Select option..." at bounding box center [346, 277] width 308 height 21
click at [353, 311] on div "1" at bounding box center [358, 307] width 333 height 23
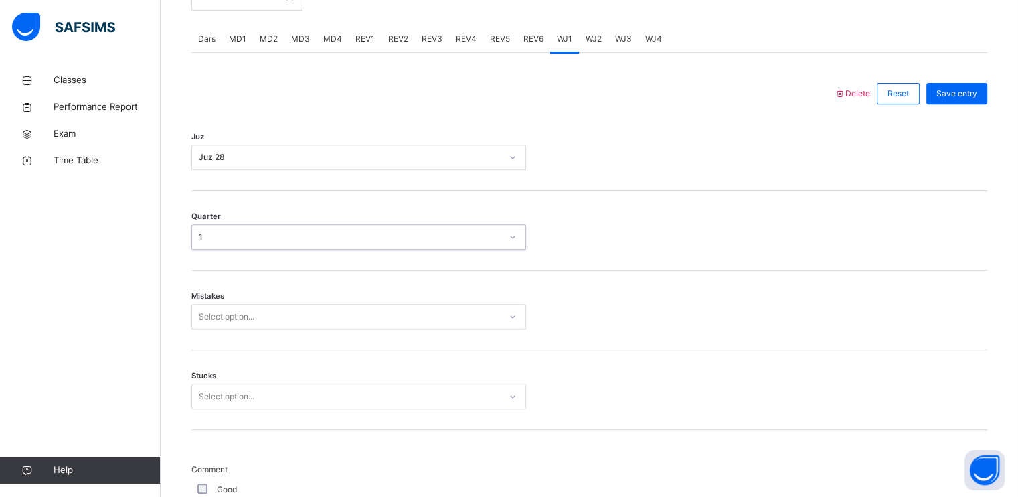
click at [353, 329] on div "Select option..." at bounding box center [358, 316] width 335 height 25
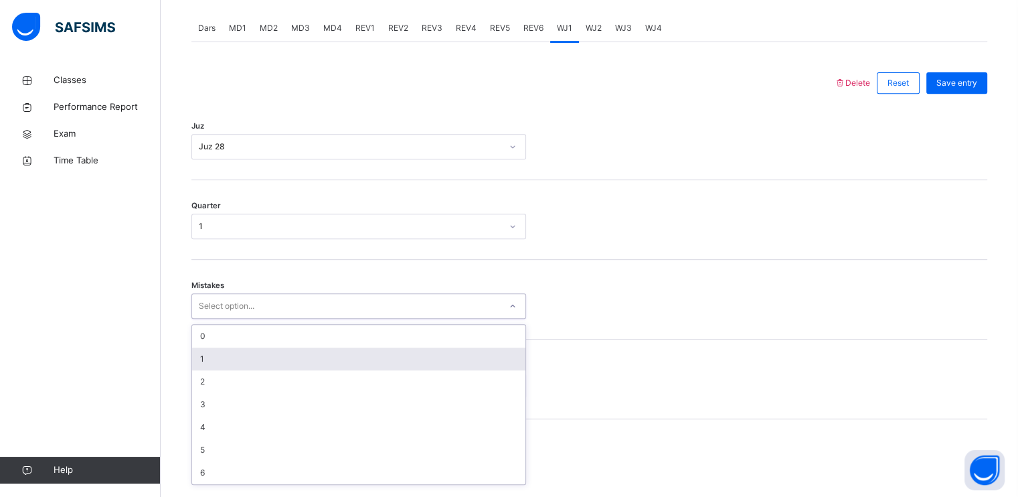
scroll to position [562, 0]
click at [347, 367] on div "1" at bounding box center [358, 356] width 333 height 23
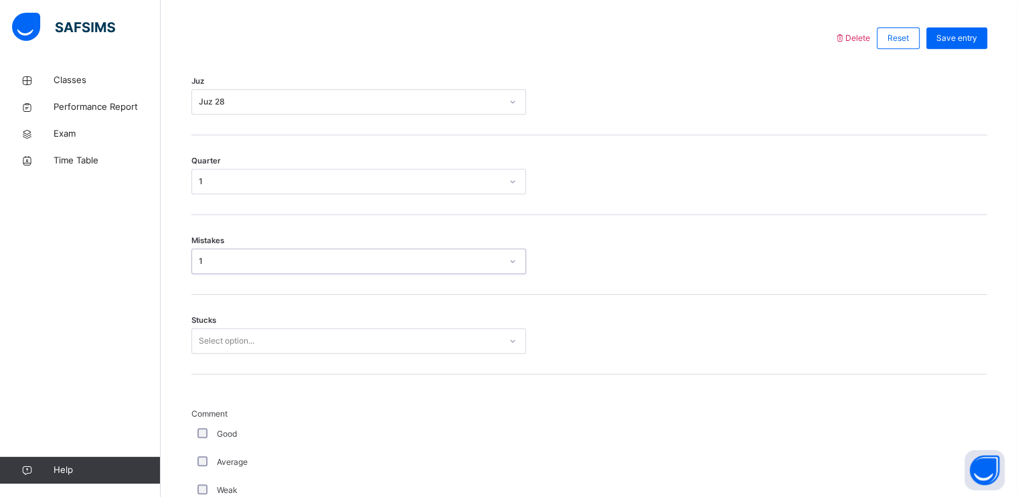
click at [340, 353] on div "Select option..." at bounding box center [358, 340] width 335 height 25
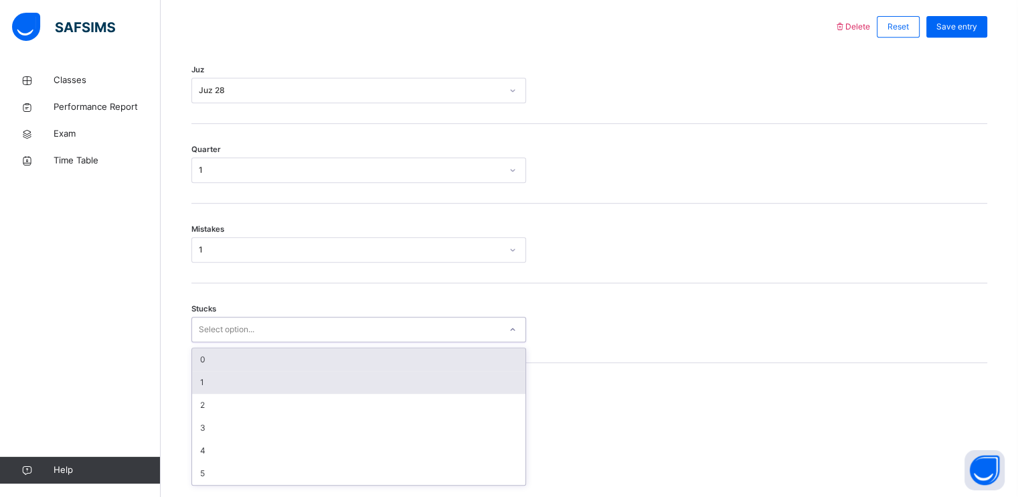
scroll to position [619, 0]
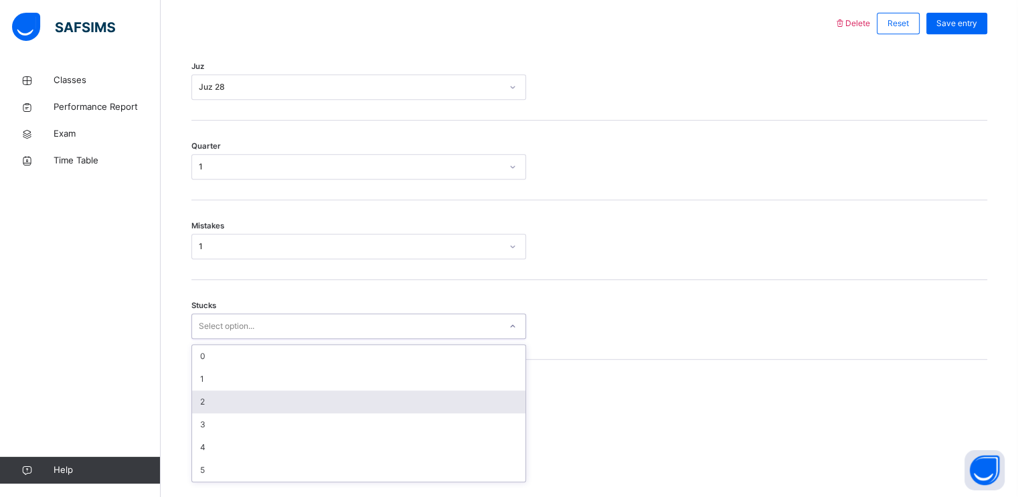
click at [338, 410] on div "2" at bounding box center [358, 401] width 333 height 23
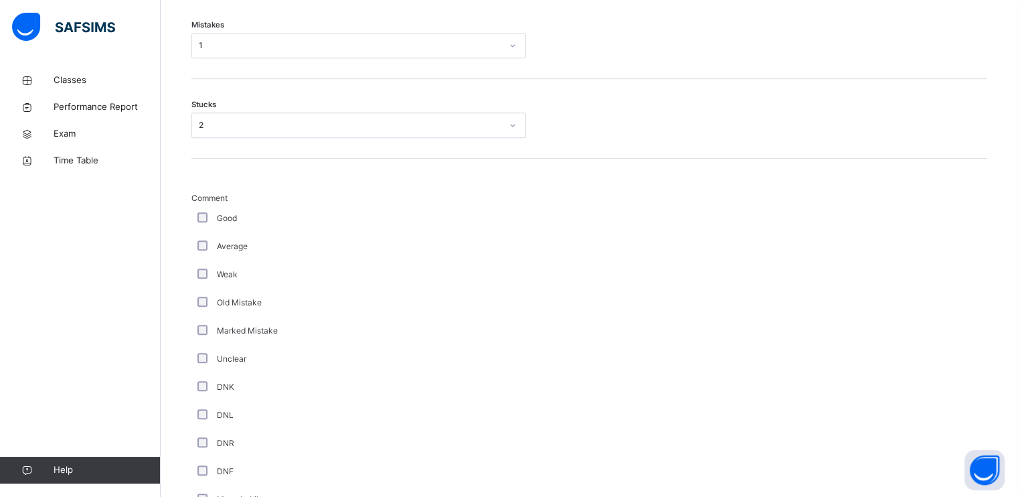
scroll to position [1098, 0]
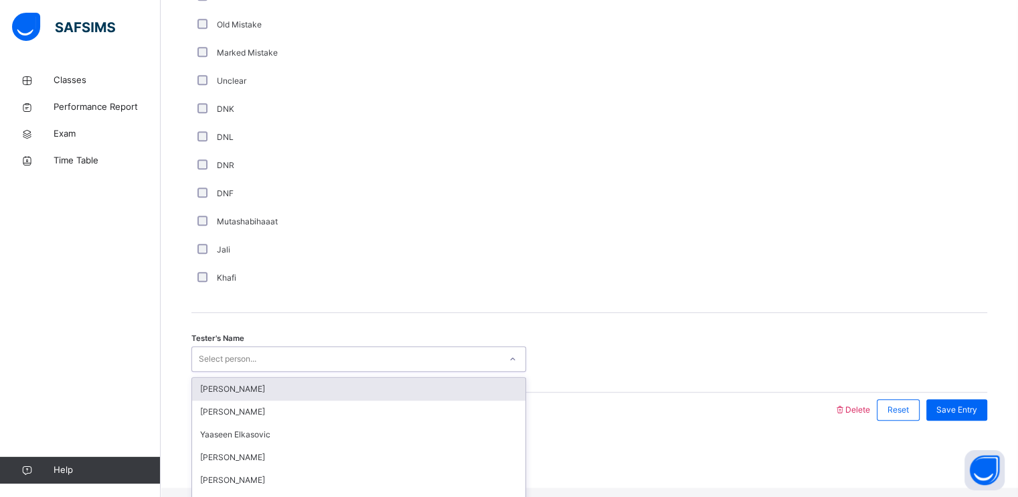
click at [226, 367] on div "Select person..." at bounding box center [228, 358] width 58 height 25
type input "*****"
click at [252, 392] on div "Hafiz [PERSON_NAME]" at bounding box center [358, 389] width 333 height 23
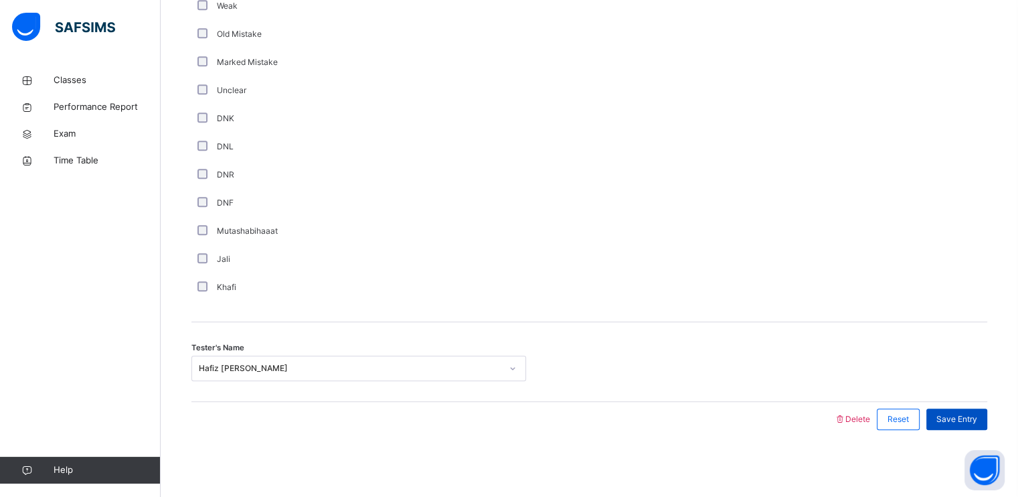
click at [963, 416] on span "Save Entry" at bounding box center [956, 419] width 41 height 12
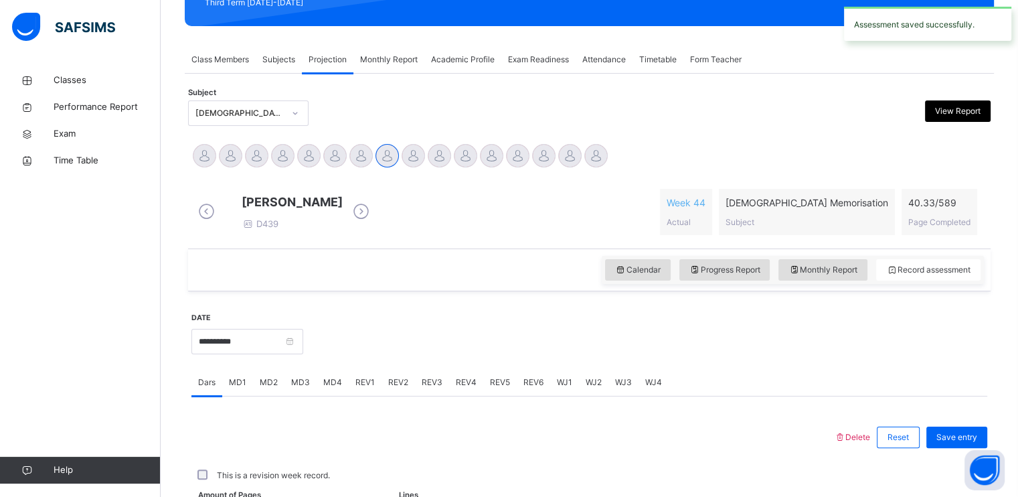
scroll to position [509, 0]
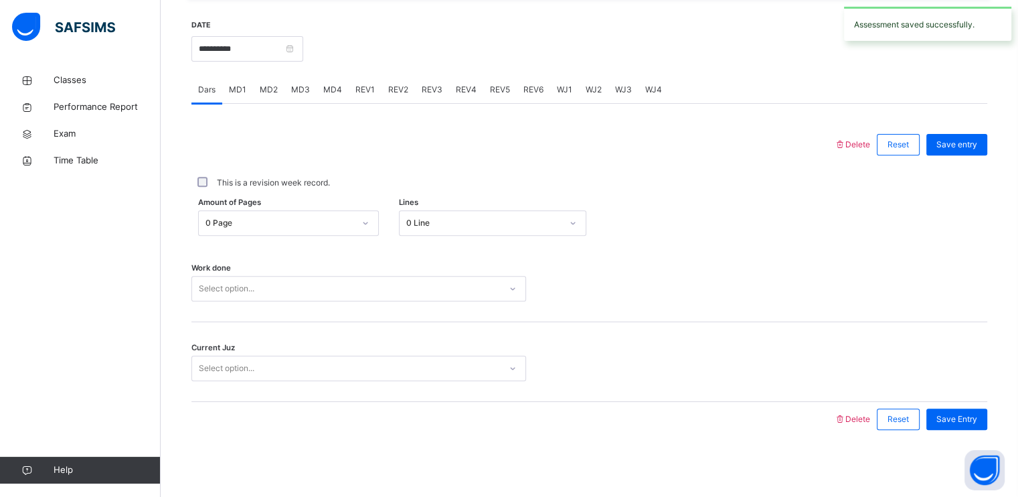
click at [586, 84] on span "WJ2" at bounding box center [594, 90] width 16 height 12
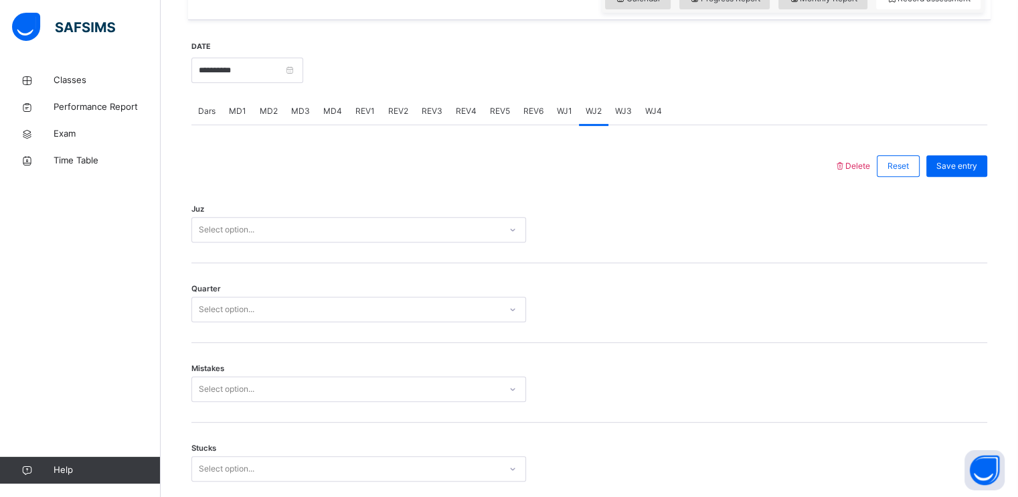
scroll to position [455, 0]
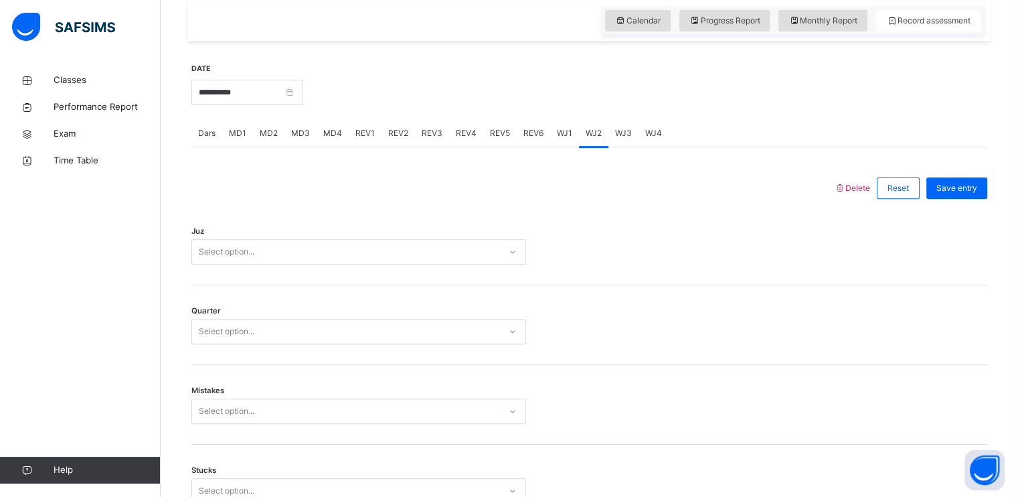
click at [406, 258] on div "Select option..." at bounding box center [346, 252] width 308 height 21
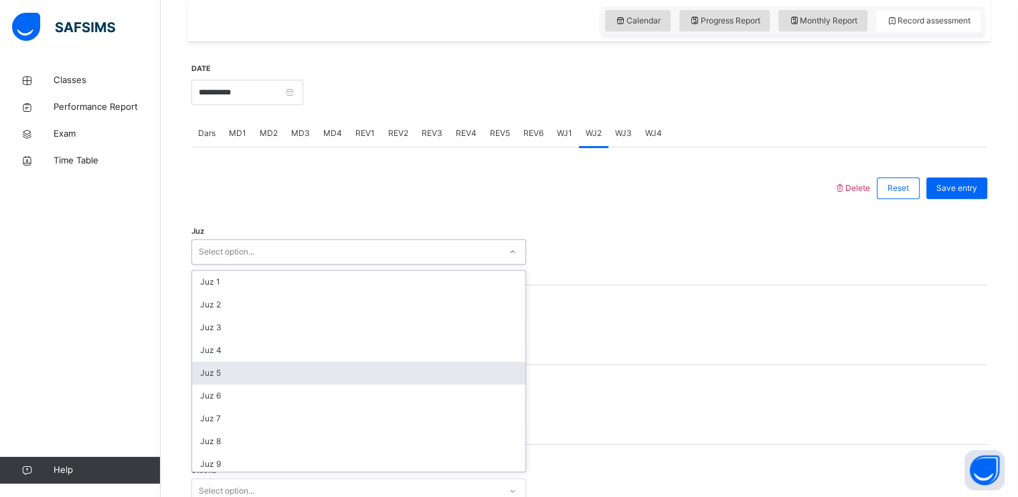
scroll to position [482, 0]
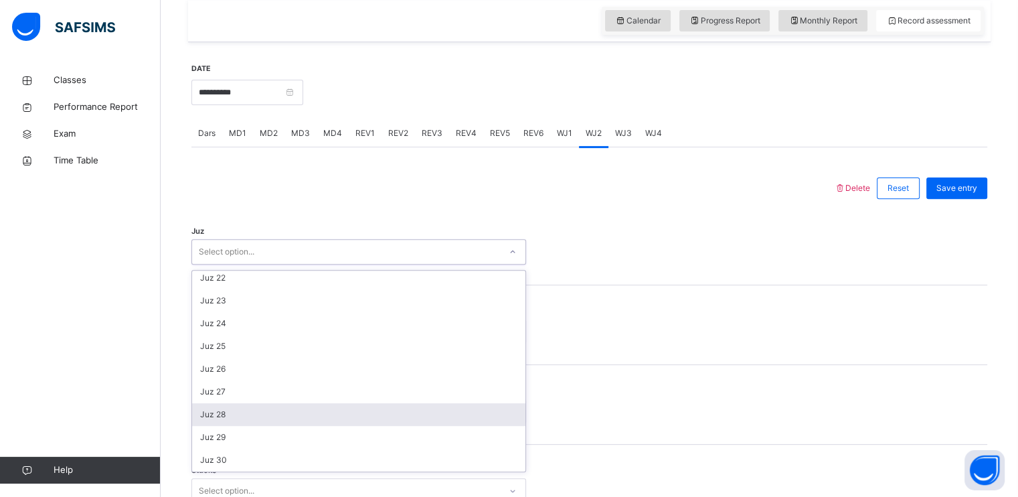
click at [372, 422] on div "Juz 28" at bounding box center [358, 414] width 333 height 23
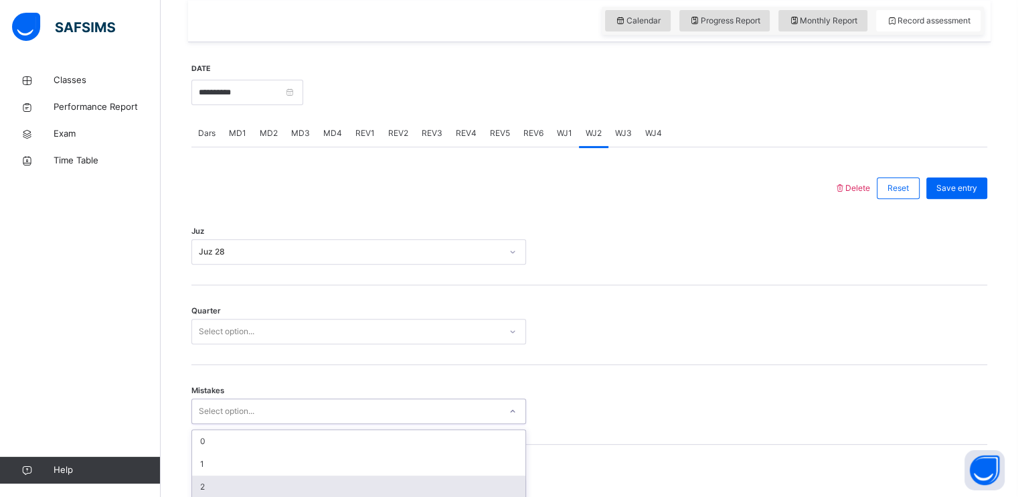
click at [372, 422] on div "option 2 focused, 3 of 7. 7 results available. Use Up and Down to choose option…" at bounding box center [358, 410] width 335 height 25
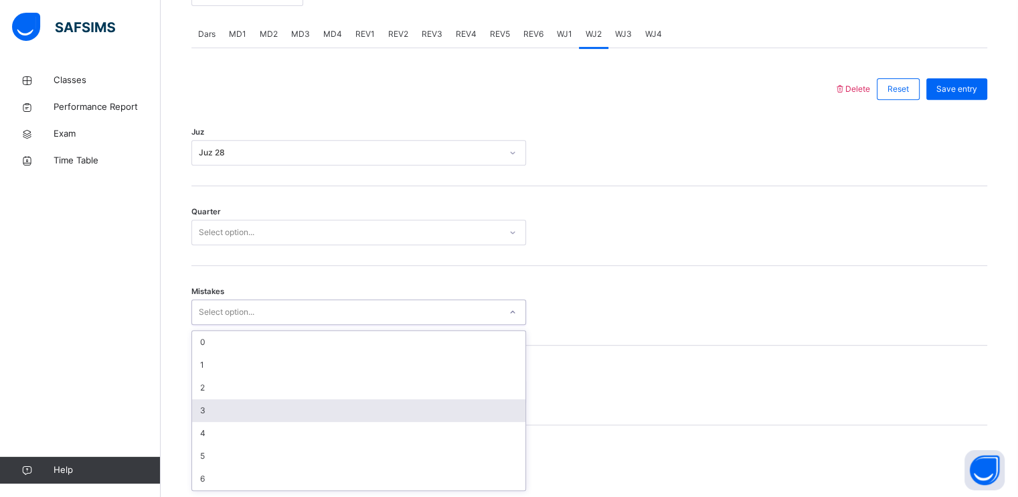
scroll to position [562, 0]
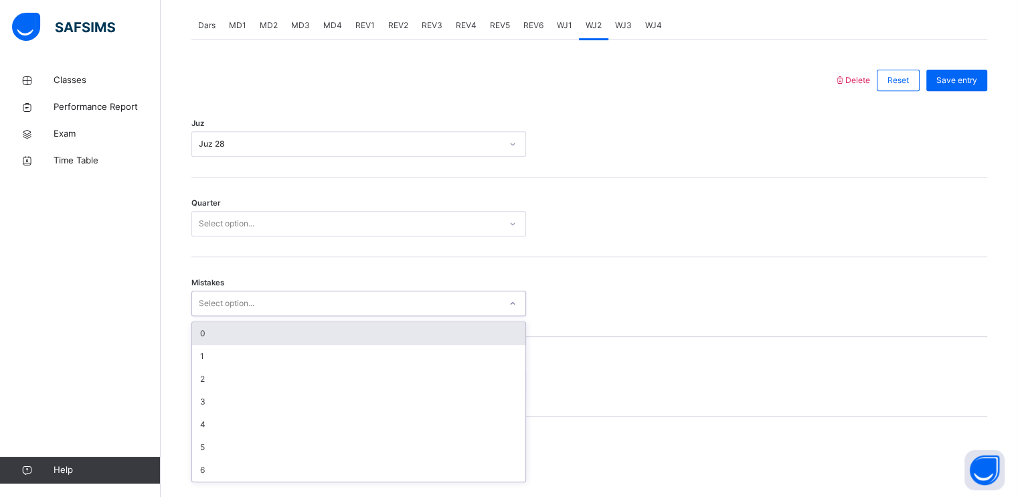
click at [380, 223] on div "Select option..." at bounding box center [346, 224] width 308 height 21
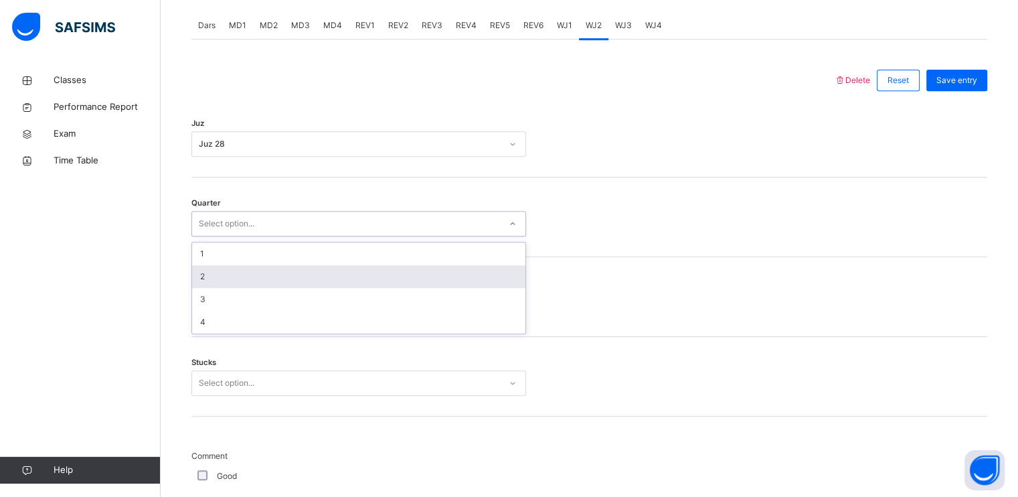
click at [357, 283] on div "2" at bounding box center [358, 276] width 333 height 23
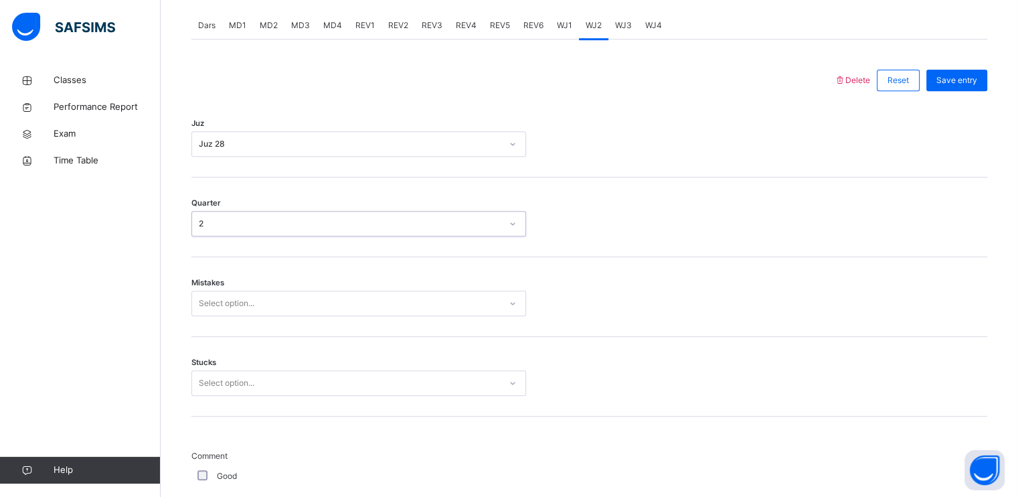
click at [352, 311] on div "Select option..." at bounding box center [346, 303] width 308 height 21
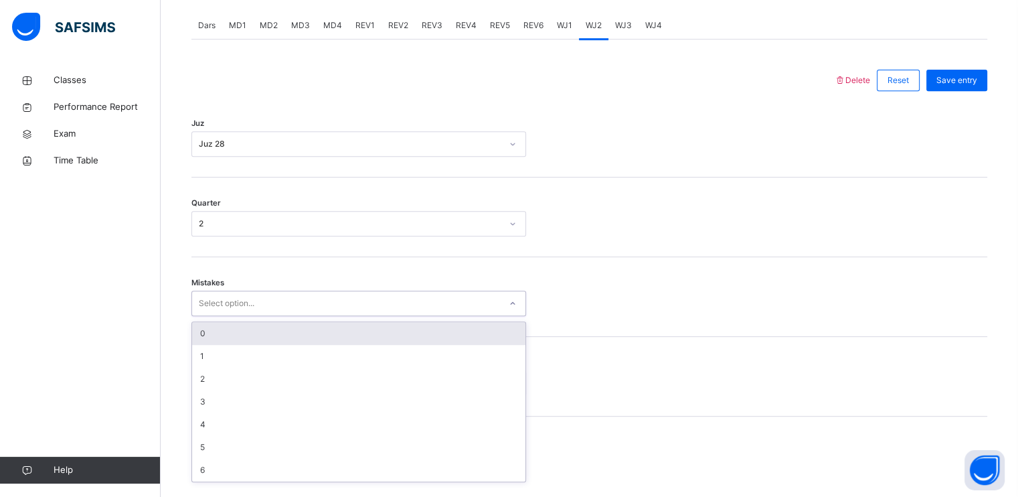
click at [347, 338] on div "0" at bounding box center [358, 333] width 333 height 23
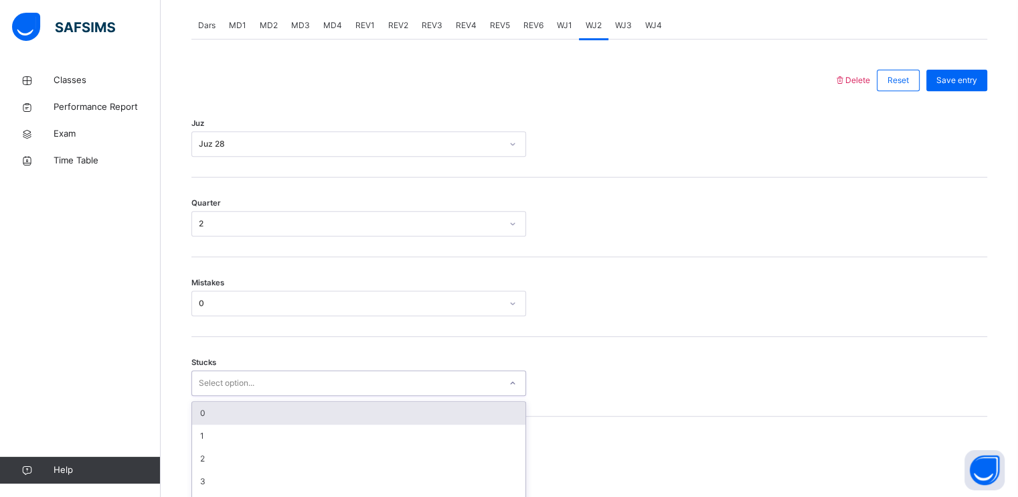
click at [332, 386] on div "option 0 focused, 1 of 6. 6 results available. Use Up and Down to choose option…" at bounding box center [358, 382] width 335 height 25
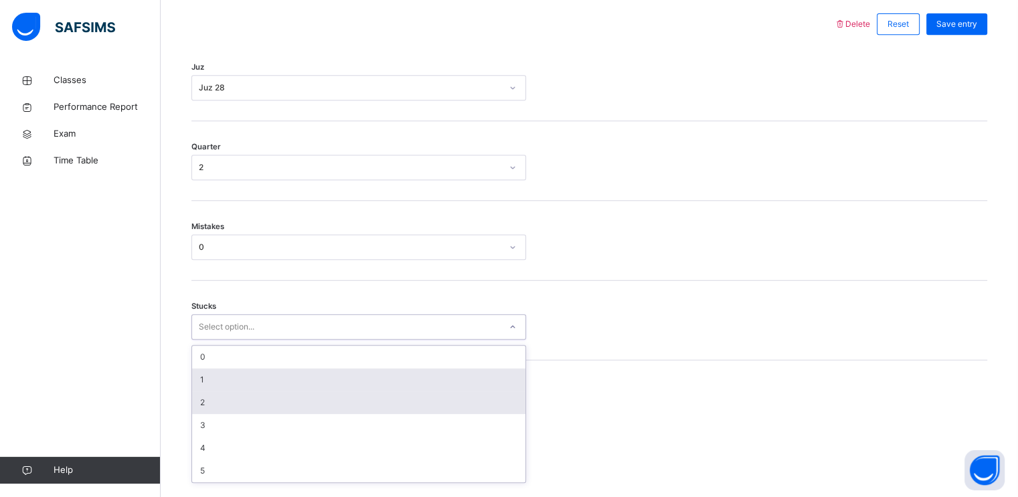
scroll to position [619, 0]
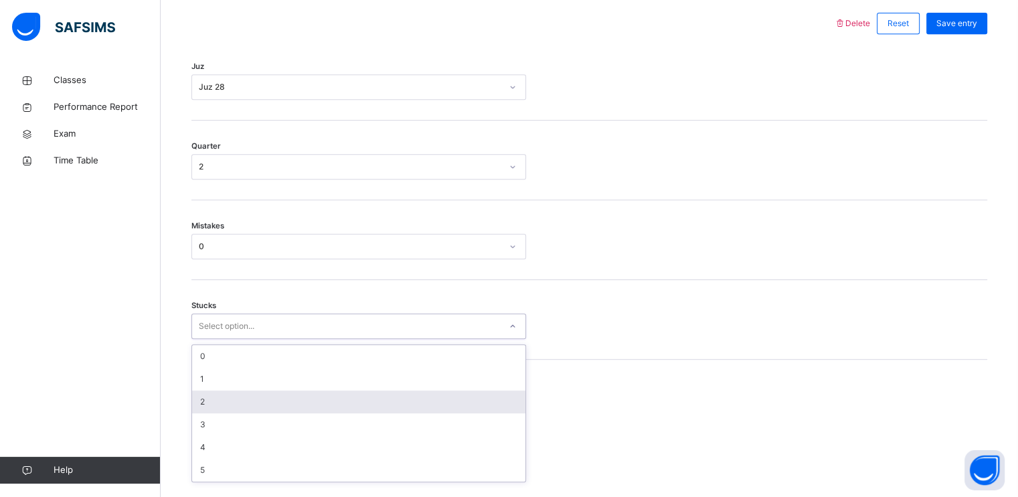
click at [332, 400] on div "2" at bounding box center [358, 401] width 333 height 23
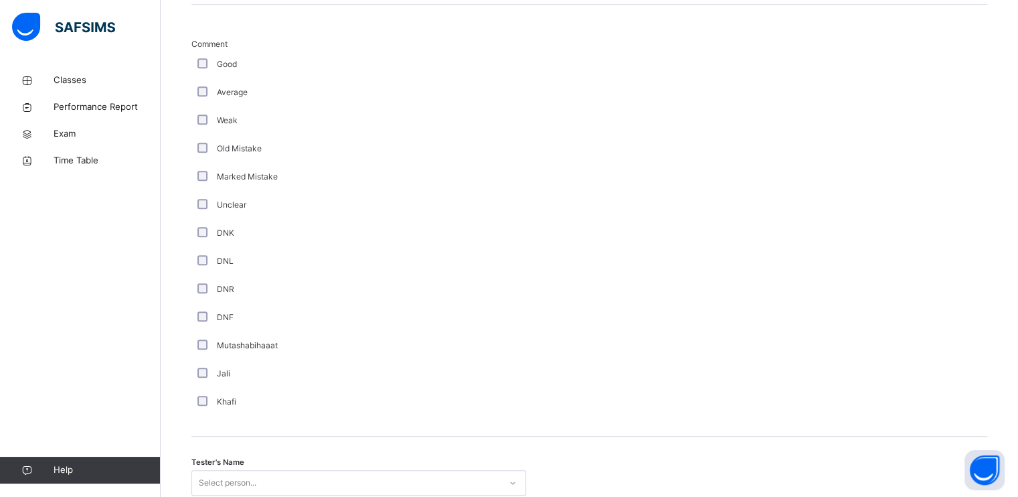
scroll to position [1098, 0]
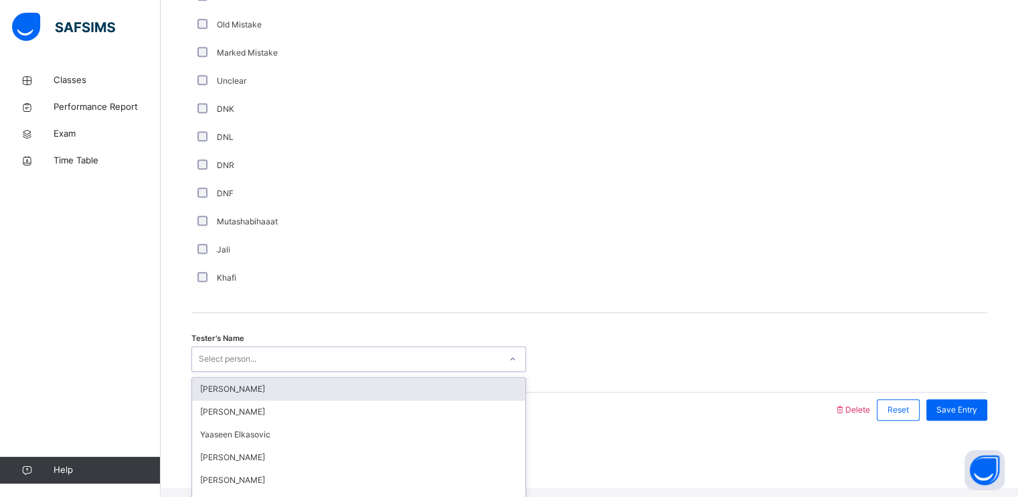
click at [246, 363] on div "Select person..." at bounding box center [228, 358] width 58 height 25
type input "*"
type input "**"
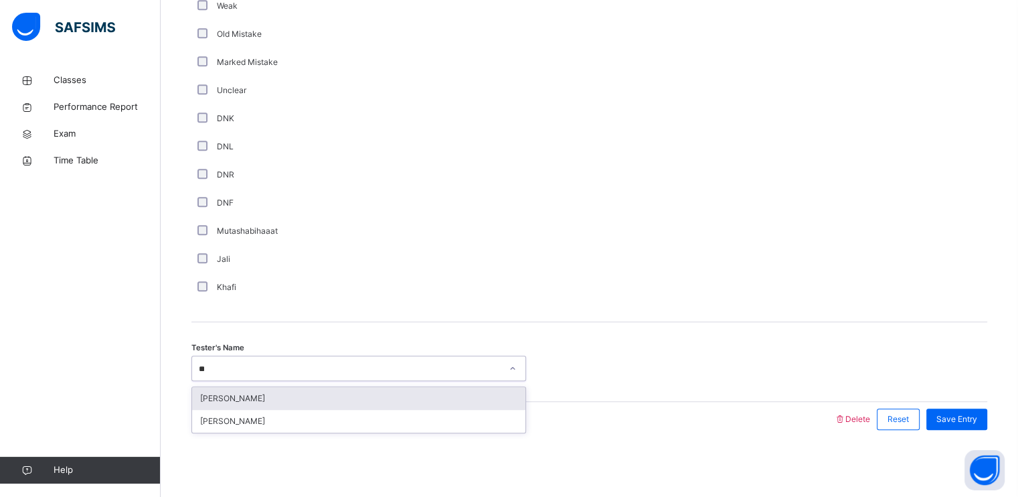
click at [259, 387] on div "[PERSON_NAME]" at bounding box center [358, 398] width 333 height 23
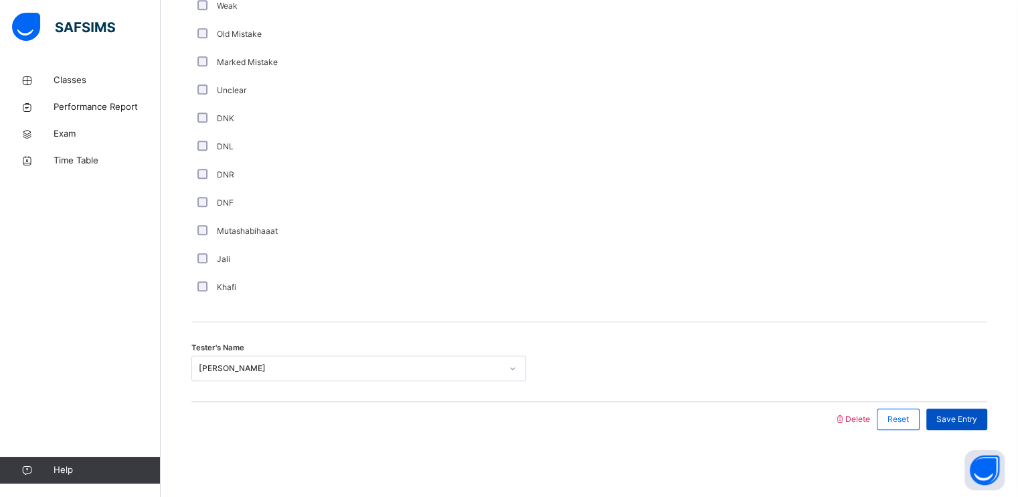
click at [987, 409] on div "Save Entry" at bounding box center [956, 418] width 61 height 21
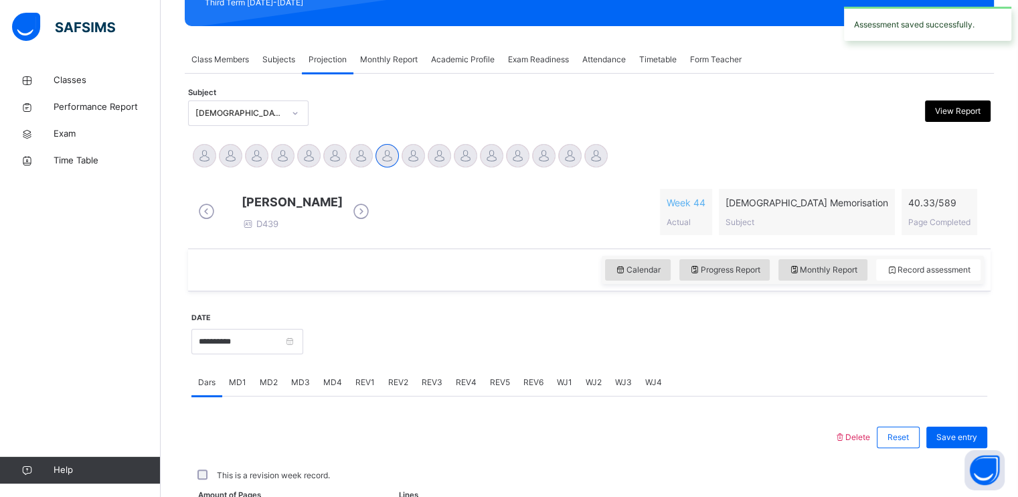
scroll to position [509, 0]
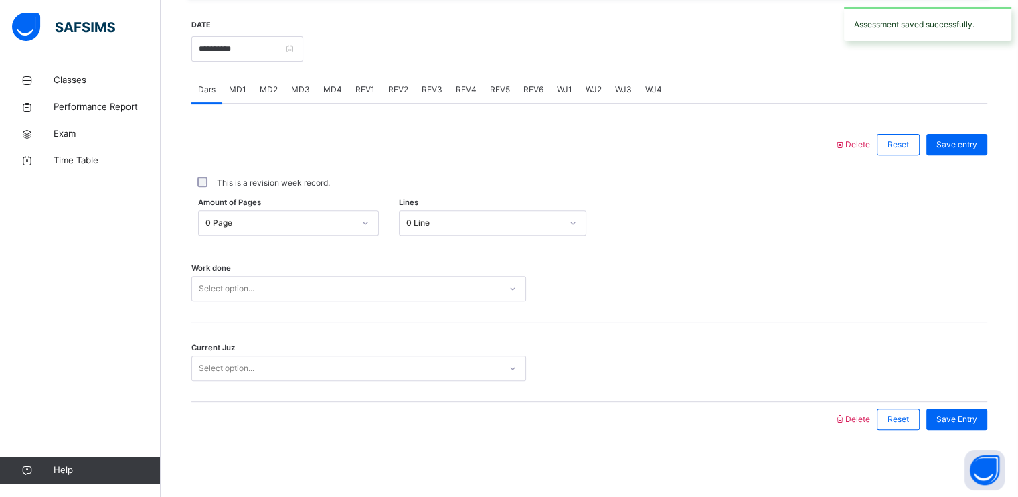
click at [615, 84] on span "WJ3" at bounding box center [623, 90] width 17 height 12
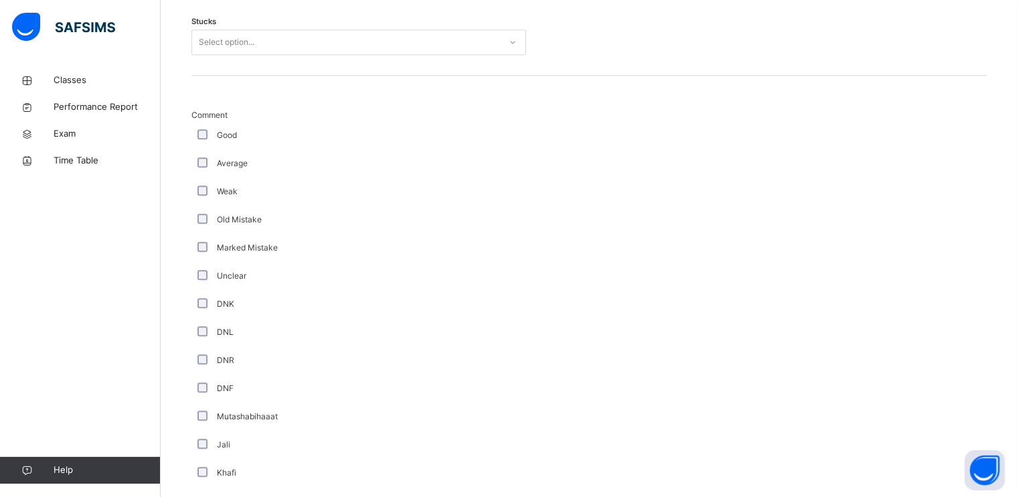
scroll to position [902, 0]
click at [333, 35] on div "Stucks Select option..." at bounding box center [589, 37] width 796 height 80
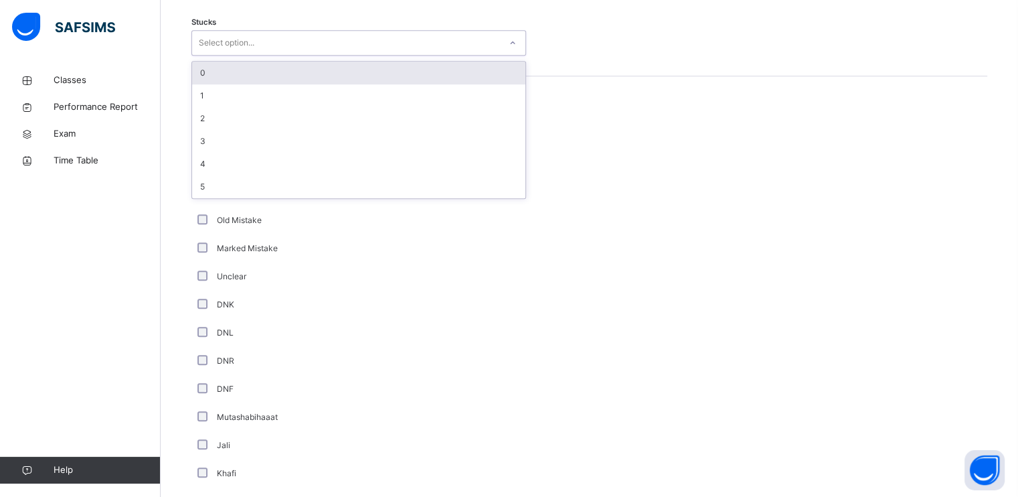
click at [347, 48] on div "Select option..." at bounding box center [346, 43] width 308 height 21
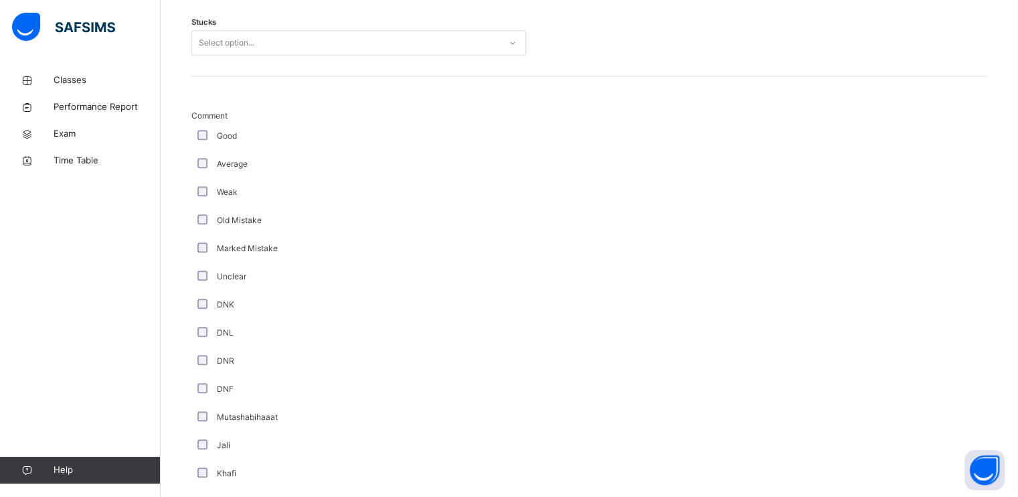
click at [613, 99] on div "Comment Good Average Weak Old Mistake Marked Mistake Unclear DNK DNL DNR DNF Mu…" at bounding box center [589, 292] width 796 height 432
click at [493, 42] on div "Select option..." at bounding box center [346, 43] width 308 height 21
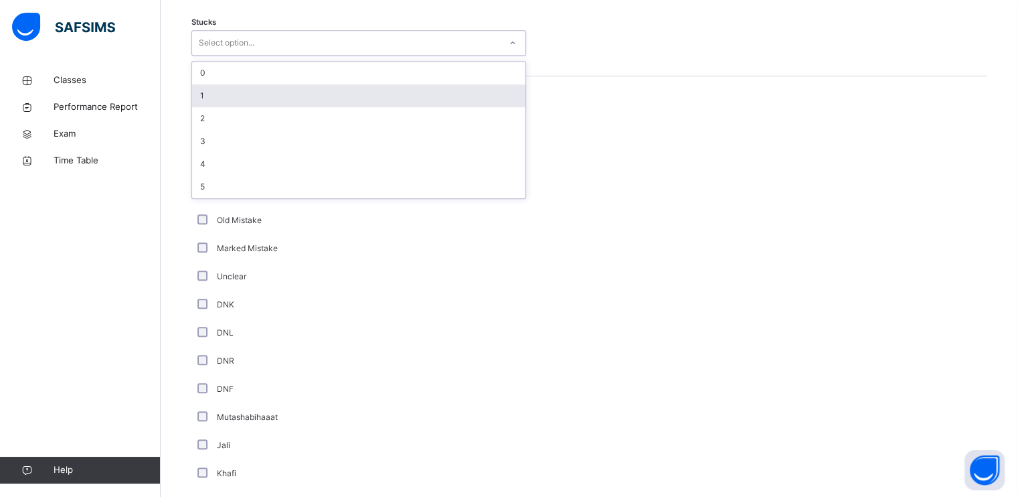
click at [363, 107] on div "1" at bounding box center [358, 95] width 333 height 23
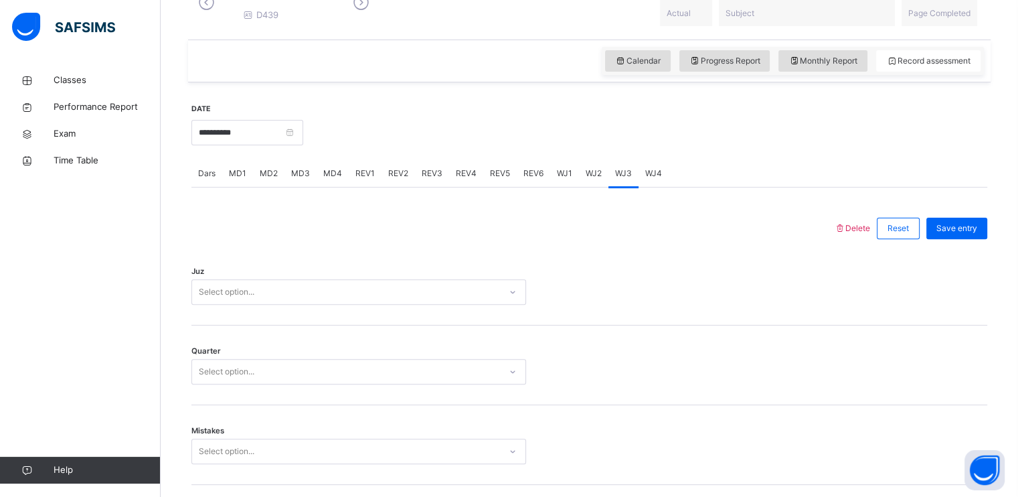
scroll to position [365, 0]
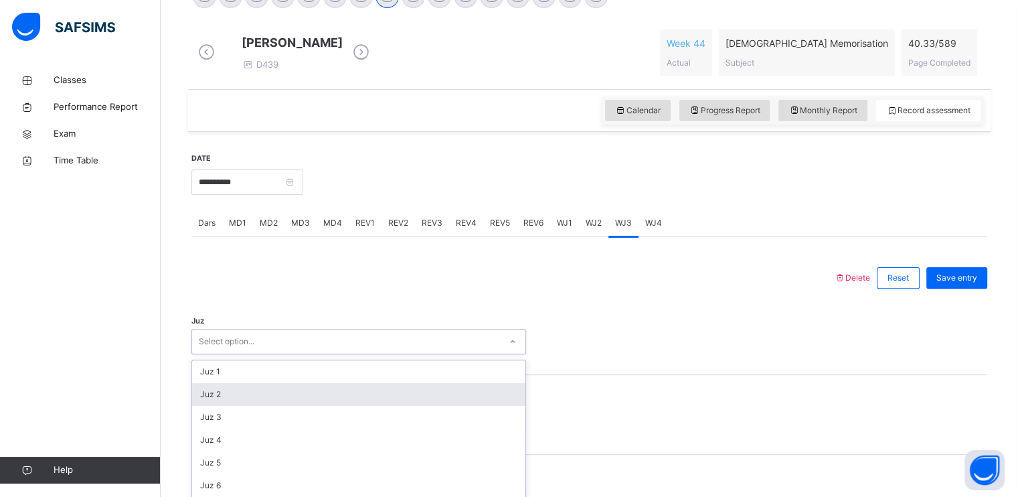
click at [350, 354] on div "option Juz 2 focused, 2 of 30. 30 results available. Use Up and Down to choose …" at bounding box center [358, 341] width 335 height 25
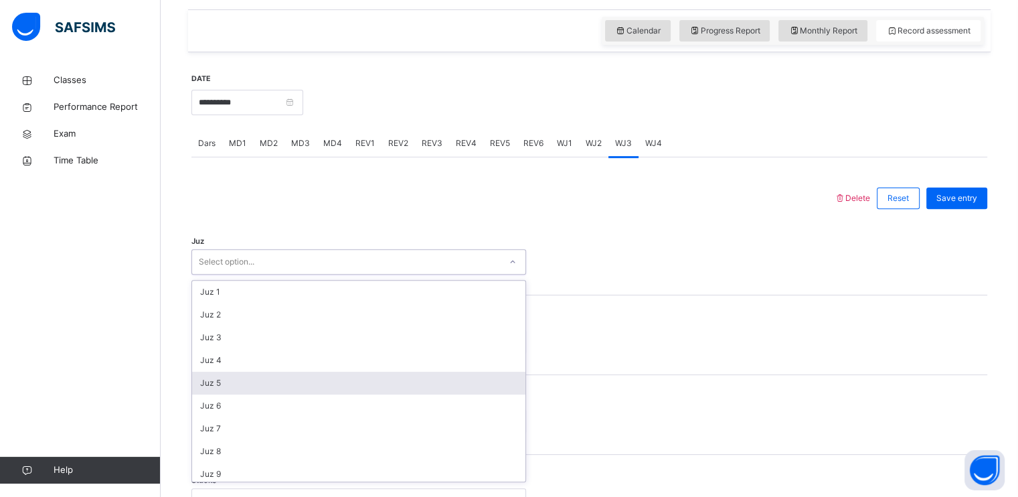
scroll to position [482, 0]
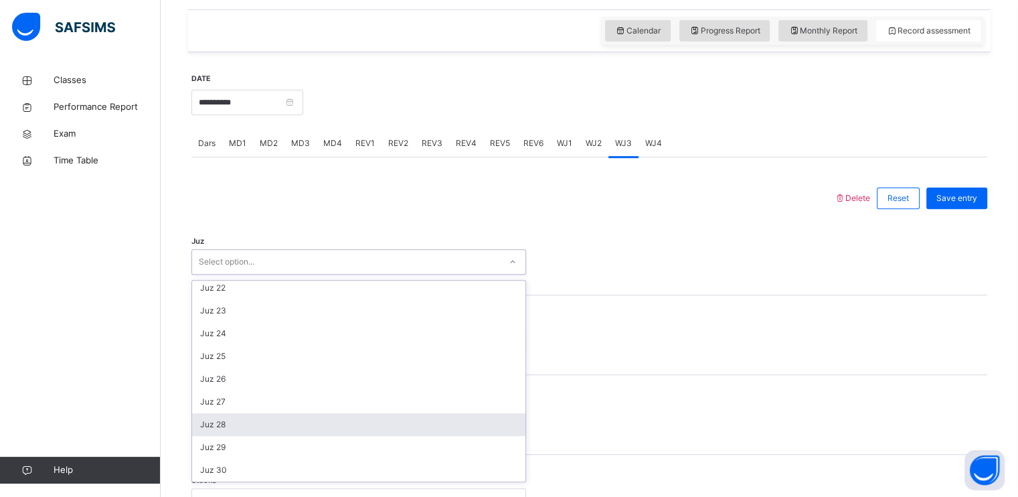
click at [349, 429] on div "Juz 28" at bounding box center [358, 424] width 333 height 23
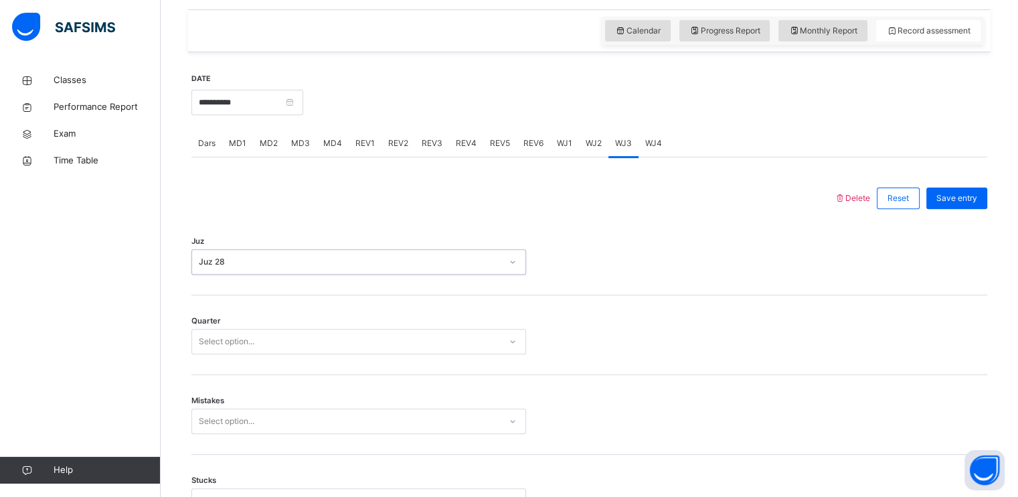
click at [264, 344] on div "Select option..." at bounding box center [346, 341] width 308 height 21
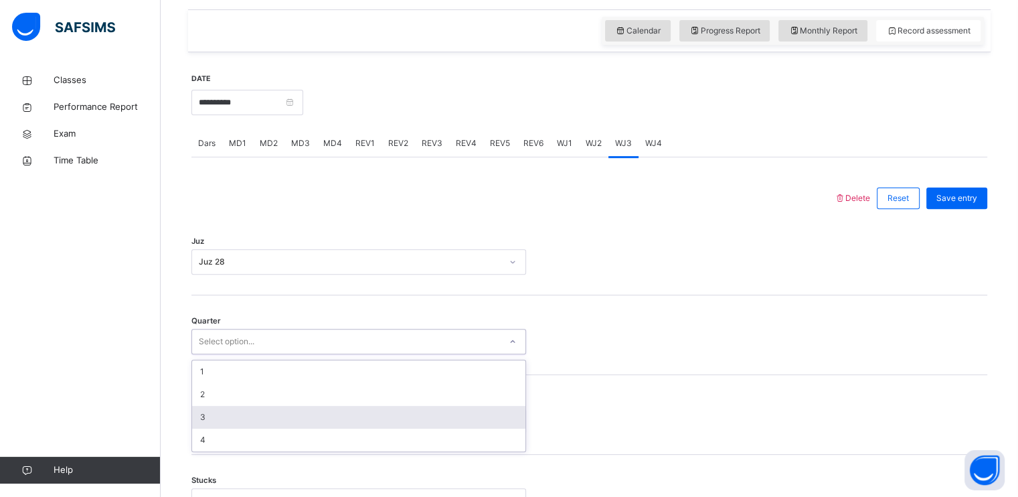
click at [267, 416] on div "3" at bounding box center [358, 417] width 333 height 23
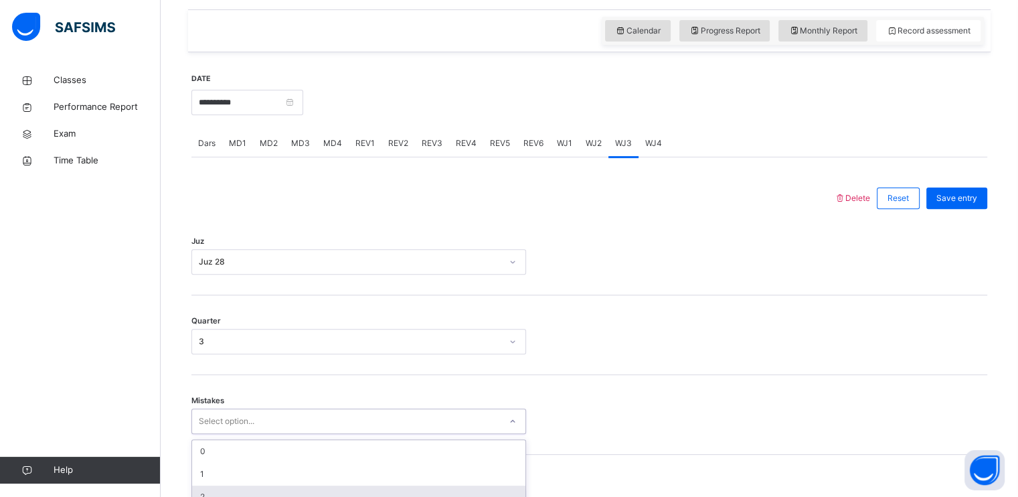
click at [249, 434] on div "option 2 focused, 3 of 7. 7 results available. Use Up and Down to choose option…" at bounding box center [358, 420] width 335 height 25
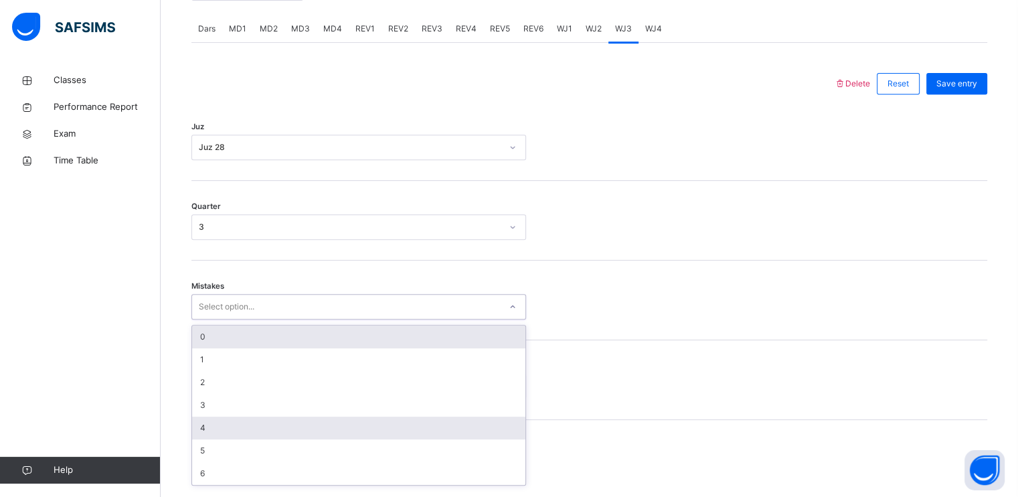
scroll to position [562, 0]
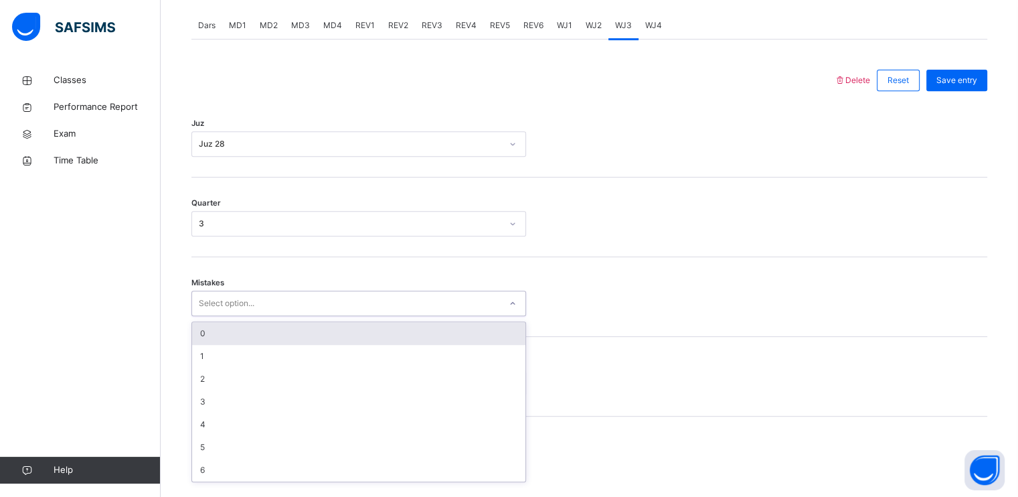
click at [230, 345] on div "0" at bounding box center [358, 333] width 333 height 23
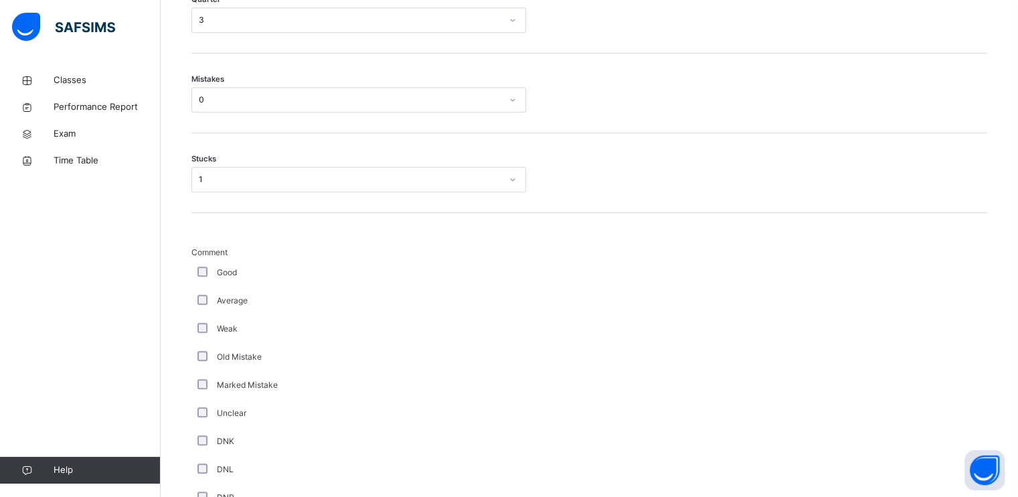
scroll to position [1098, 0]
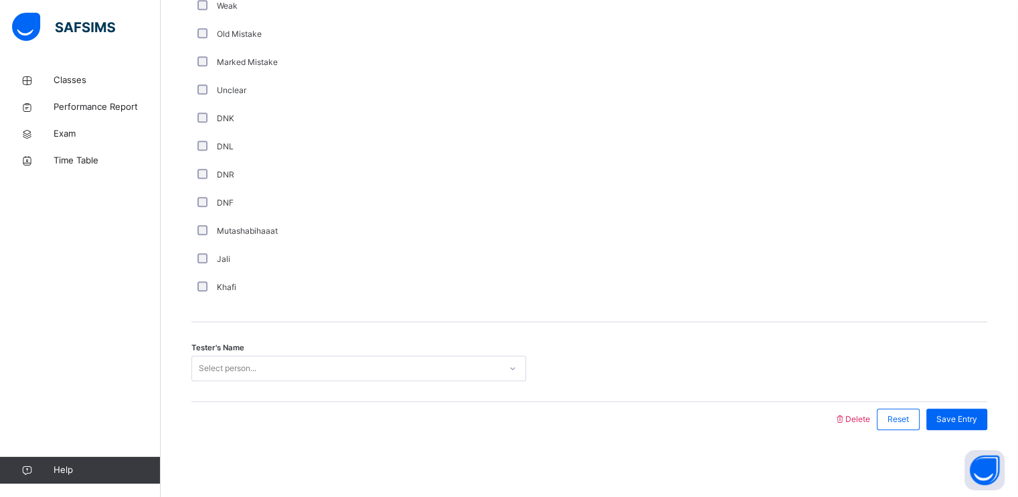
click at [196, 254] on div "Jali" at bounding box center [359, 259] width 328 height 12
click at [226, 363] on div "Select person..." at bounding box center [228, 367] width 58 height 25
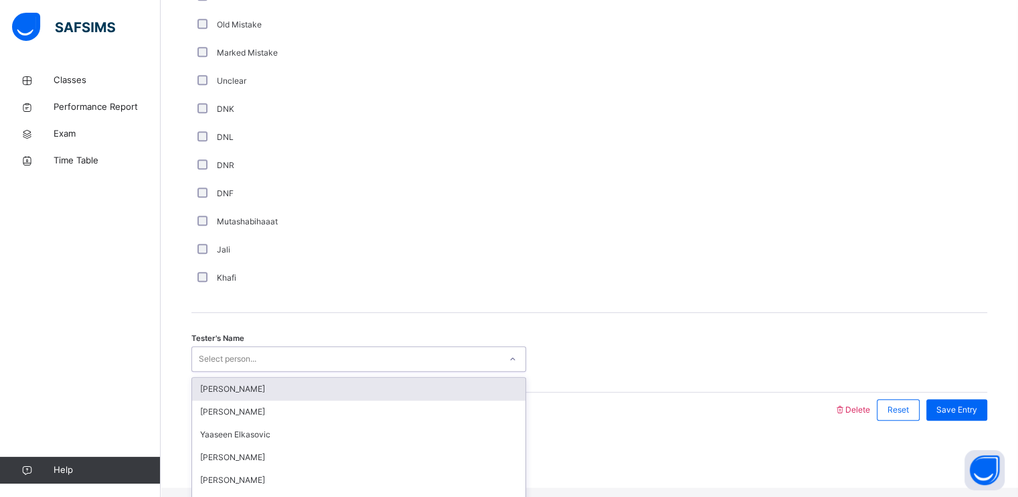
click at [226, 363] on div "Select person..." at bounding box center [228, 358] width 58 height 25
type input "**"
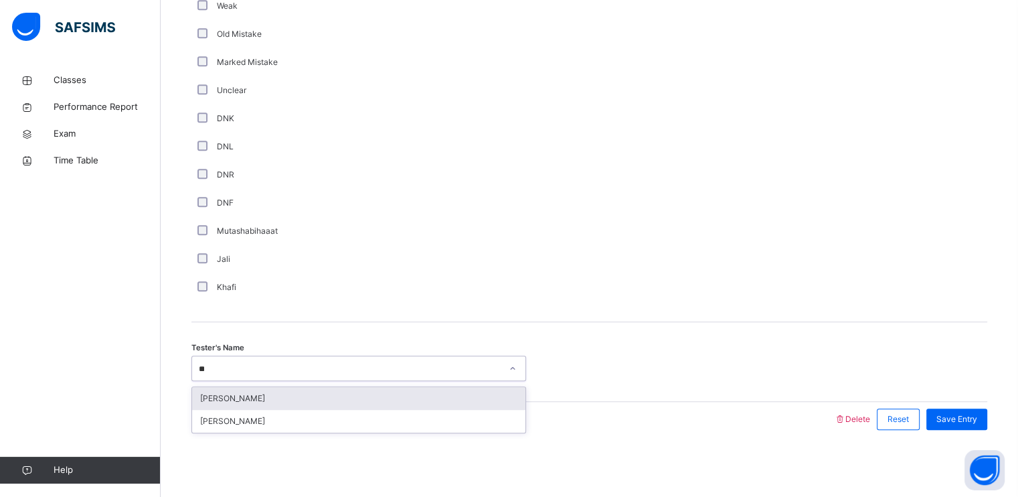
click at [242, 399] on div "[PERSON_NAME]" at bounding box center [358, 398] width 333 height 23
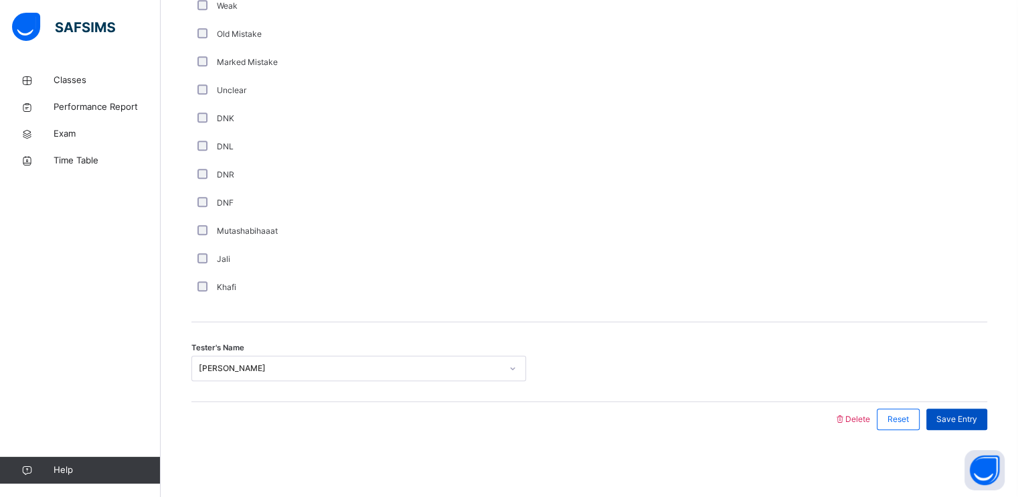
click at [987, 416] on div "Save Entry" at bounding box center [956, 418] width 61 height 21
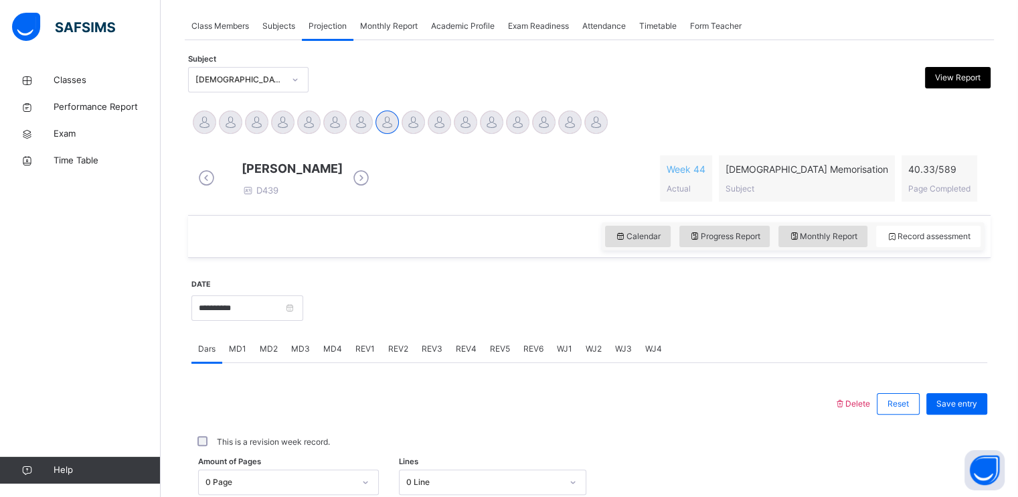
scroll to position [235, 0]
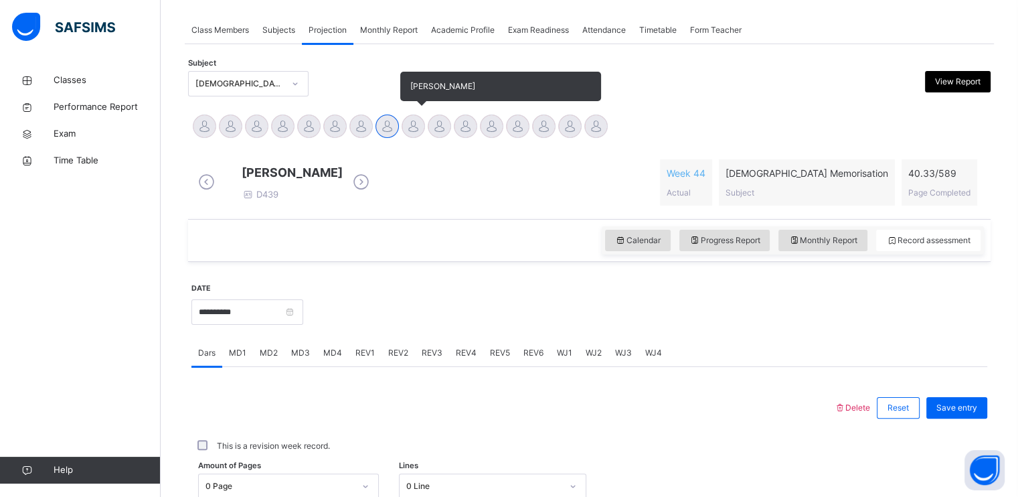
click at [420, 127] on div at bounding box center [413, 125] width 23 height 23
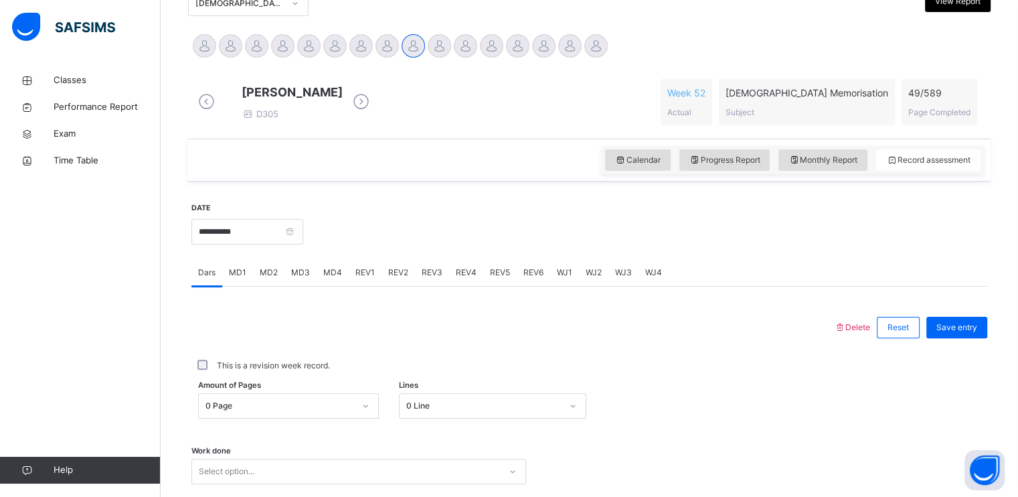
scroll to position [313, 0]
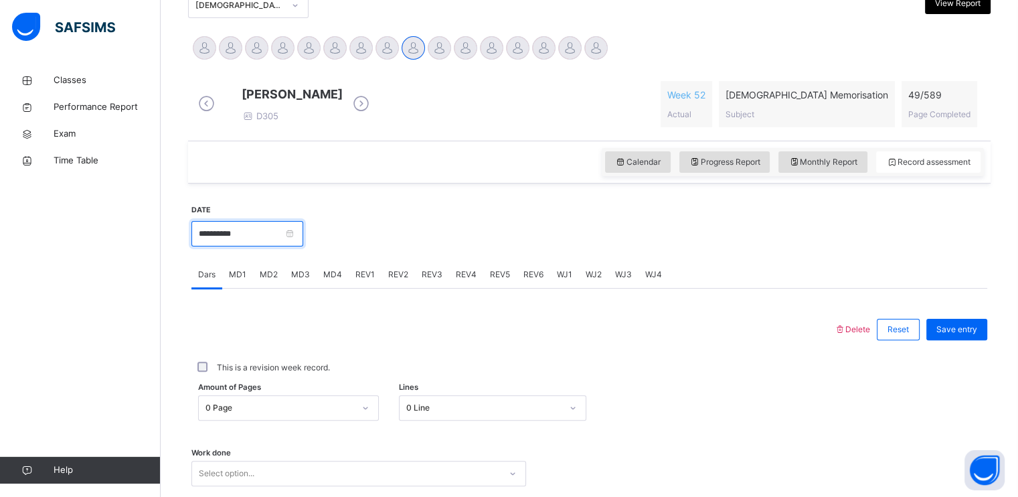
click at [266, 234] on input "**********" at bounding box center [247, 233] width 112 height 25
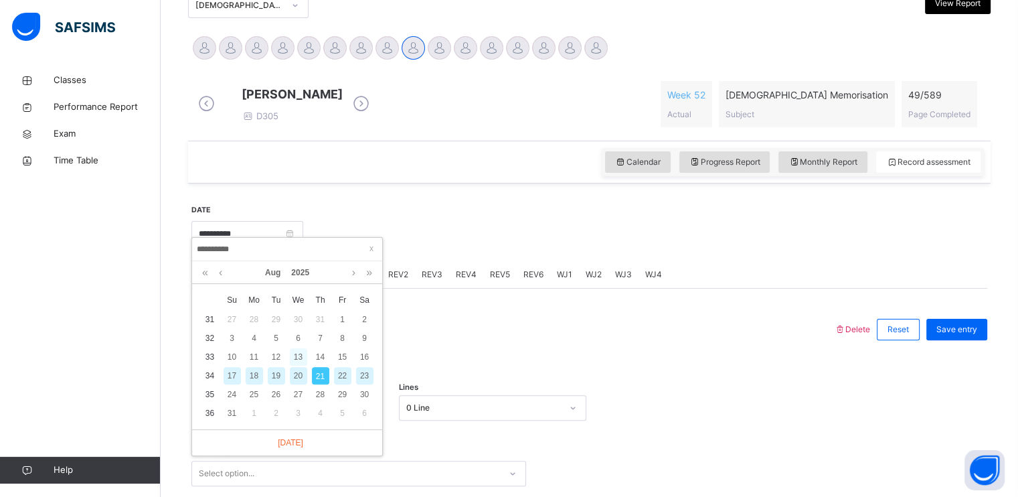
click at [303, 355] on div "13" at bounding box center [298, 356] width 17 height 17
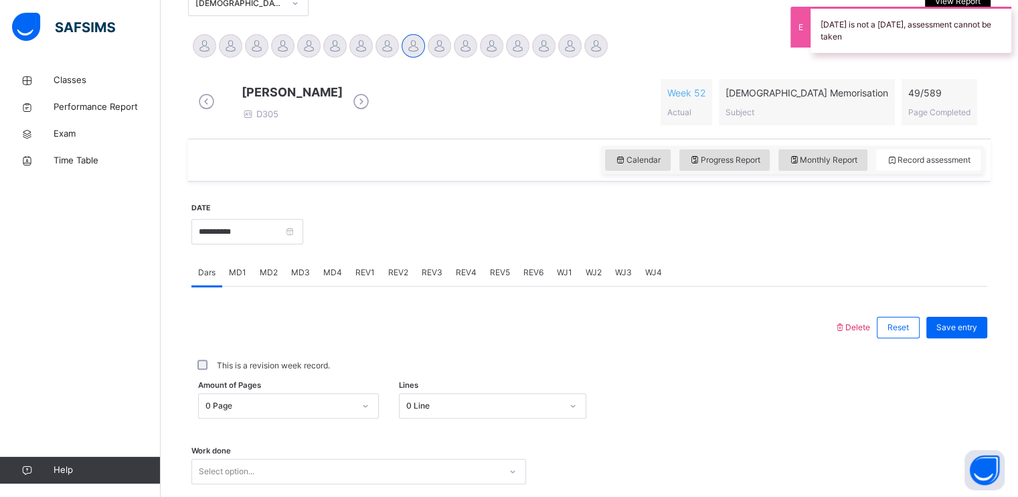
scroll to position [300, 0]
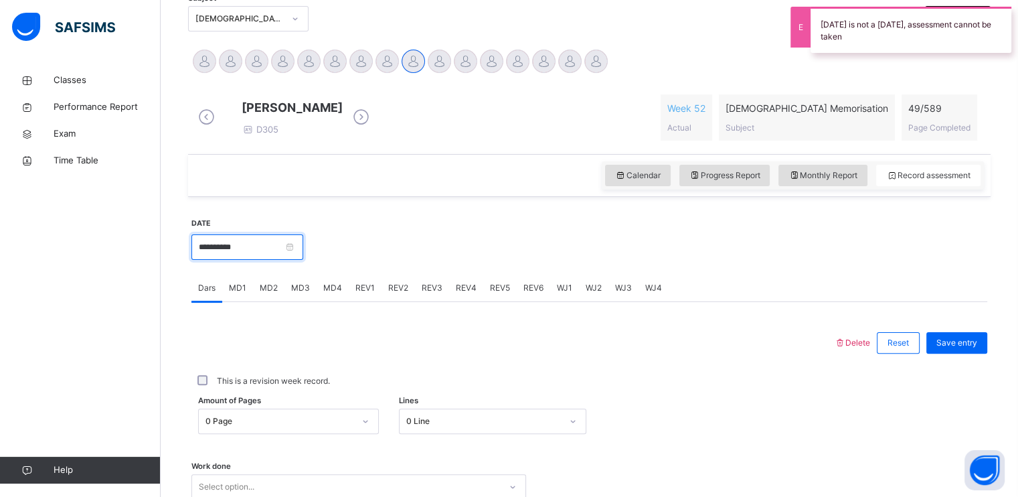
click at [294, 258] on input "**********" at bounding box center [247, 246] width 112 height 25
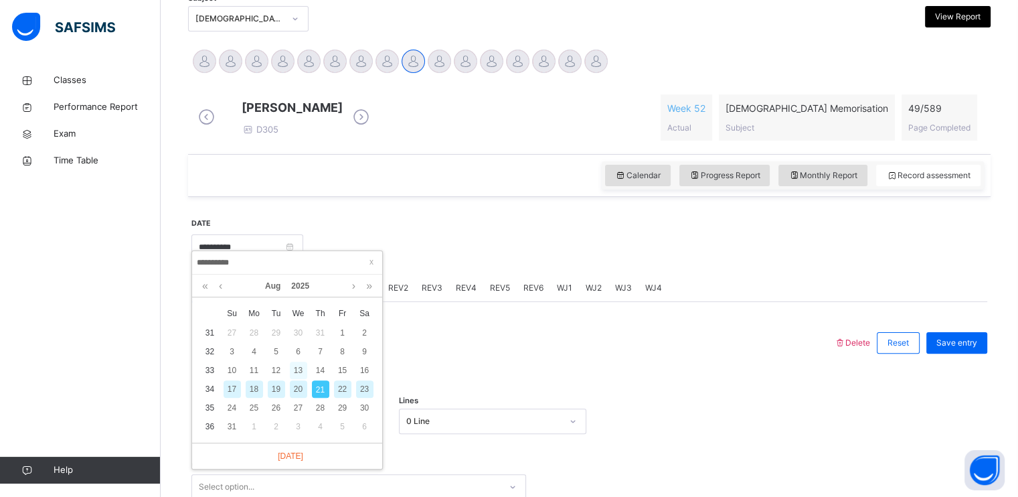
click at [297, 368] on div "13" at bounding box center [298, 369] width 17 height 17
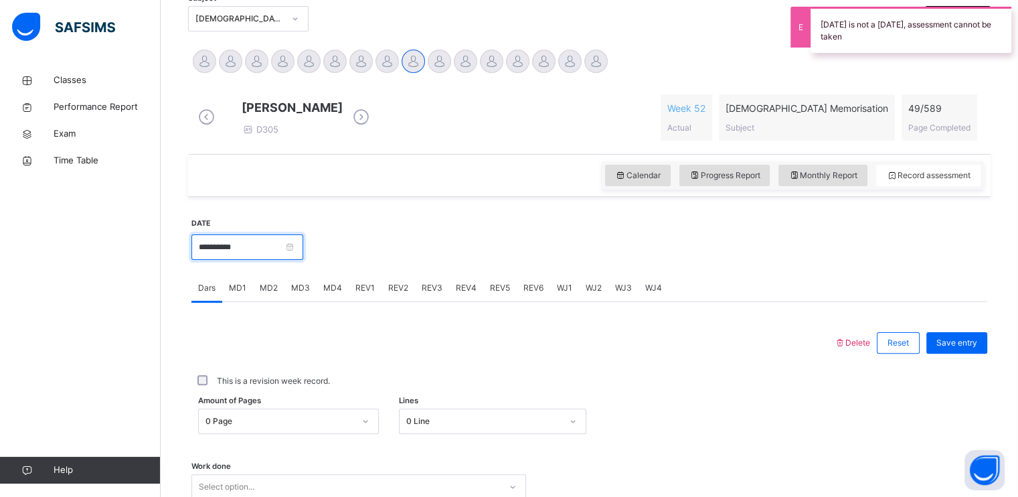
click at [268, 260] on input "**********" at bounding box center [247, 246] width 112 height 25
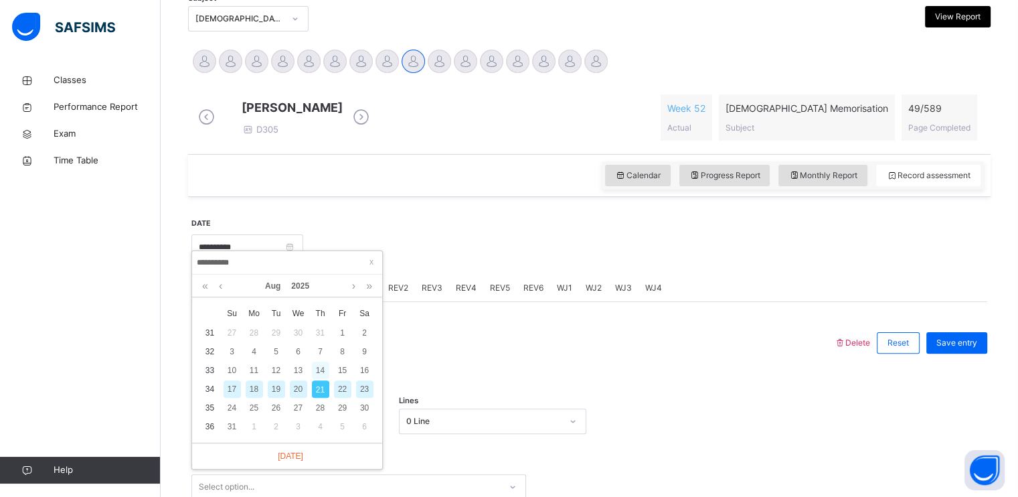
click at [322, 367] on div "14" at bounding box center [320, 369] width 17 height 17
type input "**********"
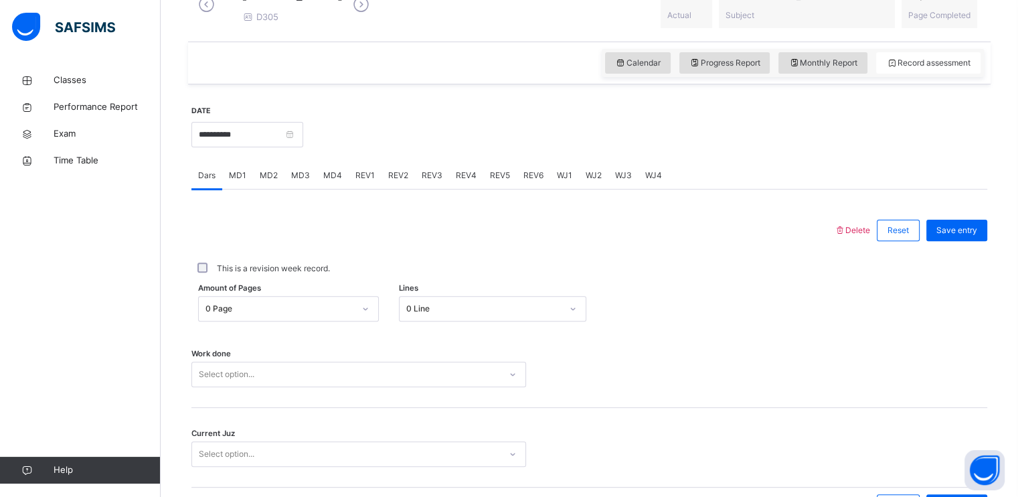
scroll to position [413, 0]
click at [324, 317] on div "0 Page" at bounding box center [276, 308] width 154 height 21
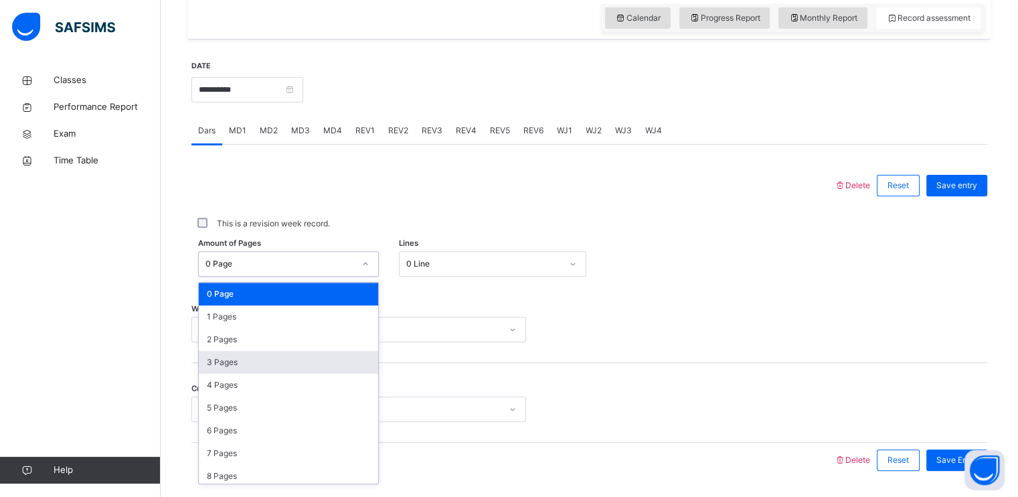
scroll to position [460, 0]
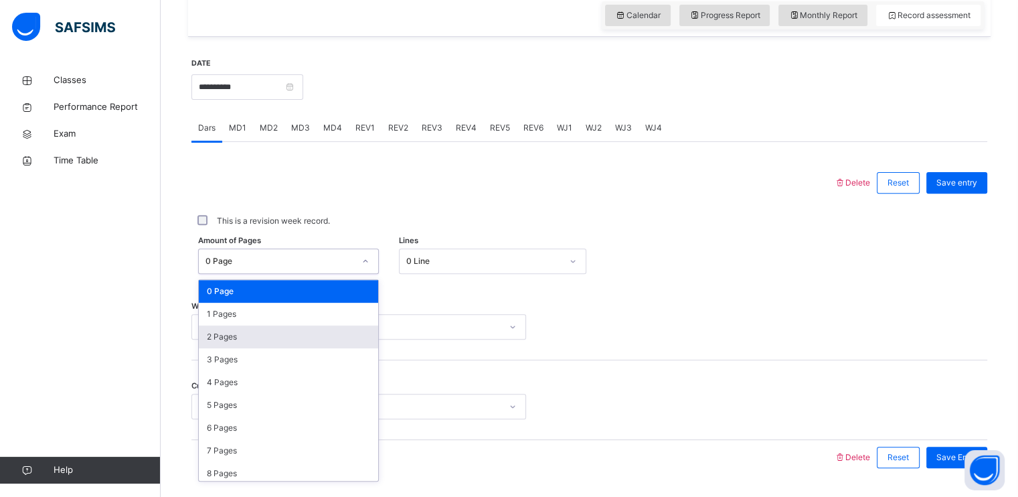
click at [282, 344] on div "2 Pages" at bounding box center [288, 336] width 179 height 23
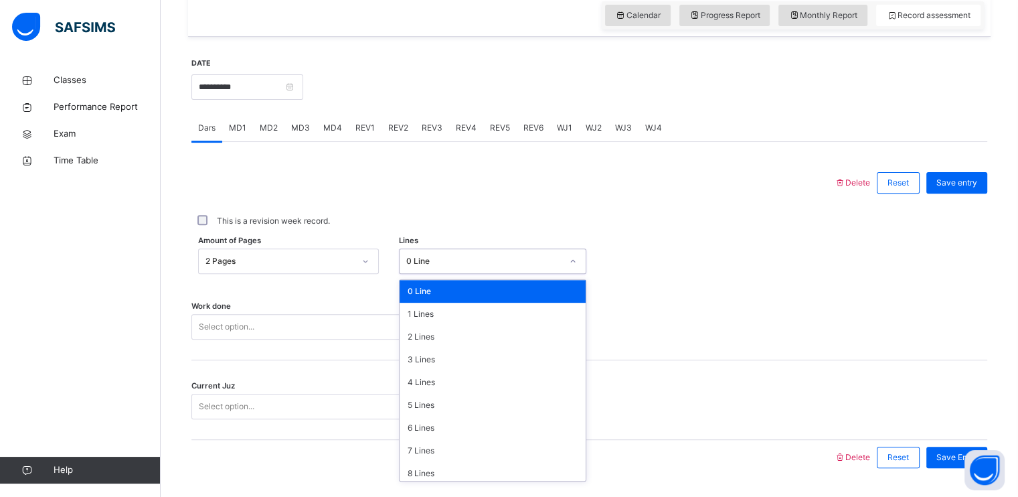
click at [433, 267] on div "0 Line" at bounding box center [483, 261] width 155 height 12
click at [426, 388] on div "4 Lines" at bounding box center [493, 382] width 186 height 23
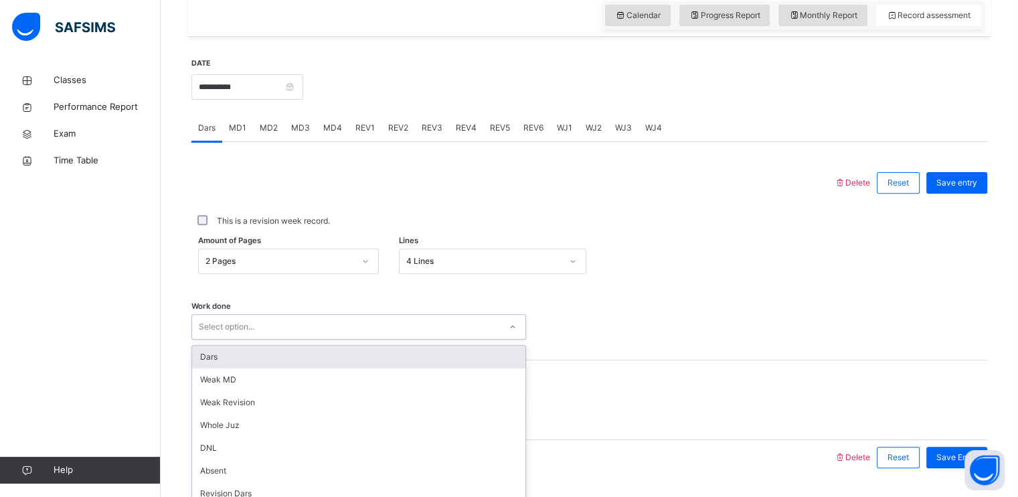
click at [351, 327] on div "option Dars focused, 1 of 14. 14 results available. Use Up and Down to choose o…" at bounding box center [358, 326] width 335 height 25
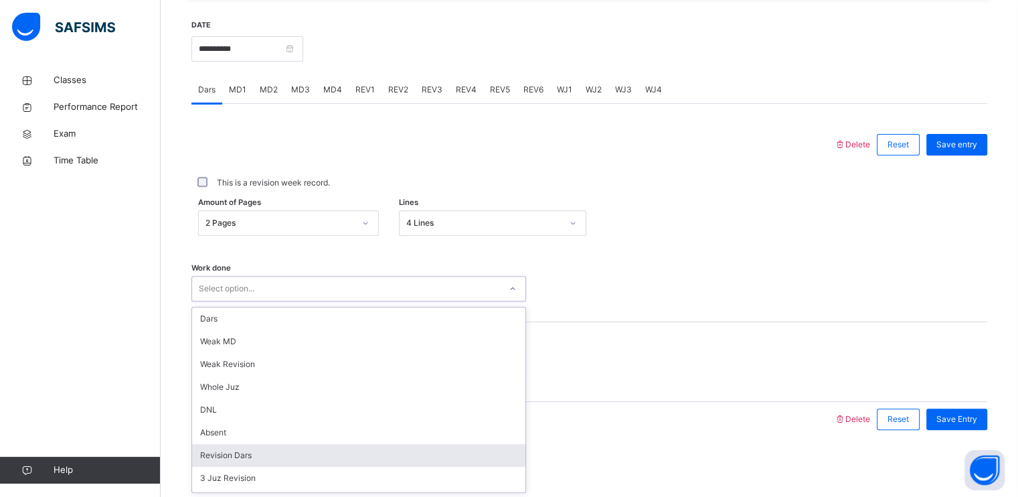
click at [242, 451] on div "Revision Dars" at bounding box center [358, 455] width 333 height 23
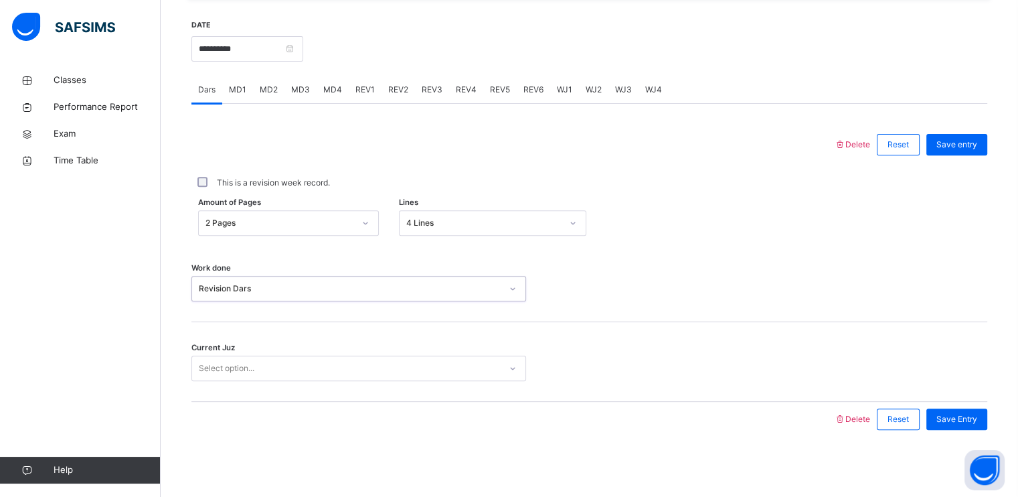
click at [244, 357] on div "Select option..." at bounding box center [358, 367] width 335 height 25
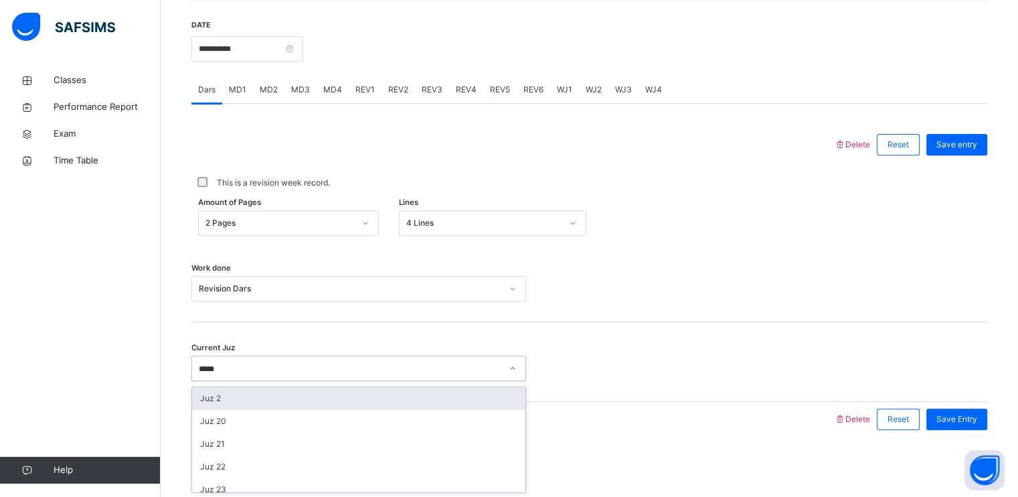
type input "******"
click at [260, 397] on div "Juz 28" at bounding box center [358, 398] width 333 height 23
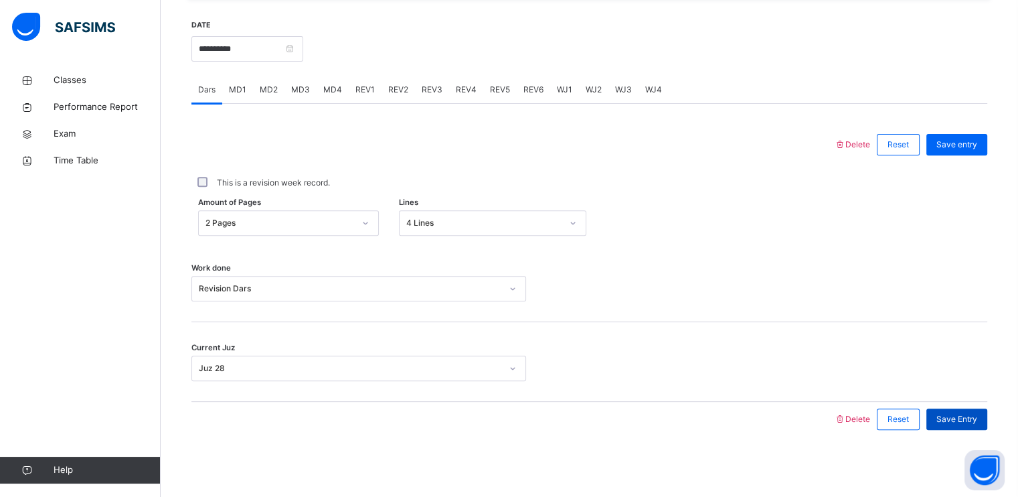
click at [963, 424] on span "Save Entry" at bounding box center [956, 419] width 41 height 12
click at [274, 52] on input "**********" at bounding box center [247, 48] width 112 height 25
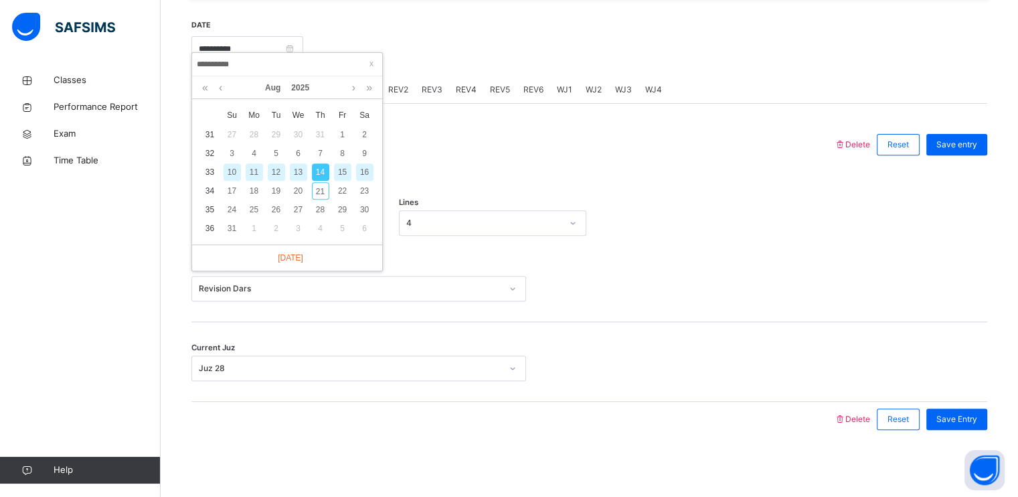
click at [361, 163] on div "16" at bounding box center [364, 171] width 17 height 17
type input "**********"
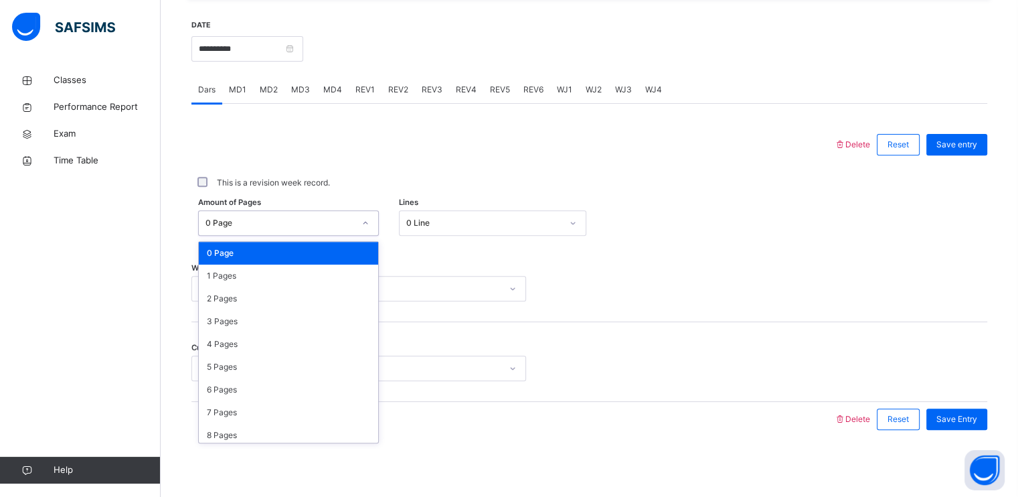
click at [362, 220] on div at bounding box center [365, 222] width 23 height 21
click at [297, 305] on div "2 Pages" at bounding box center [288, 298] width 179 height 23
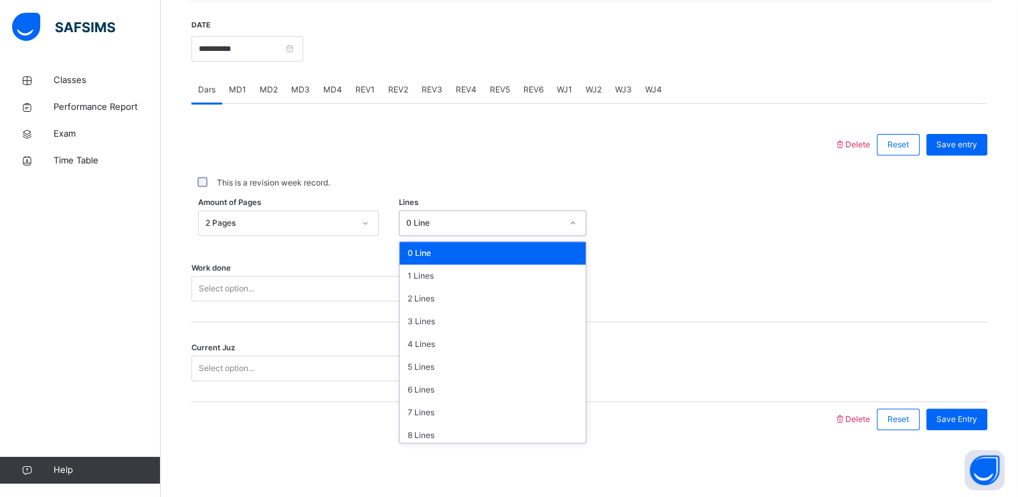
click at [472, 217] on div "0 Line" at bounding box center [483, 223] width 155 height 12
click at [453, 278] on div "1 Lines" at bounding box center [493, 275] width 186 height 23
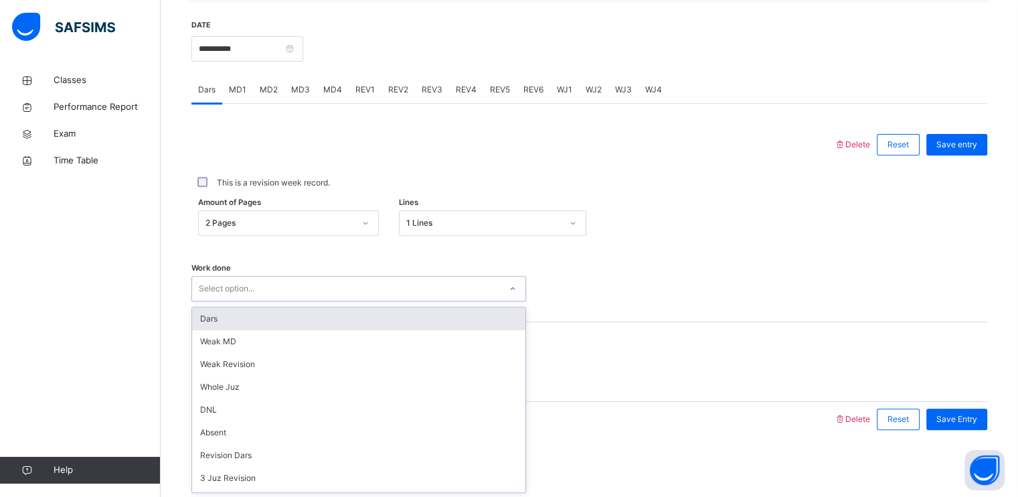
click at [386, 286] on div "Select option..." at bounding box center [346, 288] width 308 height 21
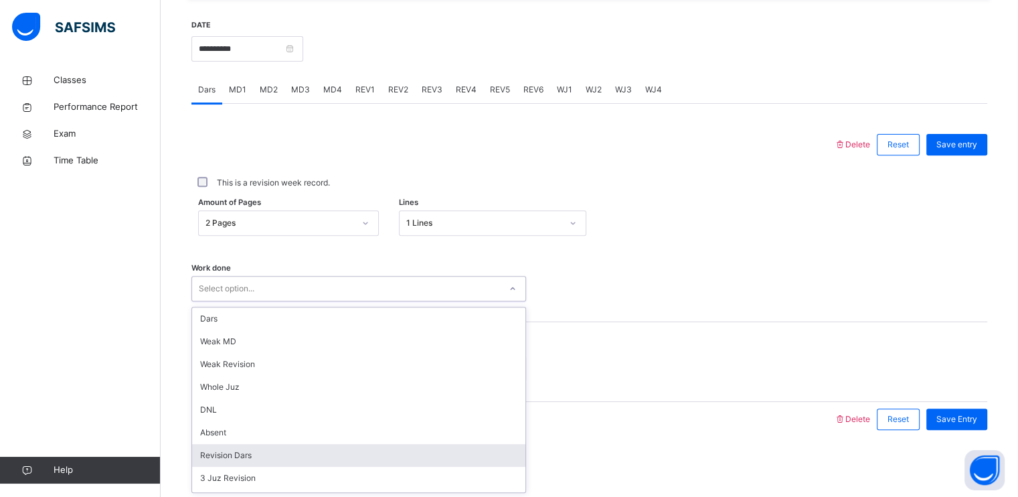
click at [264, 459] on div "Revision Dars" at bounding box center [358, 455] width 333 height 23
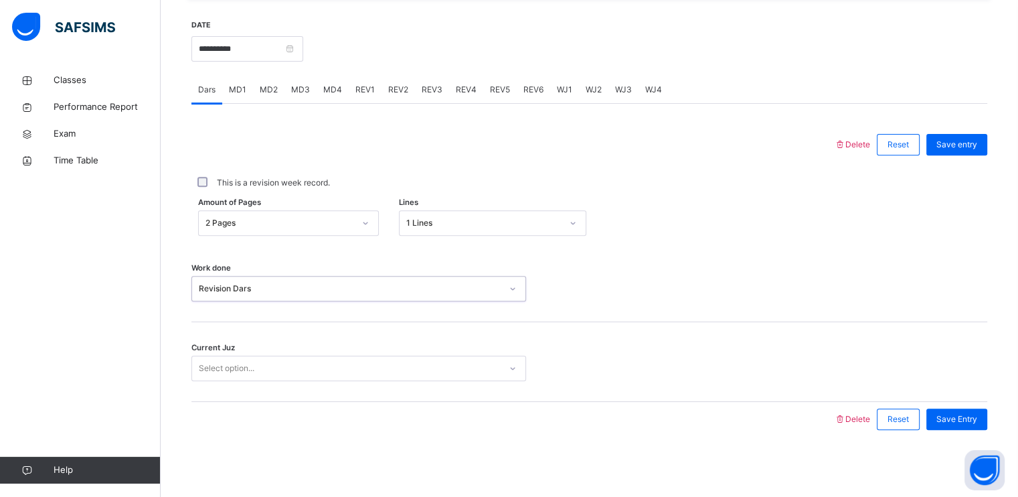
click at [252, 365] on div "Select option..." at bounding box center [227, 367] width 56 height 25
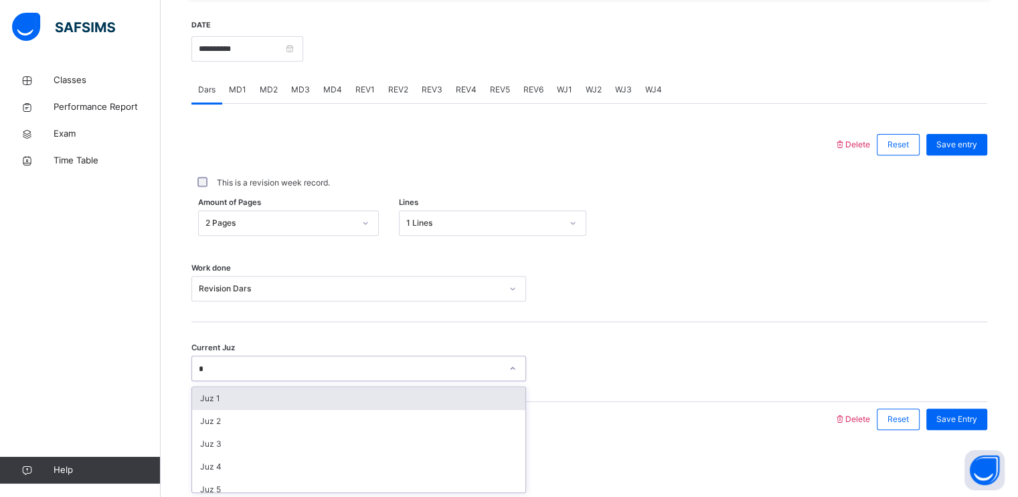
type input "**"
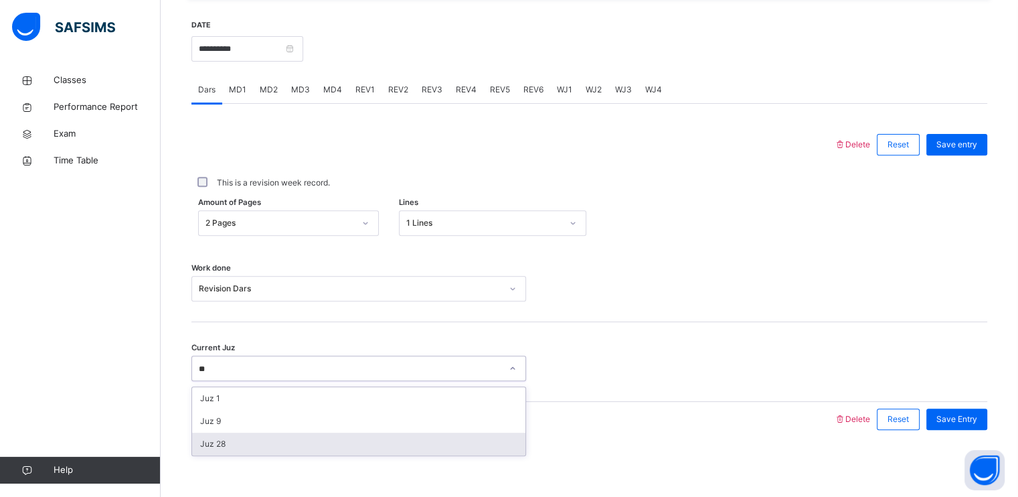
click at [248, 438] on div "Juz 28" at bounding box center [358, 443] width 333 height 23
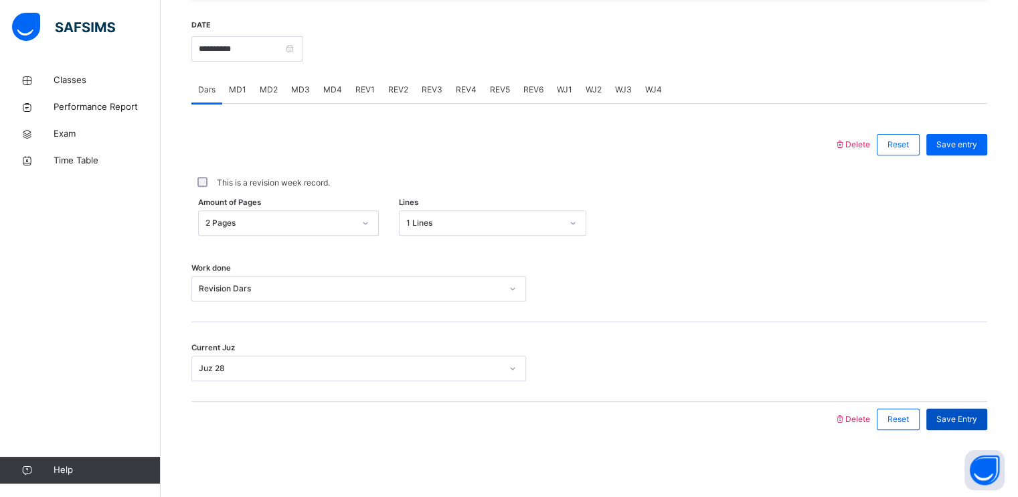
click at [977, 419] on span "Save Entry" at bounding box center [956, 419] width 41 height 12
click at [278, 46] on input "**********" at bounding box center [247, 48] width 112 height 25
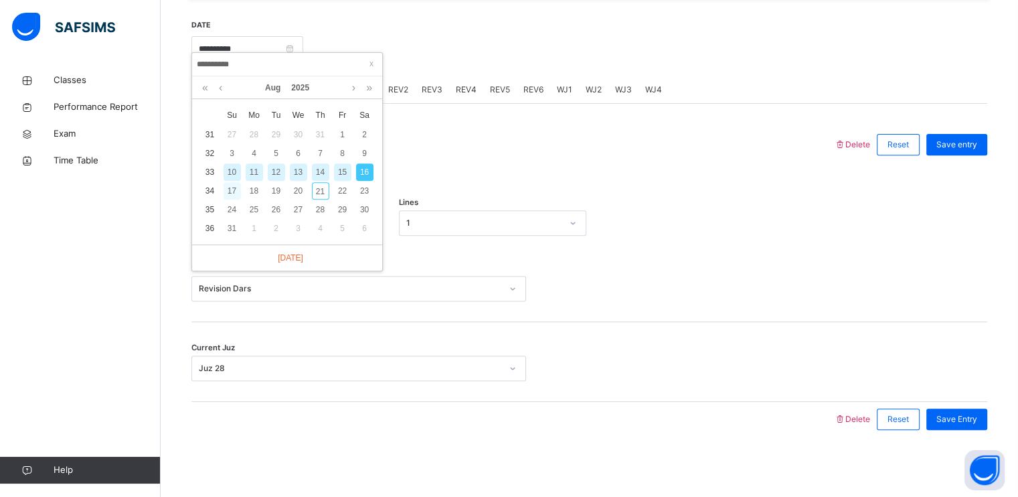
click at [236, 185] on div "17" at bounding box center [232, 190] width 17 height 17
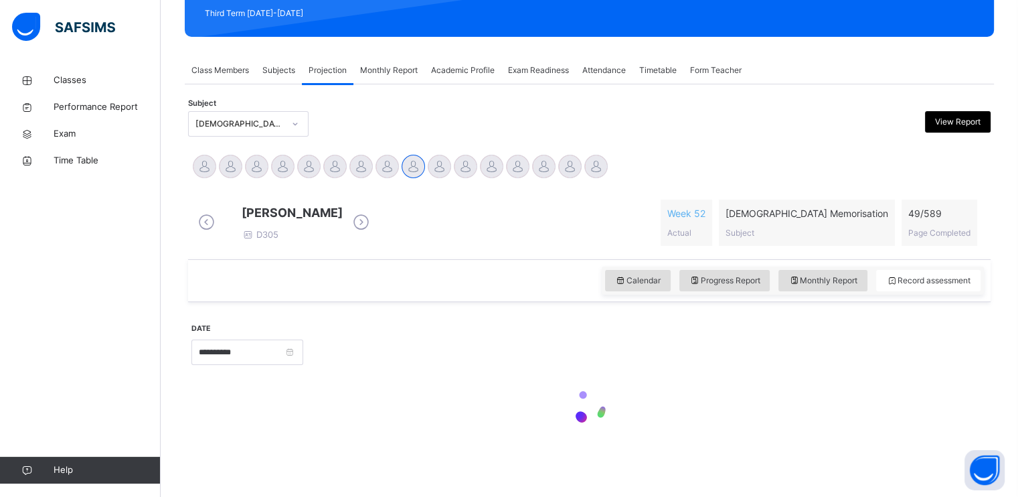
type input "**********"
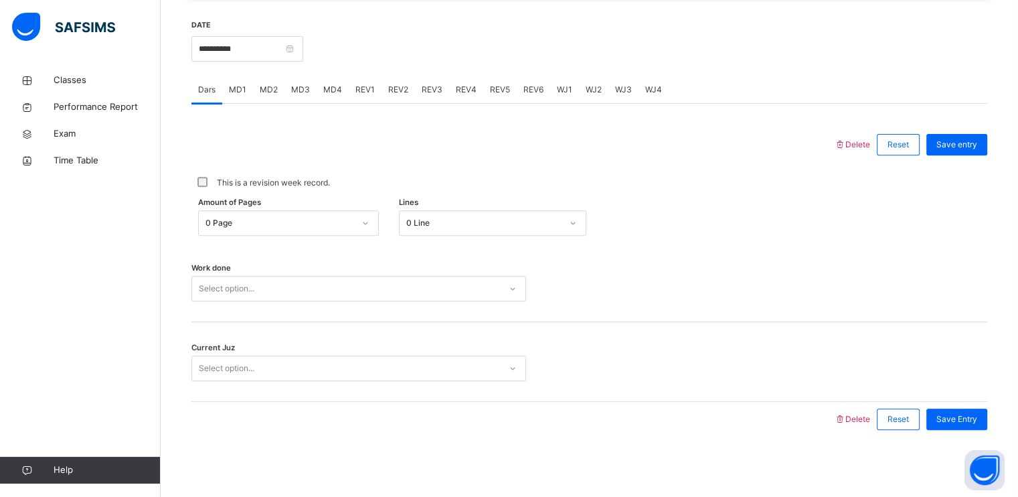
click at [347, 220] on div "0 Page" at bounding box center [280, 223] width 149 height 12
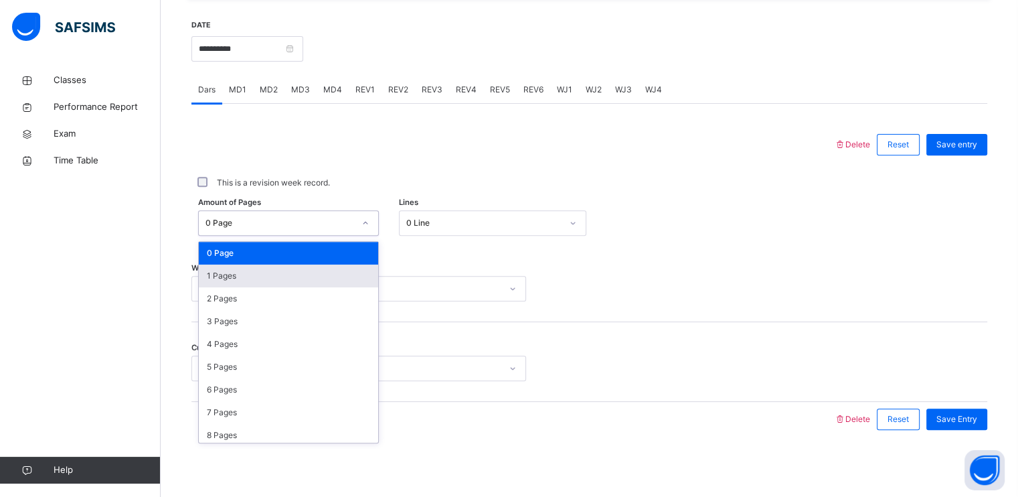
click at [297, 273] on div "1 Pages" at bounding box center [288, 275] width 179 height 23
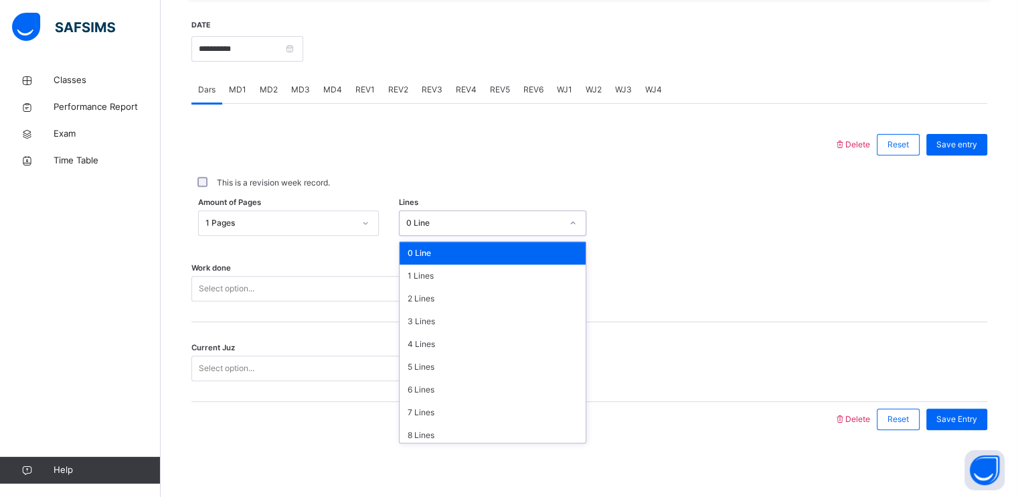
click at [471, 224] on div "0 Line" at bounding box center [483, 223] width 155 height 12
click at [436, 298] on div "2 Lines" at bounding box center [493, 298] width 186 height 23
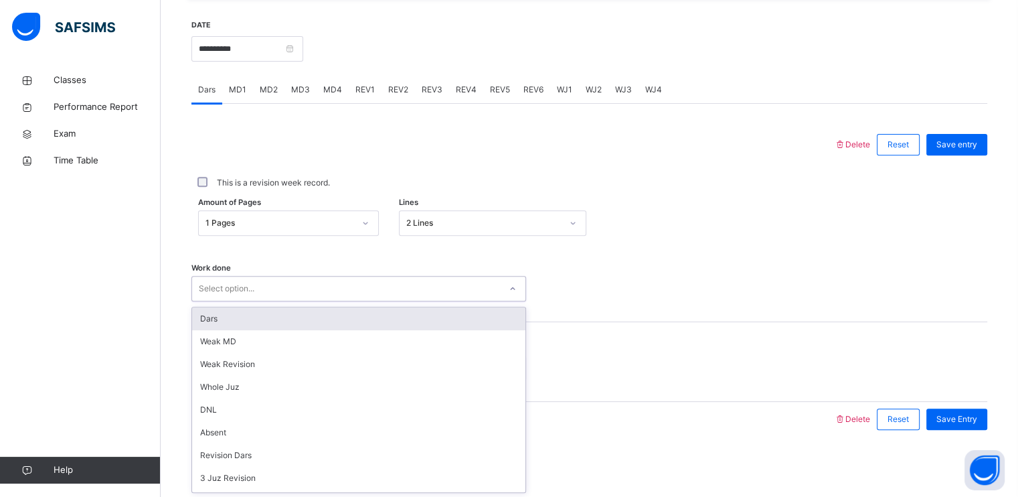
click at [436, 298] on div "Select option..." at bounding box center [346, 288] width 308 height 21
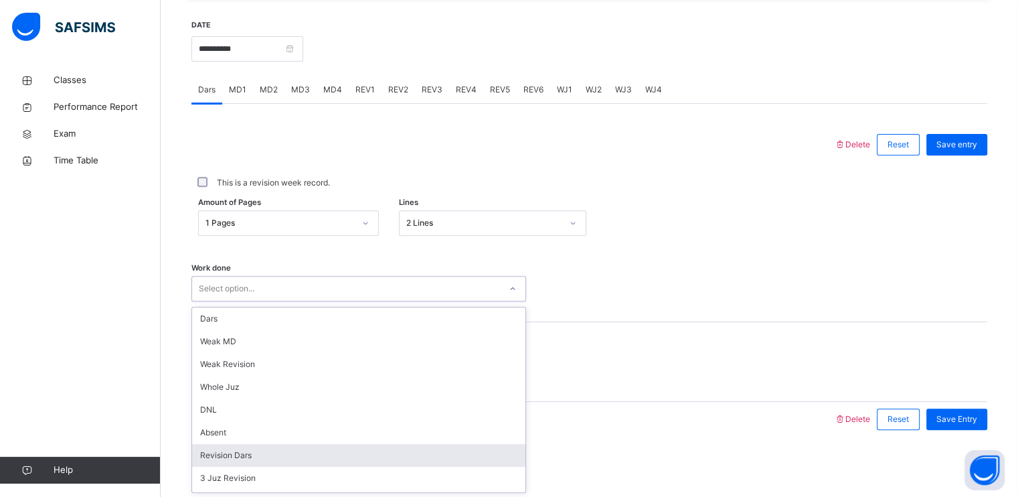
click at [419, 448] on div "Revision Dars" at bounding box center [358, 455] width 333 height 23
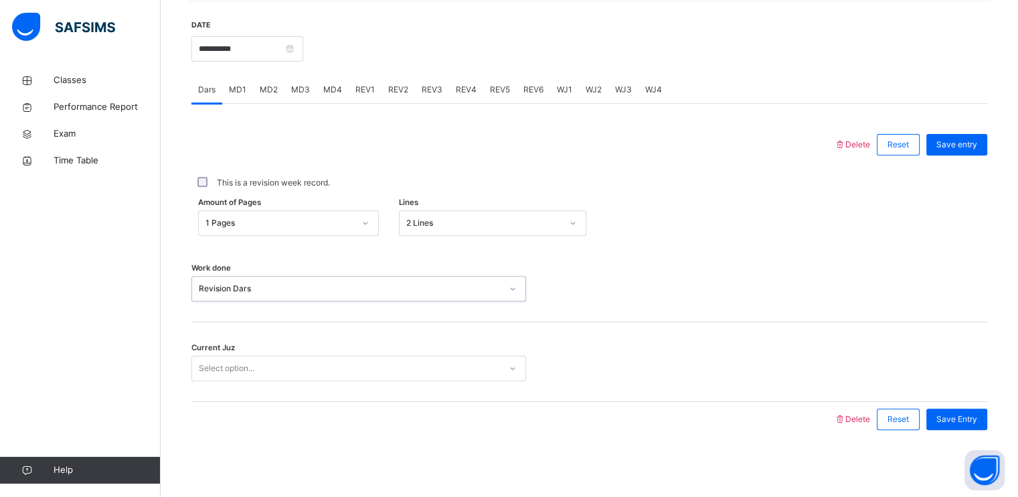
click at [378, 347] on div "Current Juz Select option..." at bounding box center [589, 362] width 796 height 80
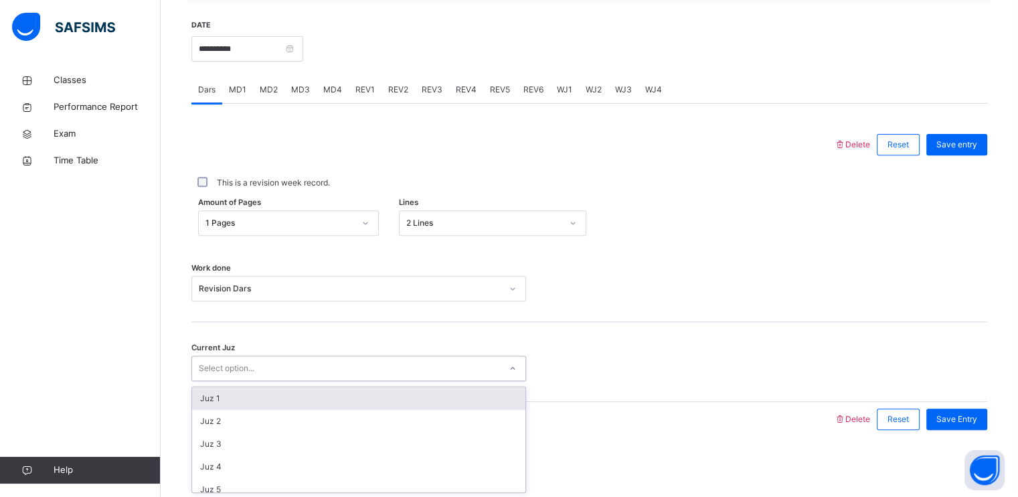
click at [371, 367] on div "Select option..." at bounding box center [346, 368] width 308 height 21
type input "******"
click at [351, 394] on div "Juz 28" at bounding box center [358, 398] width 333 height 23
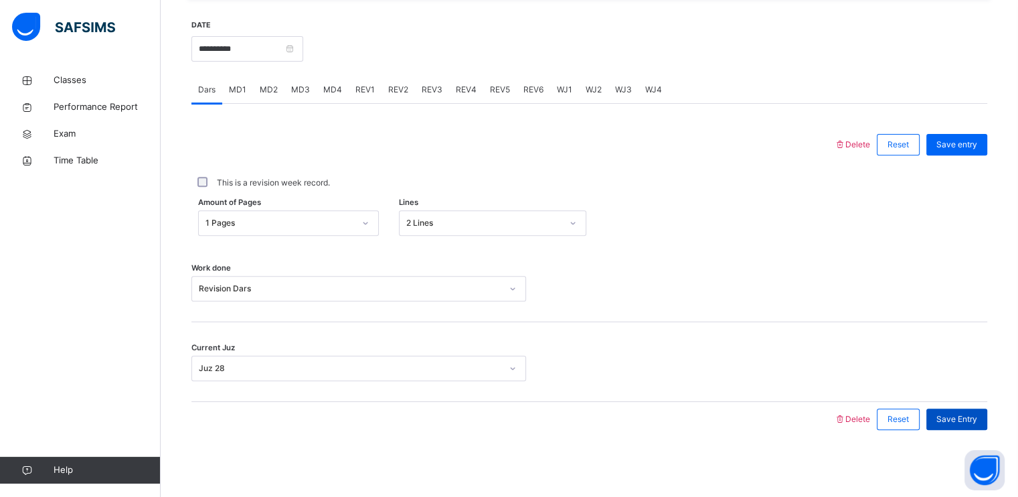
click at [953, 414] on span "Save Entry" at bounding box center [956, 419] width 41 height 12
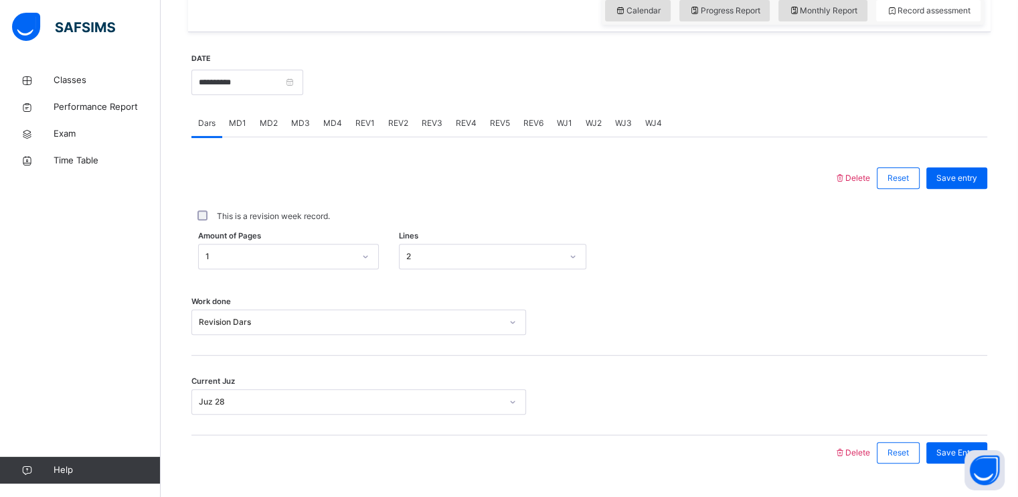
scroll to position [30, 0]
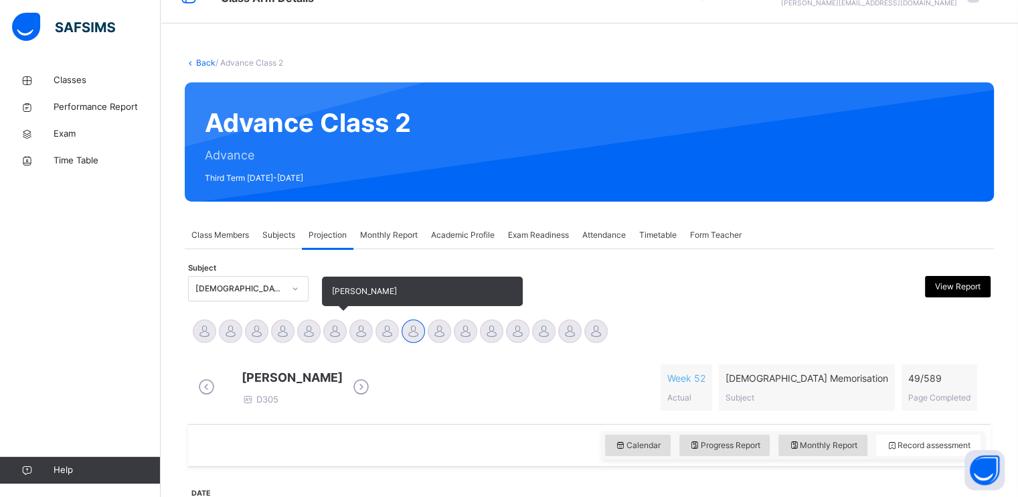
click at [332, 327] on div at bounding box center [334, 330] width 23 height 23
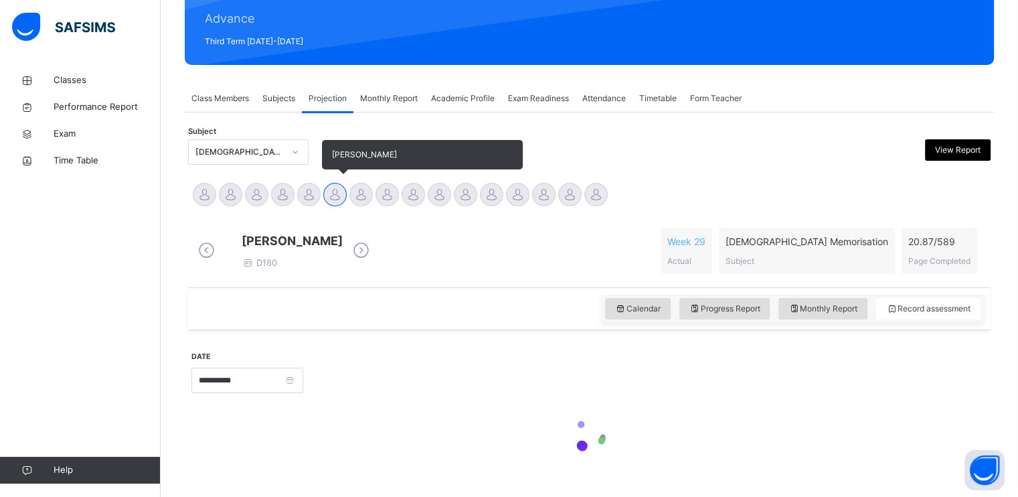
scroll to position [206, 0]
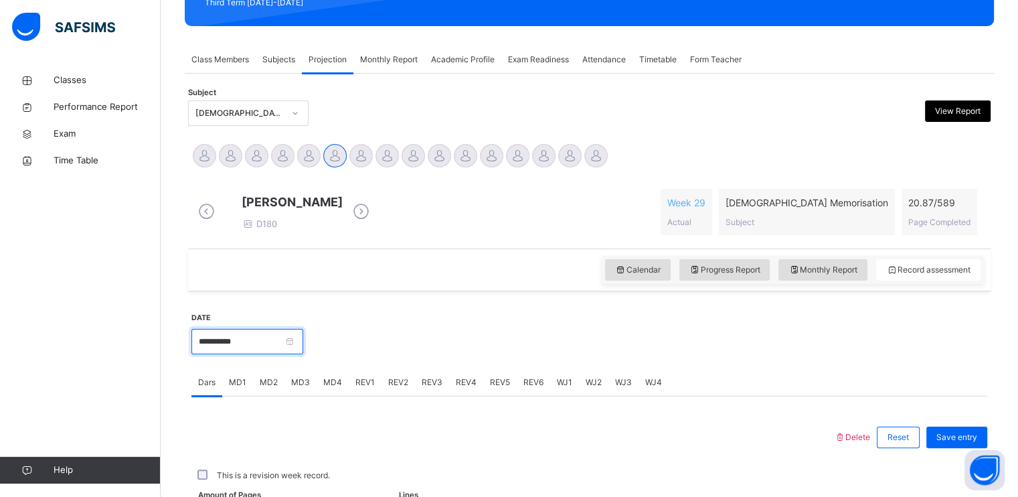
click at [244, 354] on input "**********" at bounding box center [247, 341] width 112 height 25
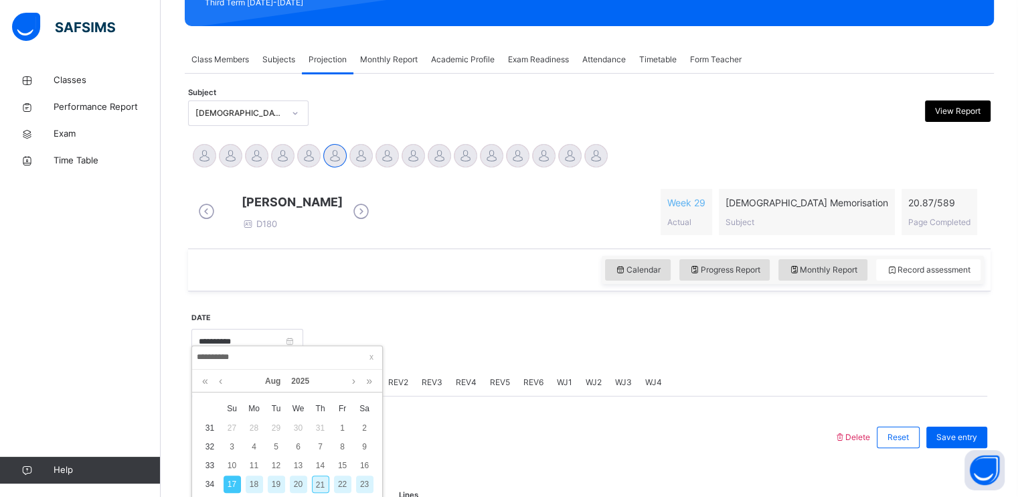
click at [319, 483] on div "21" at bounding box center [320, 483] width 17 height 17
type input "**********"
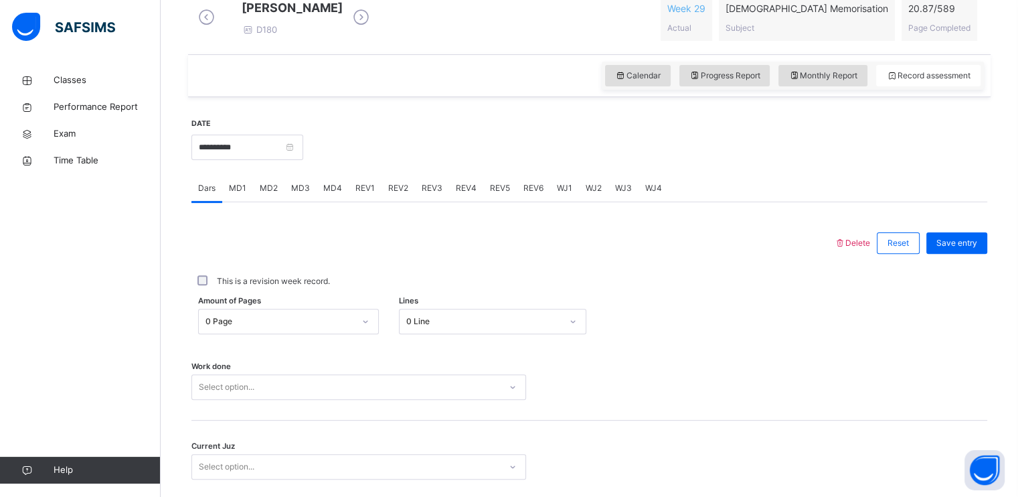
scroll to position [500, 0]
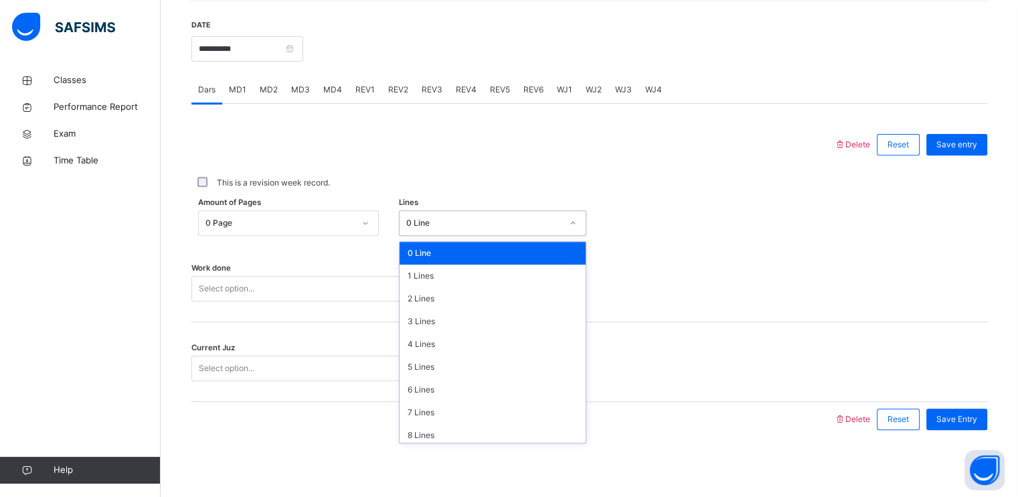
click at [468, 223] on div "0 Line" at bounding box center [480, 223] width 161 height 21
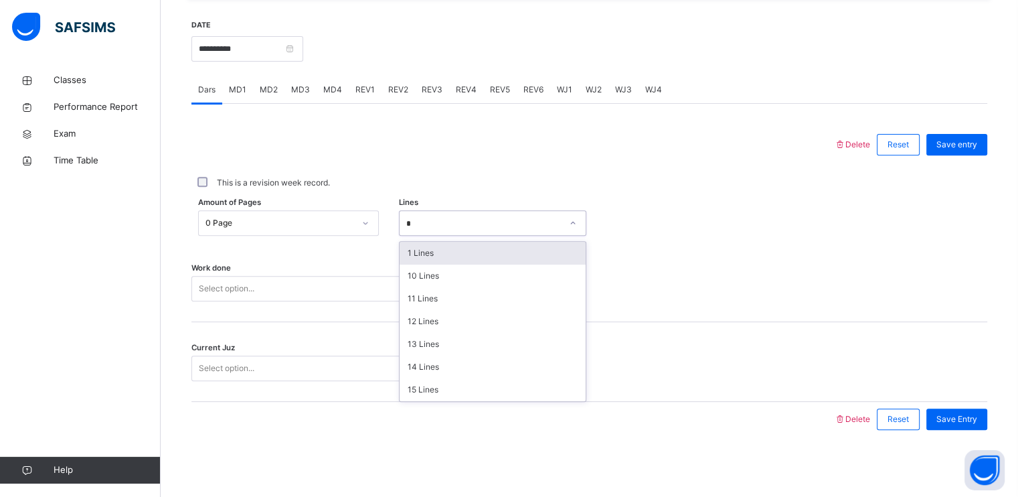
type input "**"
click at [444, 262] on div "12 Lines" at bounding box center [493, 253] width 186 height 23
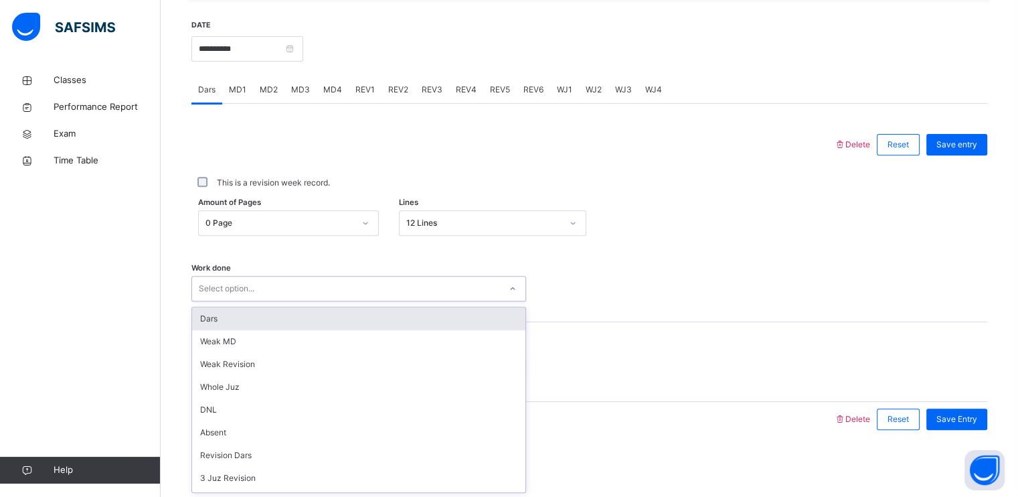
scroll to position [509, 0]
click at [428, 301] on div "option Dars focused, 1 of 14. 14 results available. Use Up and Down to choose o…" at bounding box center [358, 288] width 335 height 25
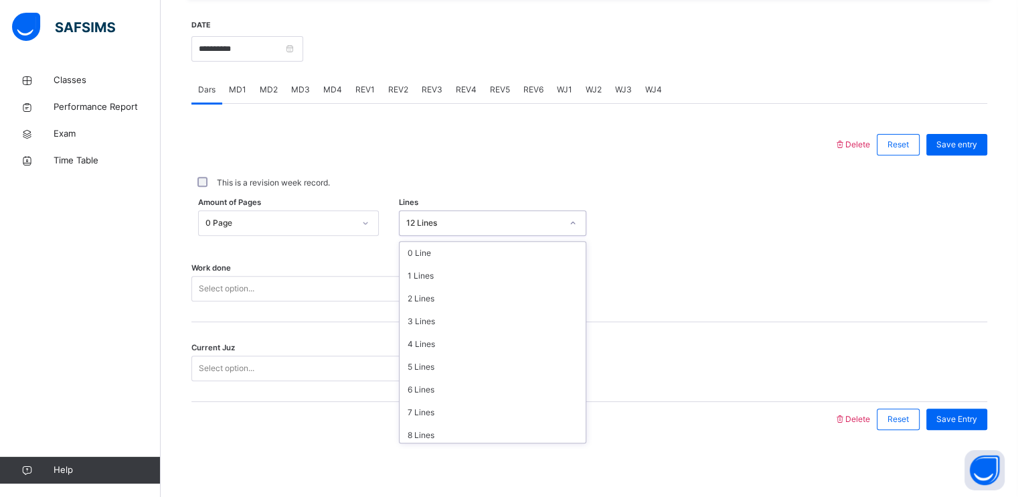
click at [477, 220] on div "12 Lines" at bounding box center [483, 223] width 155 height 12
click at [902, 141] on span "Reset" at bounding box center [898, 145] width 21 height 12
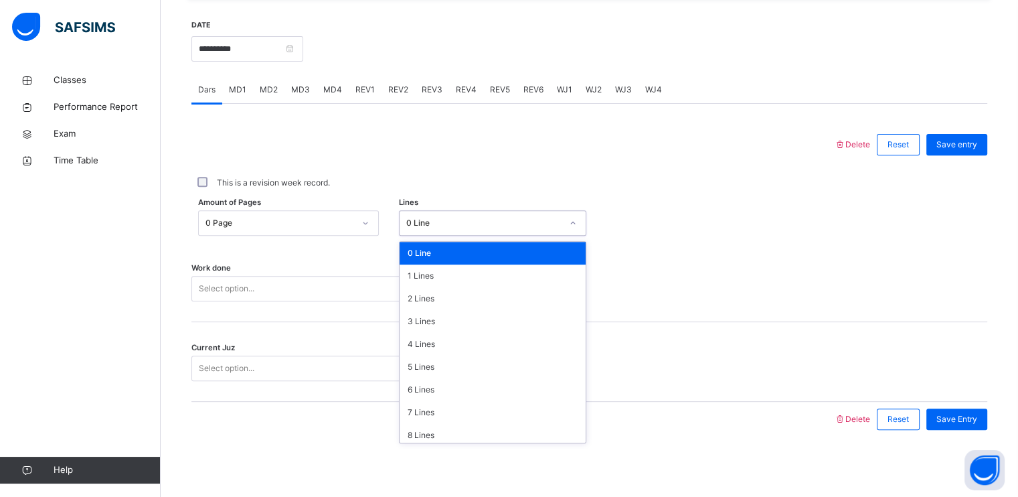
click at [541, 217] on div "0 Line" at bounding box center [483, 223] width 155 height 12
type input "*"
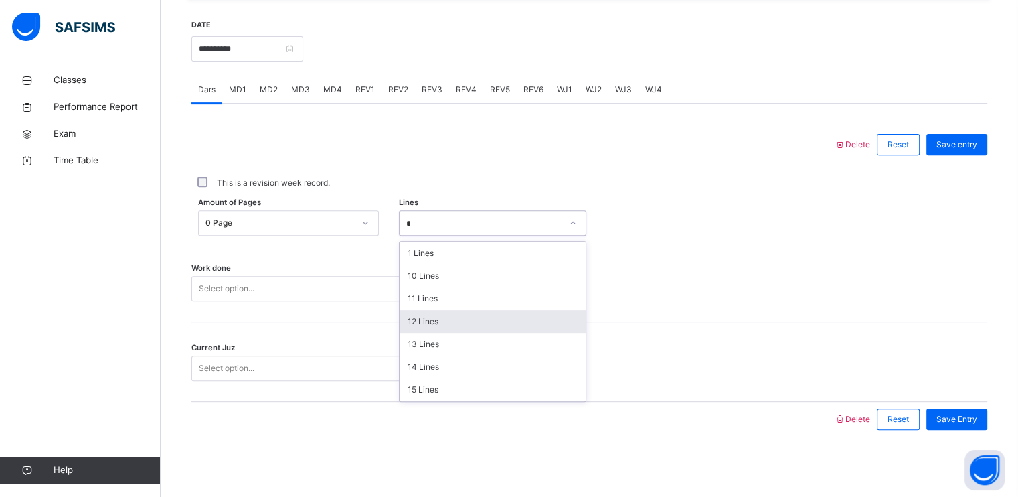
click at [438, 323] on div "12 Lines" at bounding box center [493, 321] width 186 height 23
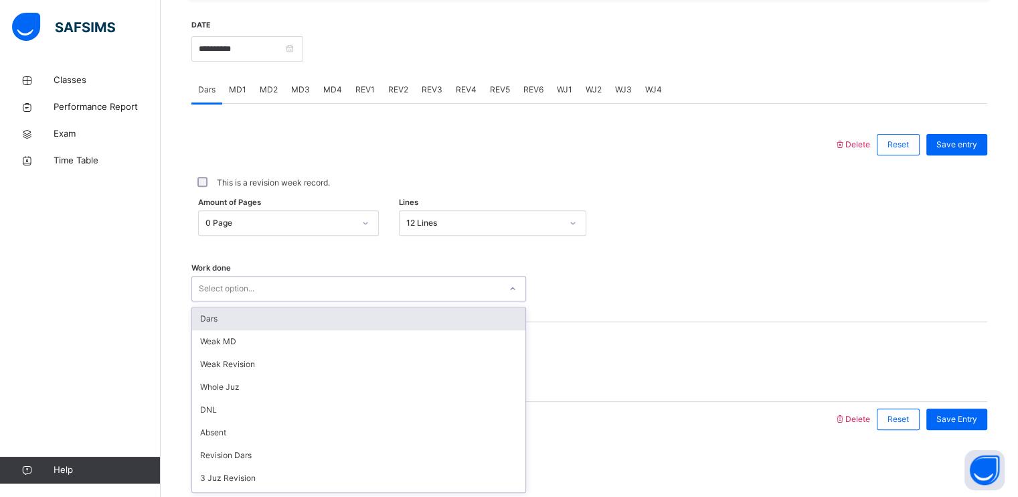
click at [357, 287] on div "Select option..." at bounding box center [346, 288] width 308 height 21
click at [345, 312] on div "Dars" at bounding box center [358, 318] width 333 height 23
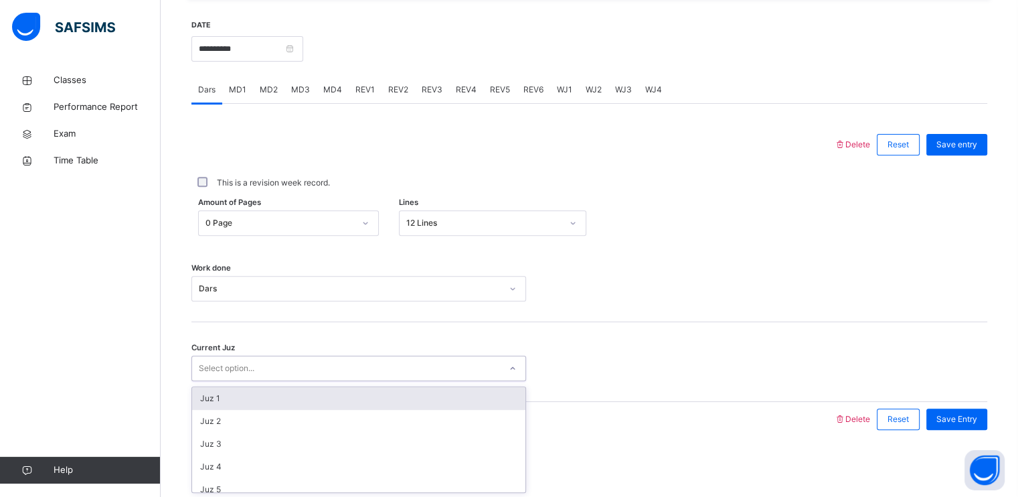
click at [331, 368] on div "Select option..." at bounding box center [346, 368] width 308 height 21
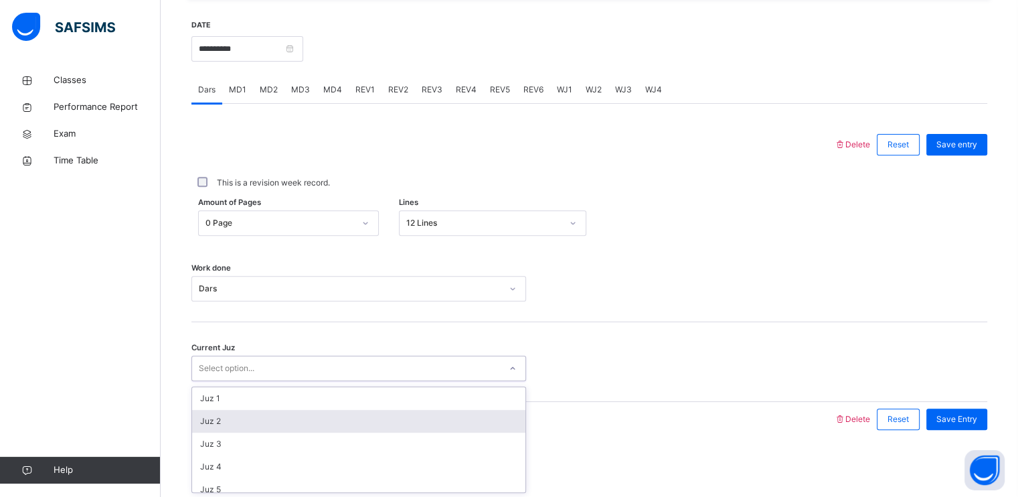
click at [307, 418] on div "Juz 2" at bounding box center [358, 421] width 333 height 23
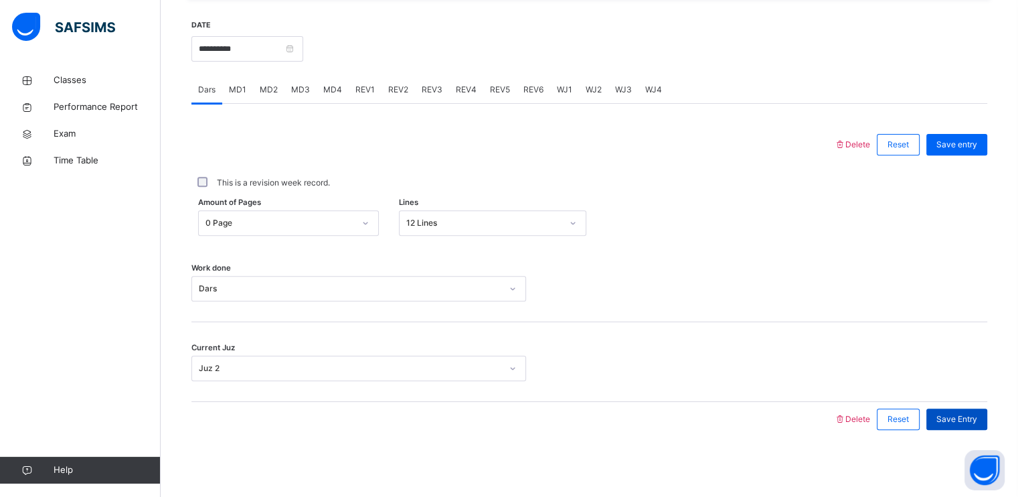
click at [965, 414] on span "Save Entry" at bounding box center [956, 419] width 41 height 12
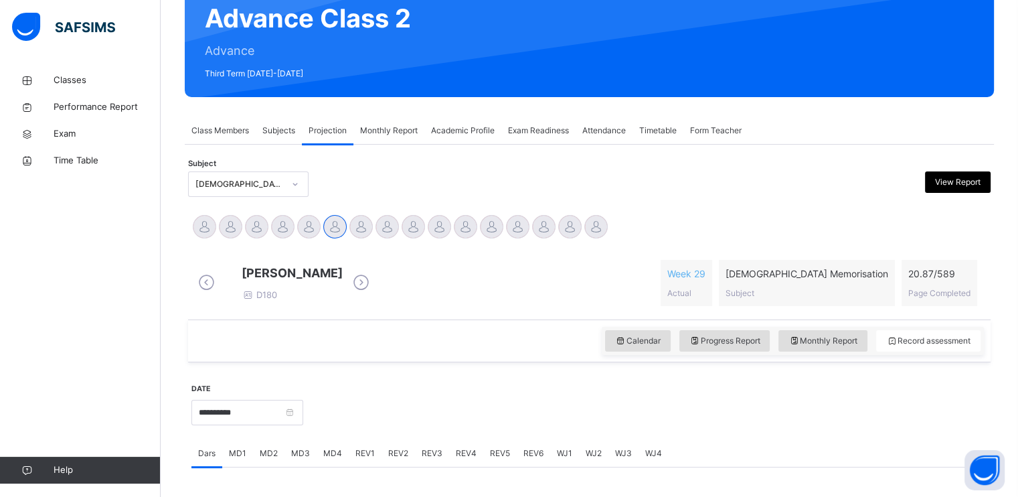
scroll to position [107, 0]
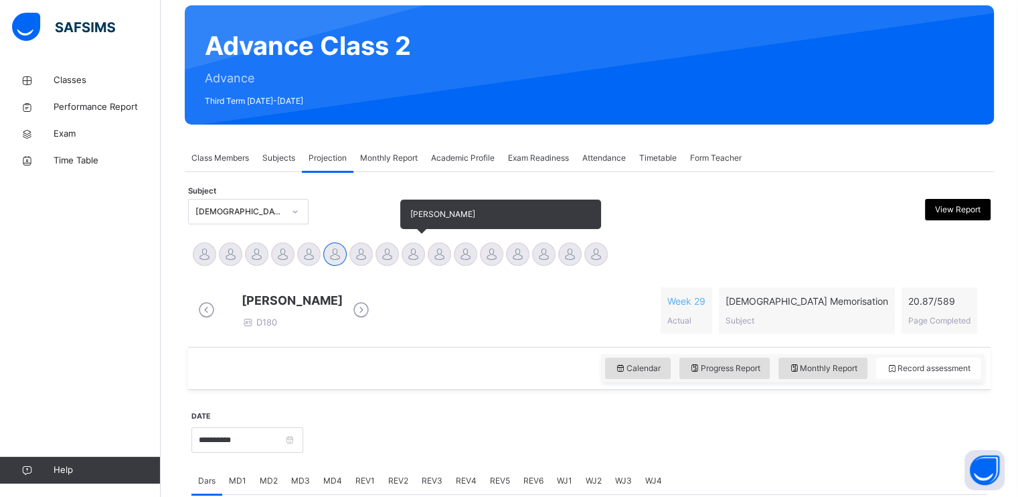
click at [415, 255] on div at bounding box center [413, 253] width 23 height 23
